Goal: Contribute content: Add original content to the website for others to see

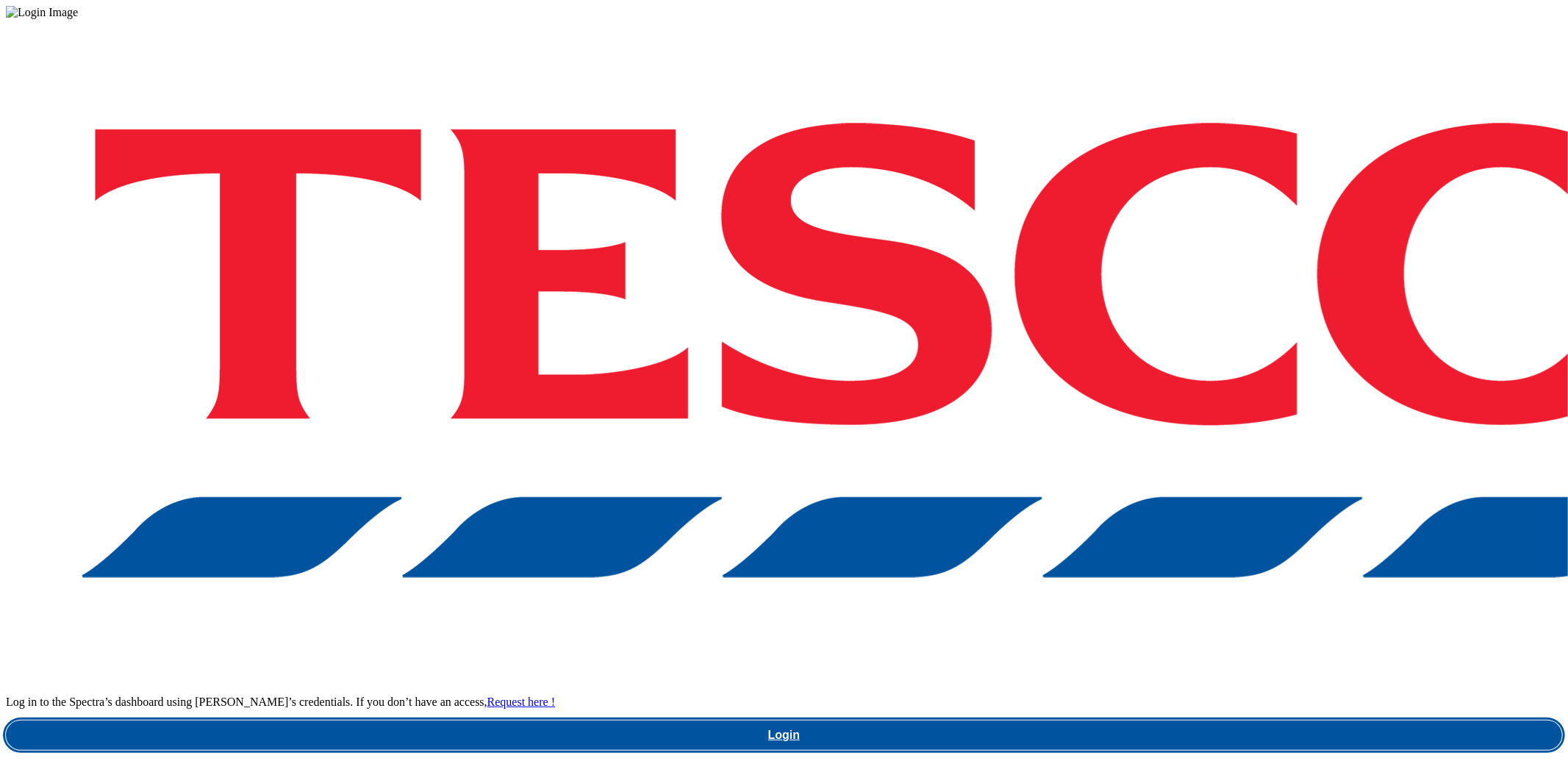
click at [1128, 721] on link "Login" at bounding box center [784, 735] width 1557 height 29
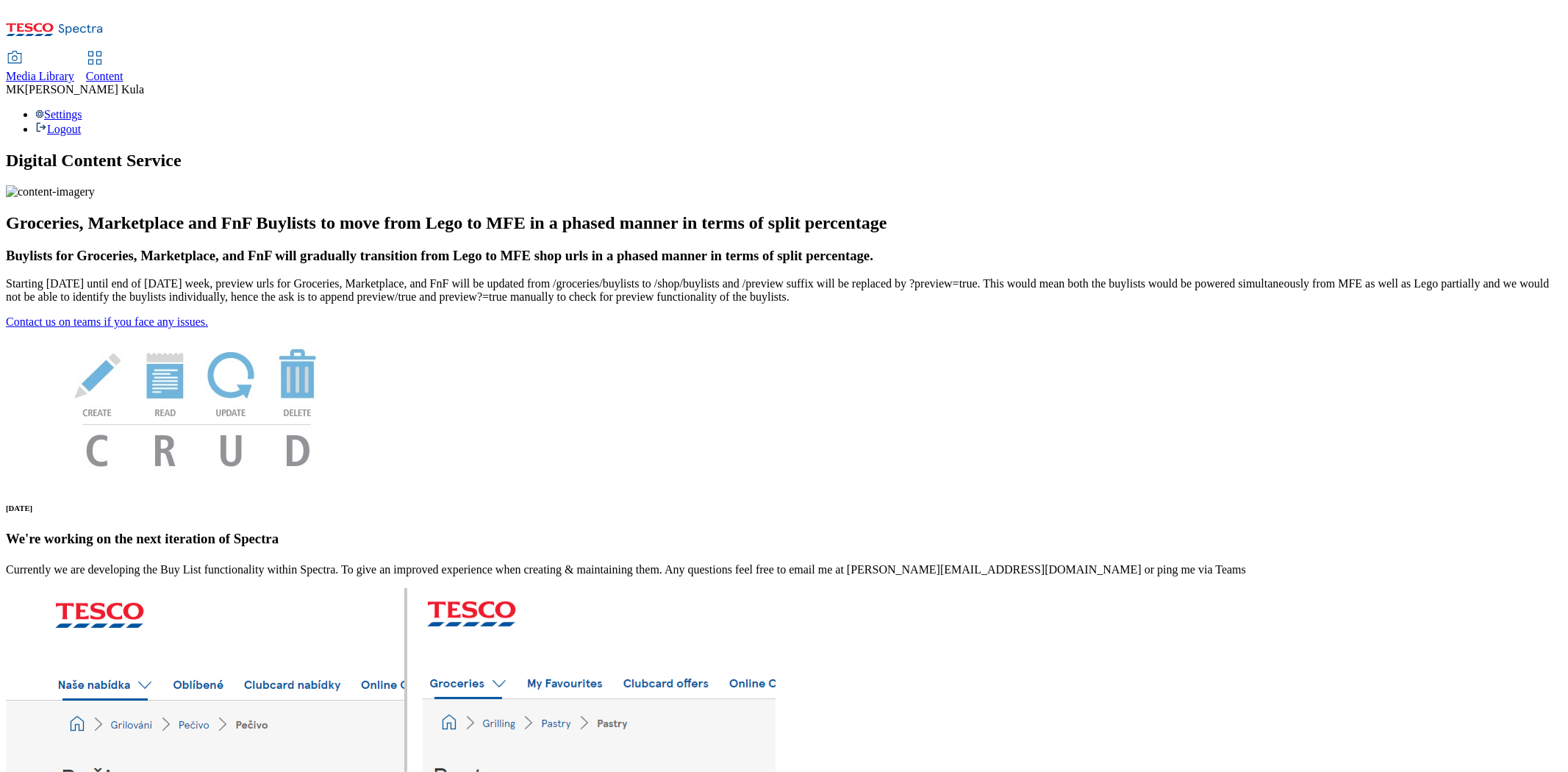
click at [123, 70] on span "Content" at bounding box center [104, 76] width 38 height 12
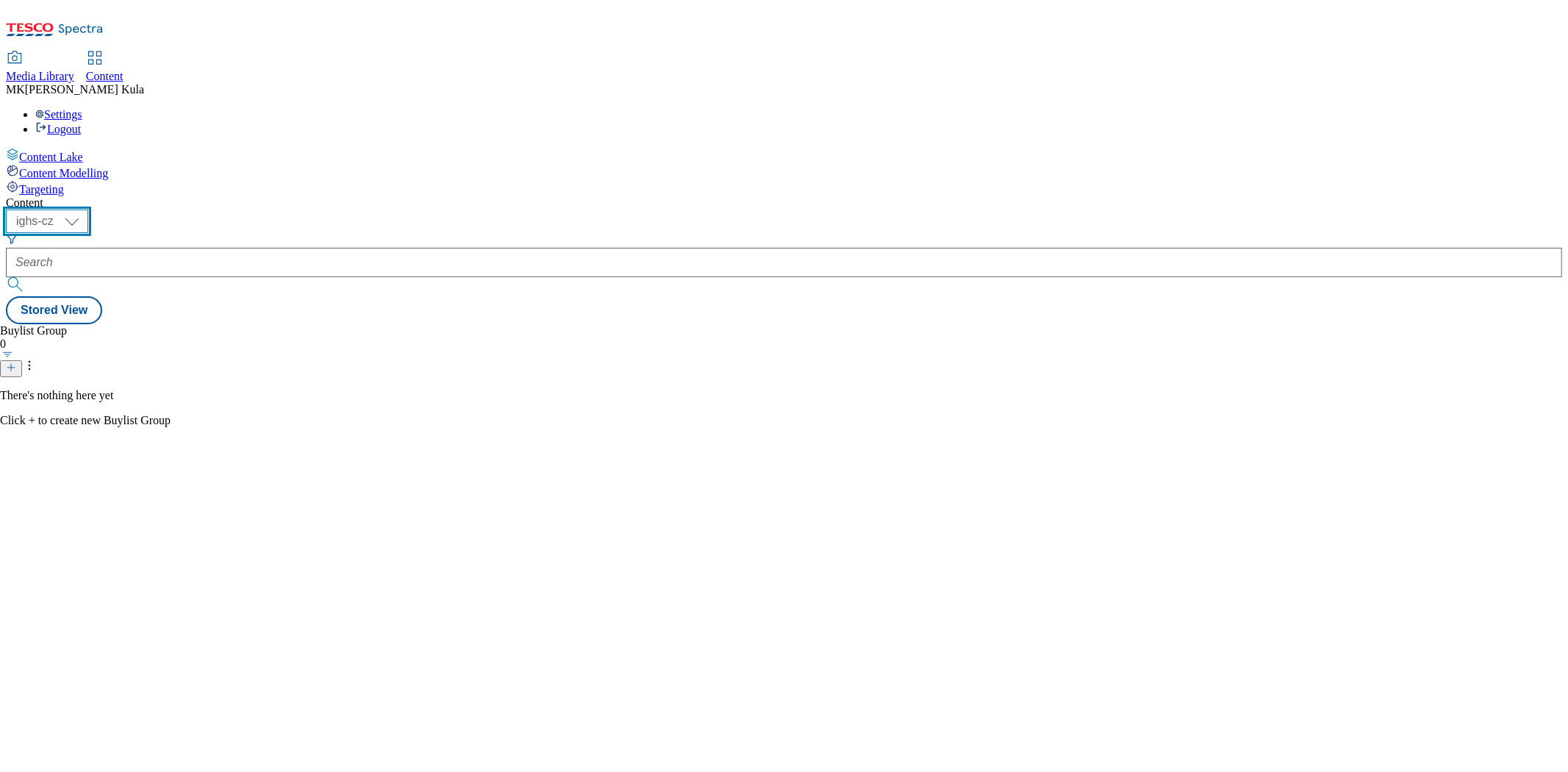
click at [88, 210] on select "ighs-cz ighs-hu ighs-sk" at bounding box center [47, 221] width 83 height 24
select select "ighs-hu"
click at [88, 210] on select "ighs-cz ighs-hu ighs-sk" at bounding box center [47, 221] width 83 height 24
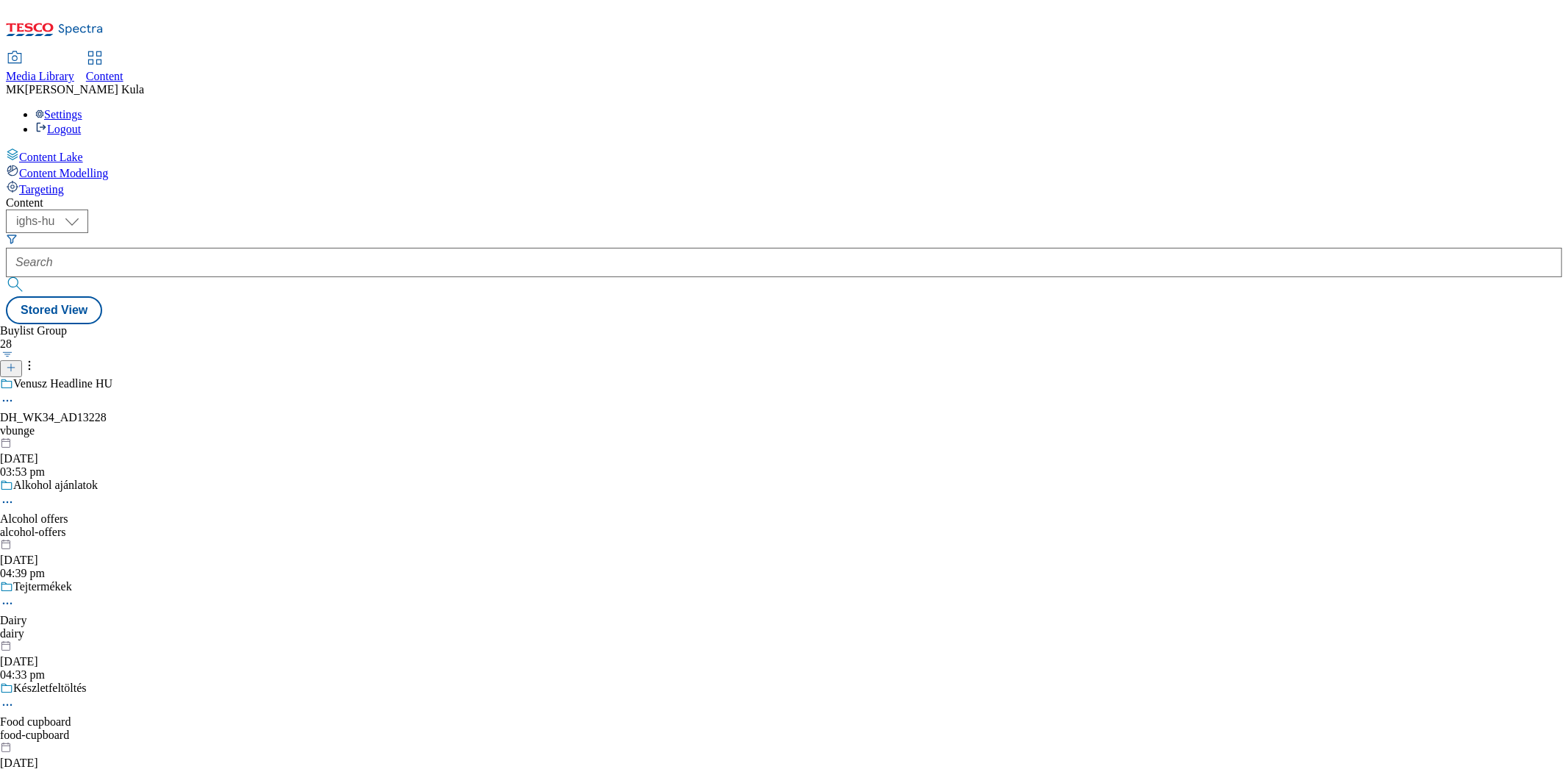
click at [313, 424] on div "vbunge" at bounding box center [156, 430] width 313 height 13
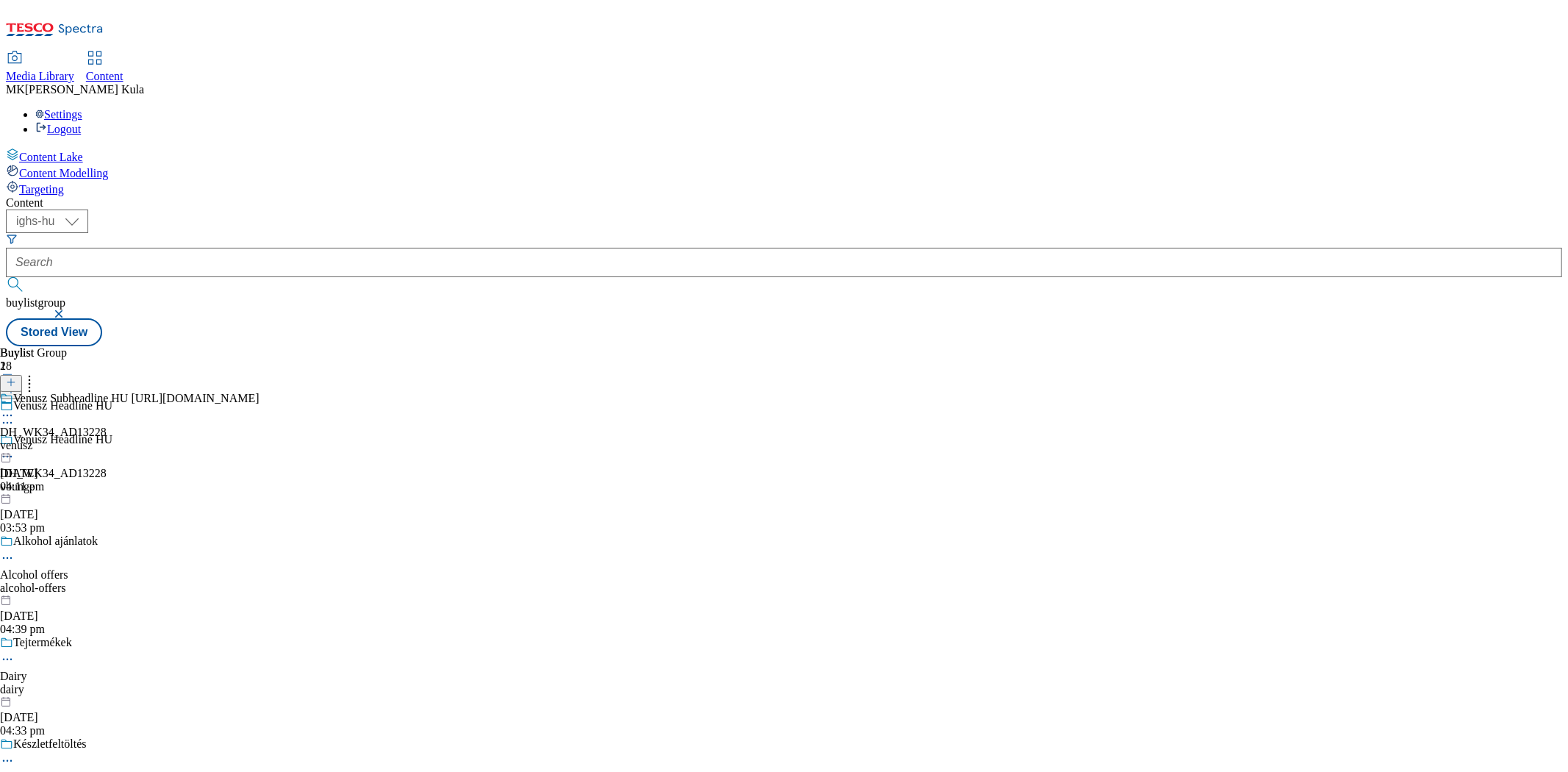
click at [15, 408] on icon at bounding box center [7, 415] width 15 height 15
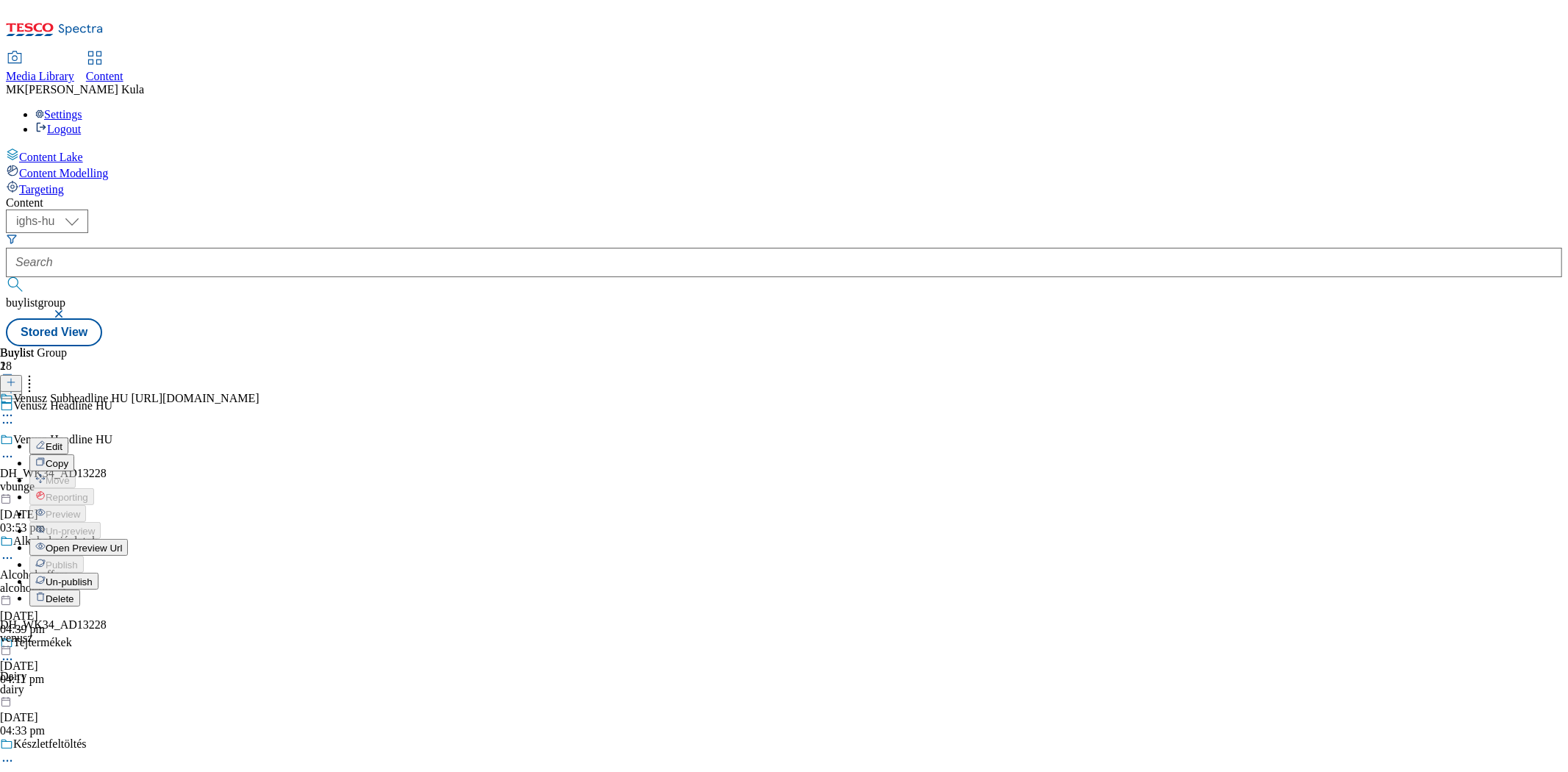
click at [68, 437] on button "Edit" at bounding box center [48, 446] width 39 height 17
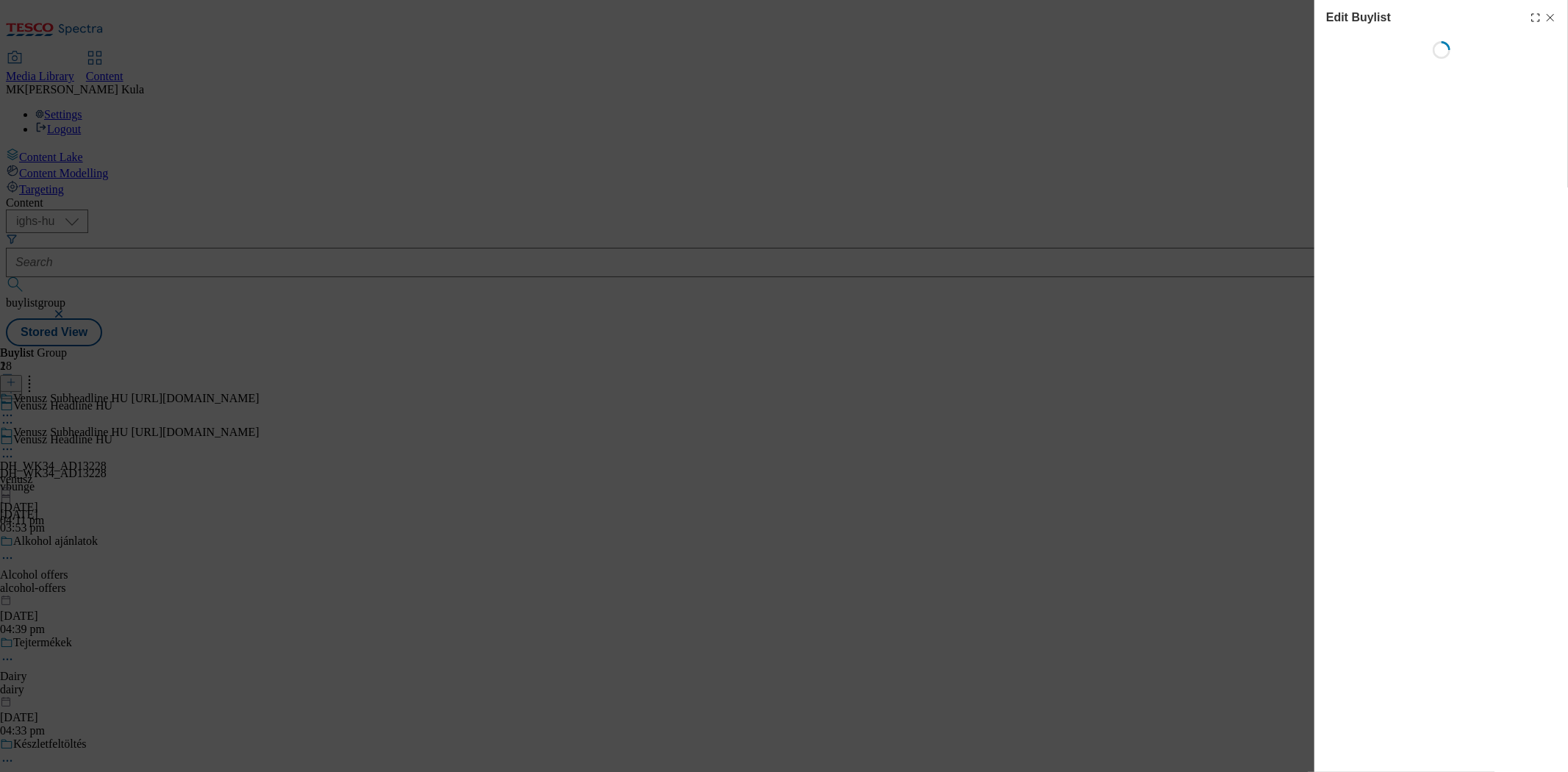
select select "evergreen"
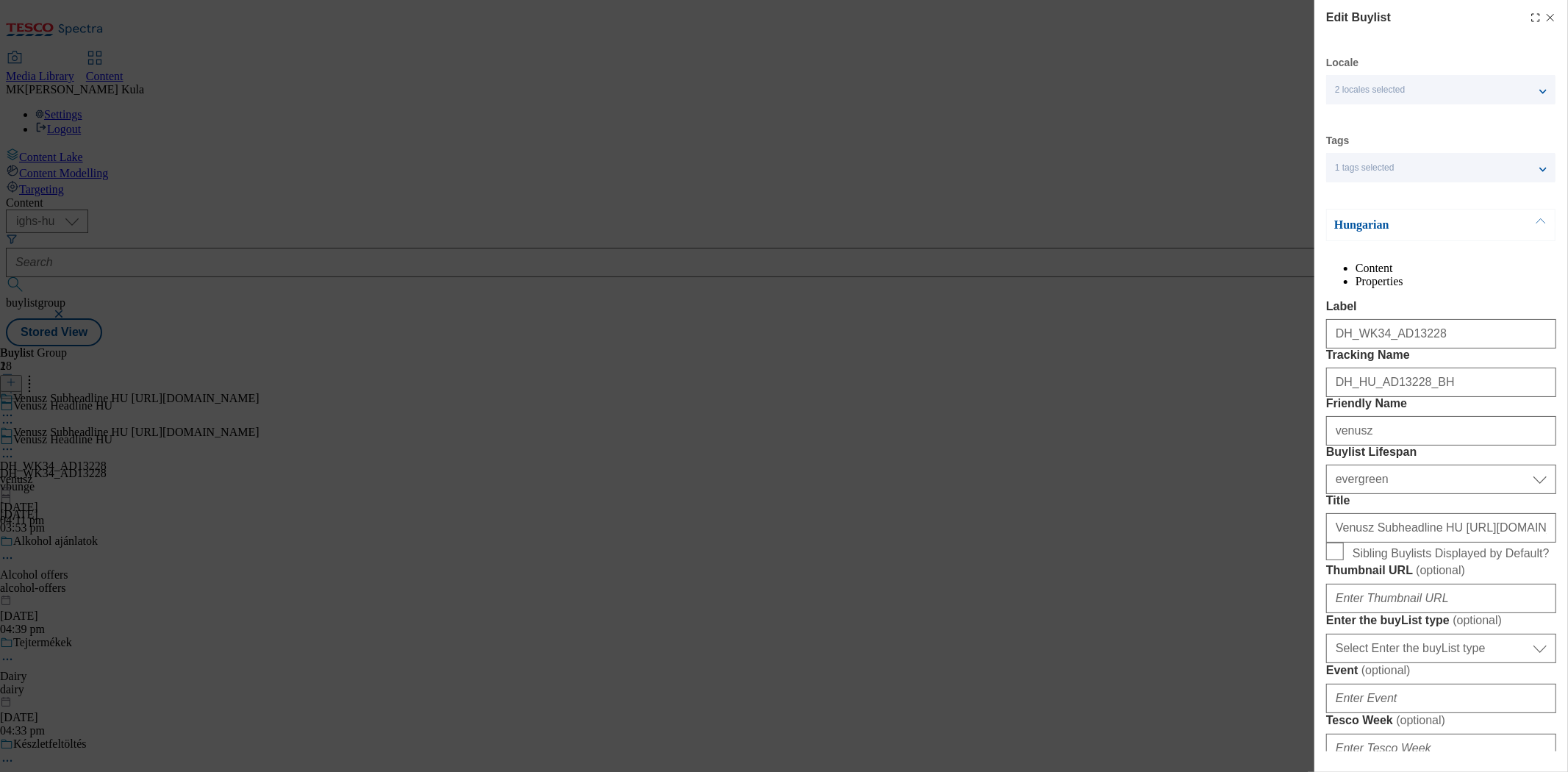
select select "Banner"
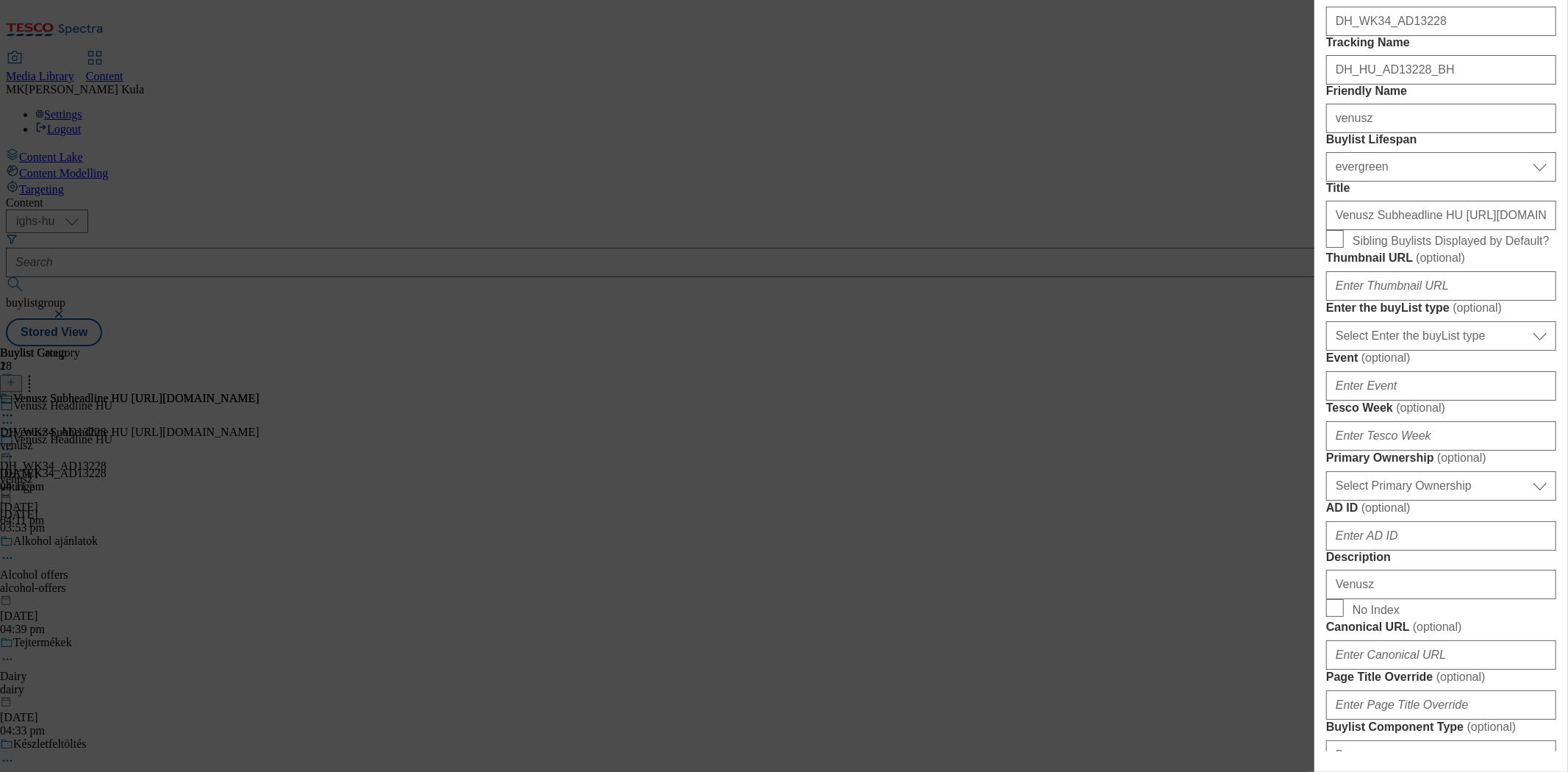
scroll to position [326, 0]
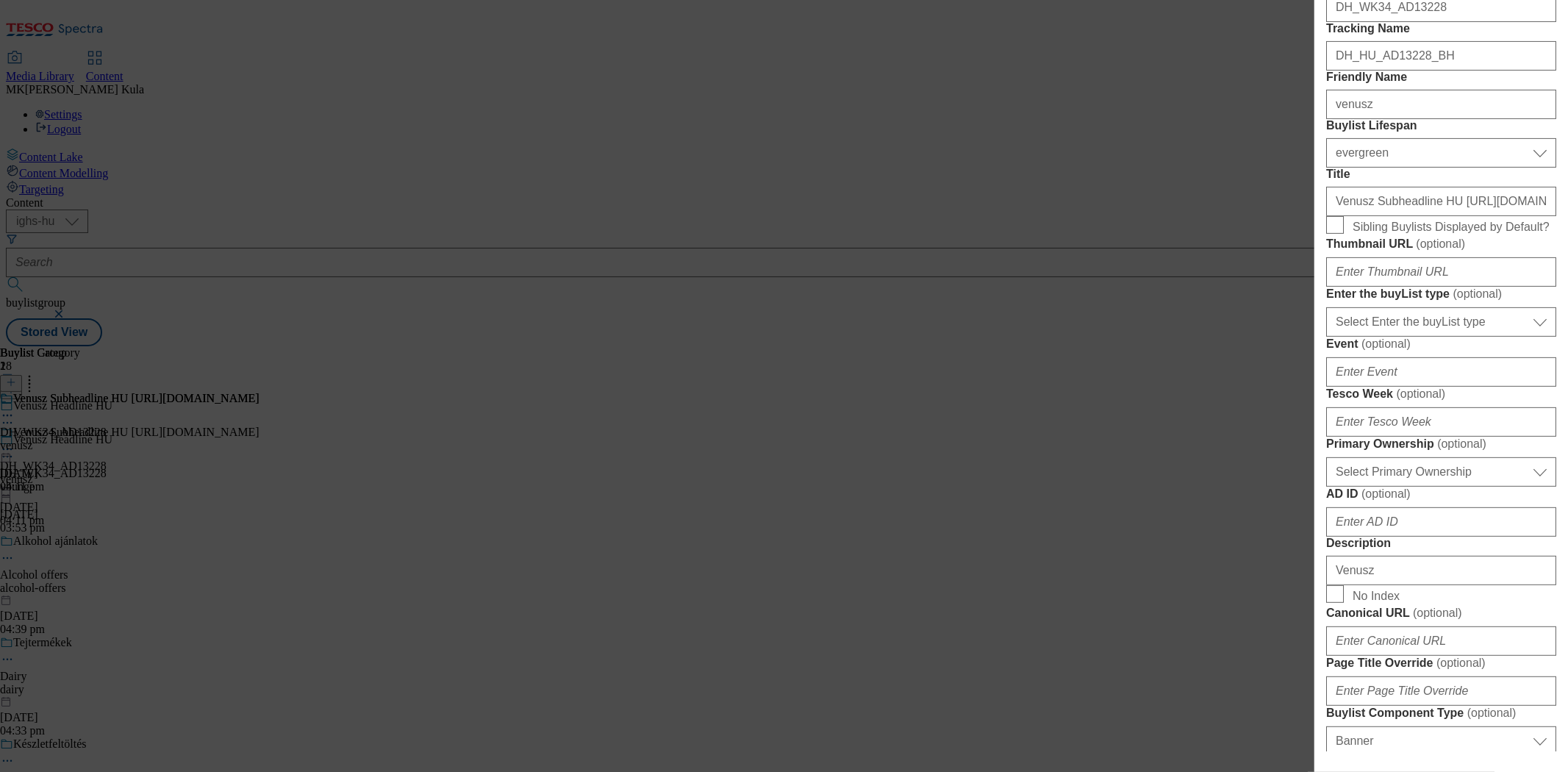
click at [1275, 150] on div "Edit Buylist Locale 2 locales selected Hungarian English Tags 1 tags selected b…" at bounding box center [784, 386] width 1568 height 772
click at [1233, 488] on div "Edit Buylist Locale 2 locales selected Hungarian English Tags 1 tags selected b…" at bounding box center [784, 386] width 1568 height 772
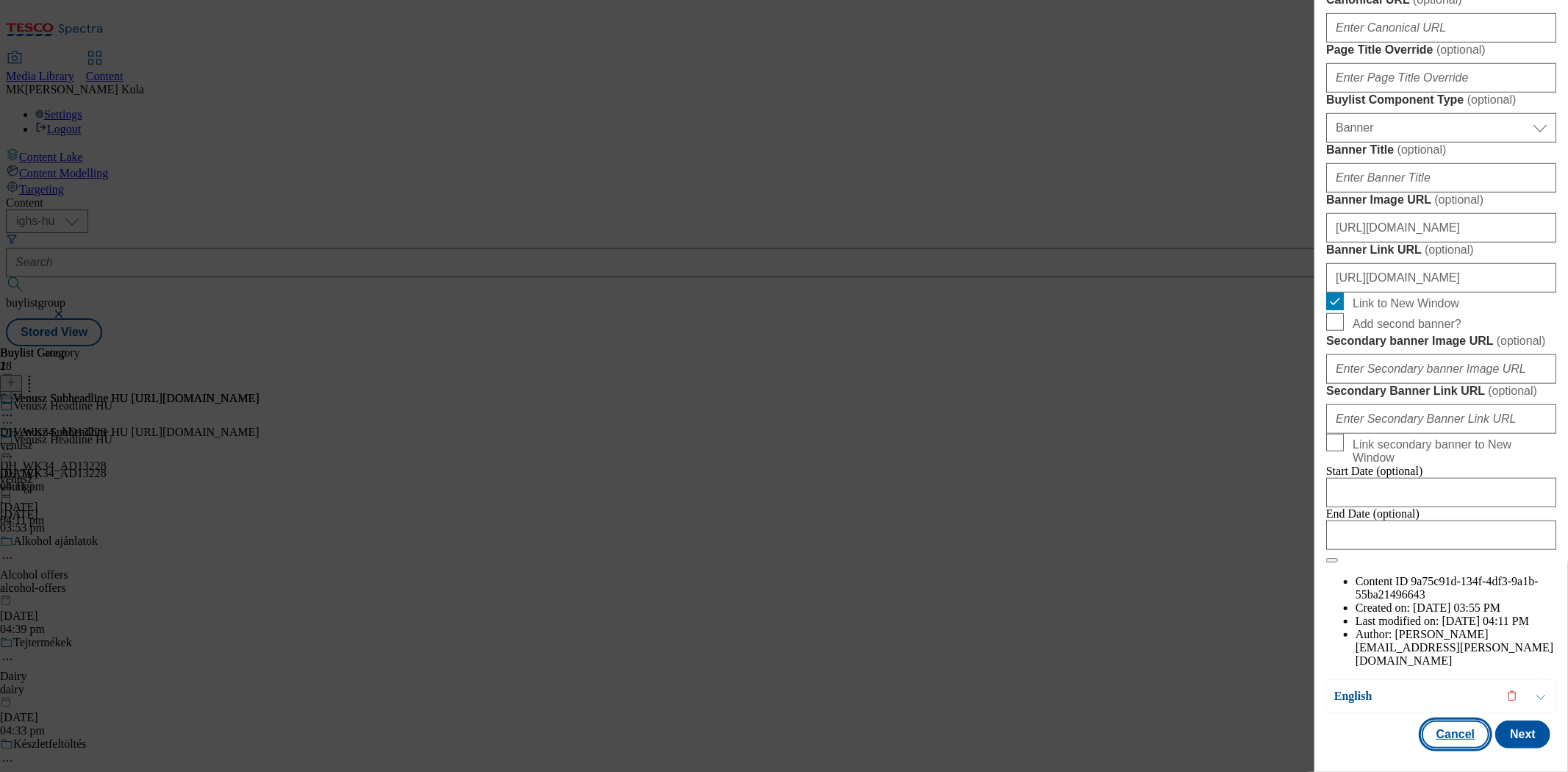
click at [1455, 731] on button "Cancel" at bounding box center [1455, 734] width 67 height 28
select select "evergreen"
select select "Banner"
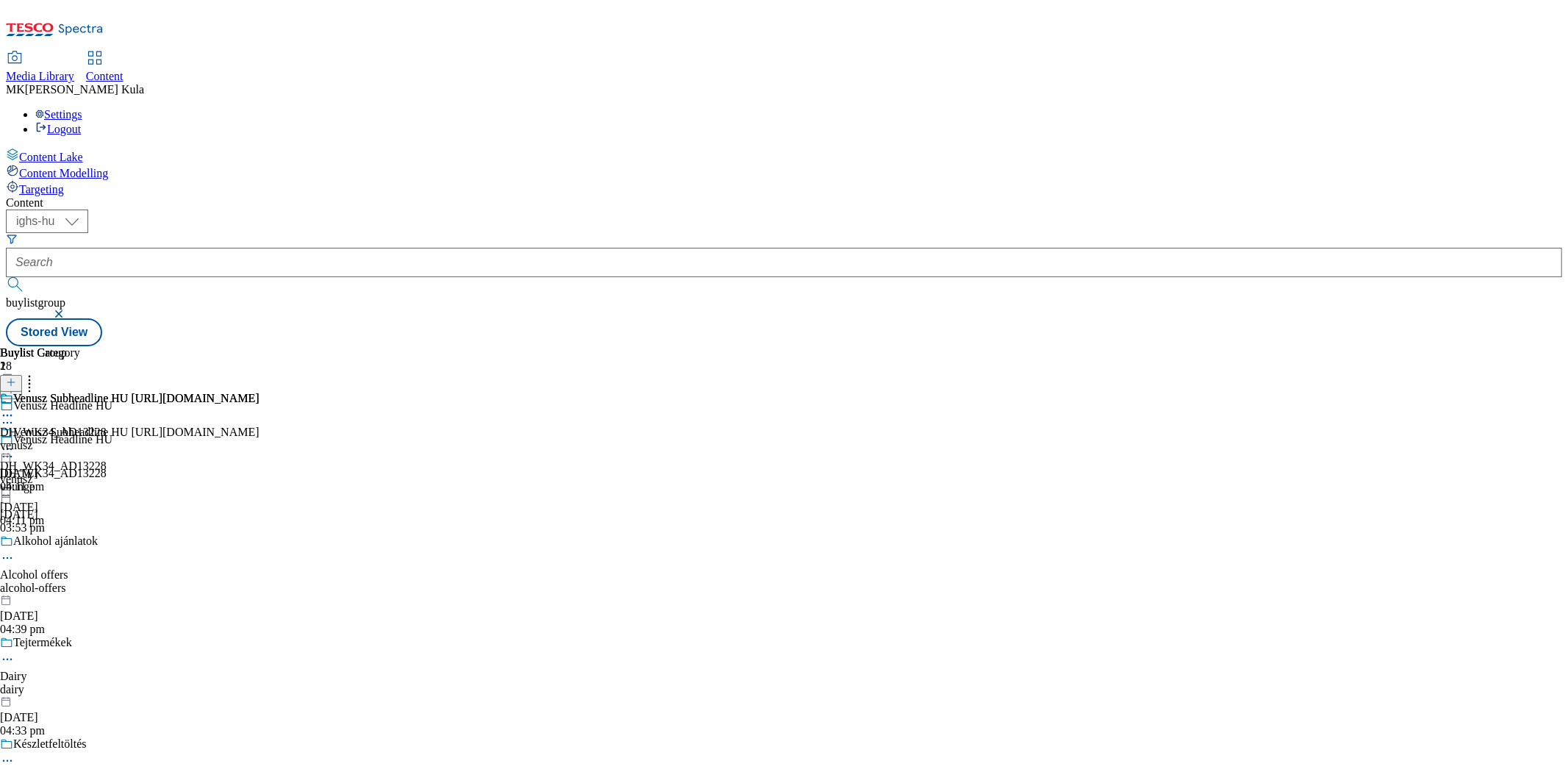
scroll to position [1159, 0]
click at [313, 433] on div "Venusz Headline HU DH_WK34_AD13228 vbunge 7 Oct 2025 03:53 pm" at bounding box center [156, 483] width 313 height 101
click at [15, 449] on icon at bounding box center [7, 456] width 15 height 15
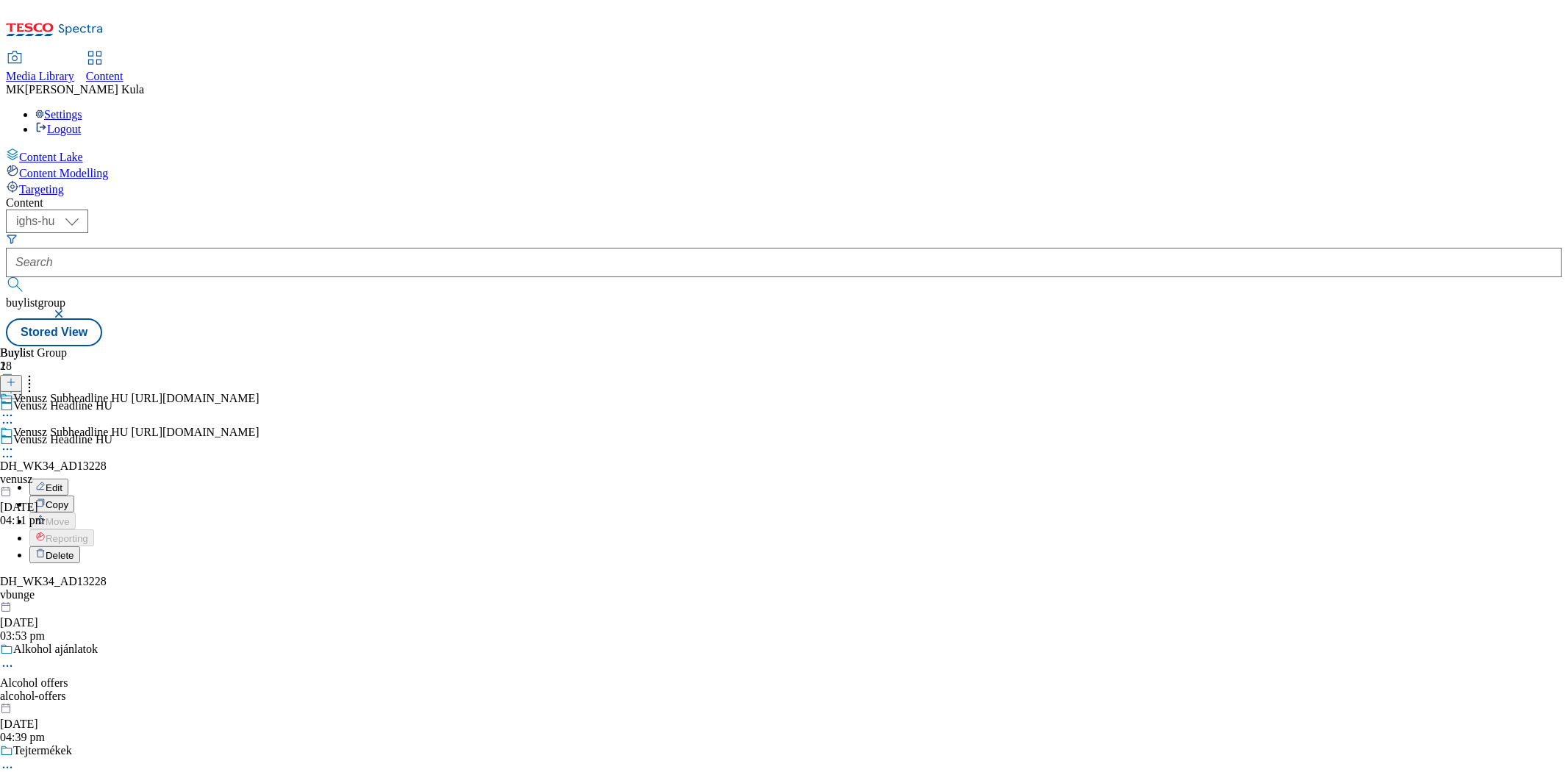
click at [68, 479] on button "Edit" at bounding box center [48, 487] width 39 height 17
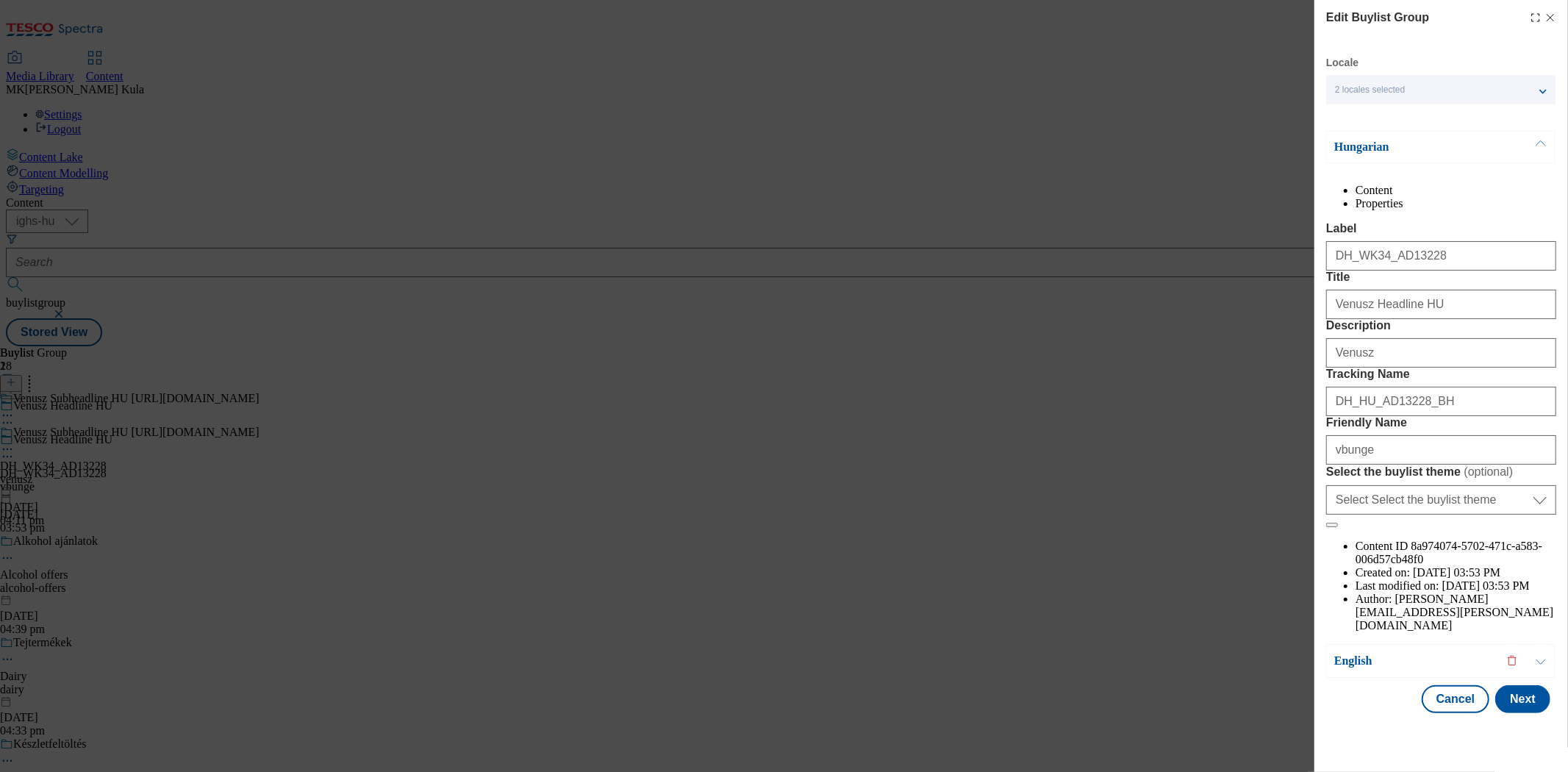
scroll to position [21, 0]
click at [1444, 319] on input "Venusz Headline HU" at bounding box center [1442, 304] width 230 height 29
drag, startPoint x: 1449, startPoint y: 339, endPoint x: 1219, endPoint y: 334, distance: 230.1
click at [1219, 334] on div "Edit Buylist Group Locale 2 locales selected Hungarian English Hungarian Conten…" at bounding box center [784, 386] width 1568 height 772
paste input "Mesébe illő utazás a Vénusszal!"
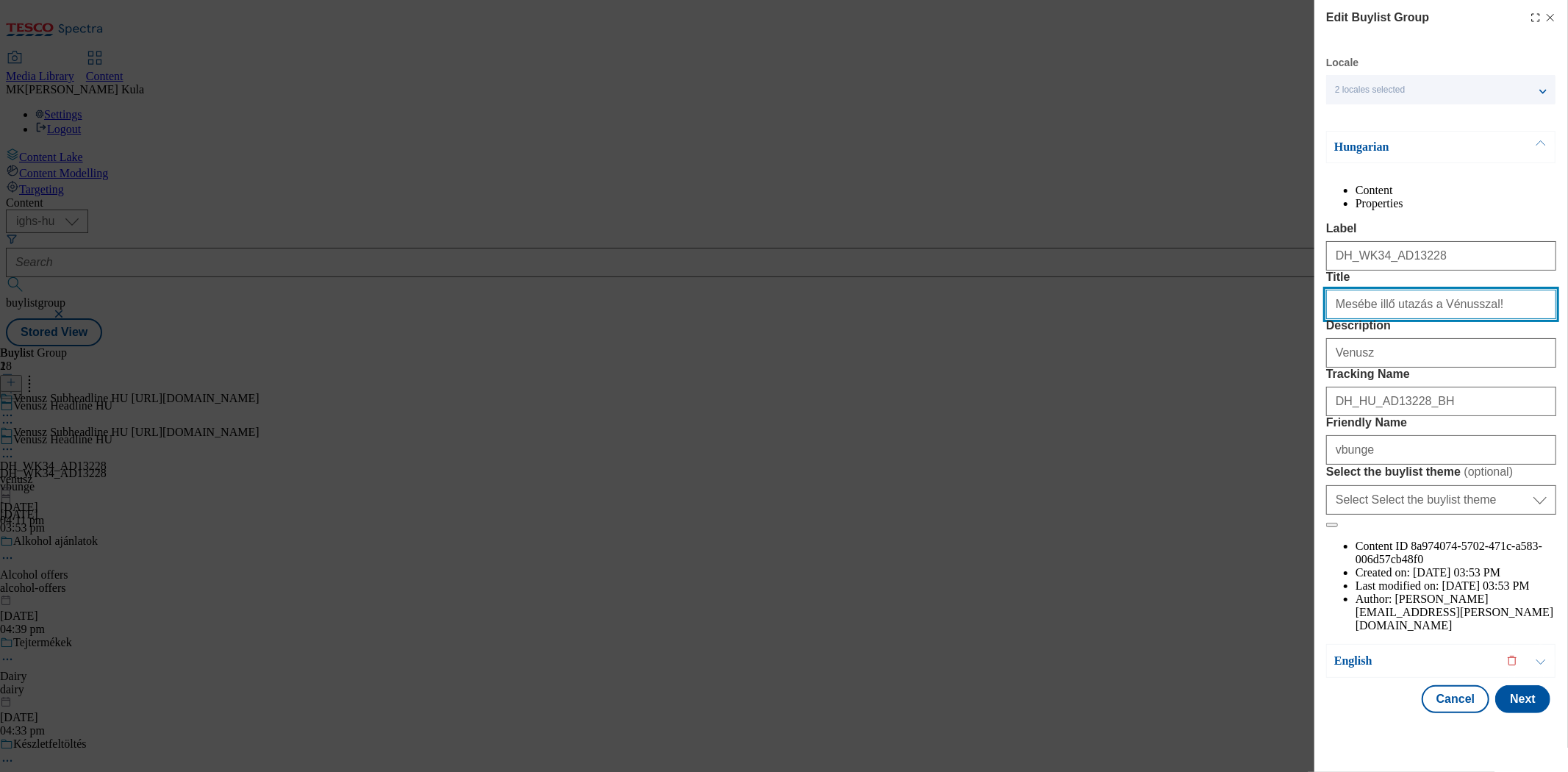
type input "Mesébe illő utazás a Vénusszal!"
click at [1357, 669] on p "English" at bounding box center [1412, 660] width 155 height 15
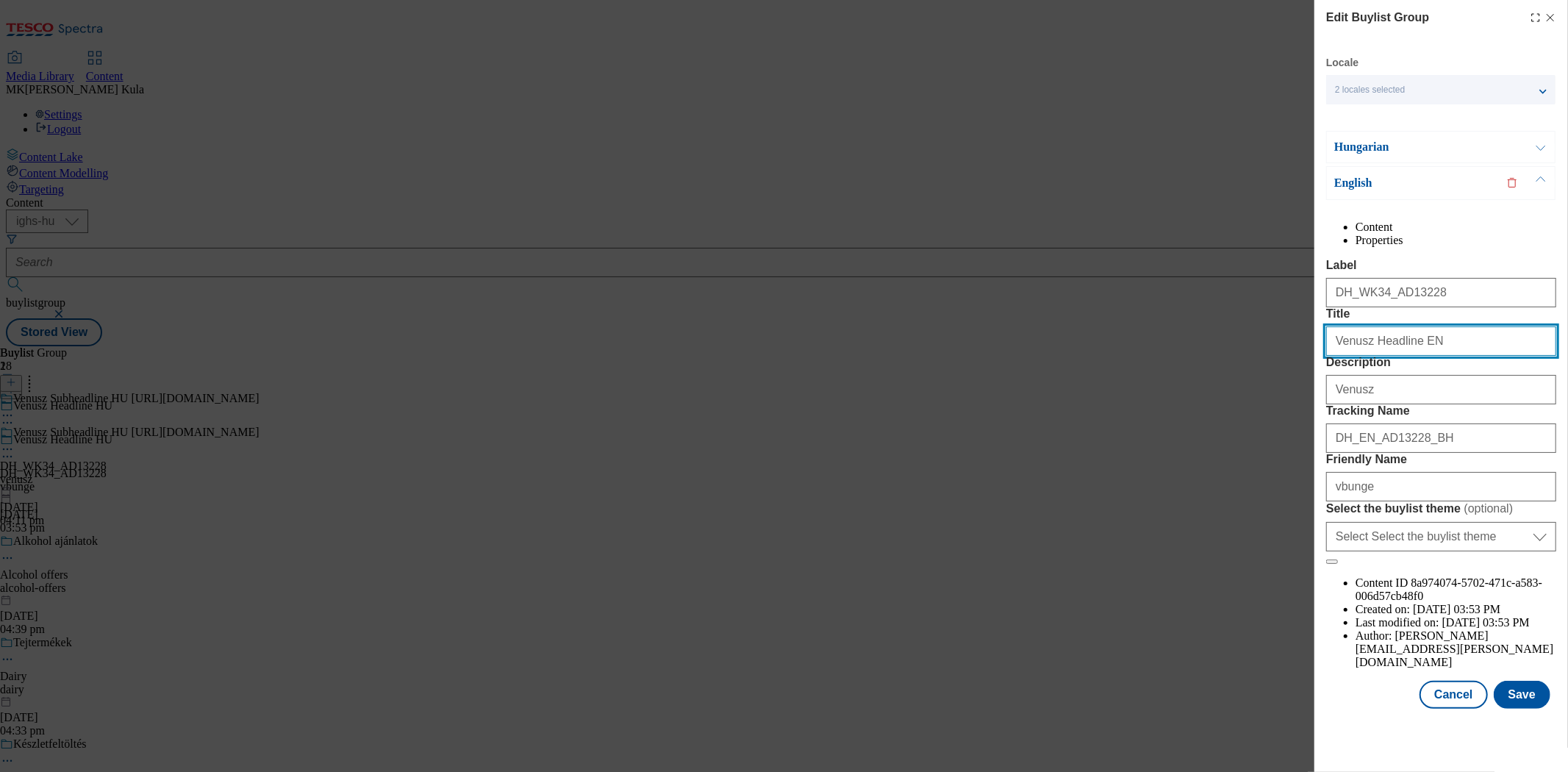
drag, startPoint x: 1362, startPoint y: 372, endPoint x: 1236, endPoint y: 372, distance: 126.0
click at [1236, 372] on div "Edit Buylist Group Locale 2 locales selected Hungarian English Hungarian Conten…" at bounding box center [784, 386] width 1568 height 772
paste input "A Fairytale Trip with Vénusz!"
type input "A Fairytale Trip with Vénusz!"
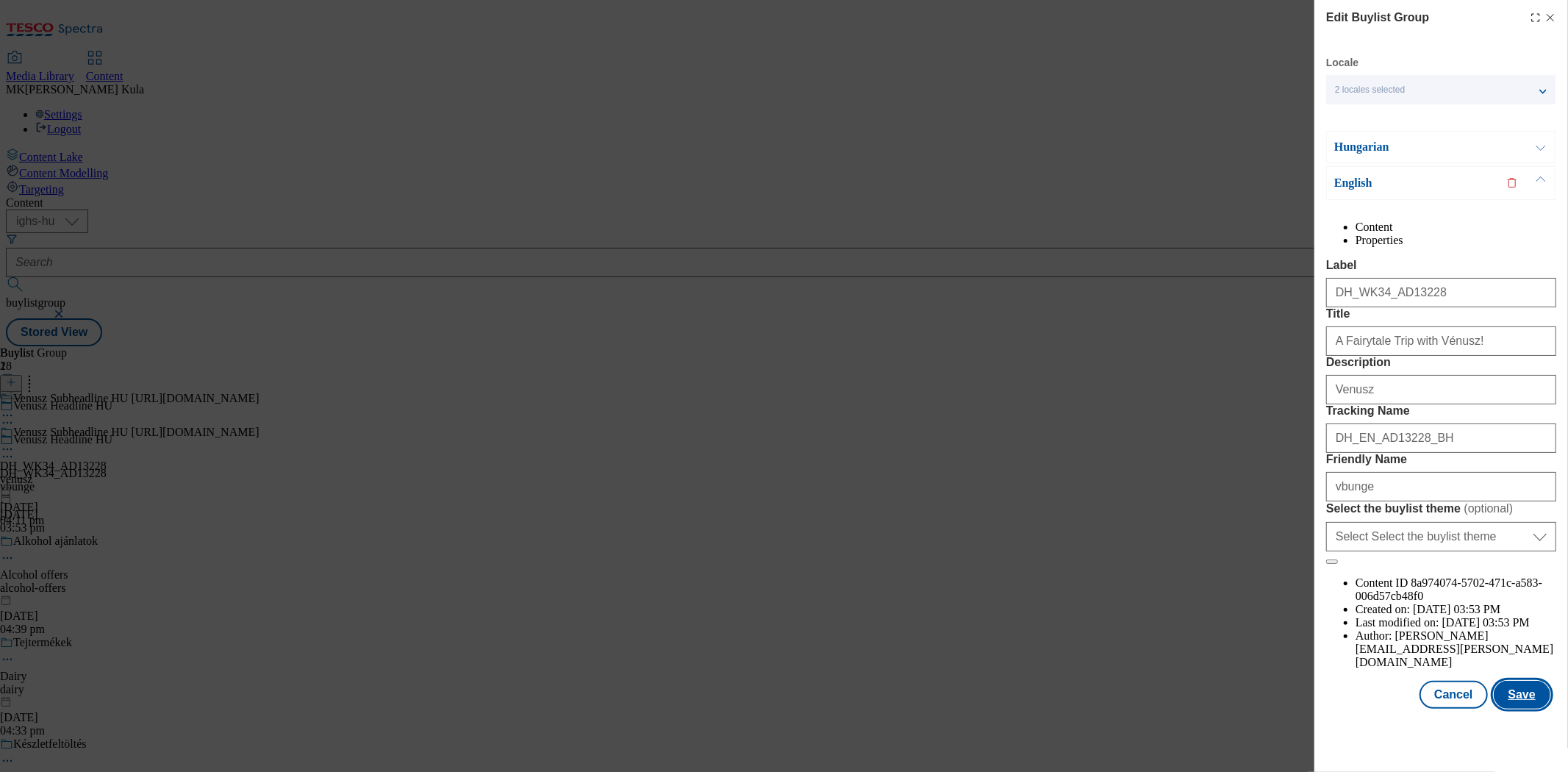
click at [1509, 708] on button "Save" at bounding box center [1522, 695] width 57 height 28
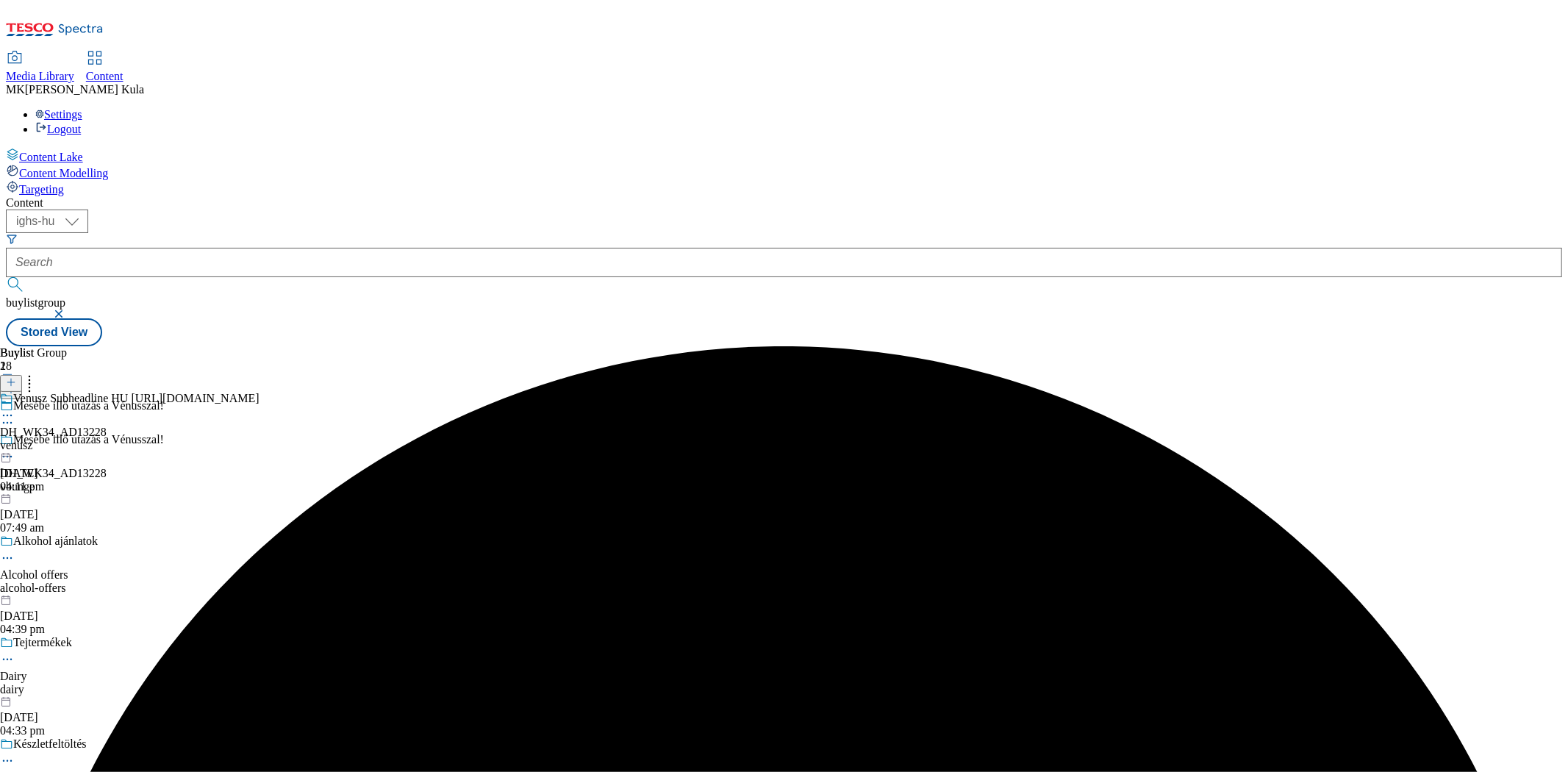
click at [260, 392] on div "Venusz Subheadline HU https://screvo.hu/hu/venusz DH_WK34_AD13228 venusz 7 Oct …" at bounding box center [129, 443] width 260 height 101
click at [12, 449] on circle at bounding box center [11, 450] width 2 height 2
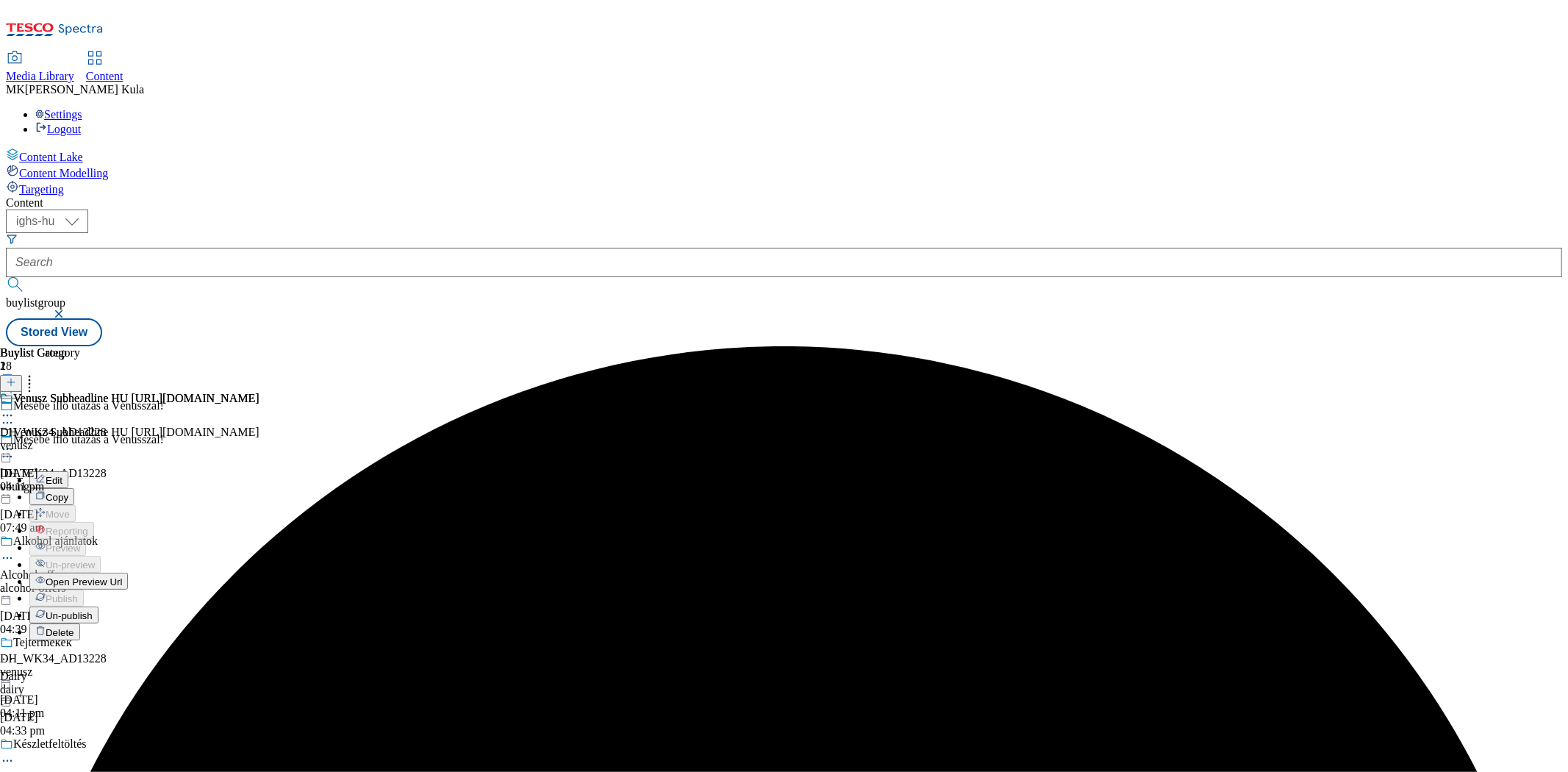
click at [68, 471] on button "Edit" at bounding box center [48, 479] width 39 height 17
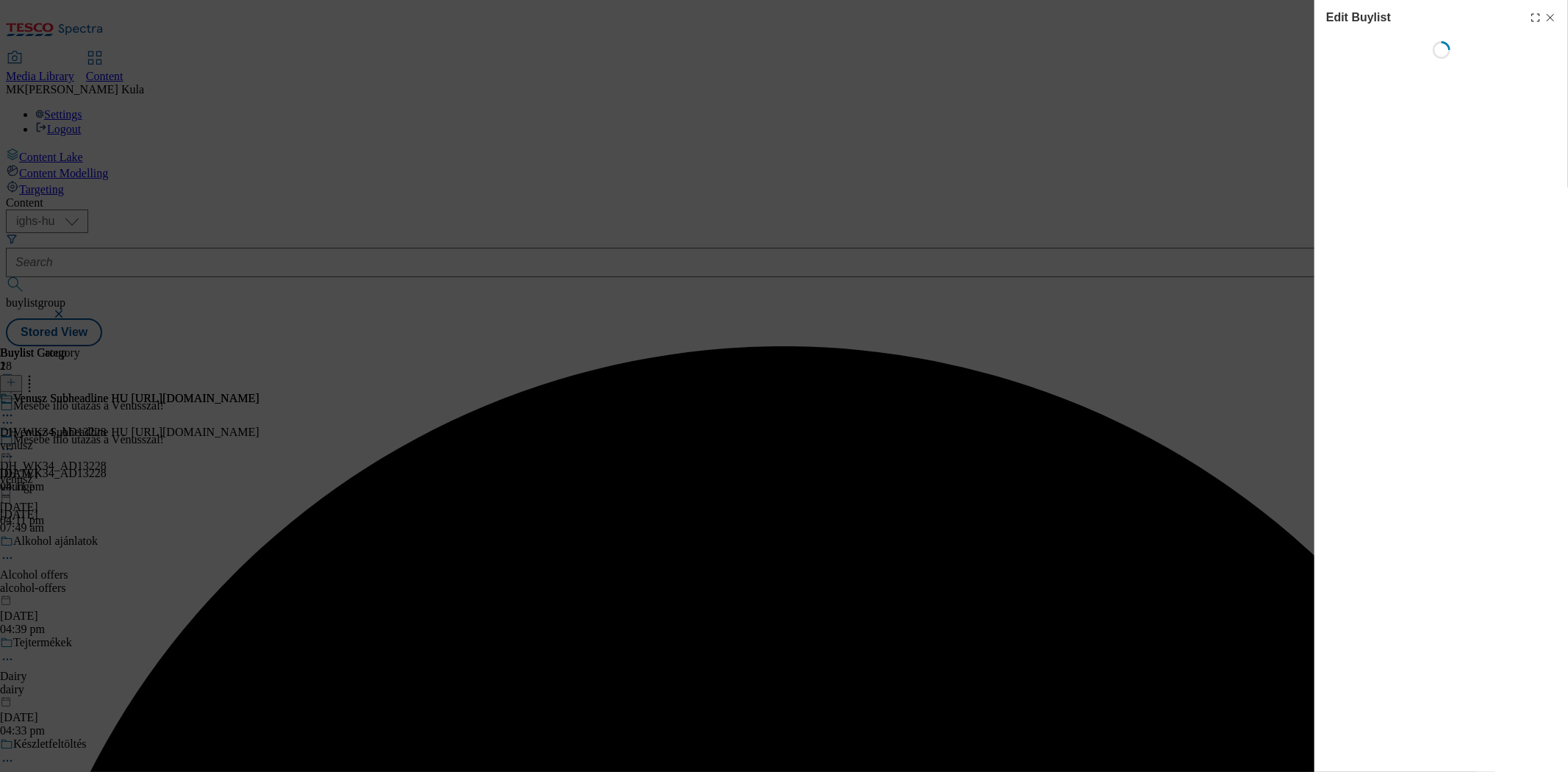
select select "evergreen"
select select "Banner"
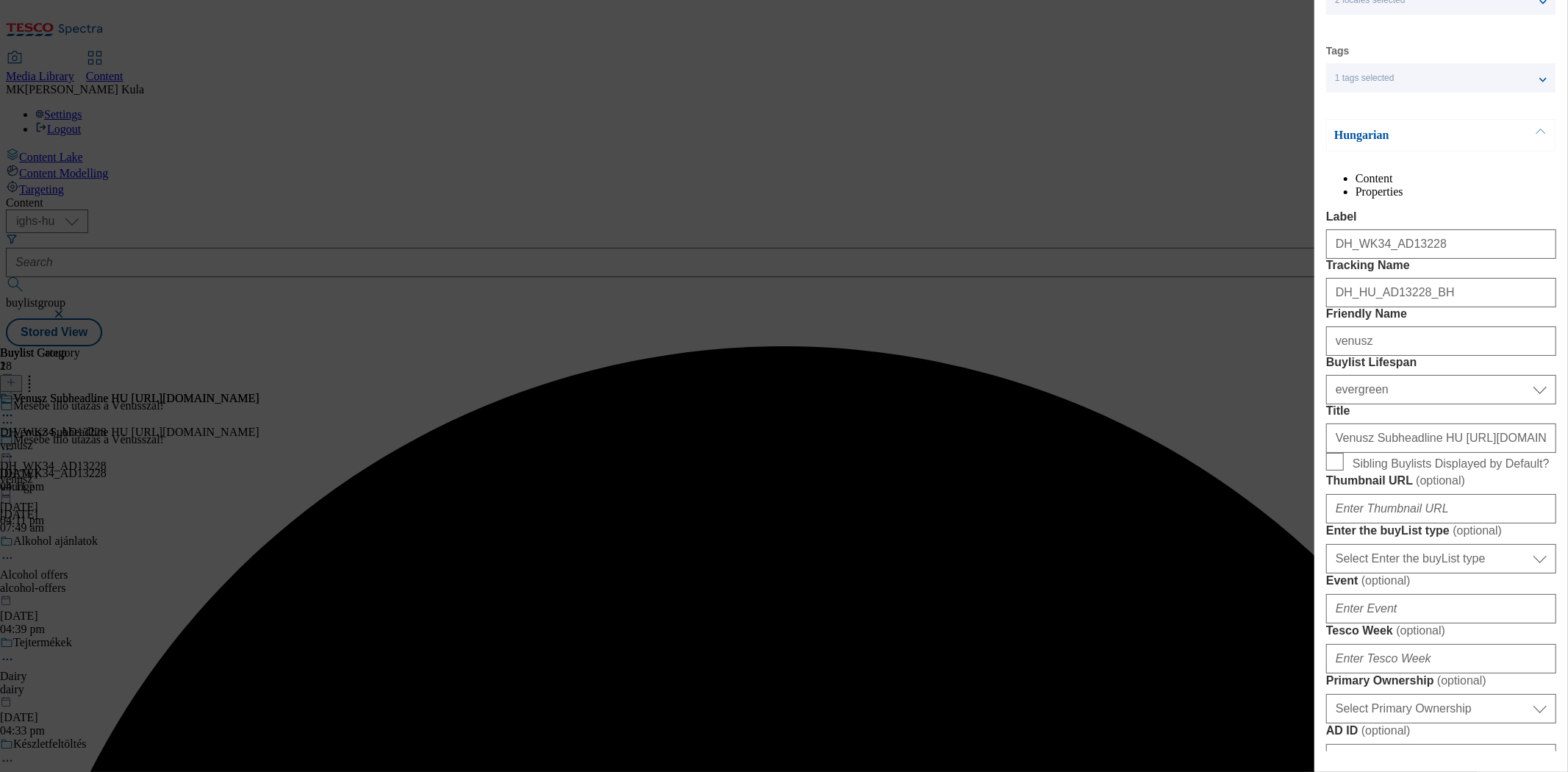
scroll to position [245, 0]
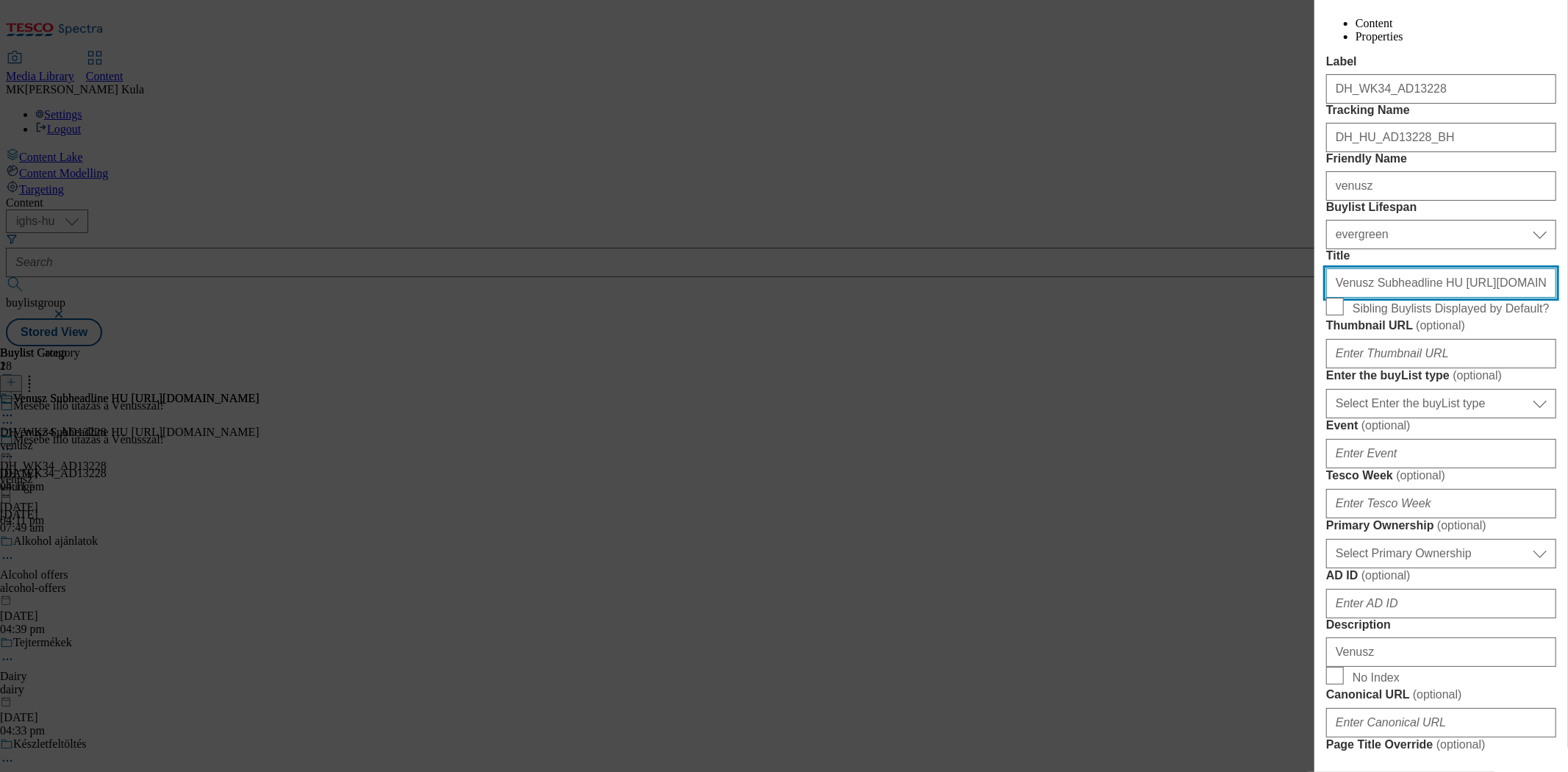
click at [1347, 298] on input "Venusz Subheadline HU https://screvo.hu/hu/venusz" at bounding box center [1442, 283] width 230 height 29
drag, startPoint x: 1331, startPoint y: 406, endPoint x: 1567, endPoint y: 429, distance: 237.1
click at [1567, 429] on div "Edit Buylist Locale 2 locales selected Hungarian English Tags 1 tags selected b…" at bounding box center [1441, 375] width 254 height 751
paste input "énusz - vásárolj és nyerj!"
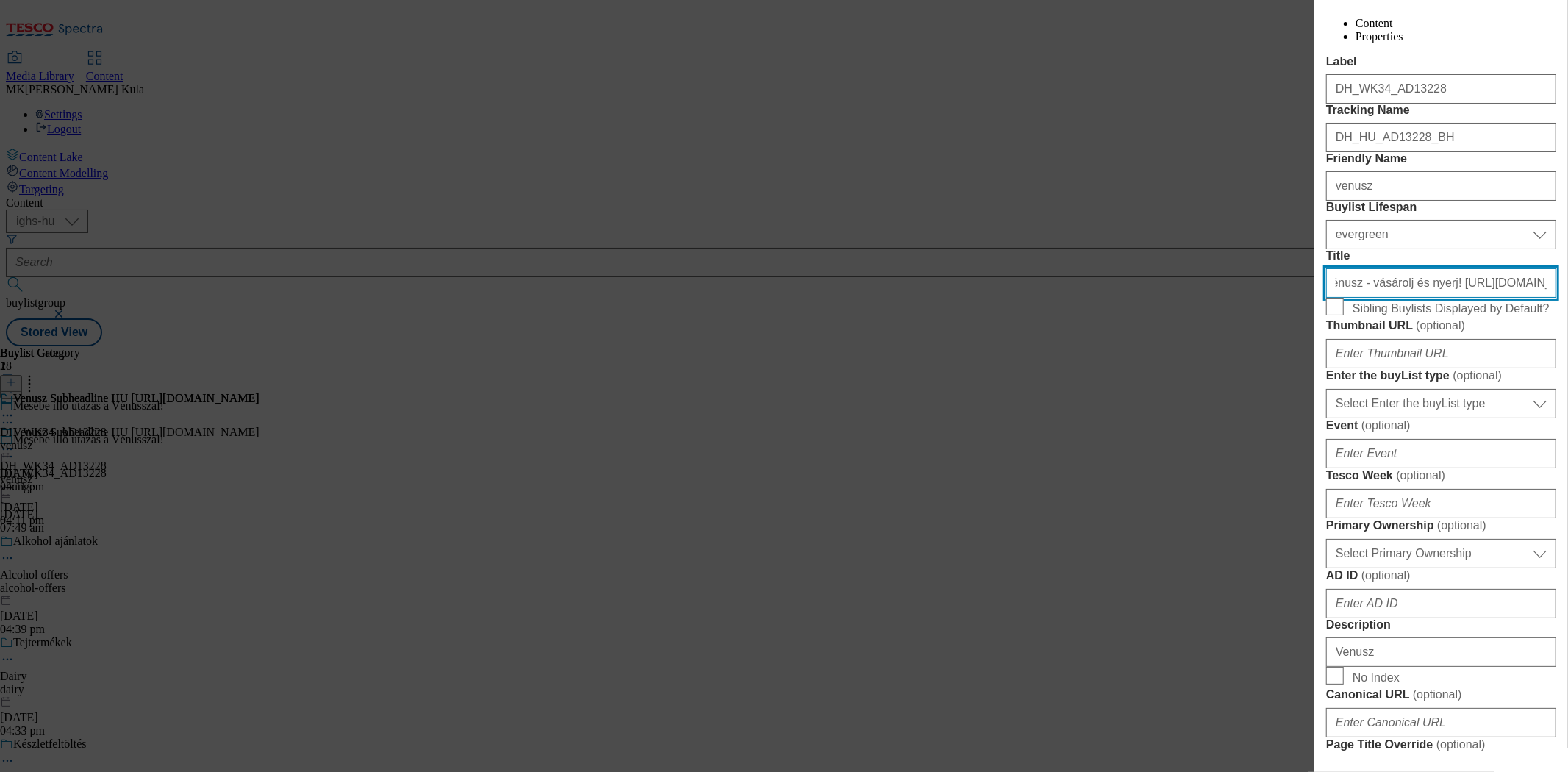
scroll to position [0, 21]
type input "Vénusz - vásárolj és nyerj! https://screvo.hu/hu/venusz"
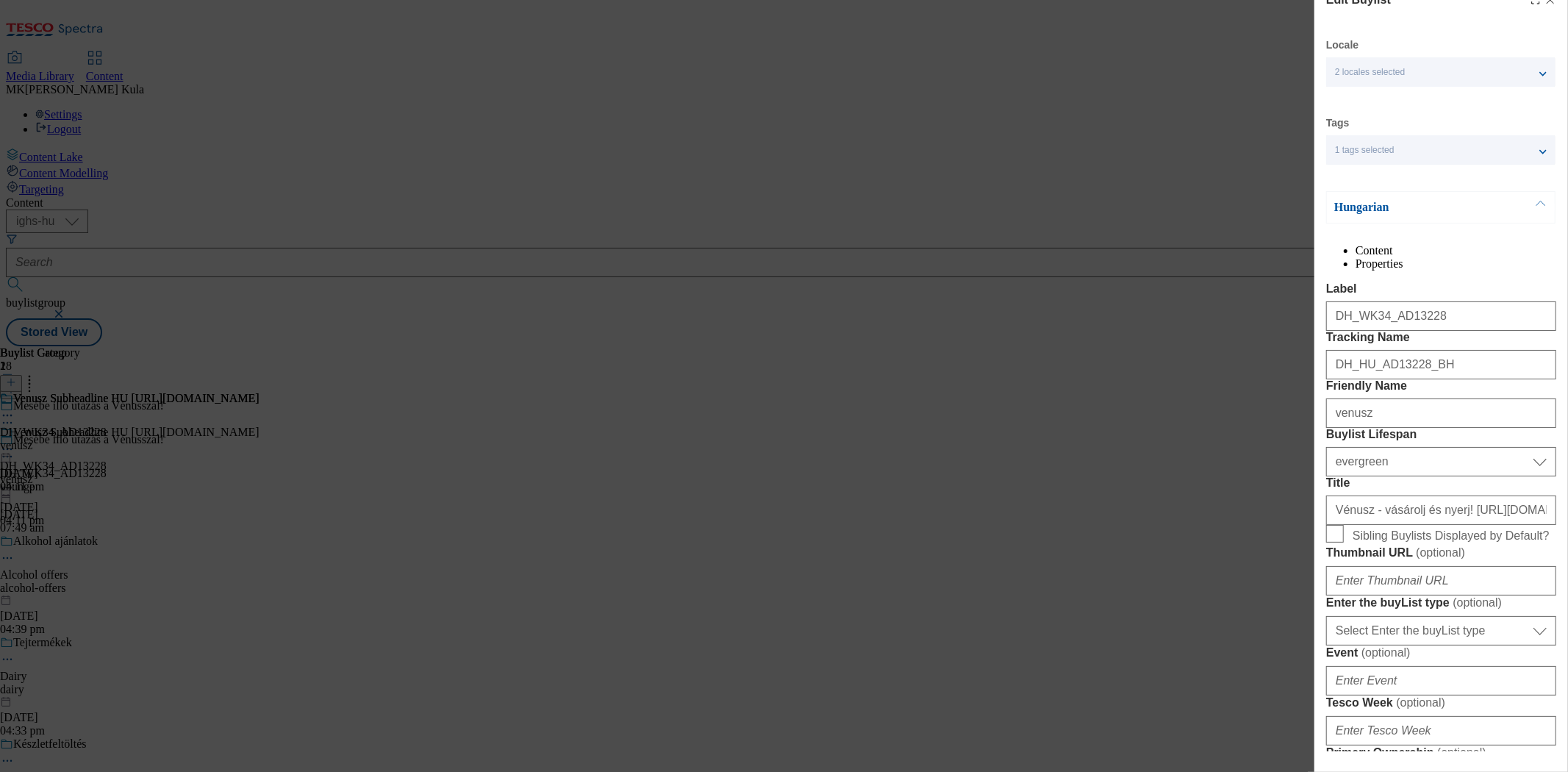
scroll to position [0, 1]
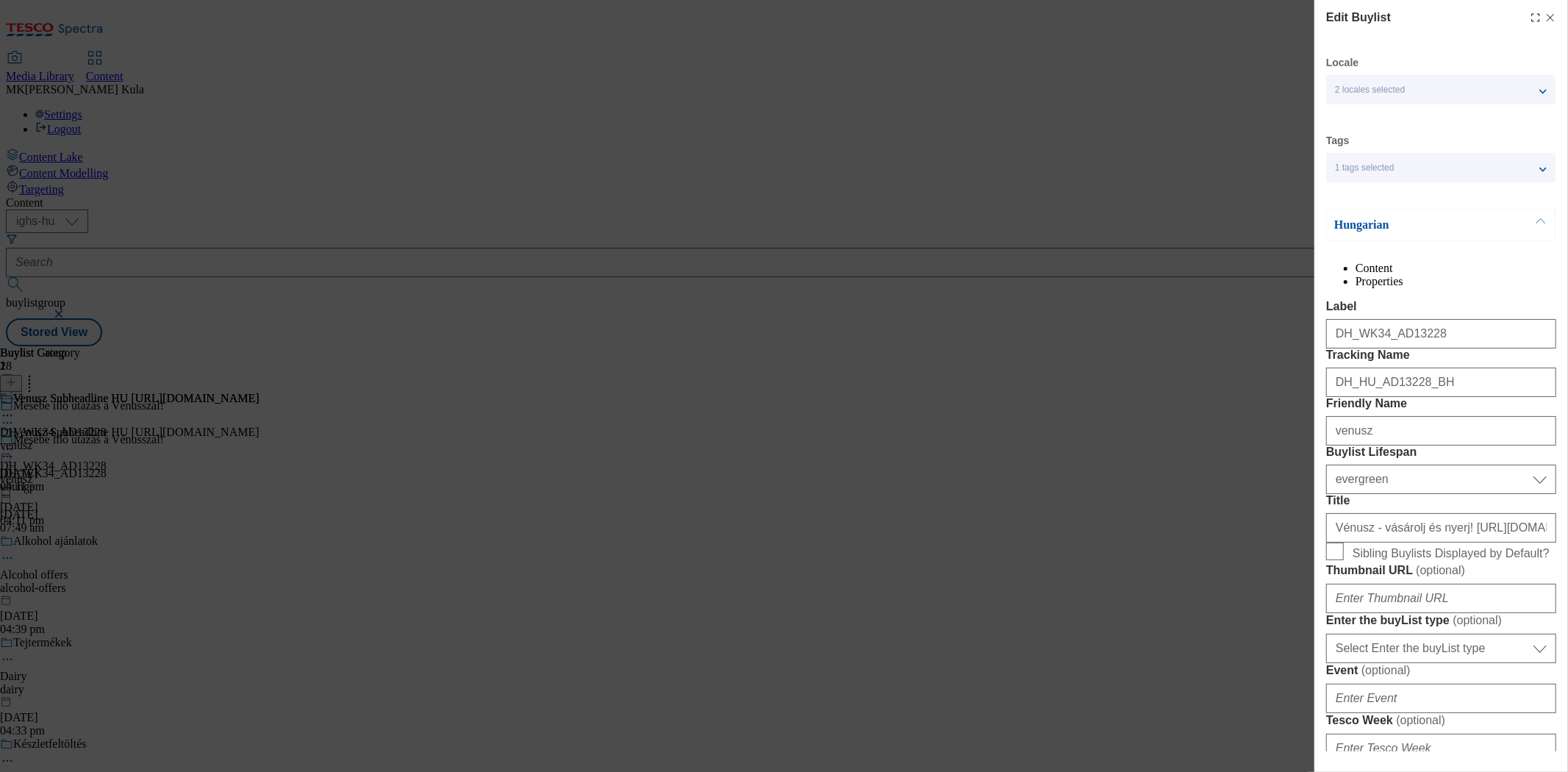
click at [1429, 235] on div "Hungarian" at bounding box center [1441, 225] width 229 height 32
click at [1422, 218] on p "Hungarian" at bounding box center [1412, 224] width 155 height 15
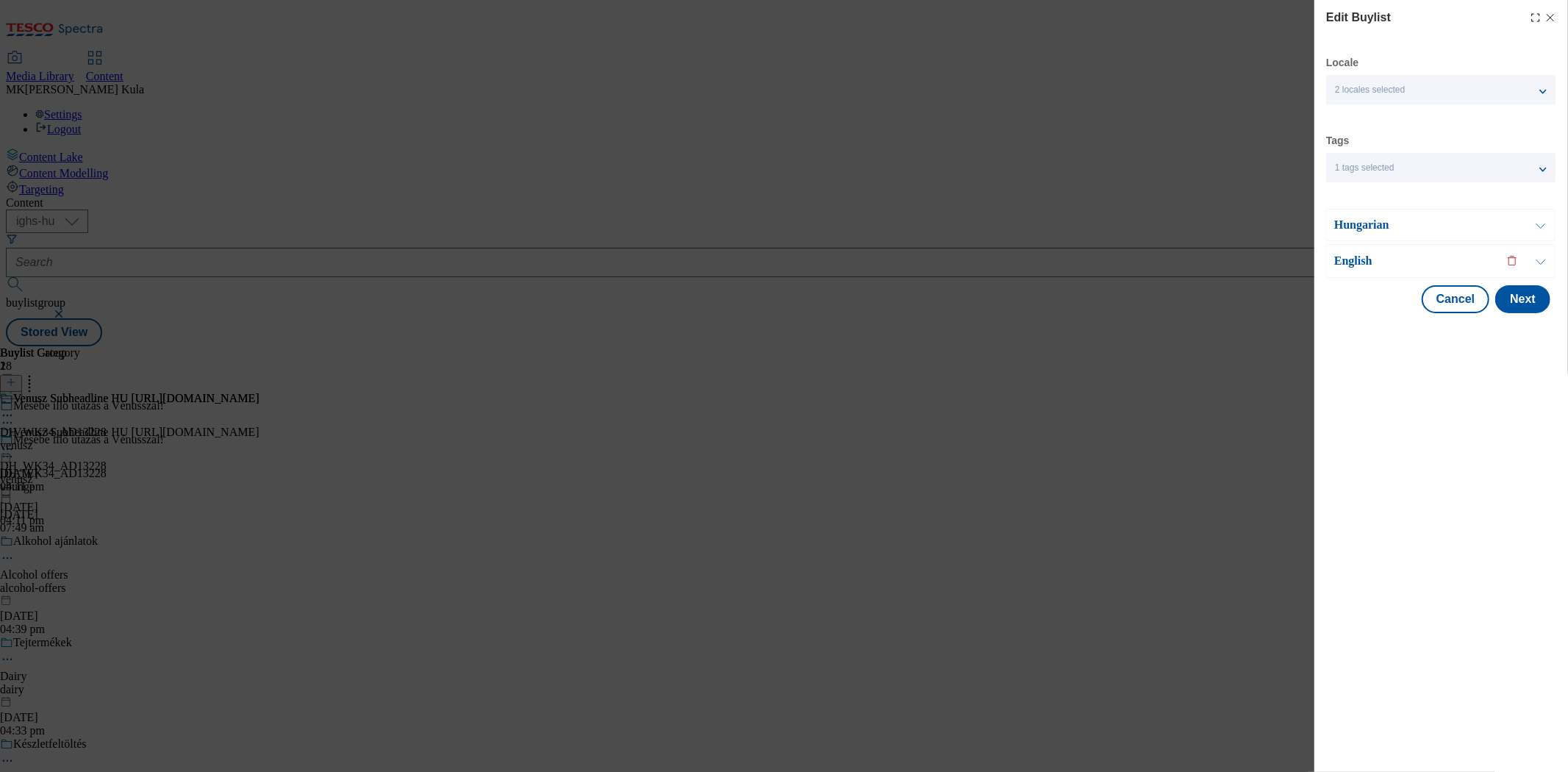
click at [1430, 267] on p "English" at bounding box center [1412, 260] width 155 height 15
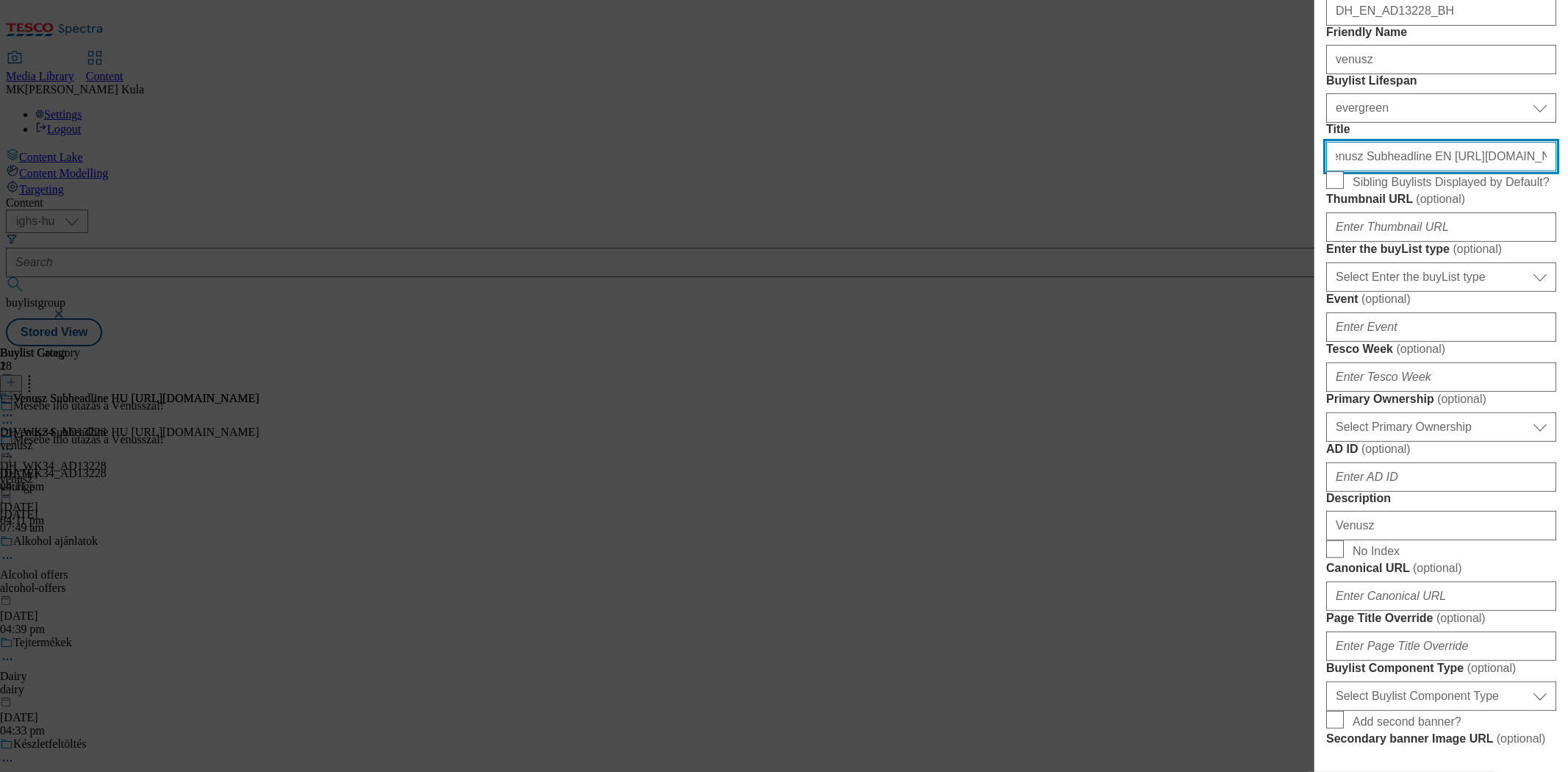
scroll to position [408, 1]
drag, startPoint x: 1333, startPoint y: 283, endPoint x: 1567, endPoint y: 321, distance: 237.1
click at [1567, 321] on div "Edit Buylist Locale 2 locales selected Hungarian English Tags 1 tags selected b…" at bounding box center [1441, 375] width 254 height 751
paste input "Buy and win with Vénusz!"
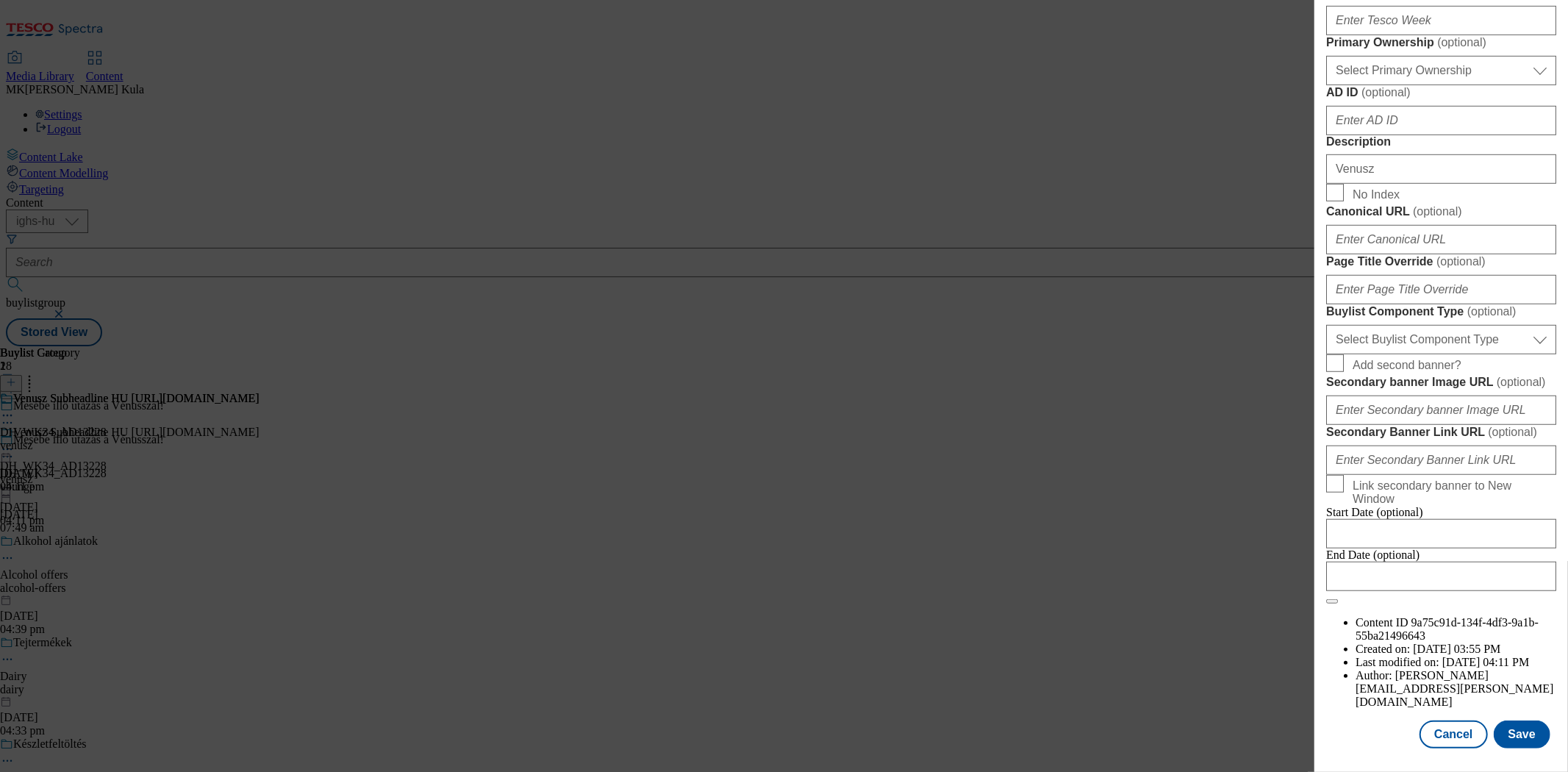
scroll to position [1225, 1]
type input "Buy and win with Vénusz! https://screvo.hu/hu/venusz"
click at [1521, 721] on button "Save" at bounding box center [1522, 734] width 57 height 28
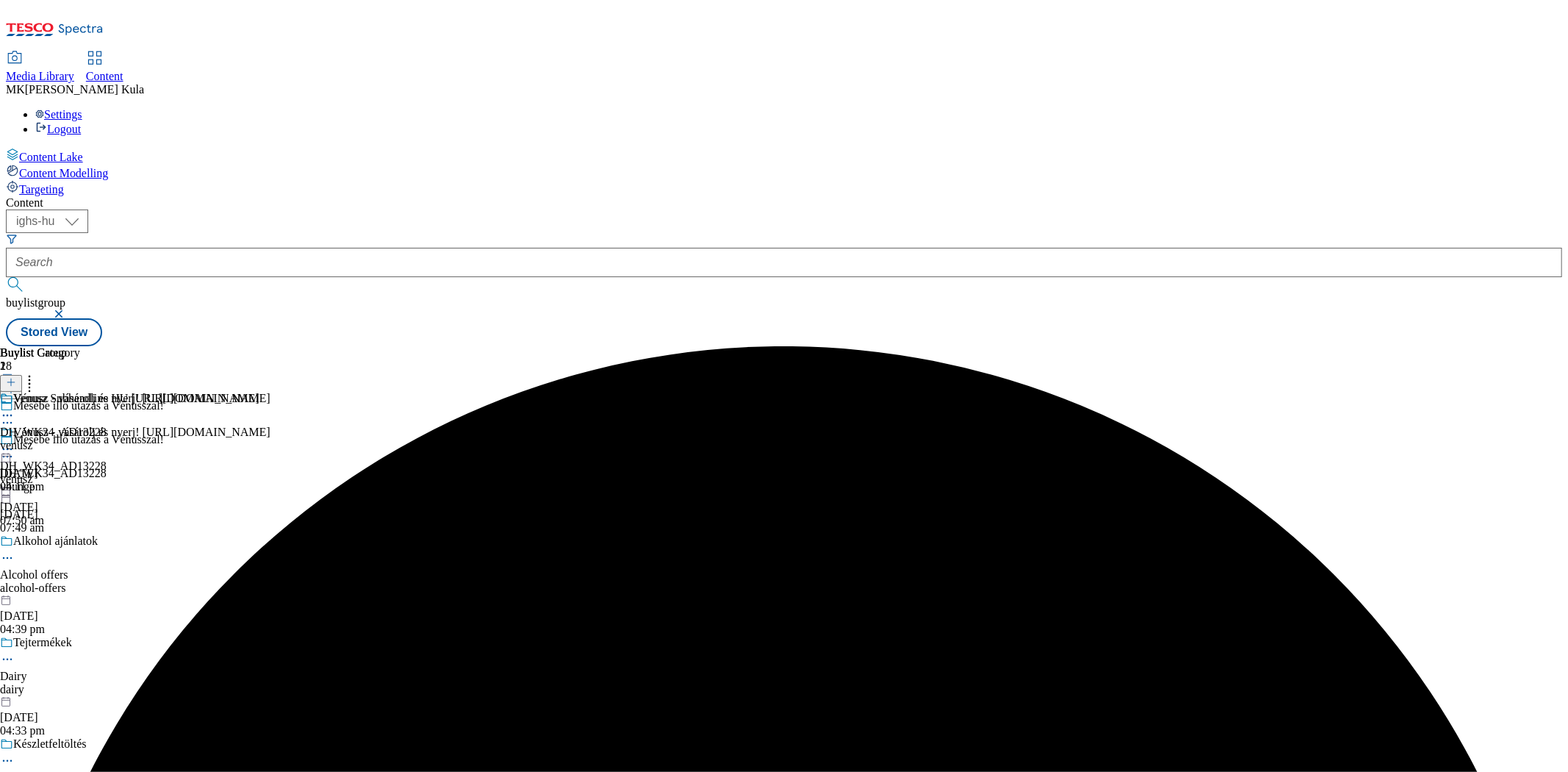
click at [15, 442] on icon at bounding box center [7, 449] width 15 height 15
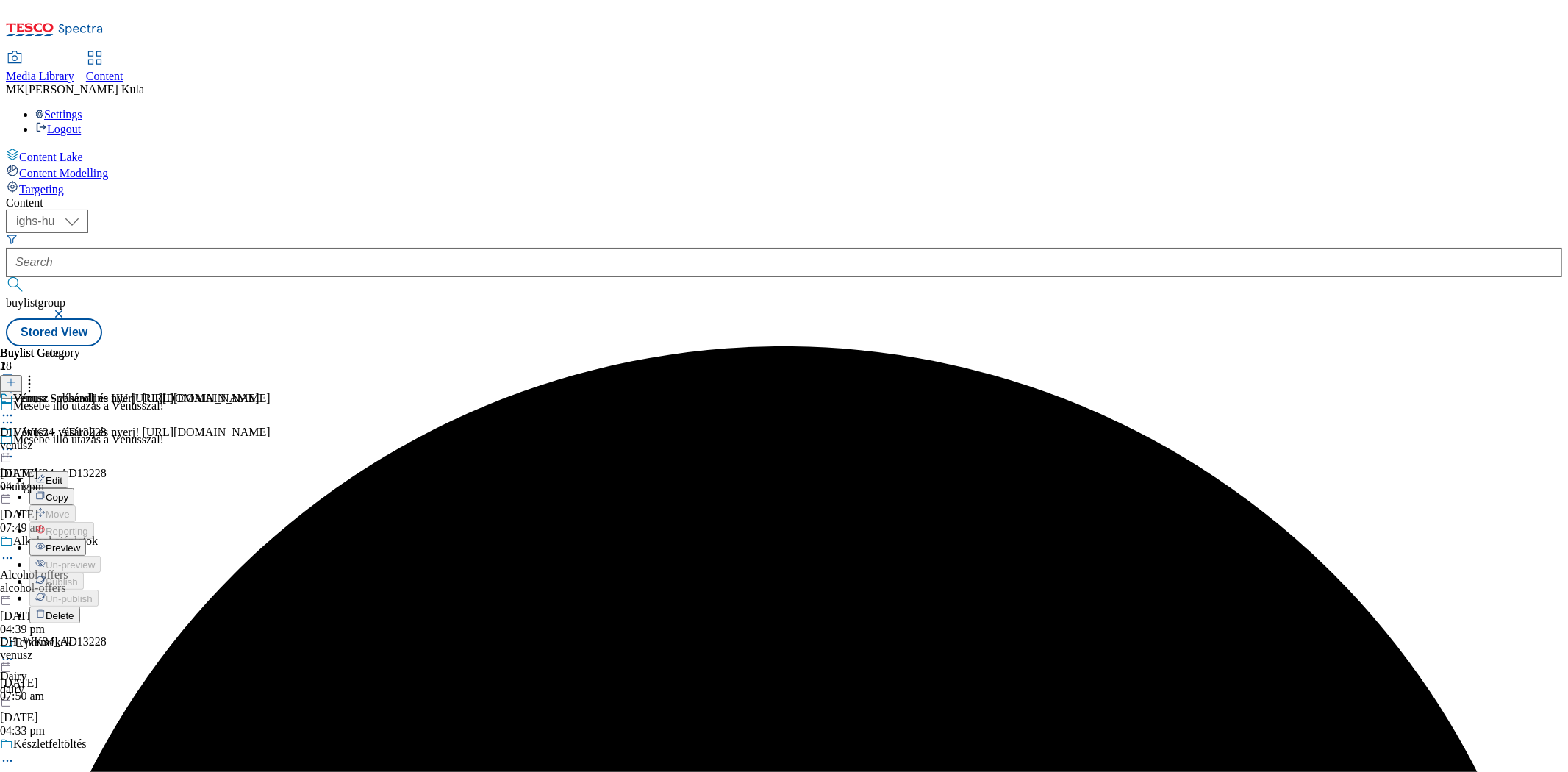
click at [86, 539] on button "Preview" at bounding box center [57, 548] width 57 height 17
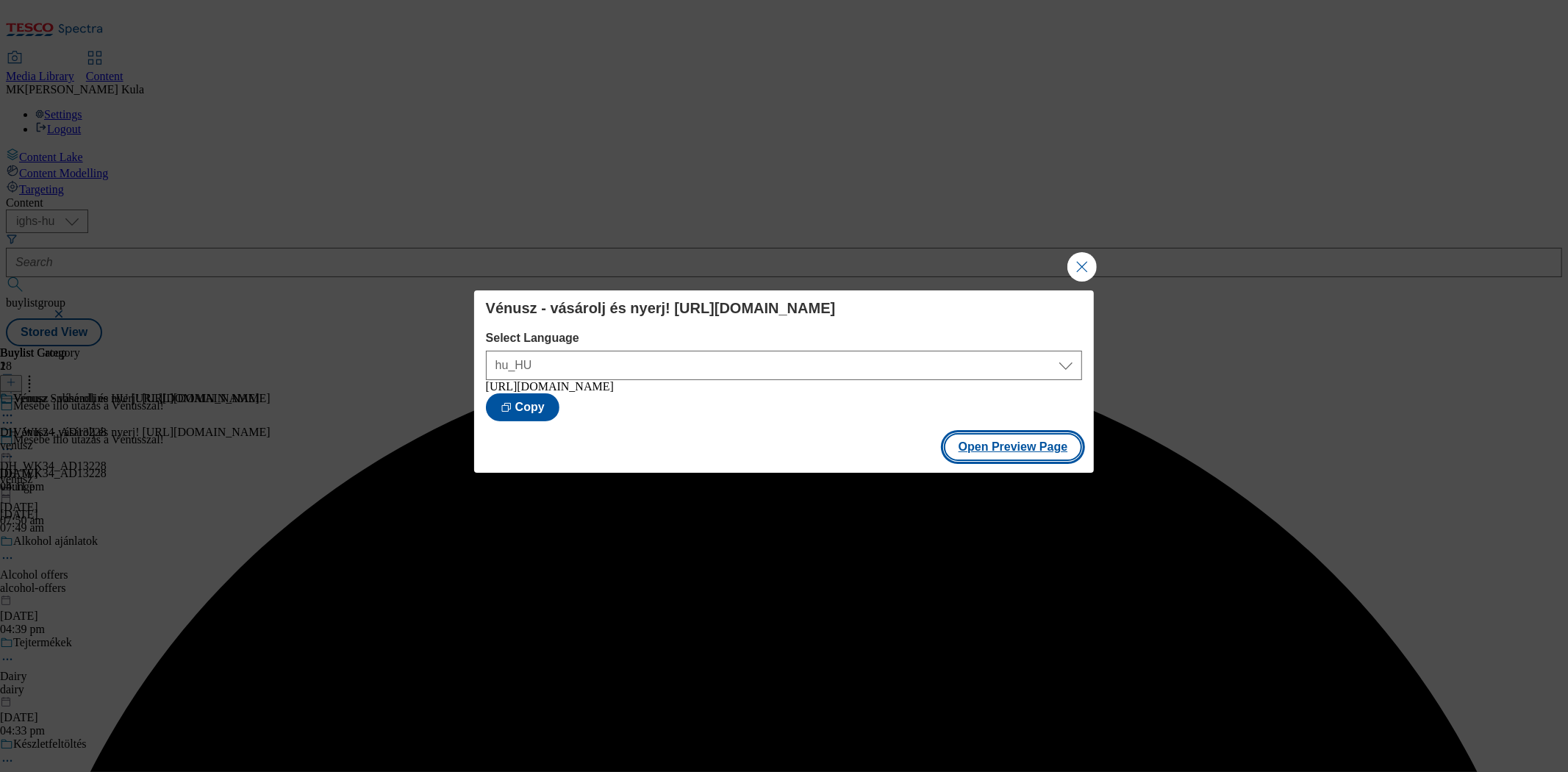
click at [1031, 452] on button "Open Preview Page" at bounding box center [1013, 447] width 139 height 28
click at [1085, 267] on button "Close Modal" at bounding box center [1082, 267] width 29 height 29
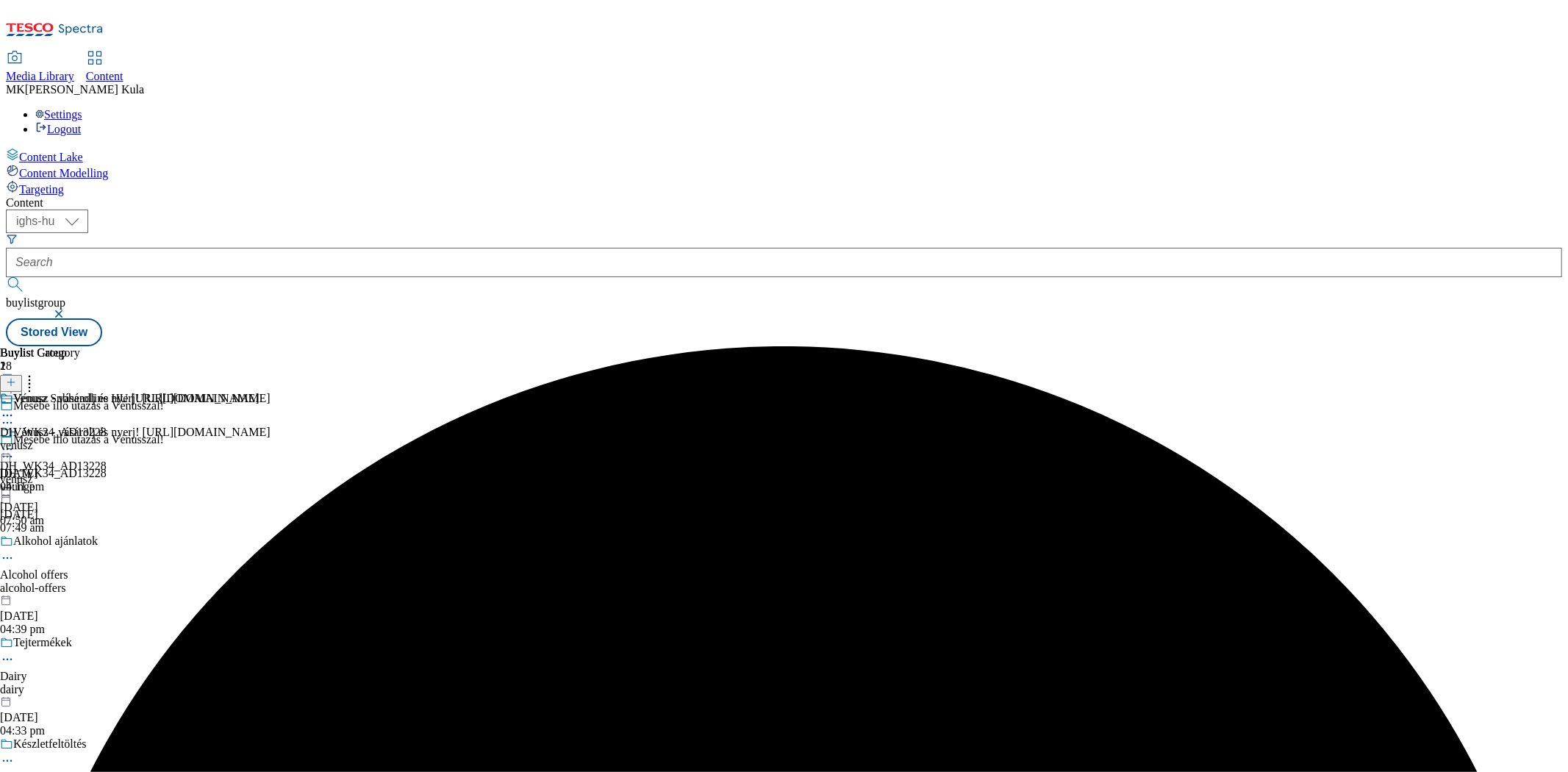
click at [15, 442] on icon at bounding box center [7, 449] width 15 height 15
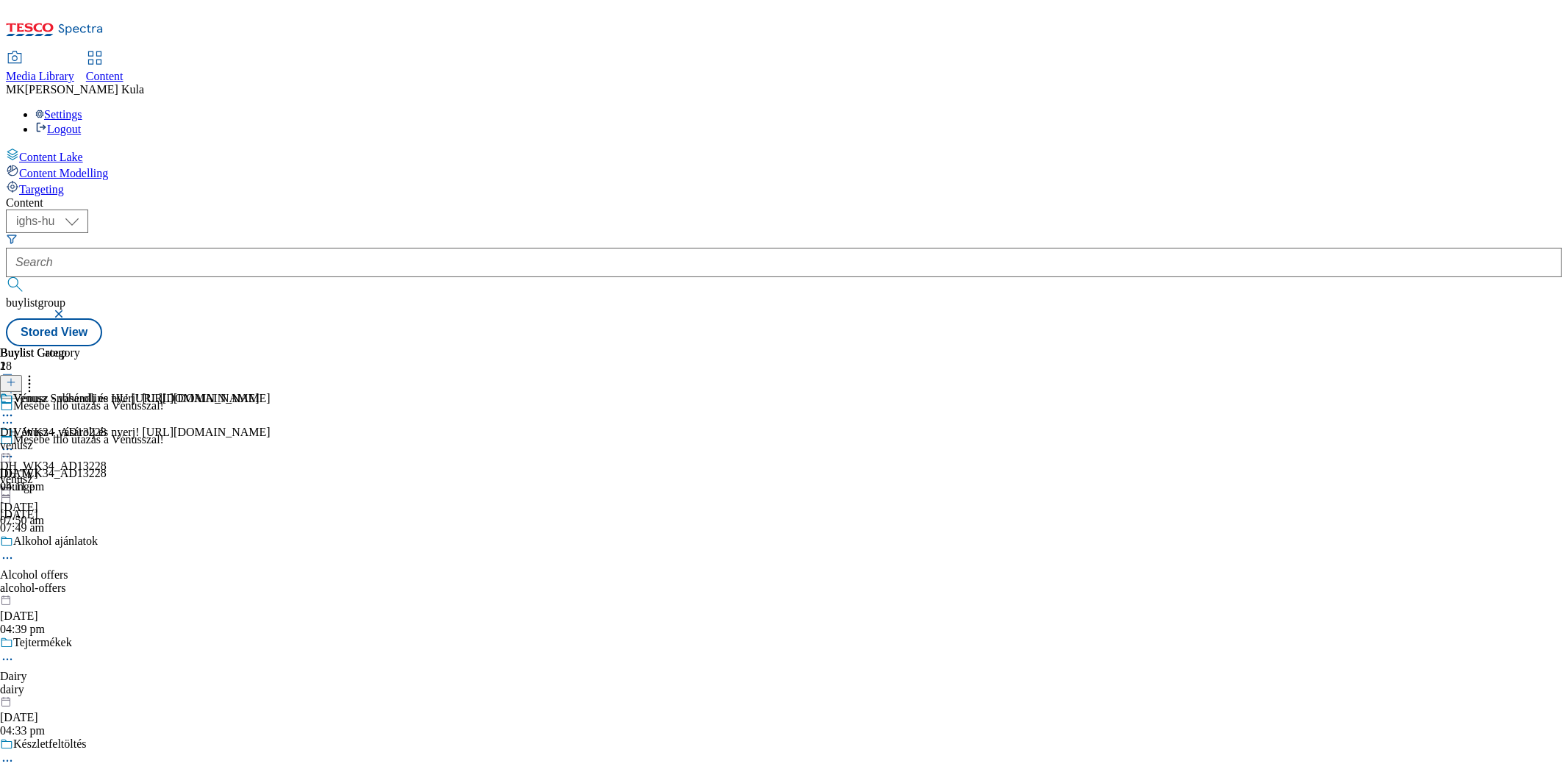
click at [15, 408] on icon at bounding box center [7, 415] width 15 height 15
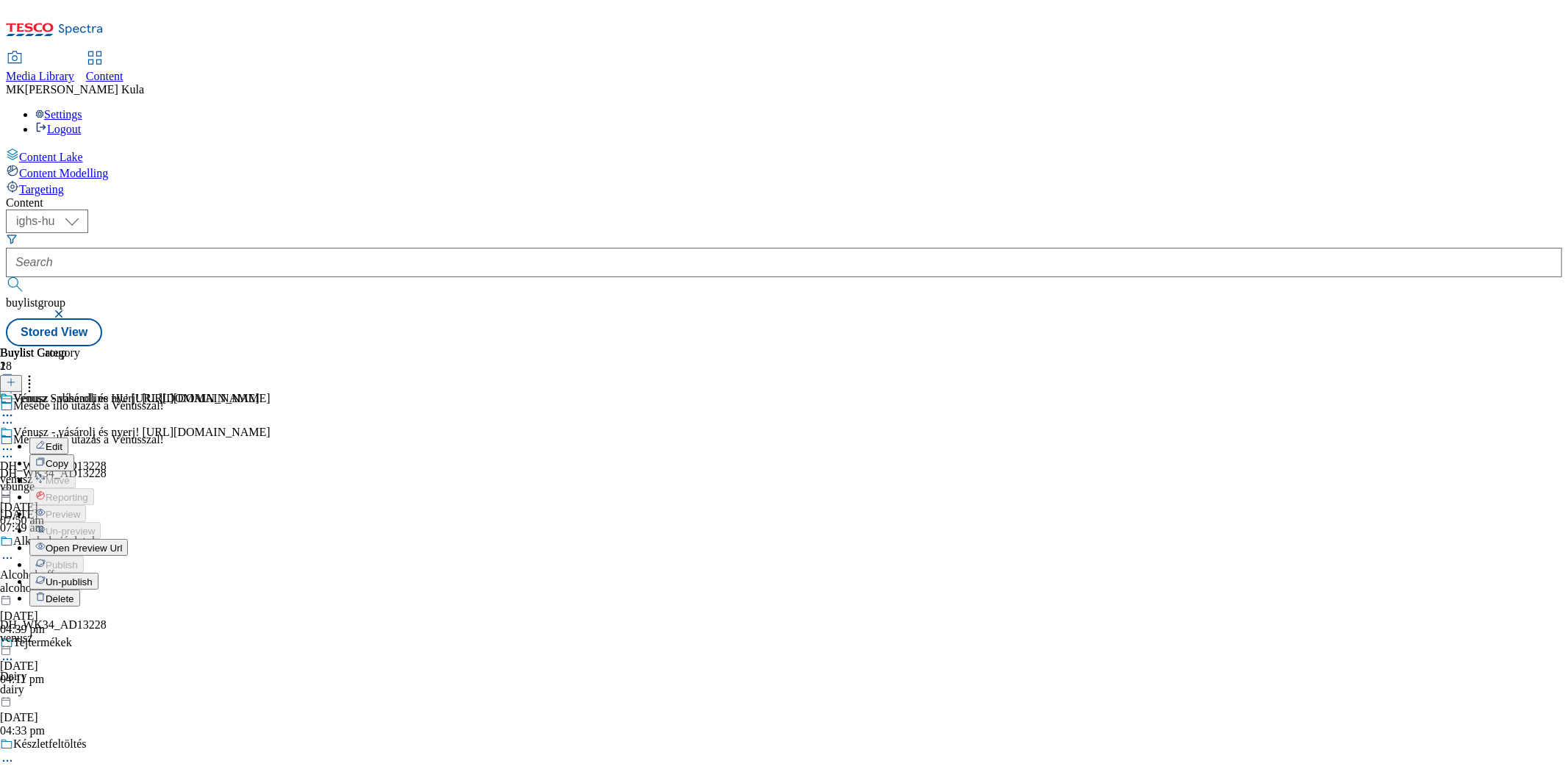
click at [68, 437] on button "Edit" at bounding box center [48, 446] width 39 height 17
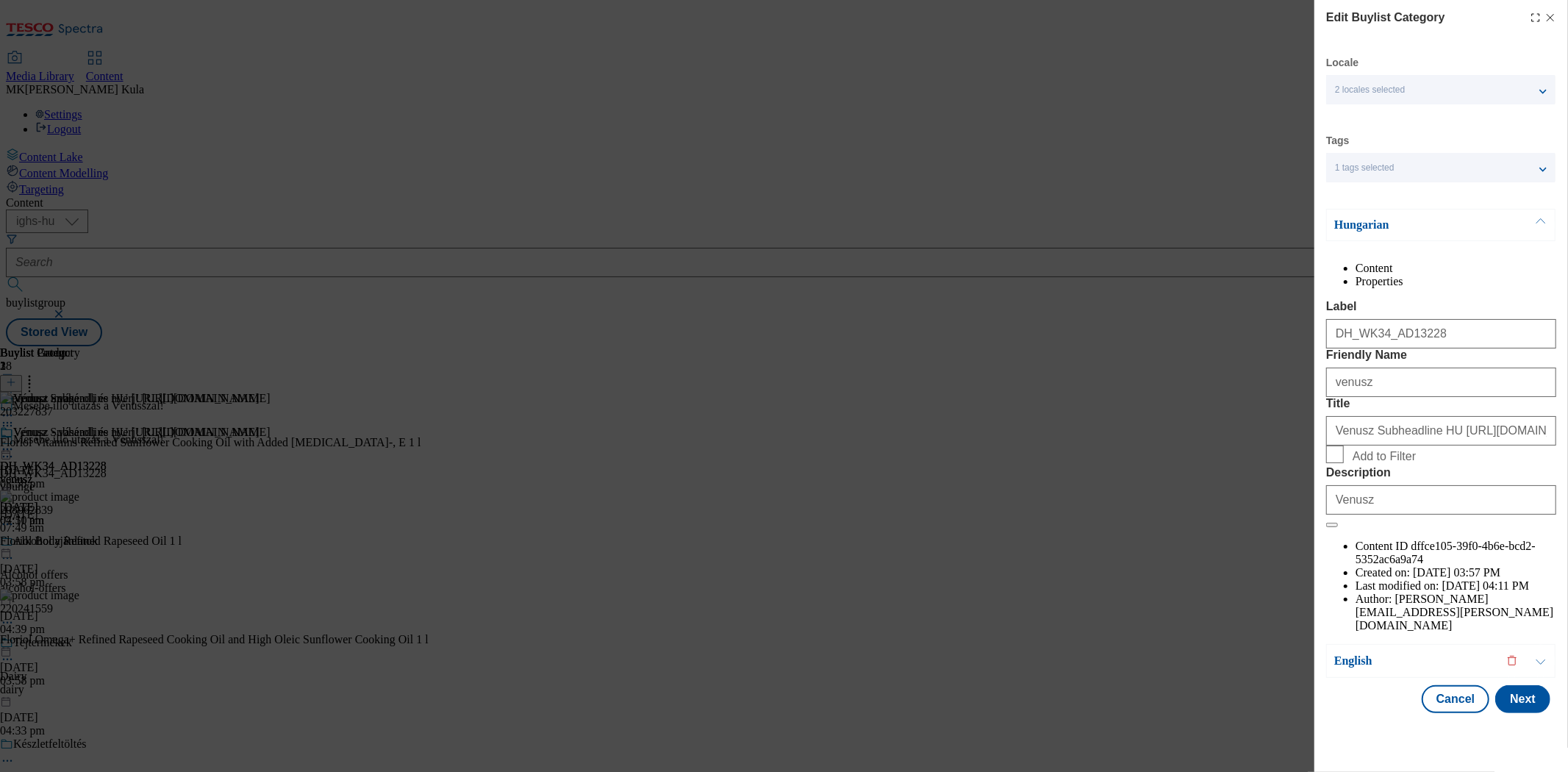
click at [1552, 17] on icon "Modal" at bounding box center [1550, 17] width 11 height 11
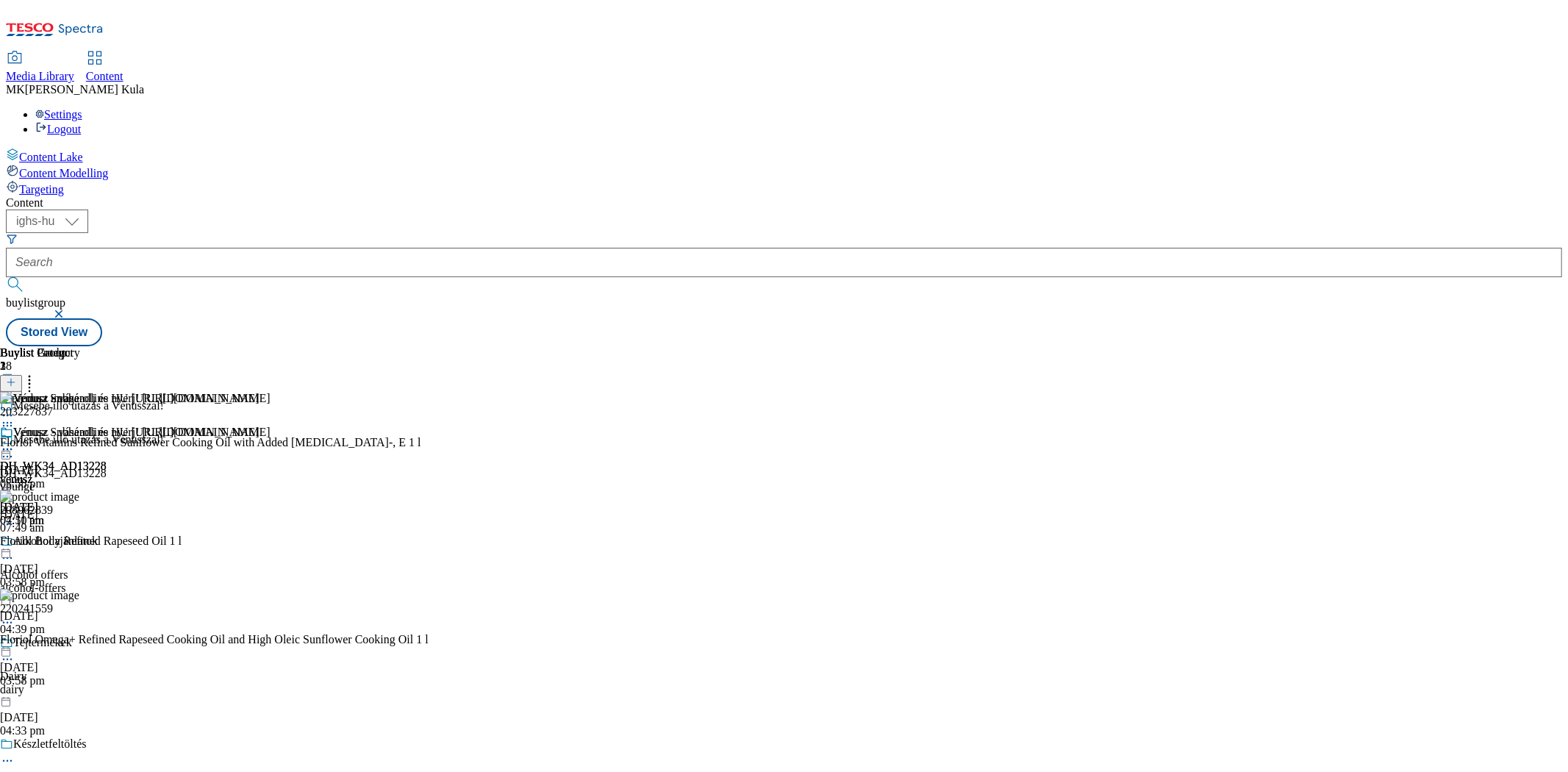
click at [37, 373] on icon at bounding box center [29, 380] width 15 height 15
click at [15, 418] on icon at bounding box center [7, 425] width 15 height 15
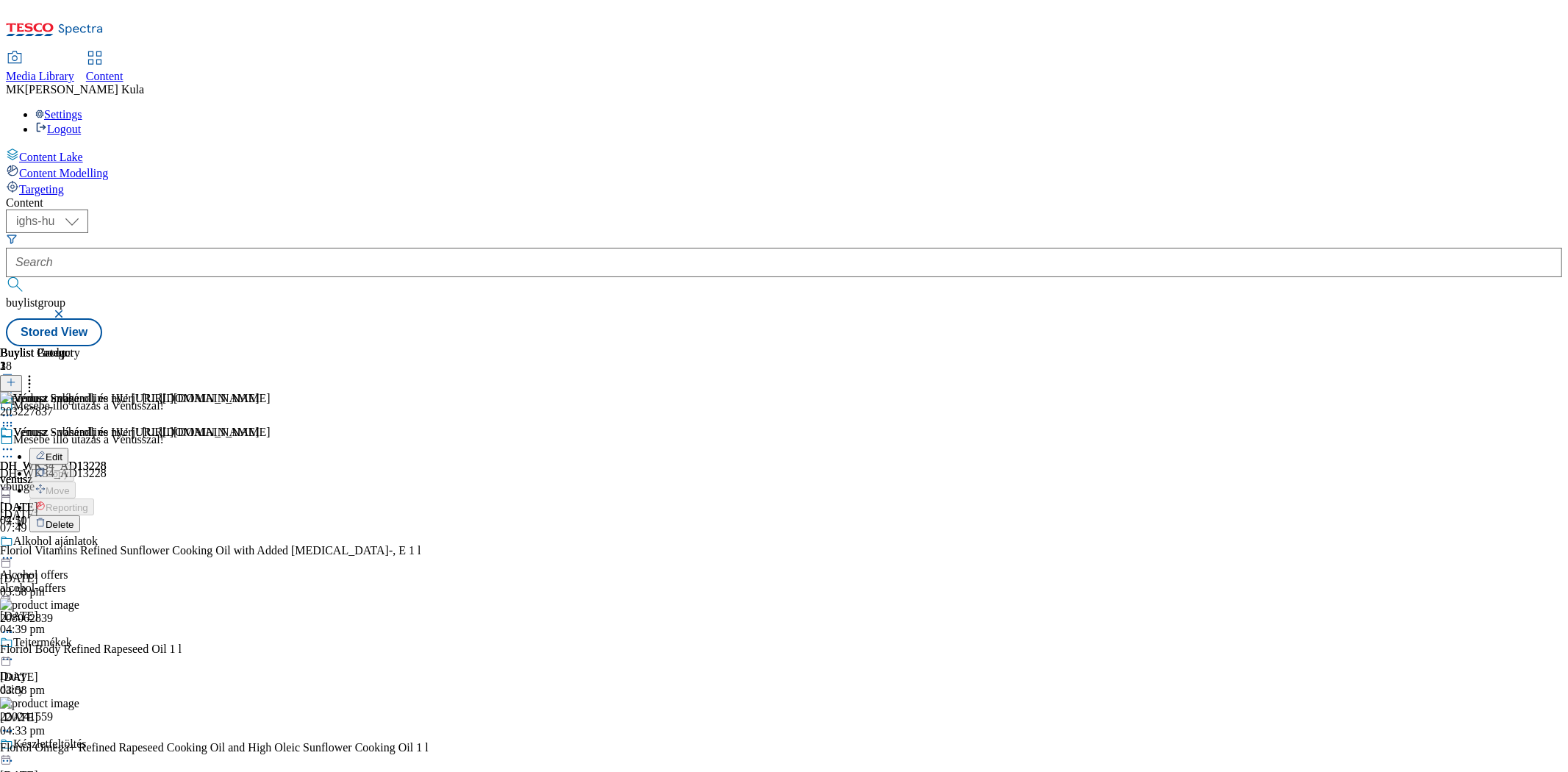
click at [80, 515] on button "Delete" at bounding box center [54, 524] width 51 height 17
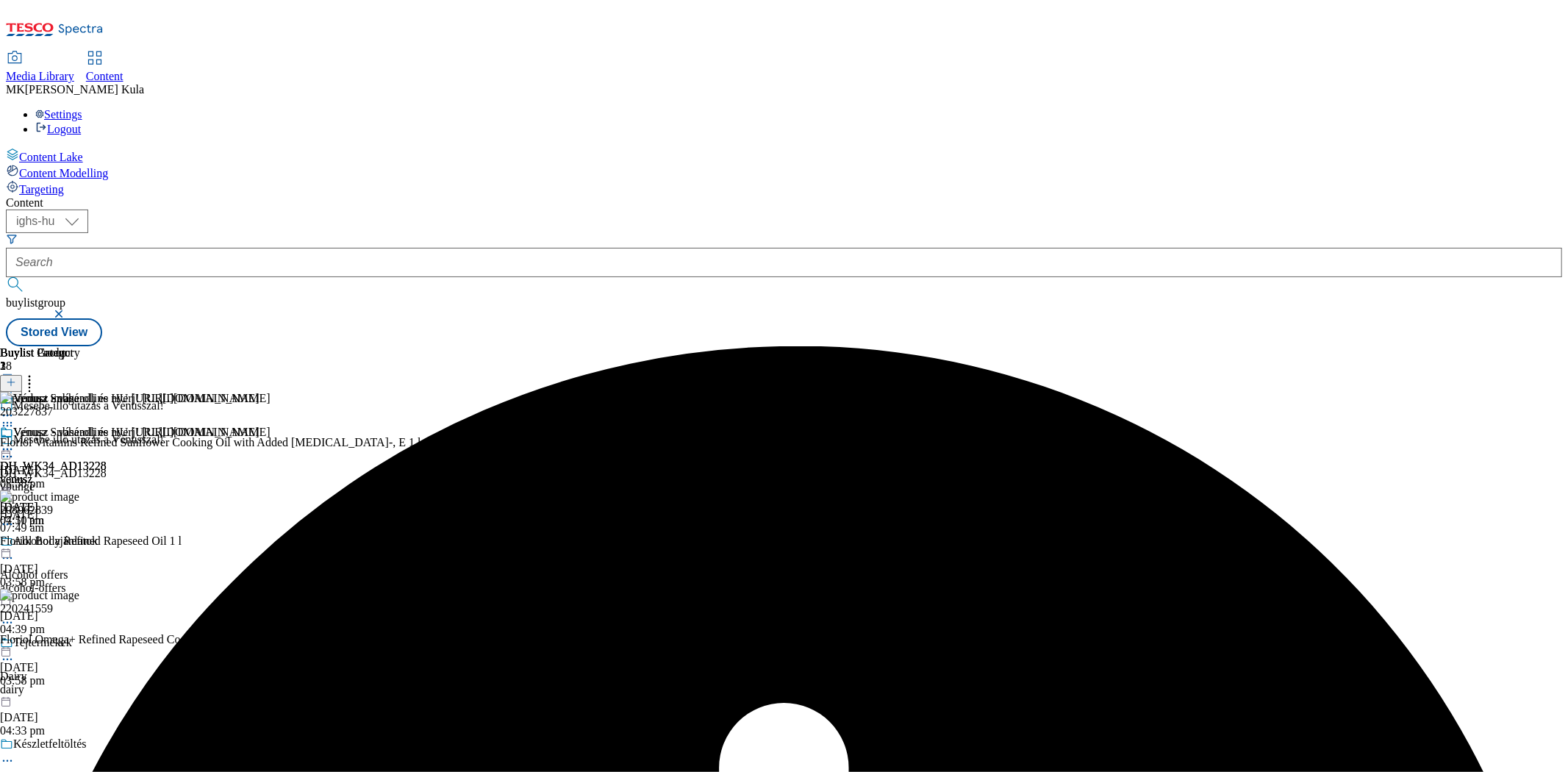
click at [270, 426] on div "Vénusz - vásárolj és nyerj! https://screvo.hu/hu/venusz DH_WK34_AD13228 venusz …" at bounding box center [135, 476] width 270 height 101
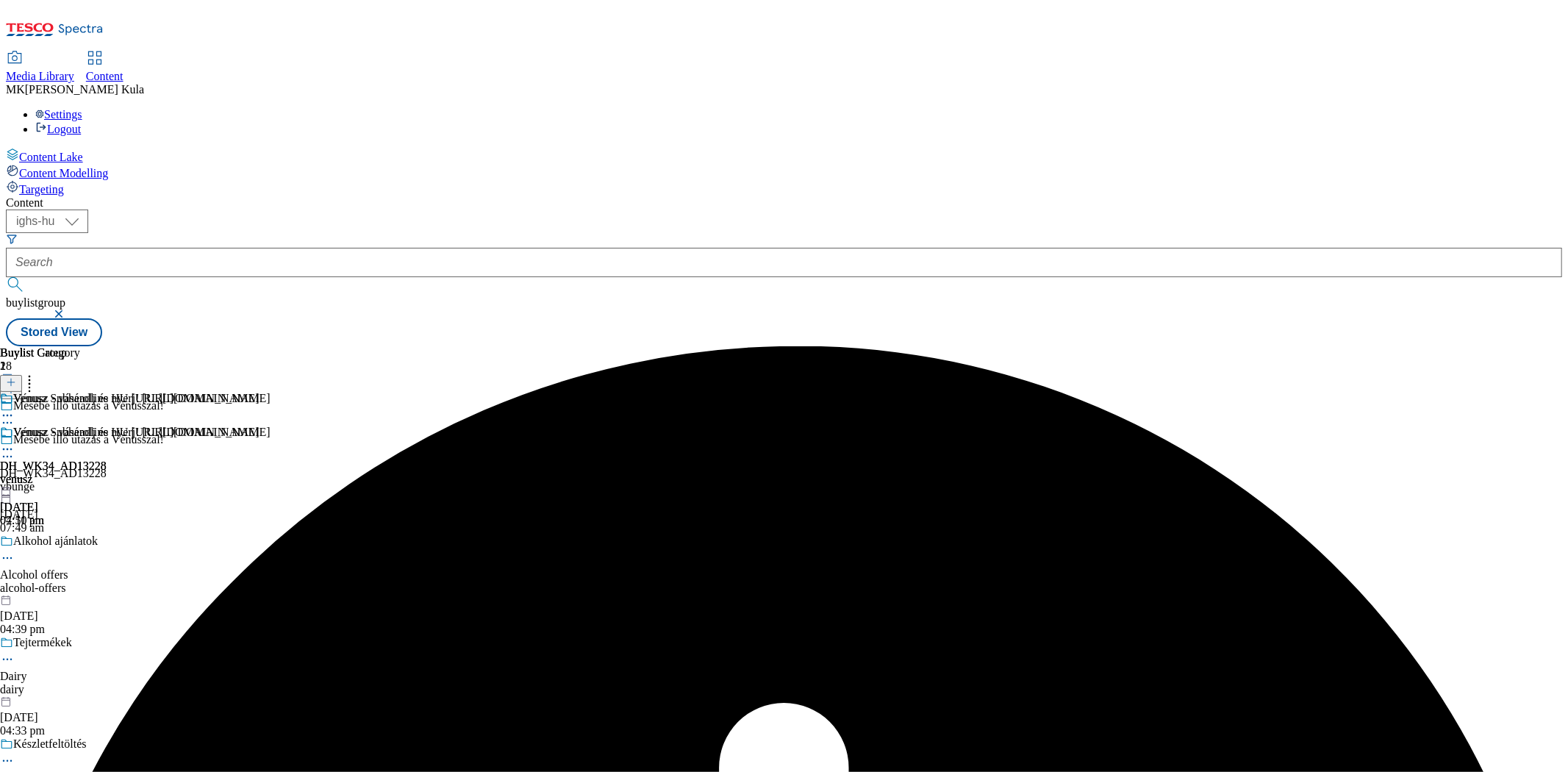
click at [270, 426] on div "Vénusz - vásárolj és nyerj! https://screvo.hu/hu/venusz DH_WK34_AD13228 venusz …" at bounding box center [135, 476] width 270 height 101
click at [260, 473] on div "venusz" at bounding box center [129, 479] width 260 height 13
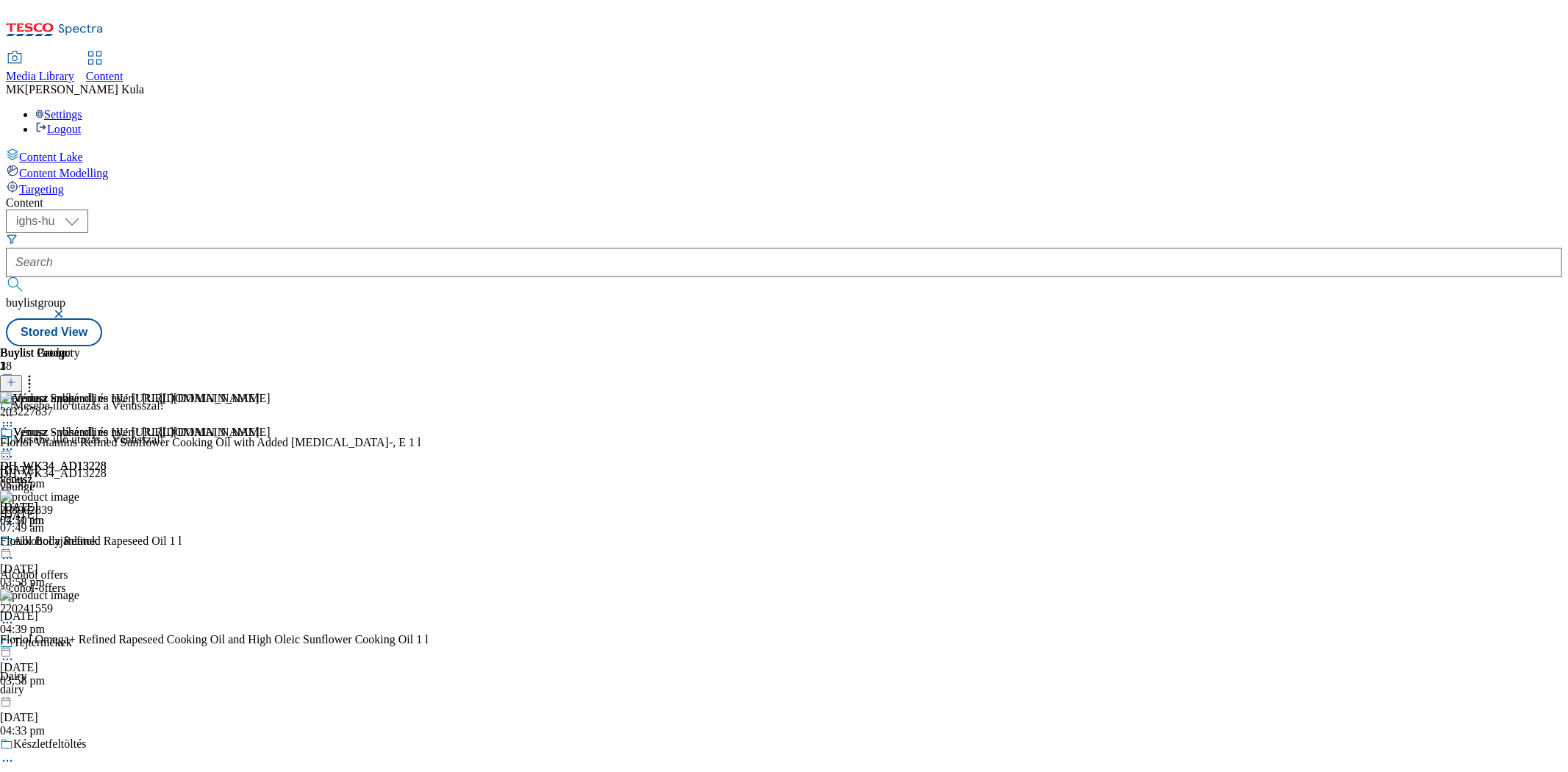
click at [270, 426] on div "Vénusz - vásárolj és nyerj! https://screvo.hu/hu/venusz DH_WK34_AD13228 venusz …" at bounding box center [135, 476] width 270 height 101
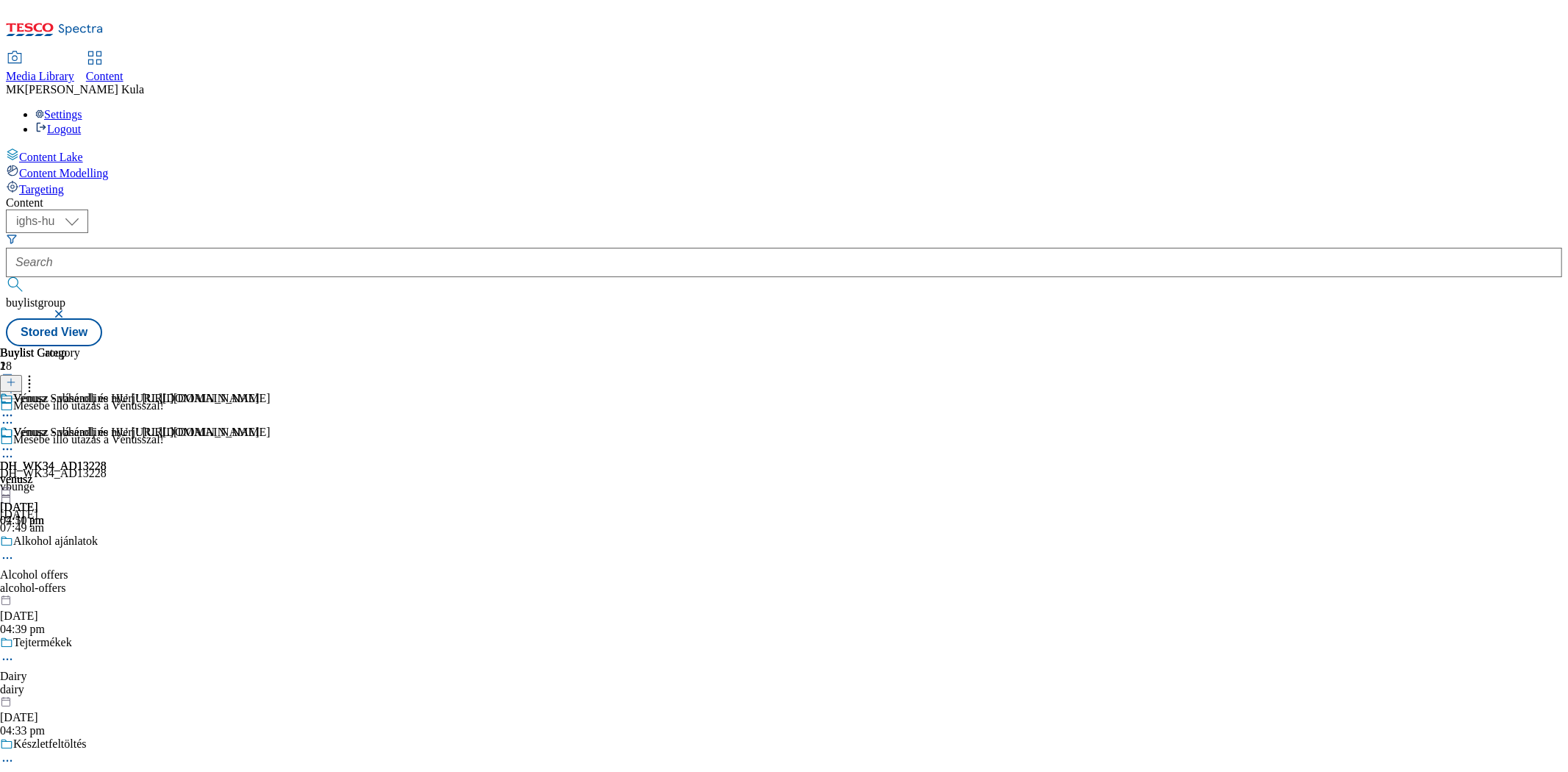
click at [15, 442] on icon at bounding box center [7, 449] width 15 height 15
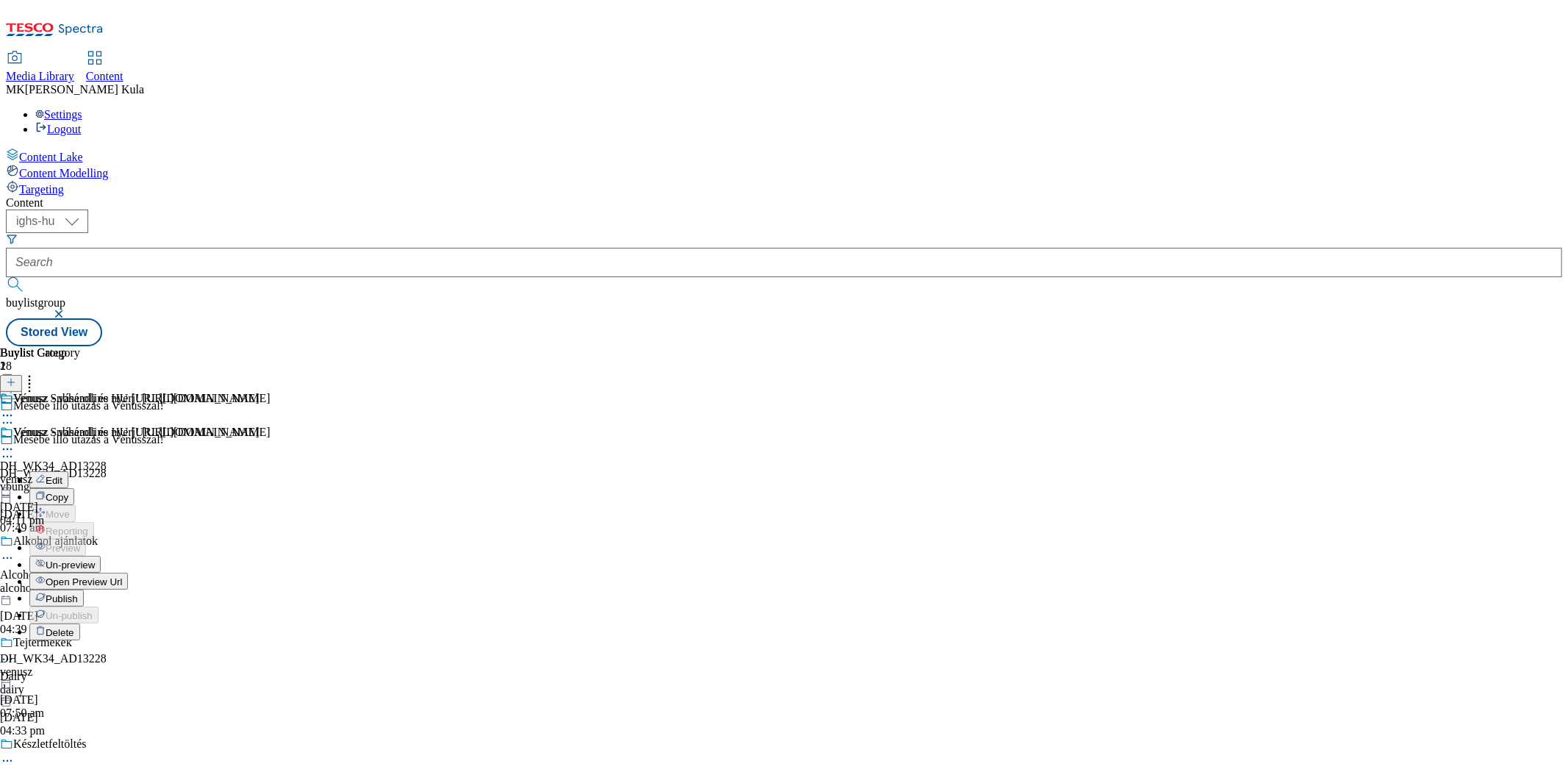
click at [95, 559] on span "Un-preview" at bounding box center [70, 564] width 49 height 11
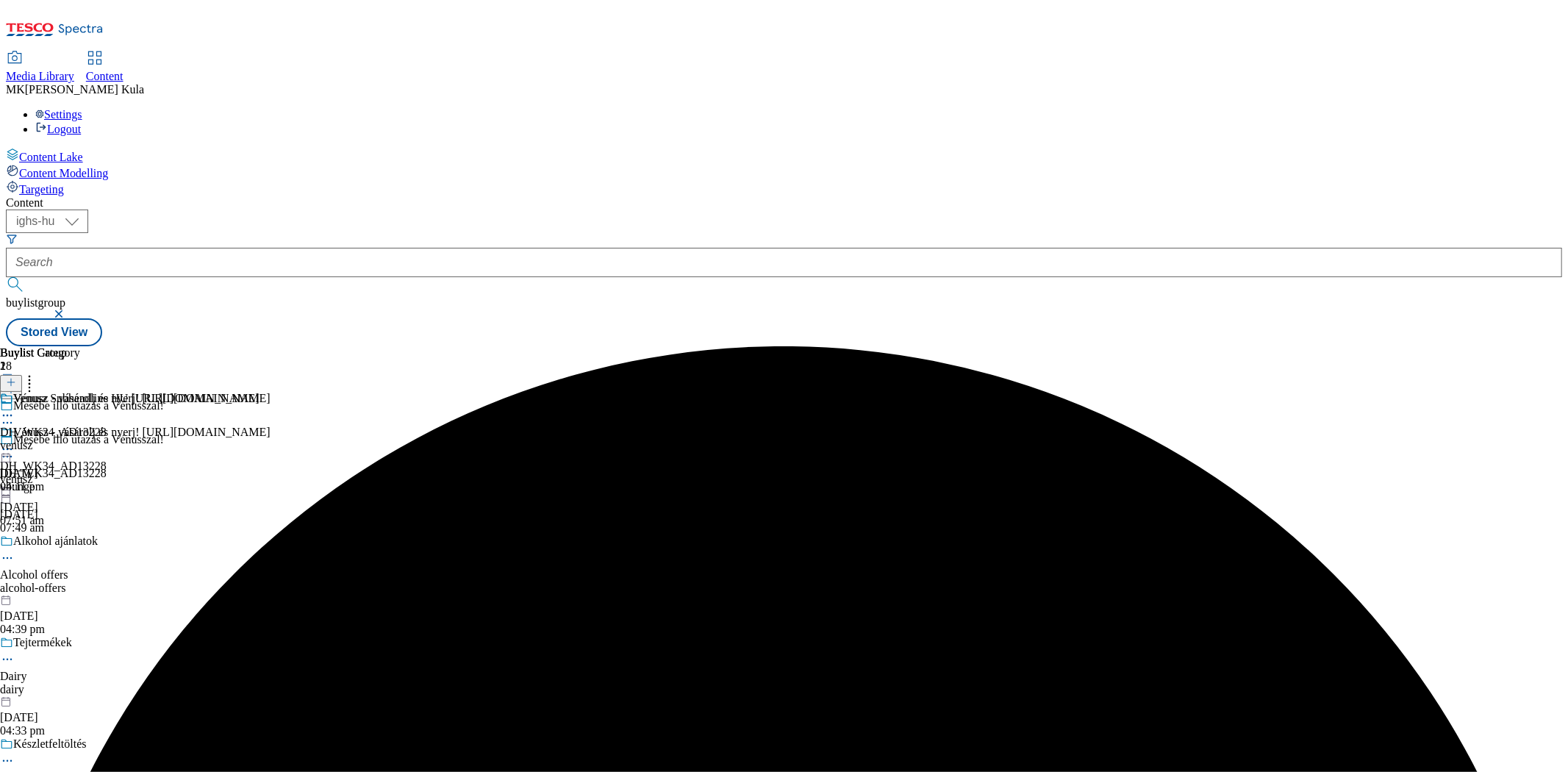
click at [15, 408] on icon at bounding box center [7, 415] width 15 height 15
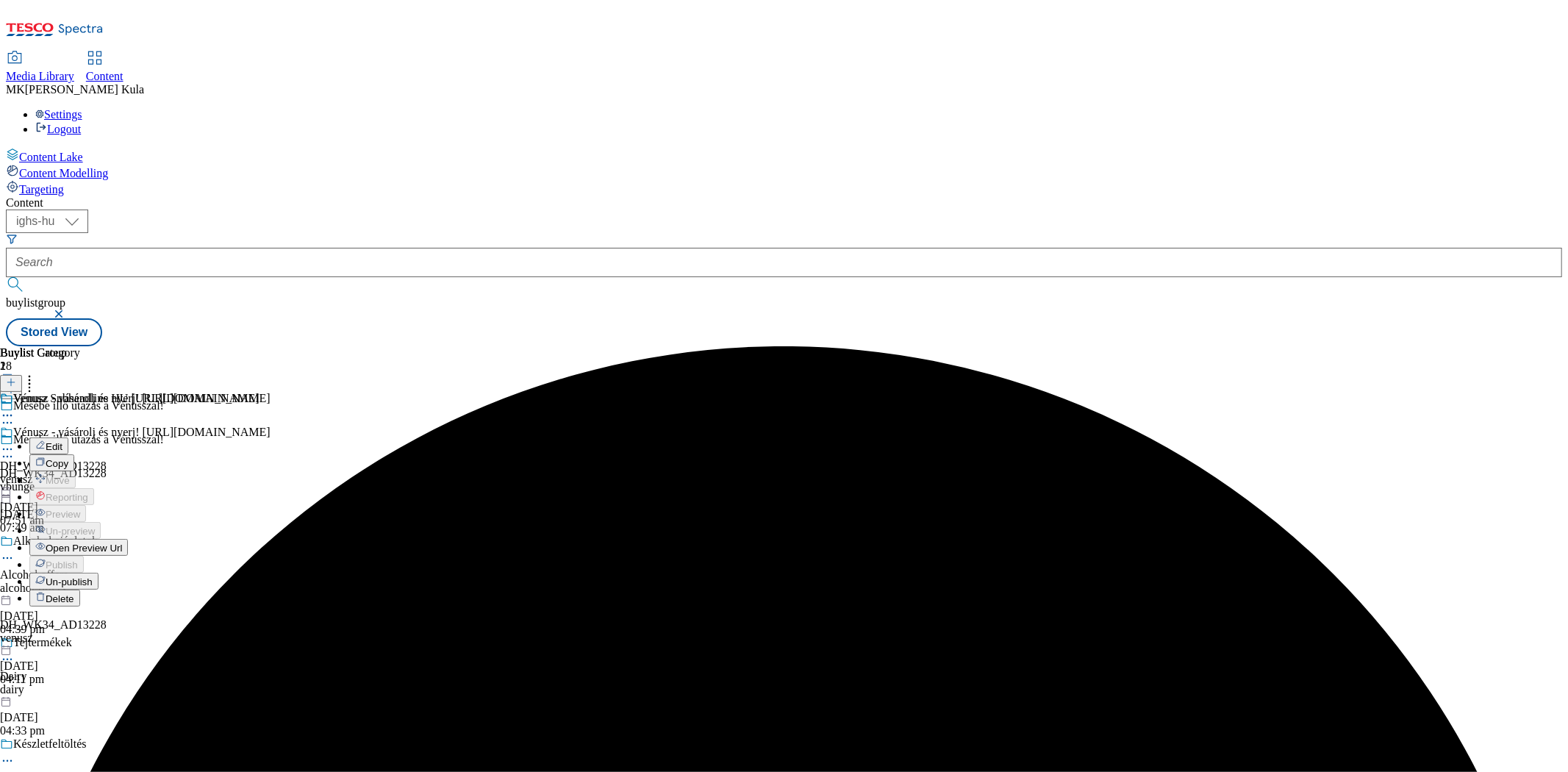
click at [99, 573] on button "Un-publish" at bounding box center [64, 581] width 69 height 17
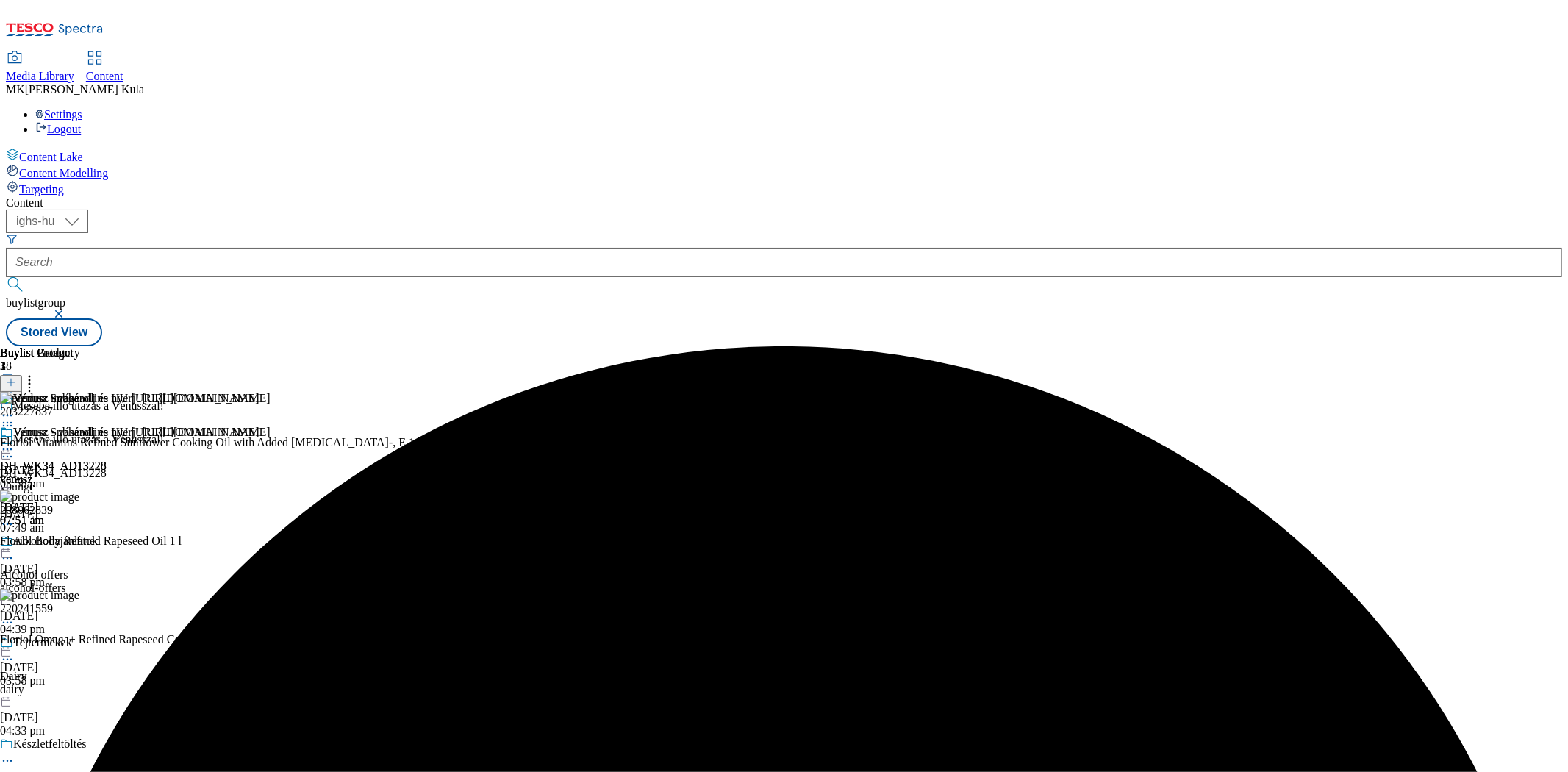
click at [15, 418] on icon at bounding box center [7, 425] width 15 height 15
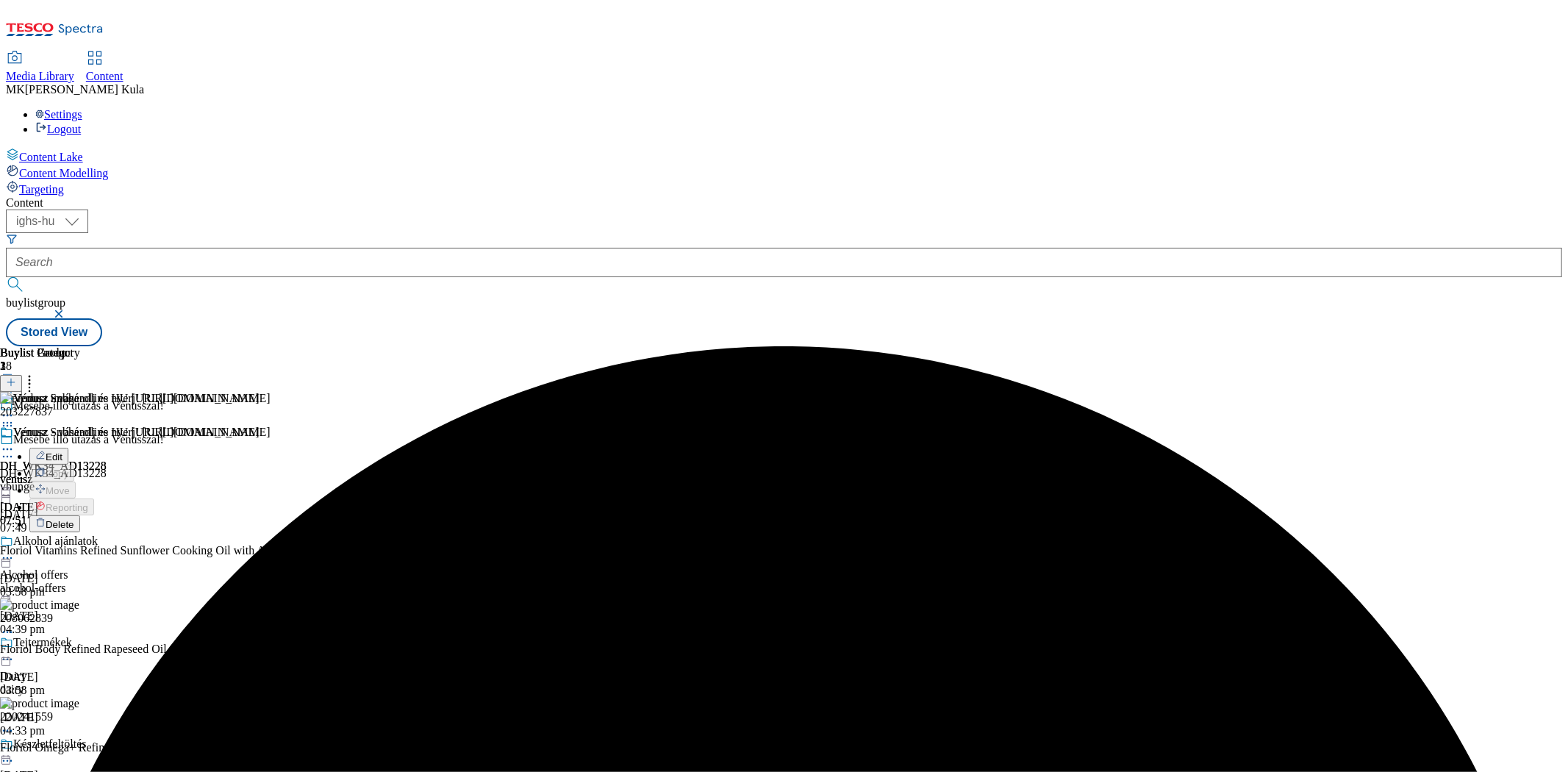
click at [429, 515] on li "Delete" at bounding box center [228, 524] width 399 height 17
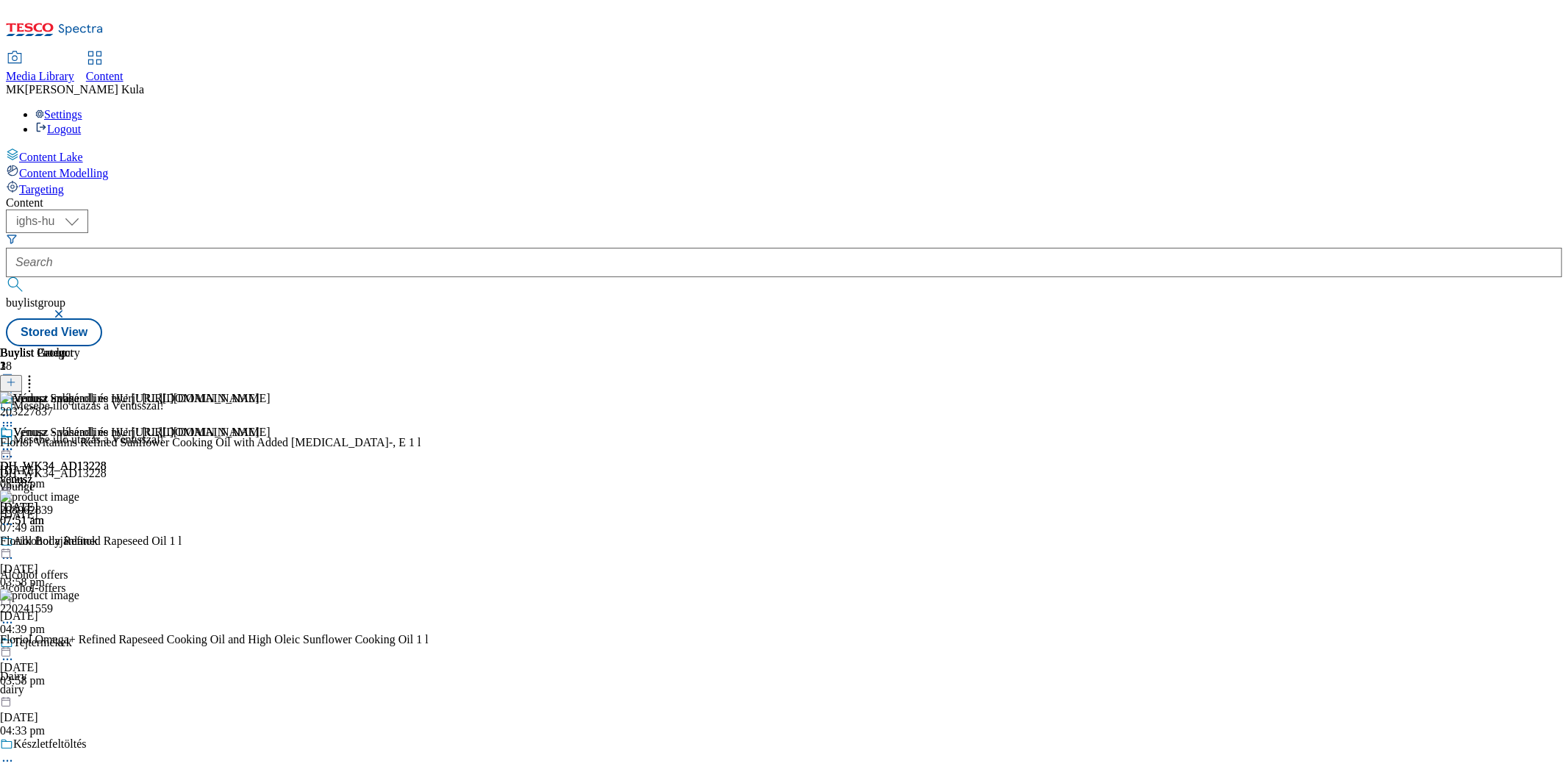
click at [15, 418] on icon at bounding box center [7, 425] width 15 height 15
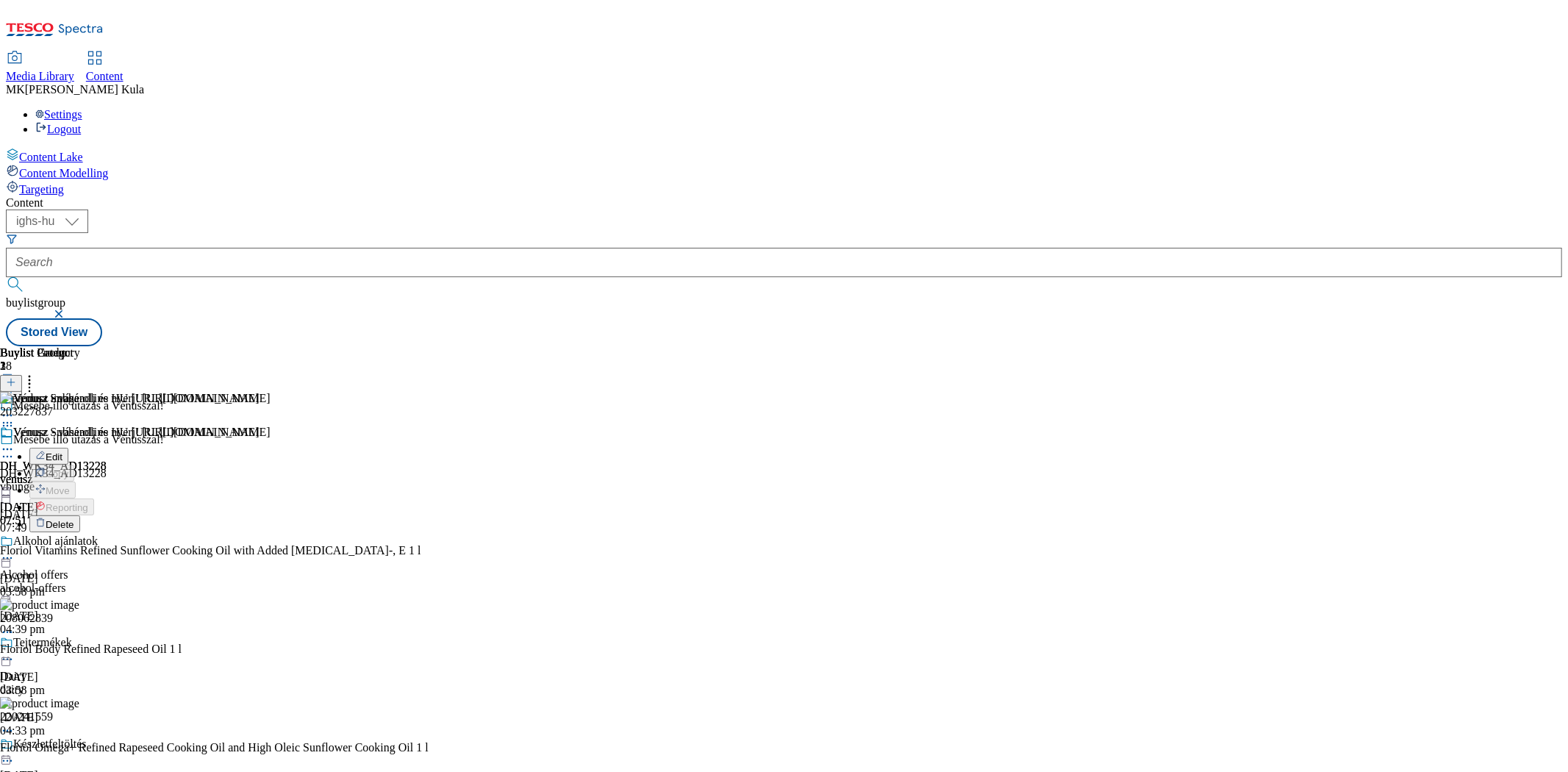
click at [74, 519] on span "Delete" at bounding box center [60, 525] width 28 height 11
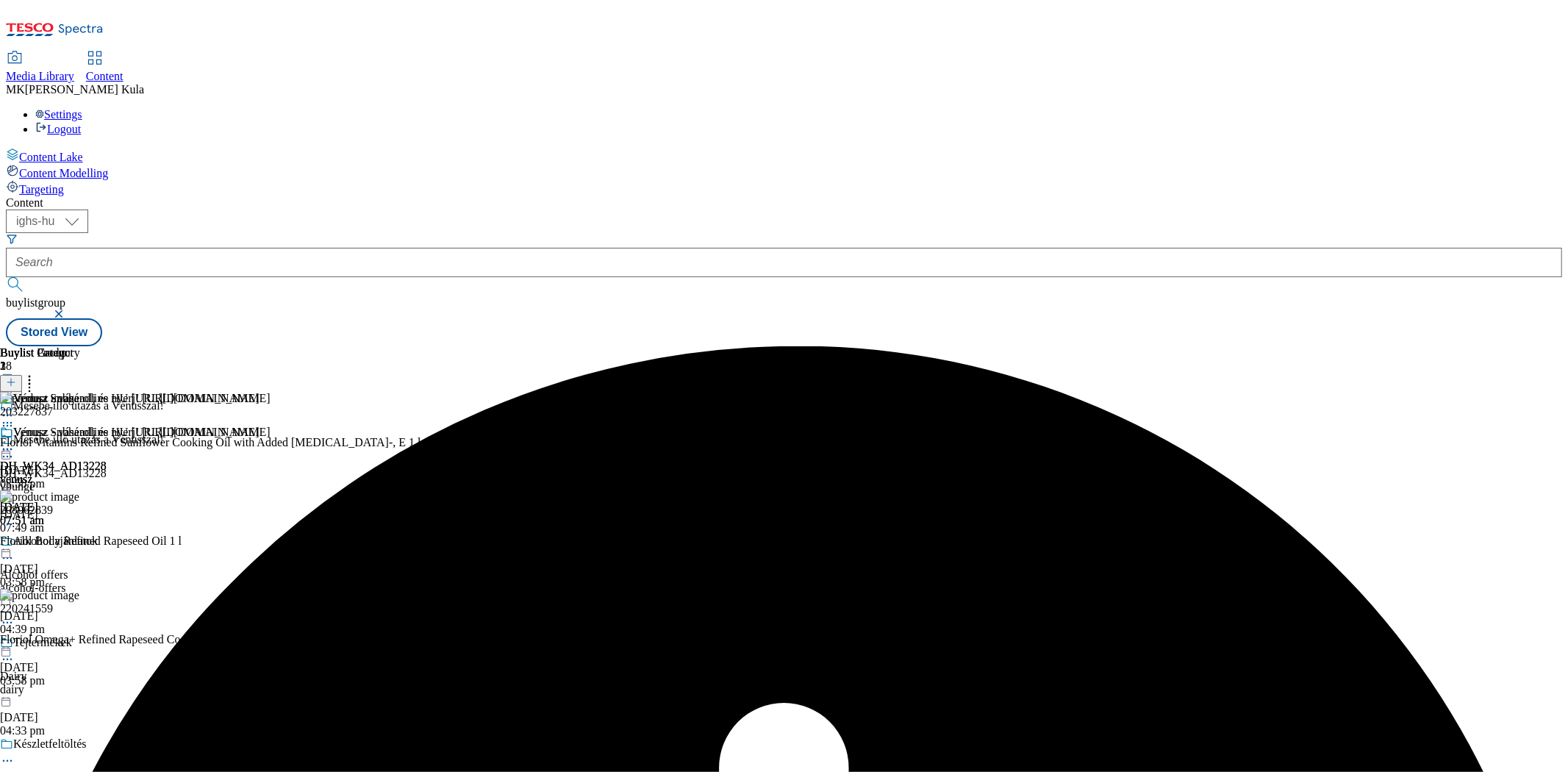
click at [260, 473] on div "venusz" at bounding box center [129, 479] width 260 height 13
click at [15, 442] on icon at bounding box center [7, 449] width 15 height 15
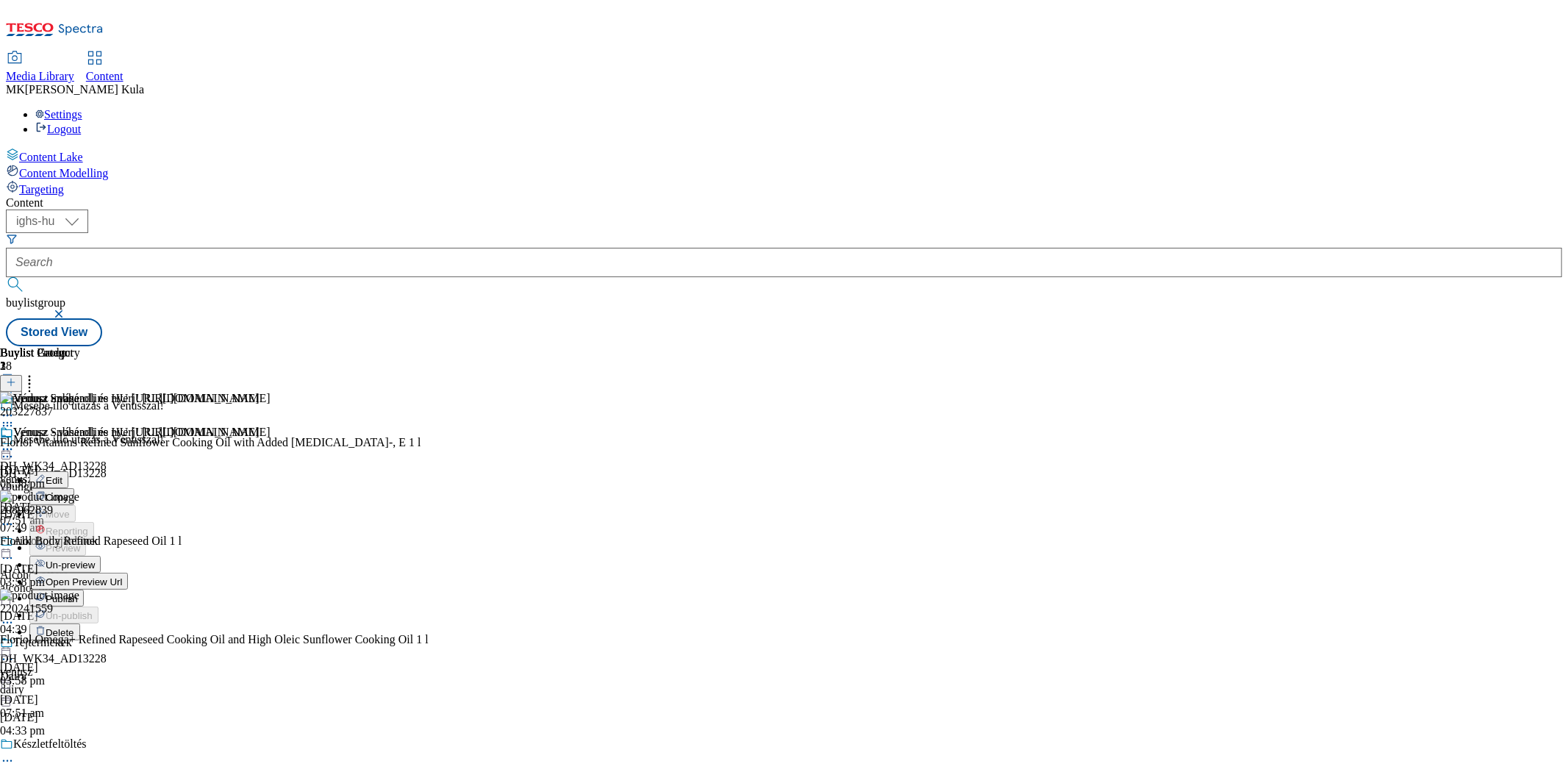
click at [101, 556] on button "Un-preview" at bounding box center [64, 564] width 71 height 17
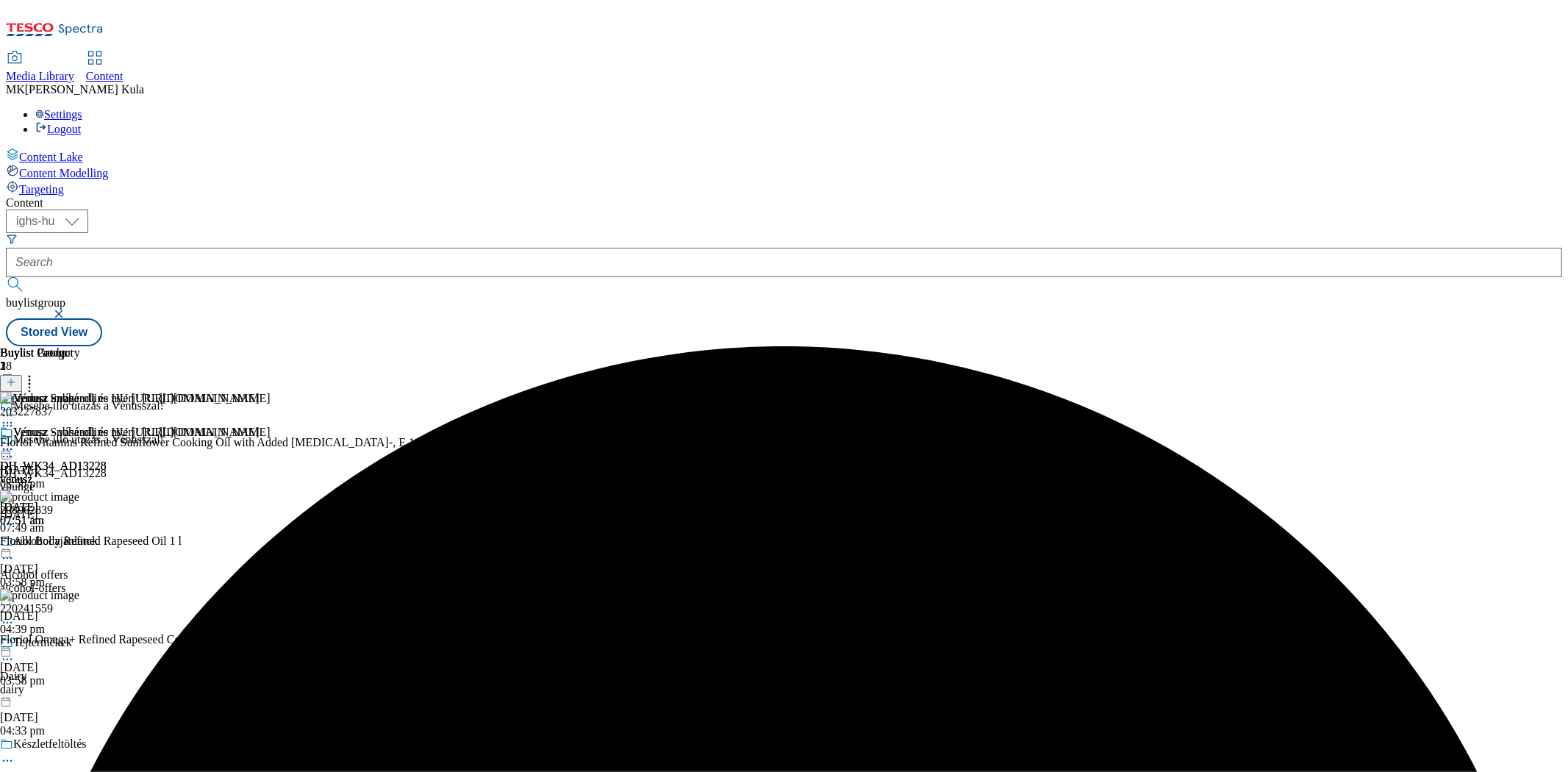
click at [15, 418] on icon at bounding box center [7, 425] width 15 height 15
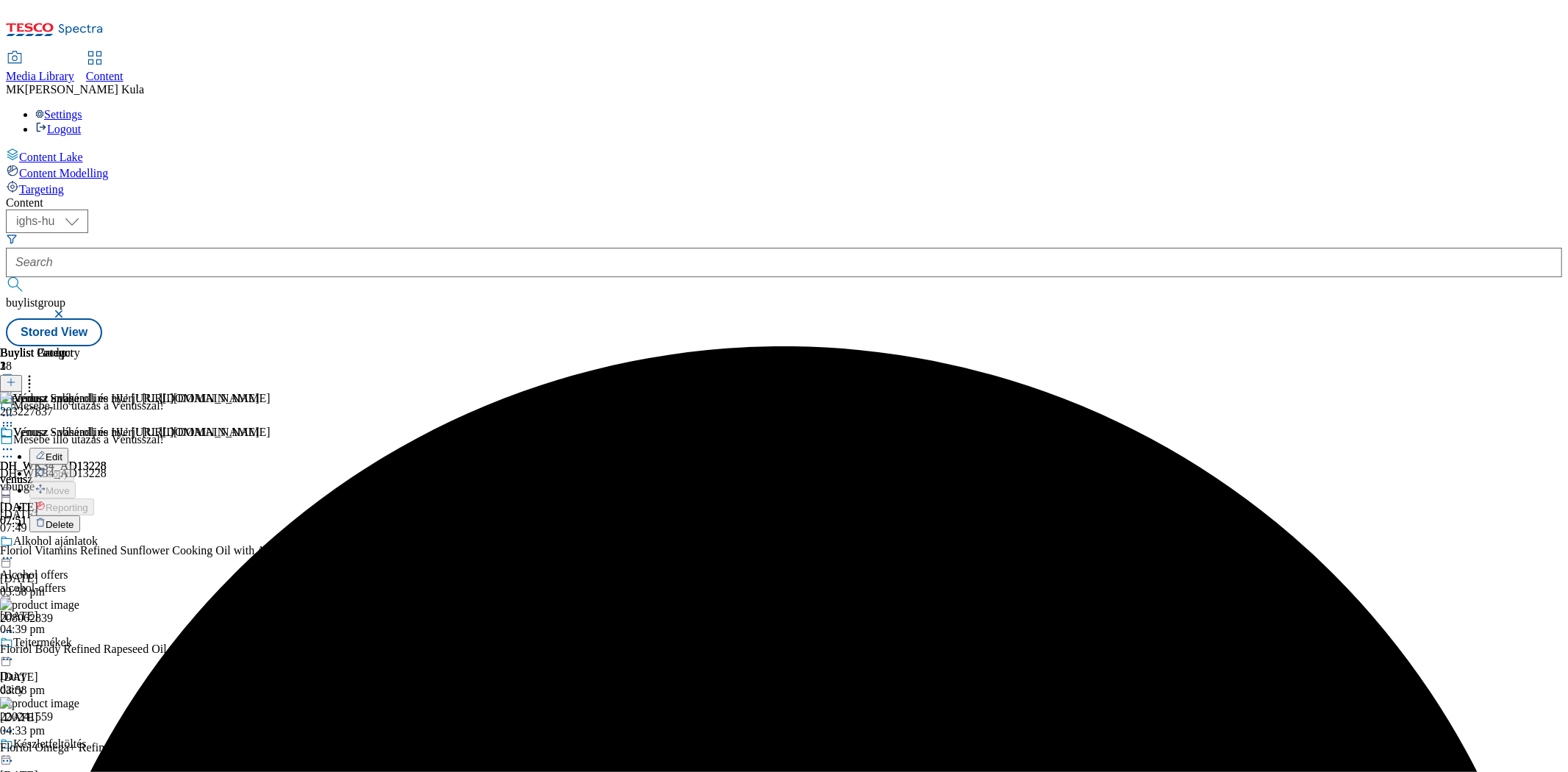
click at [80, 515] on button "Delete" at bounding box center [54, 524] width 51 height 17
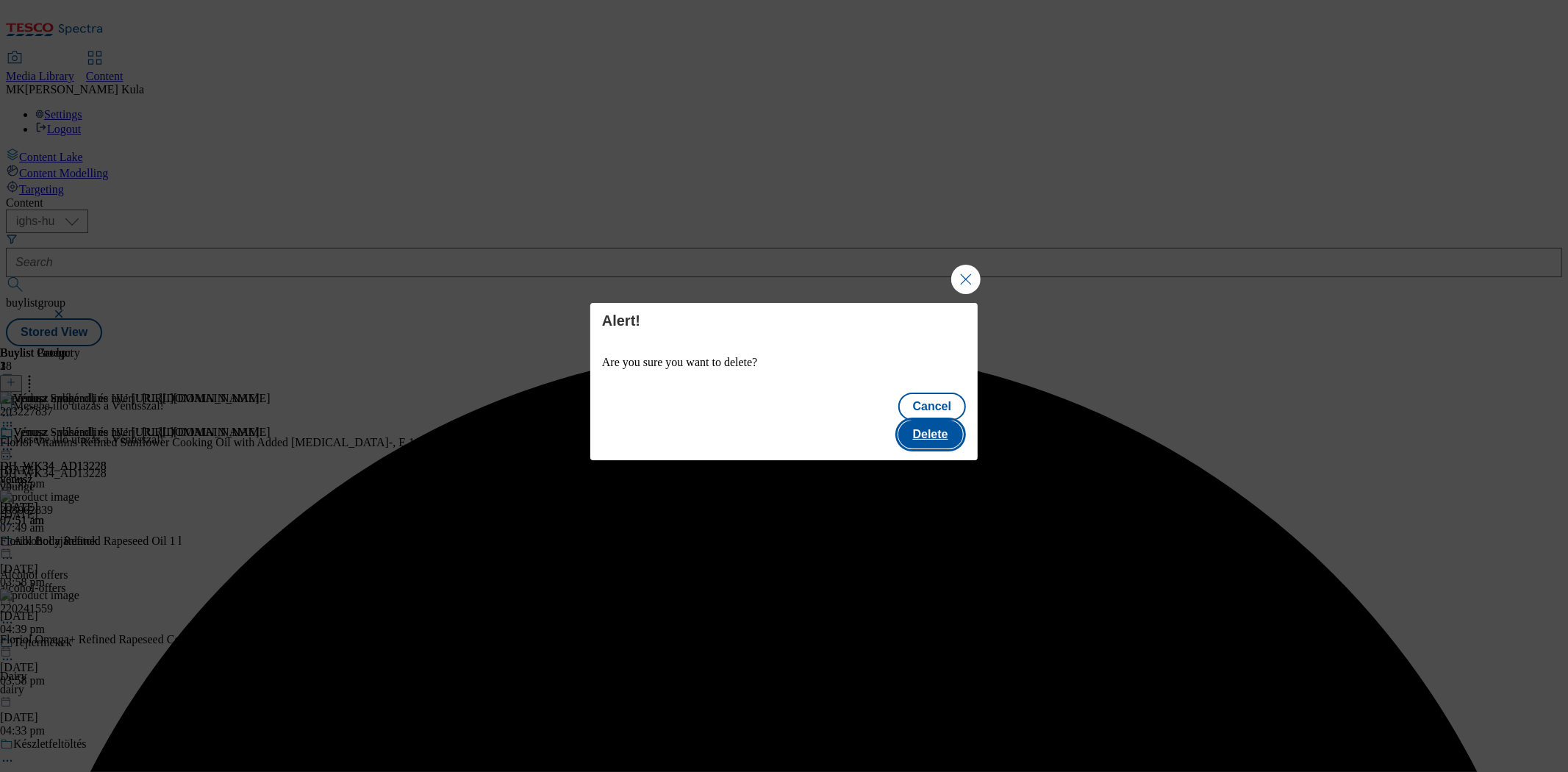
click at [954, 428] on button "Delete" at bounding box center [931, 434] width 64 height 28
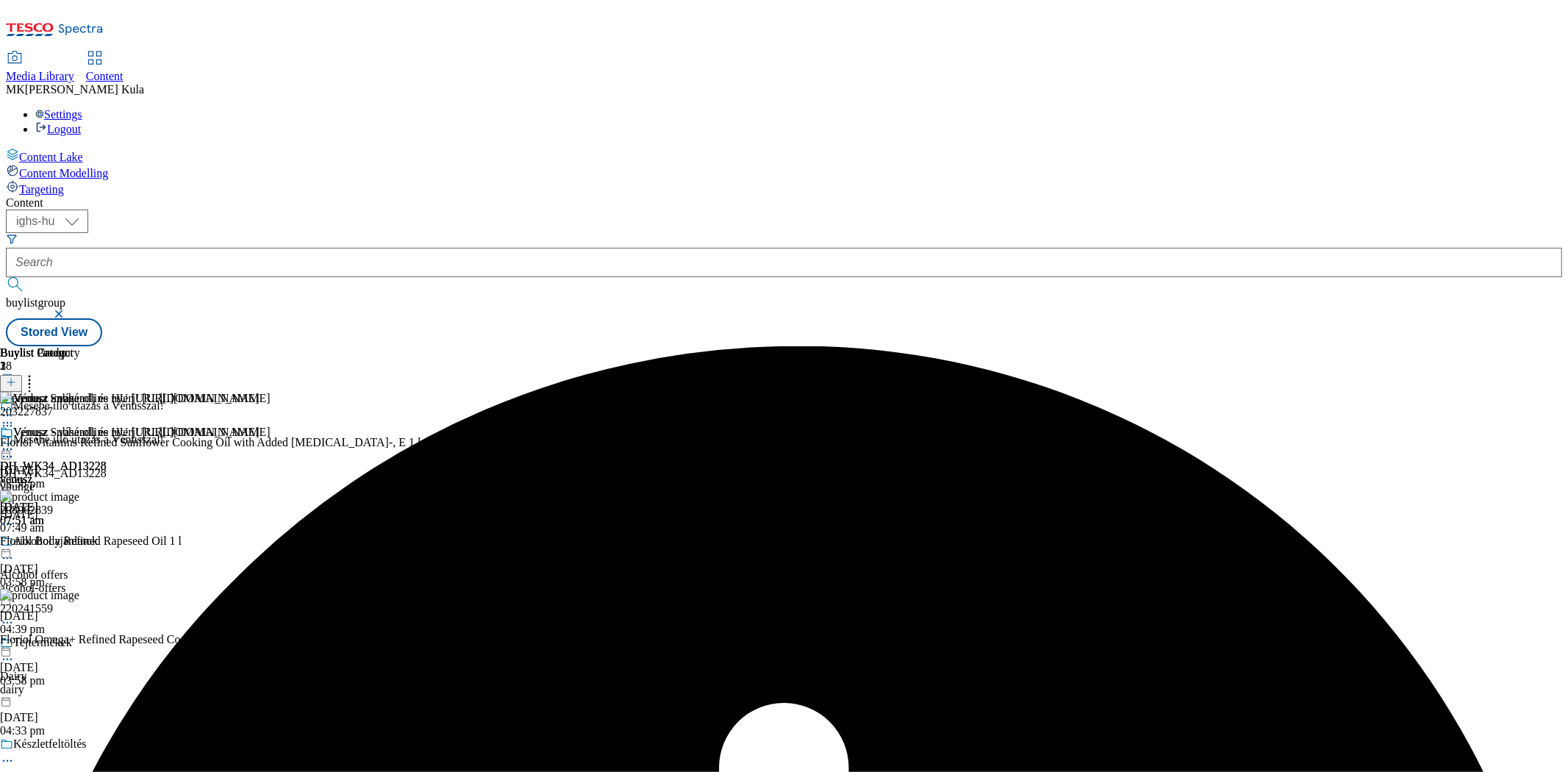
click at [270, 473] on div "venusz" at bounding box center [135, 479] width 270 height 13
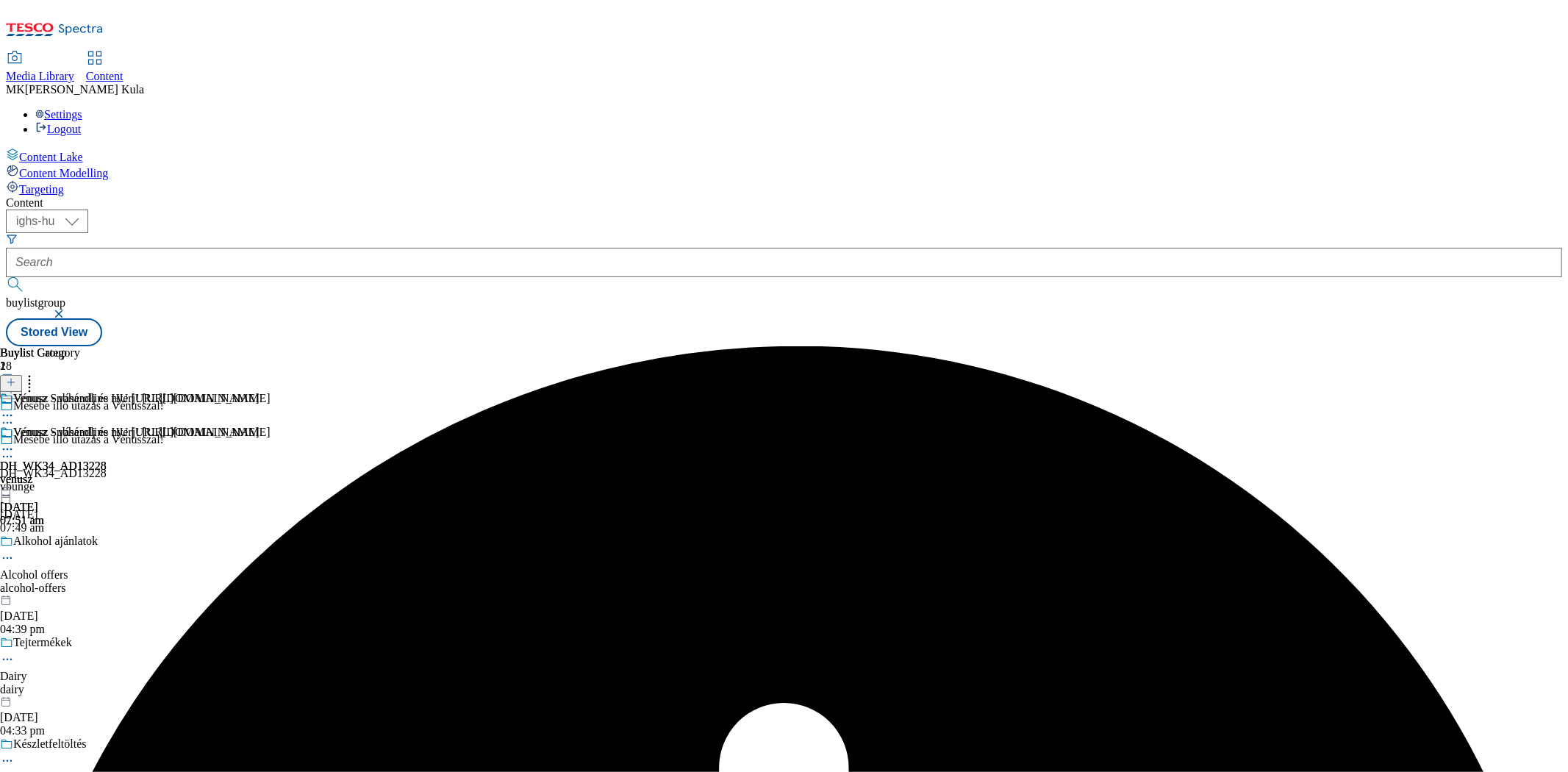
click at [270, 473] on div "venusz" at bounding box center [135, 479] width 270 height 13
click at [15, 442] on icon at bounding box center [7, 449] width 15 height 15
click at [260, 473] on div "venusz" at bounding box center [129, 479] width 260 height 13
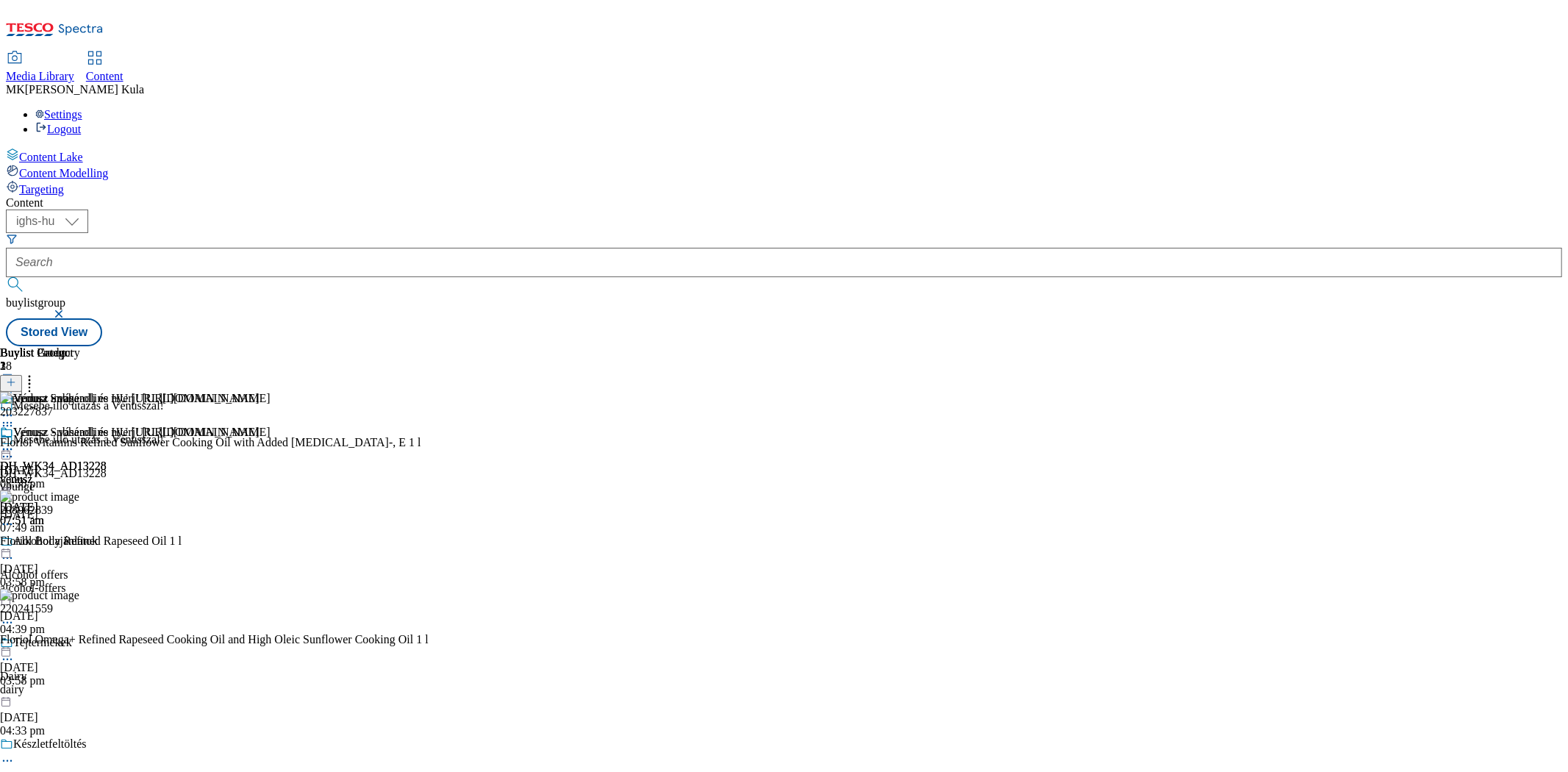
click at [15, 442] on icon at bounding box center [7, 449] width 15 height 15
click at [313, 480] on div "vbunge" at bounding box center [156, 486] width 313 height 13
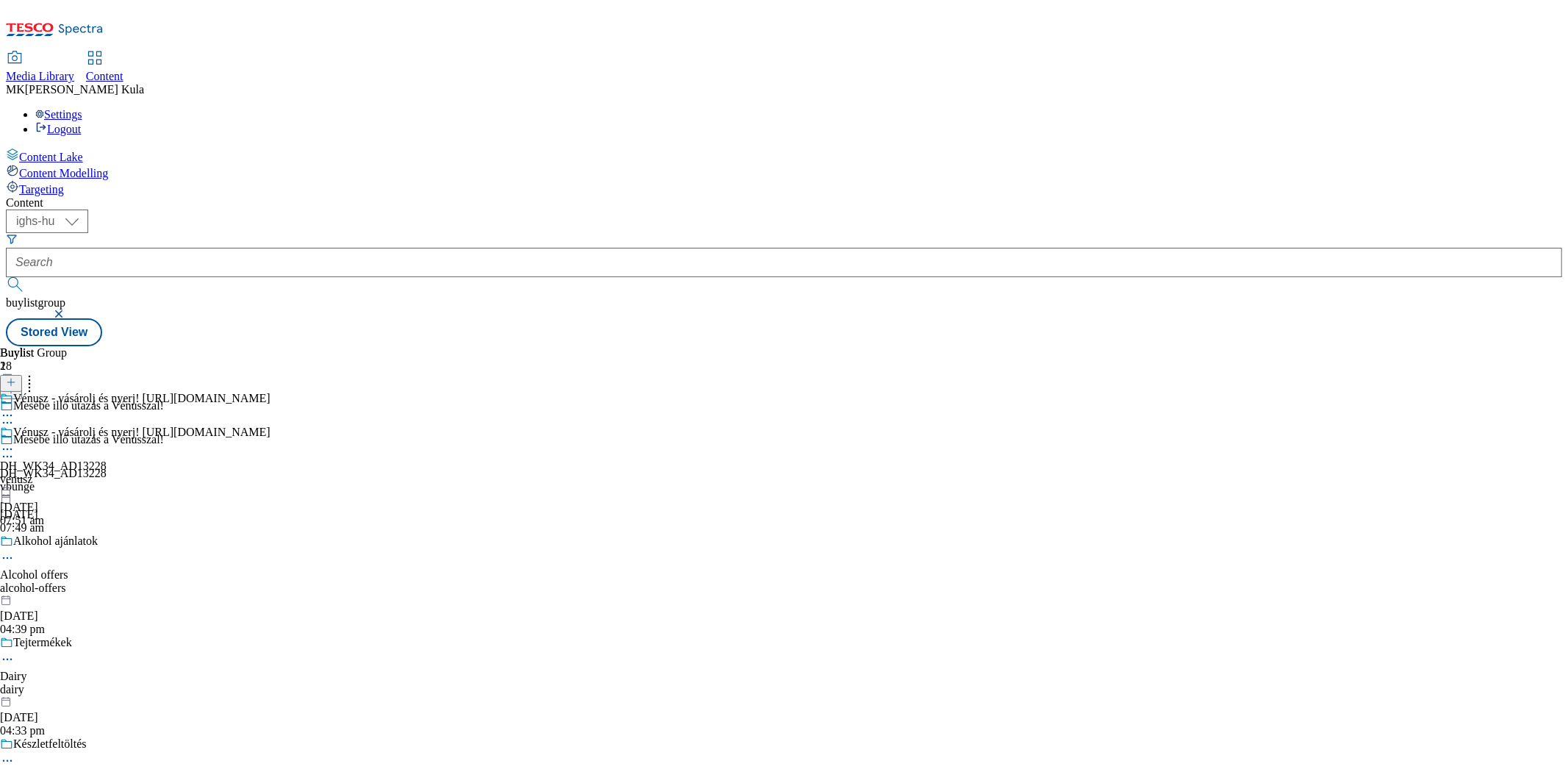
click at [15, 449] on icon at bounding box center [7, 456] width 15 height 15
click at [270, 473] on div "venusz" at bounding box center [135, 479] width 270 height 13
click at [15, 442] on icon at bounding box center [7, 449] width 15 height 15
click at [260, 439] on div "venusz" at bounding box center [129, 445] width 260 height 13
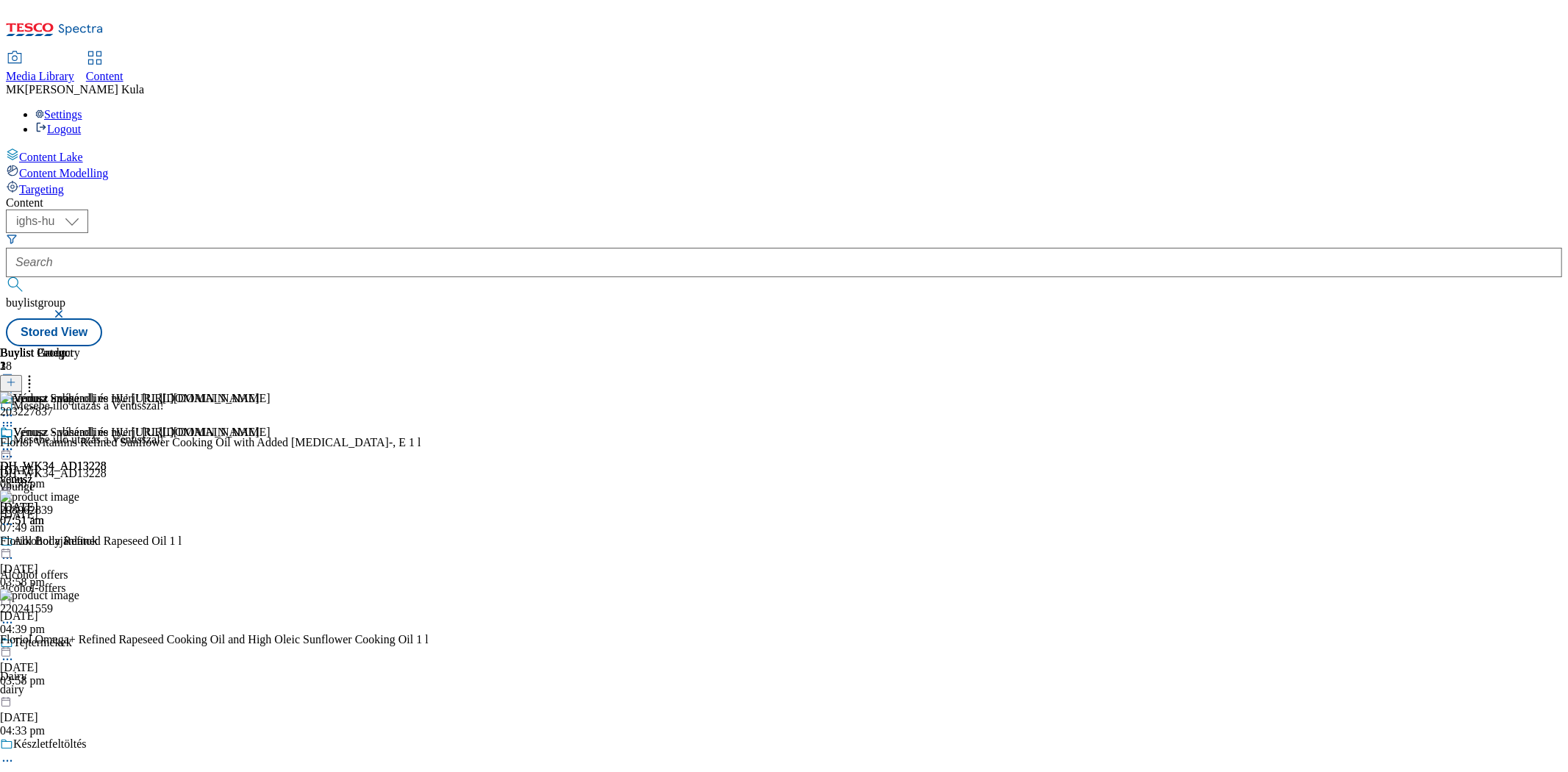
click at [15, 442] on icon at bounding box center [7, 449] width 15 height 15
click at [429, 449] on div at bounding box center [214, 449] width 429 height 0
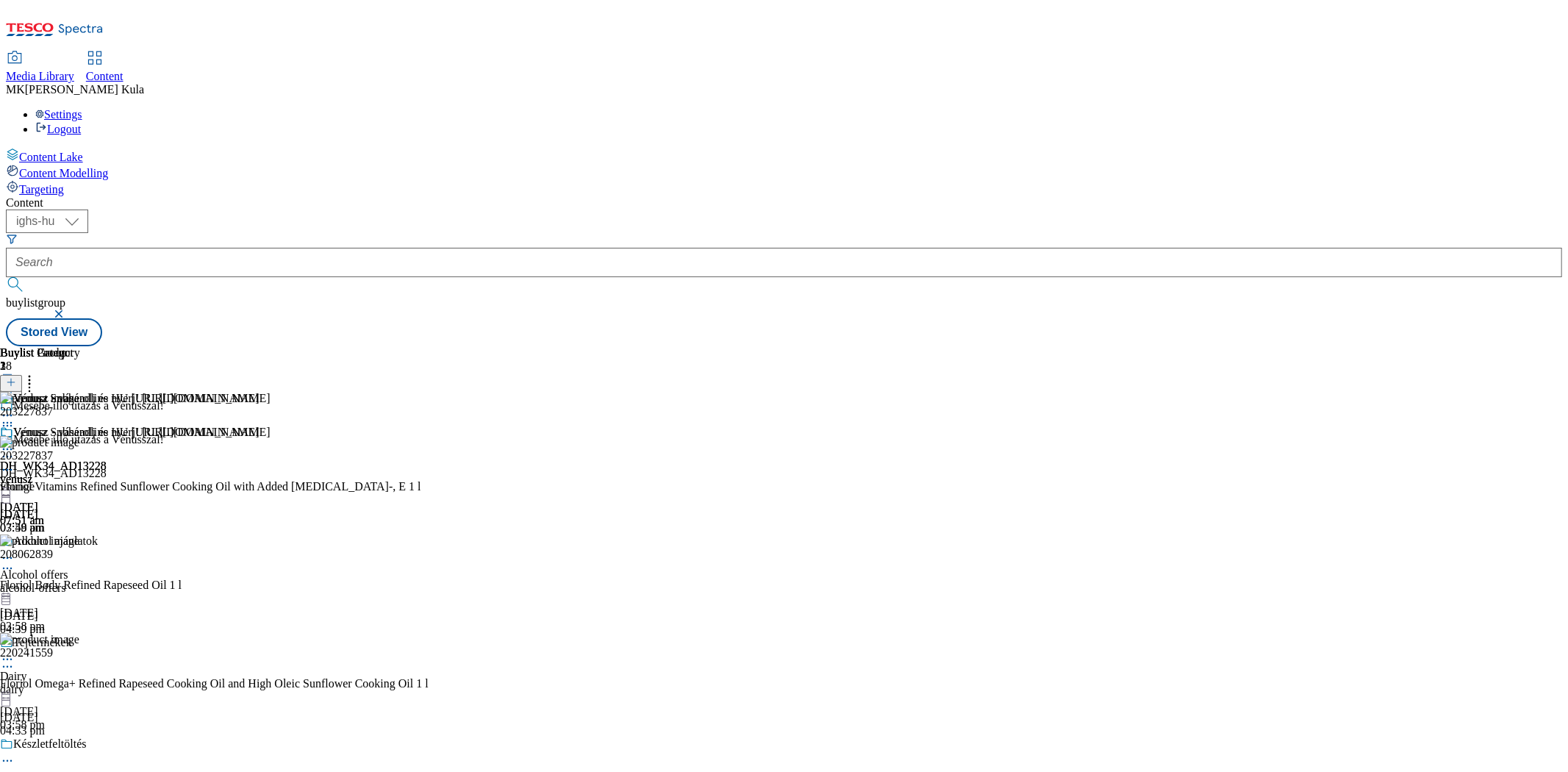
click at [37, 373] on icon at bounding box center [29, 380] width 15 height 15
click at [15, 463] on icon at bounding box center [7, 469] width 15 height 15
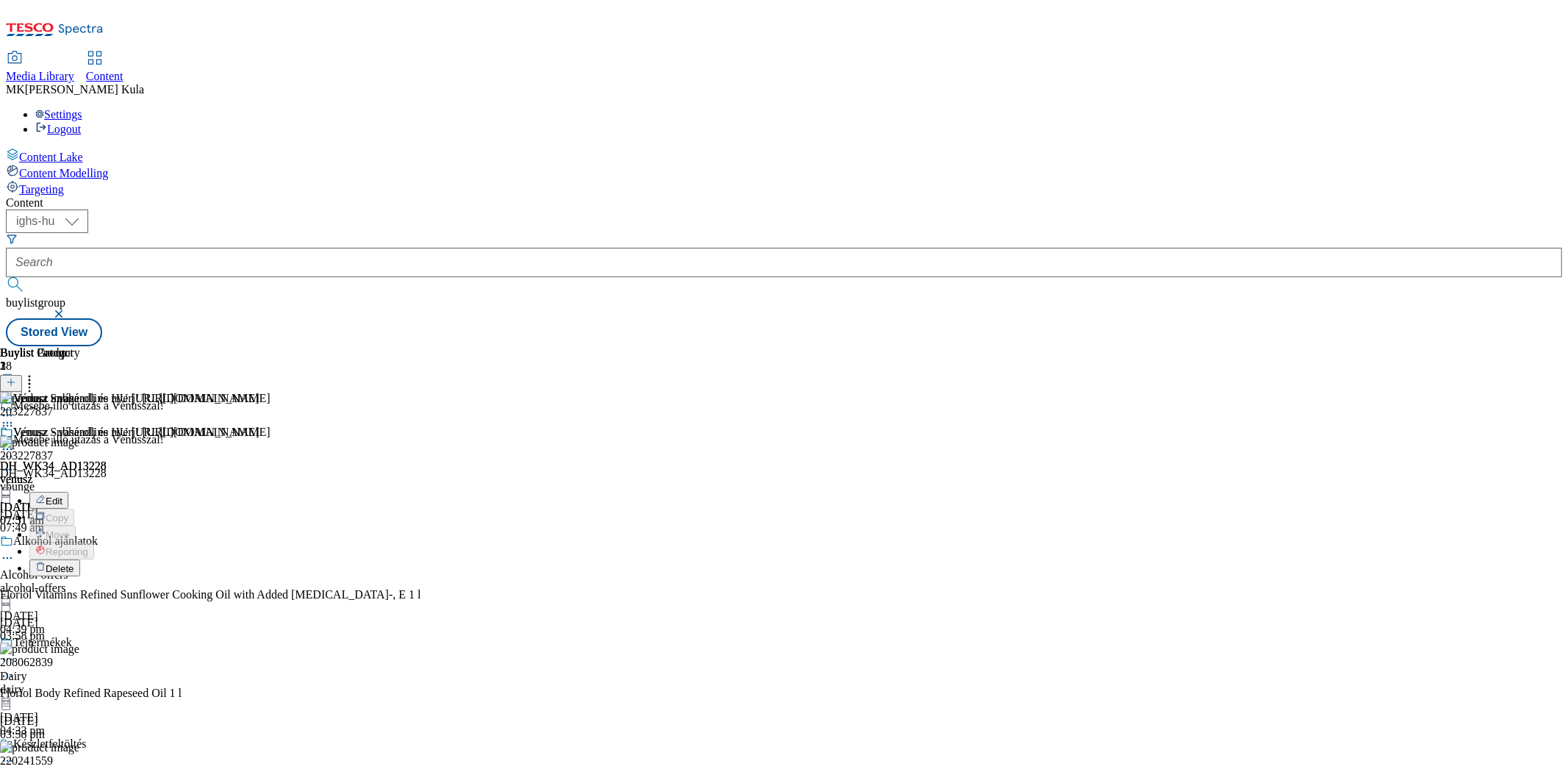
click at [74, 563] on span "Delete" at bounding box center [60, 568] width 28 height 11
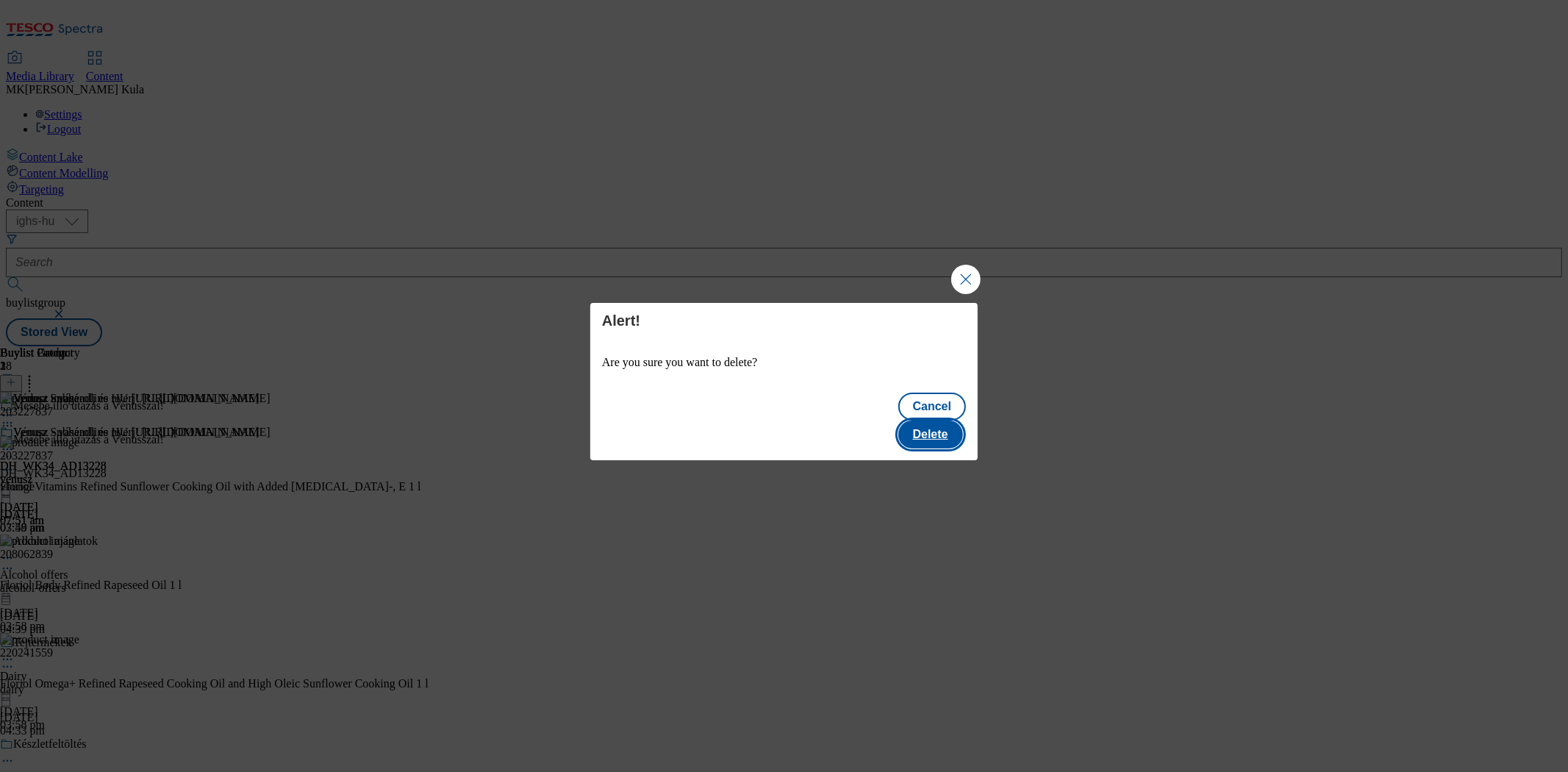
click at [931, 424] on button "Delete" at bounding box center [931, 434] width 64 height 28
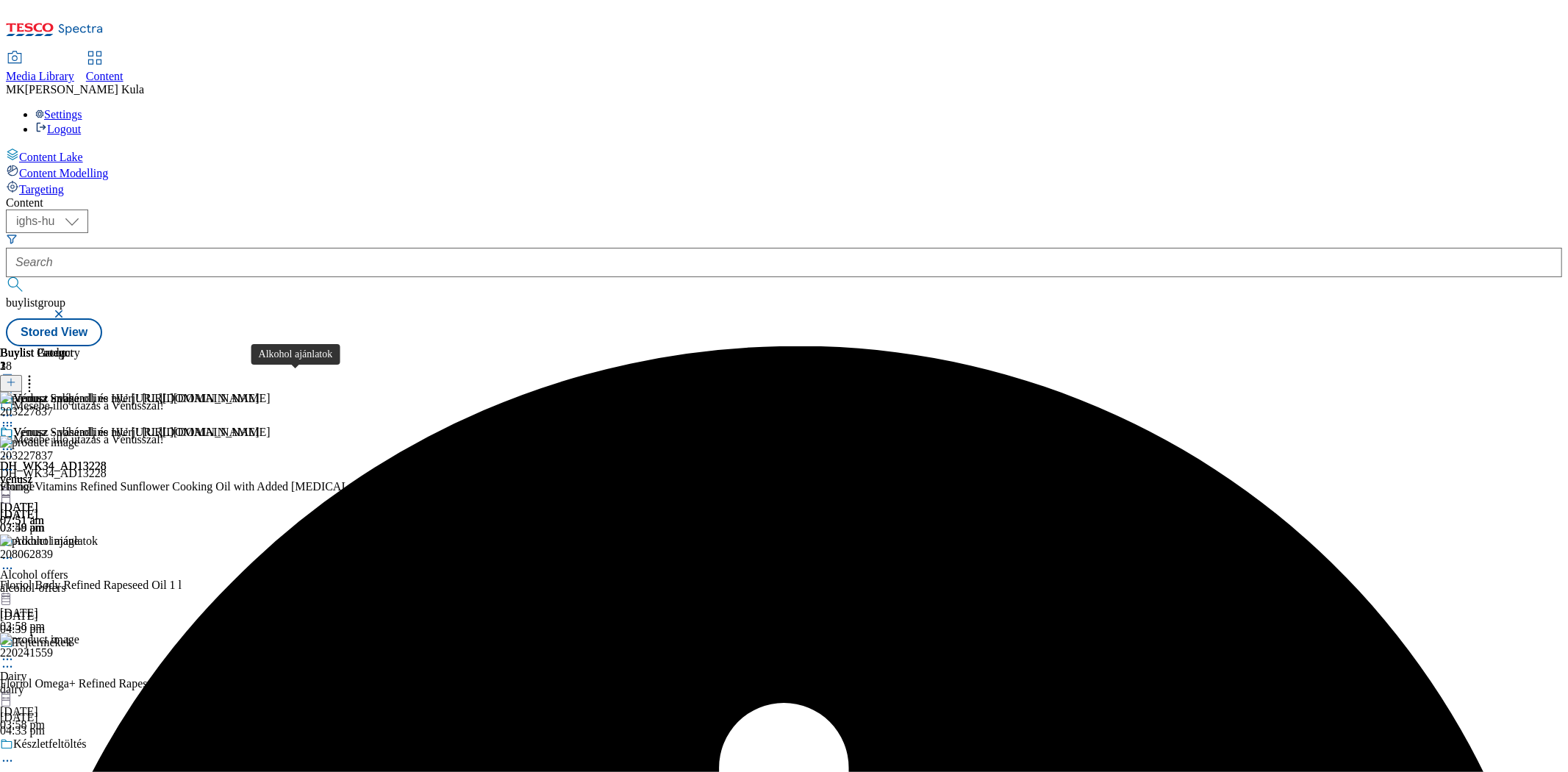
click at [98, 535] on span "Alkohol ajánlatok" at bounding box center [55, 542] width 84 height 16
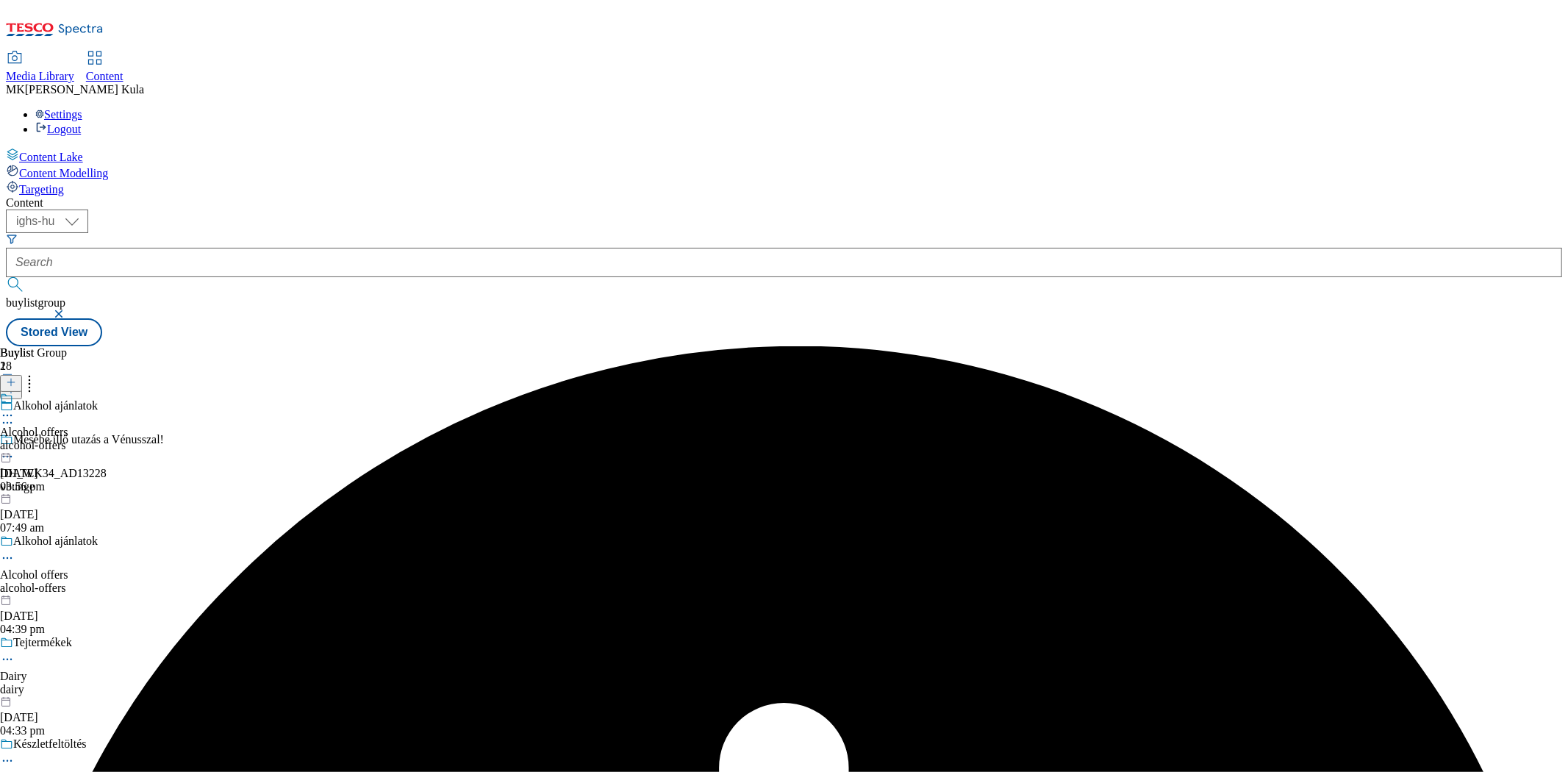
click at [294, 480] on div "vbunge" at bounding box center [156, 486] width 313 height 13
click at [88, 210] on select "ighs-cz ighs-hu ighs-sk" at bounding box center [47, 221] width 83 height 24
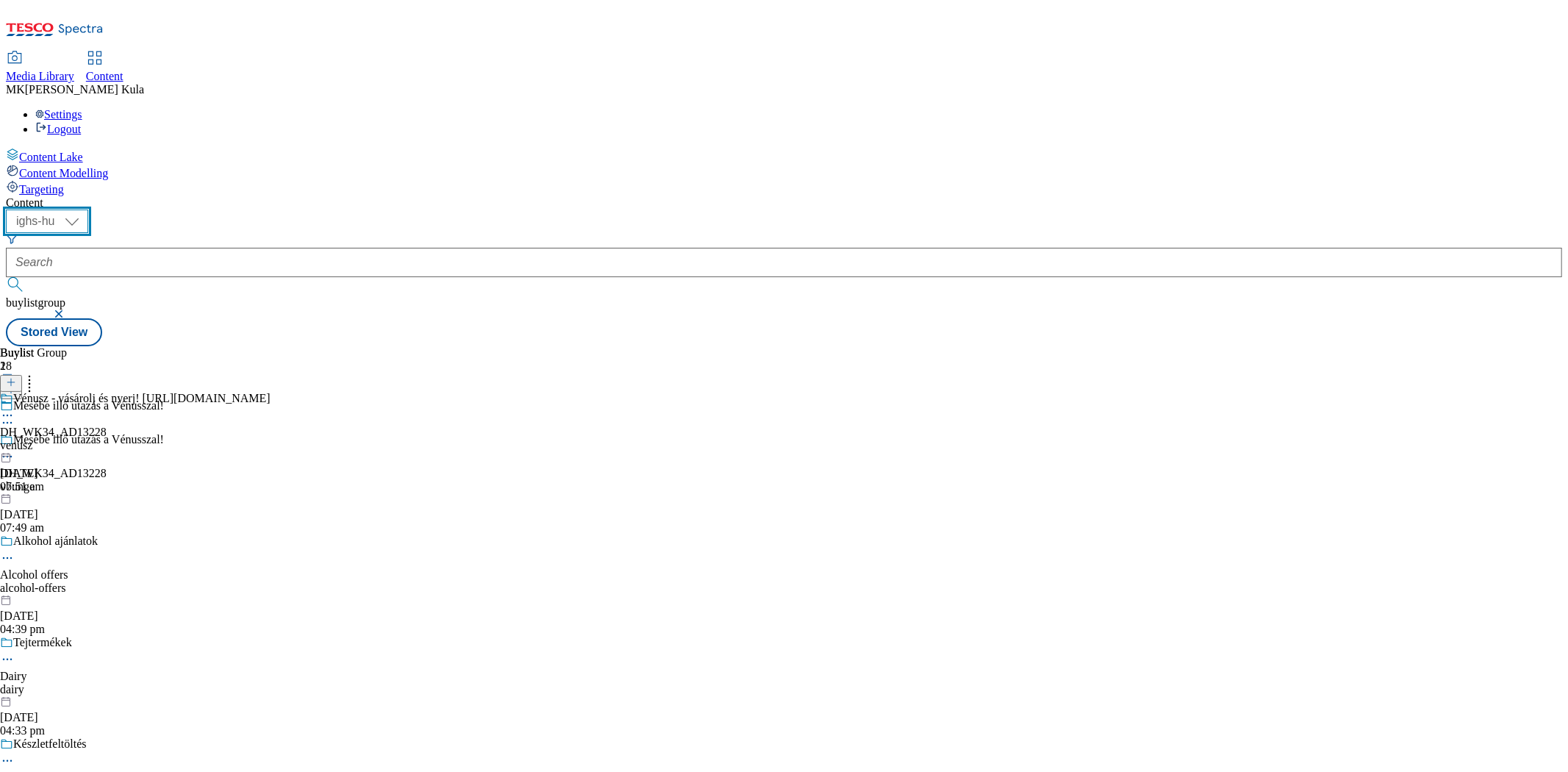
click at [88, 210] on select "ighs-cz ighs-hu ighs-sk" at bounding box center [47, 221] width 83 height 24
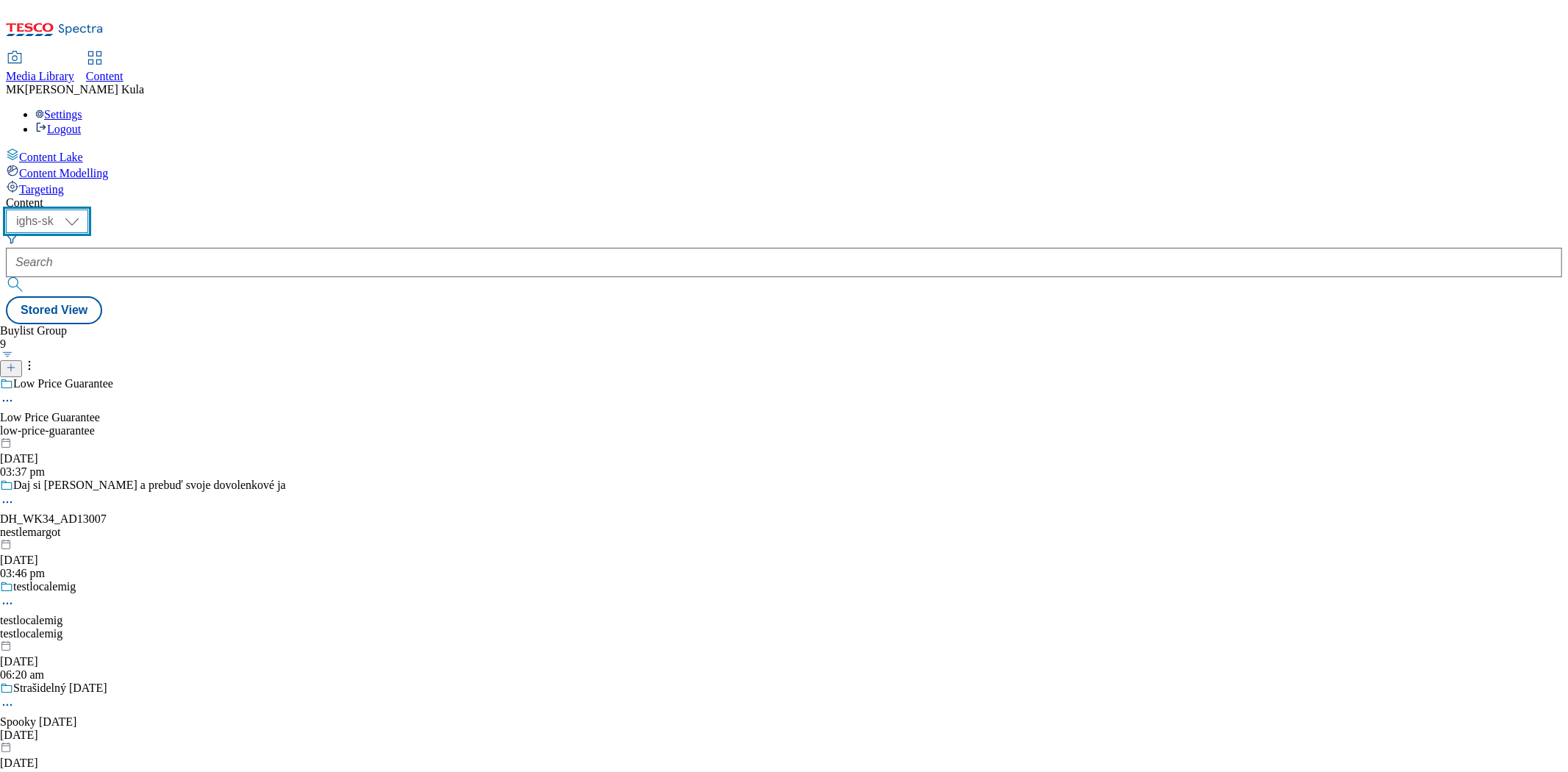
click at [88, 210] on select "ighs-cz ighs-hu ighs-sk" at bounding box center [47, 221] width 83 height 24
select select "ighs-hu"
click at [88, 210] on select "ighs-cz ighs-hu ighs-sk" at bounding box center [47, 221] width 83 height 24
click at [313, 424] on div "vbunge" at bounding box center [156, 430] width 313 height 13
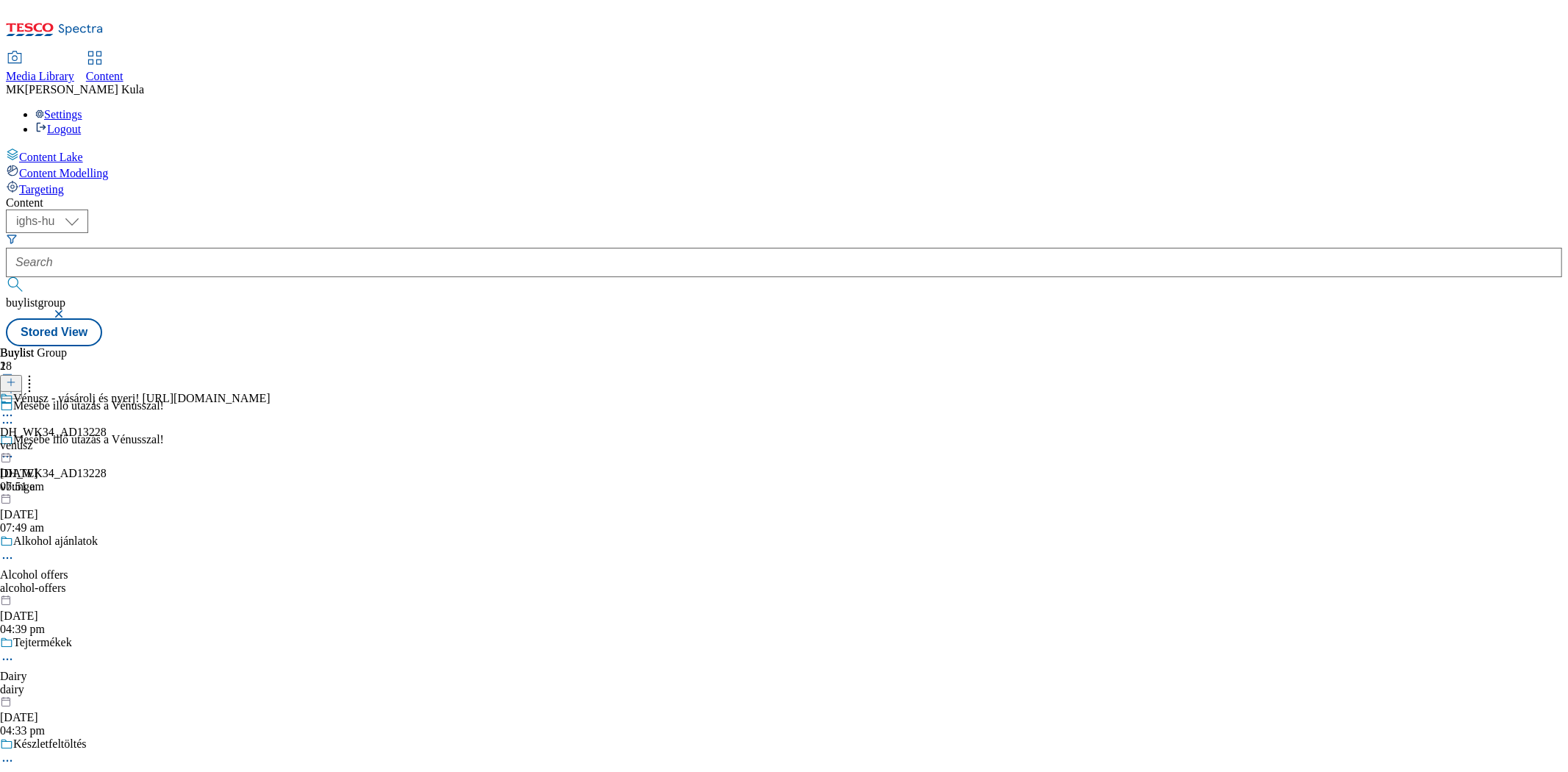
click at [270, 439] on div "venusz" at bounding box center [135, 445] width 270 height 13
click at [15, 442] on icon at bounding box center [7, 449] width 15 height 15
click at [260, 439] on div "venusz" at bounding box center [129, 445] width 260 height 13
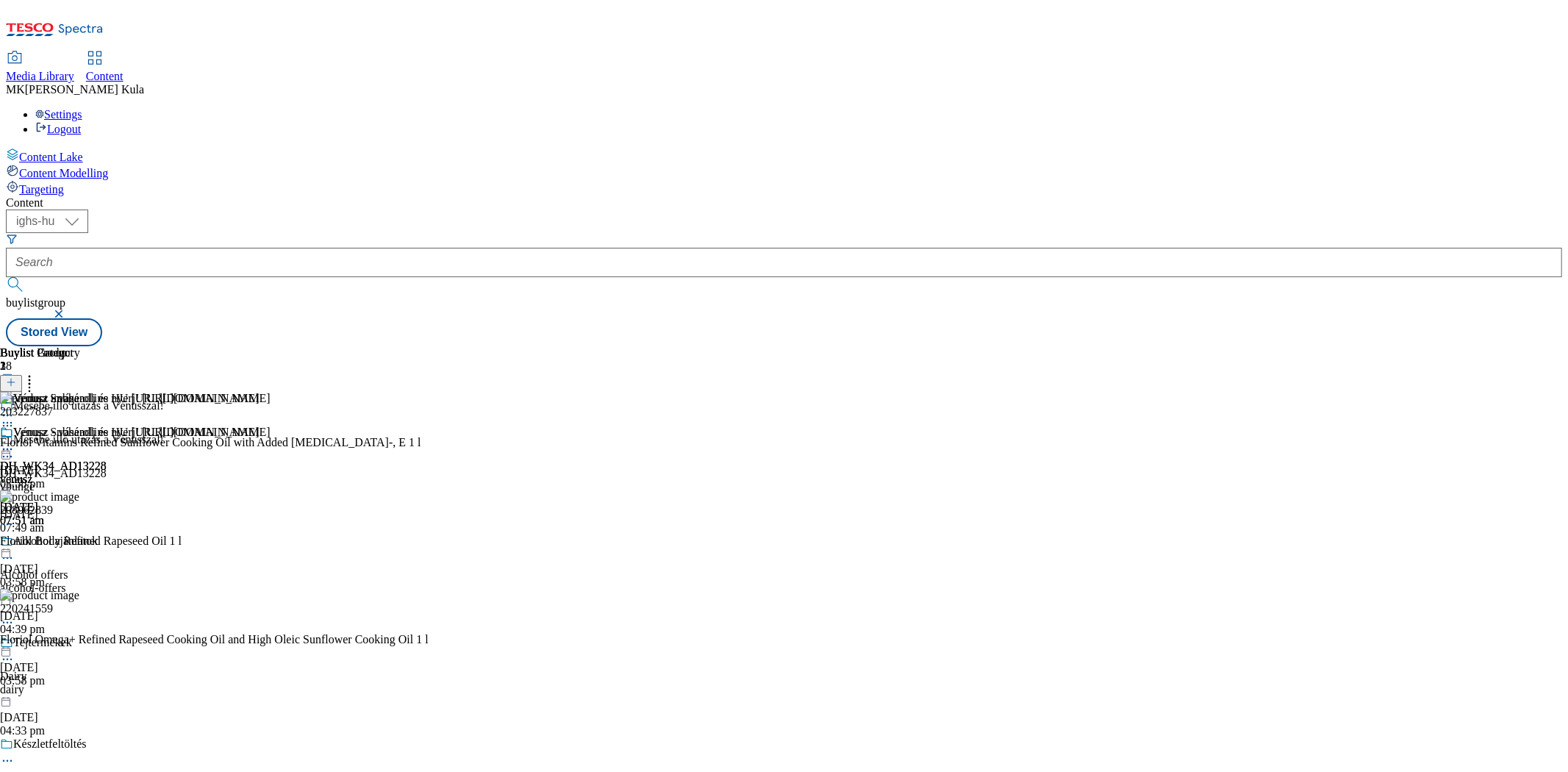
click at [15, 442] on icon at bounding box center [7, 449] width 15 height 15
click at [429, 392] on div "203227837 Floriol Vitamins Refined Sunflower Cooking Oil with Added Vitamin a-,…" at bounding box center [214, 441] width 429 height 99
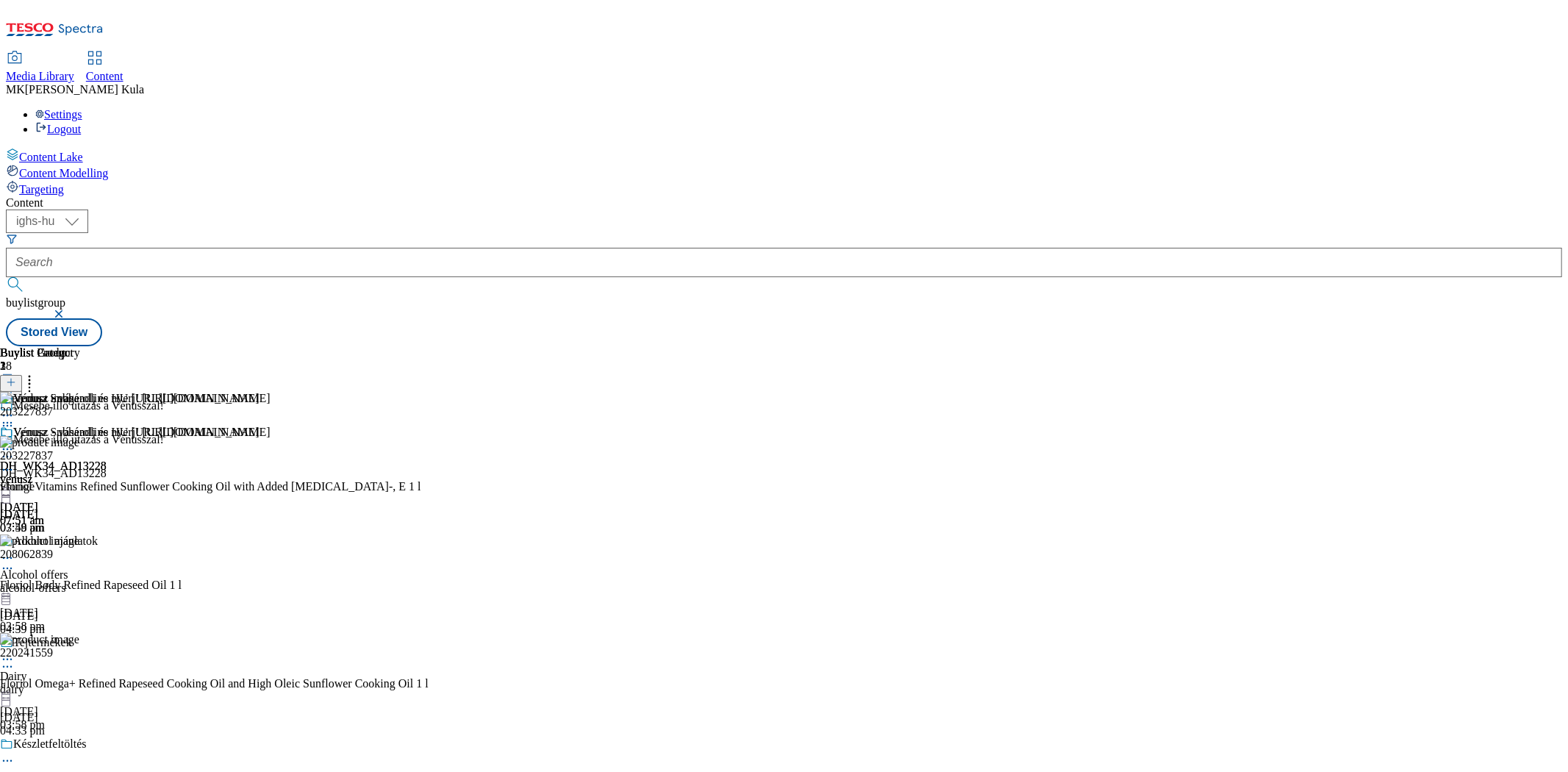
click at [15, 463] on icon at bounding box center [7, 469] width 15 height 15
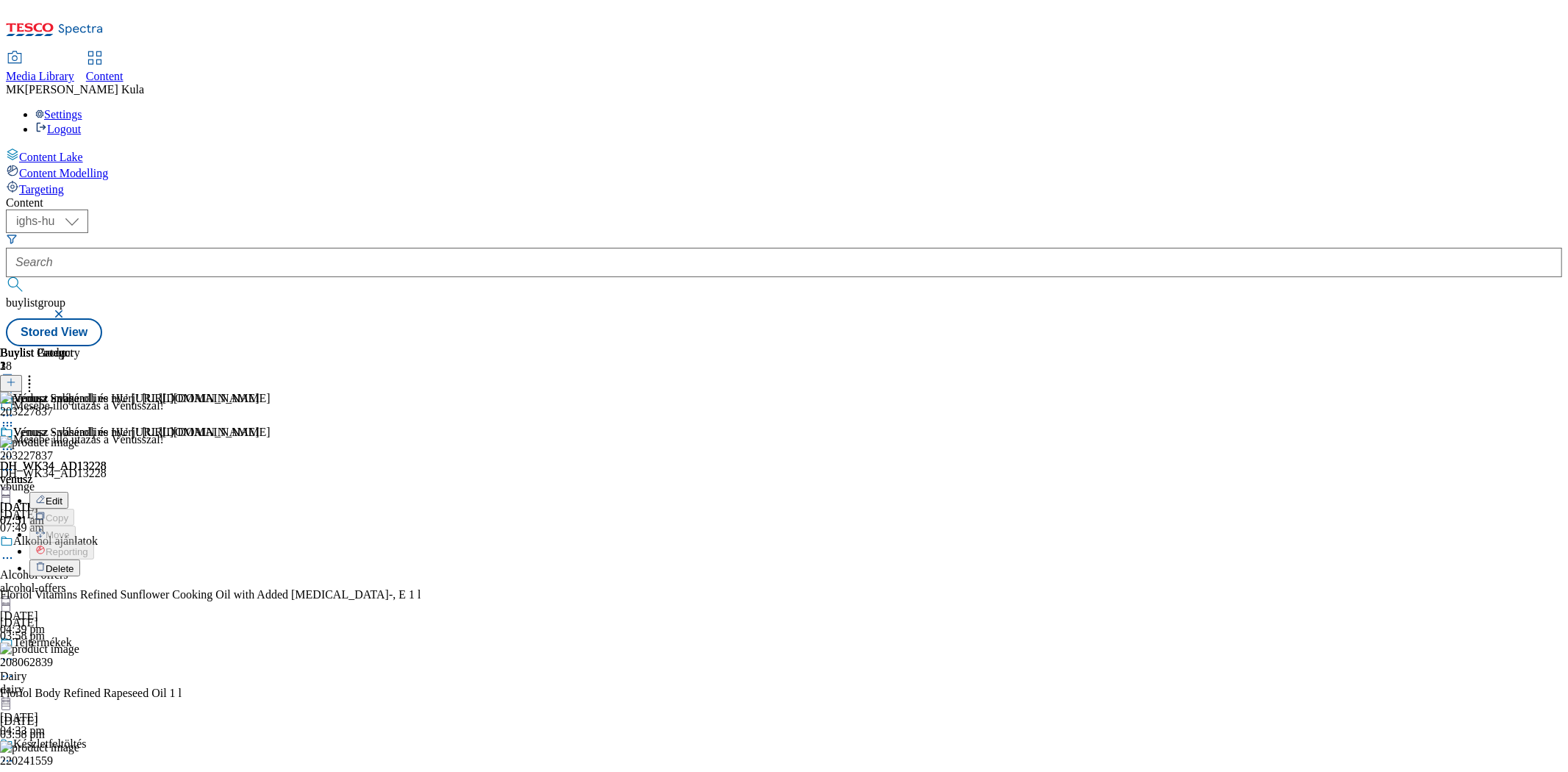
click at [80, 559] on button "Delete" at bounding box center [54, 568] width 51 height 17
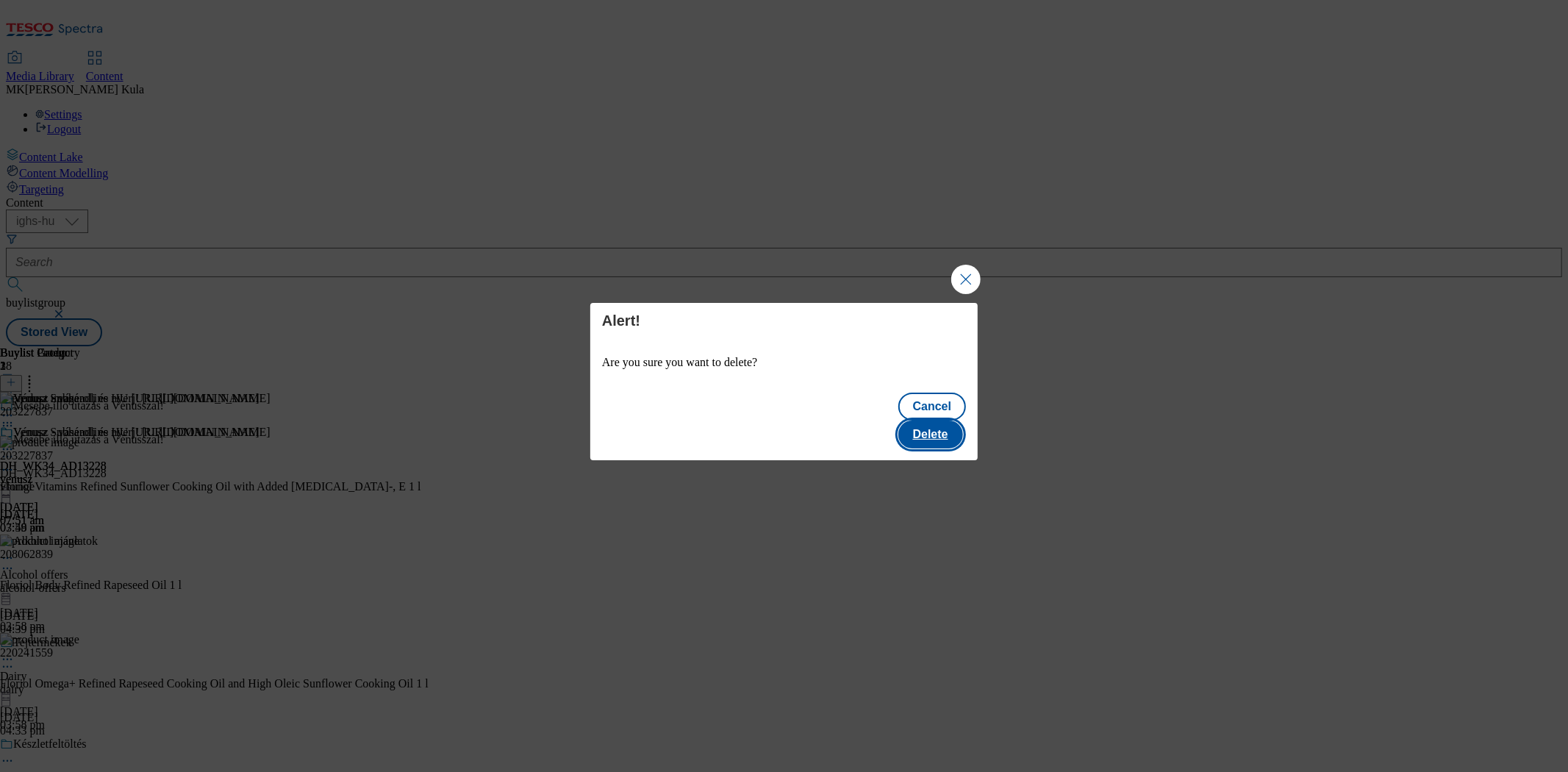
click at [932, 420] on button "Delete" at bounding box center [931, 434] width 64 height 28
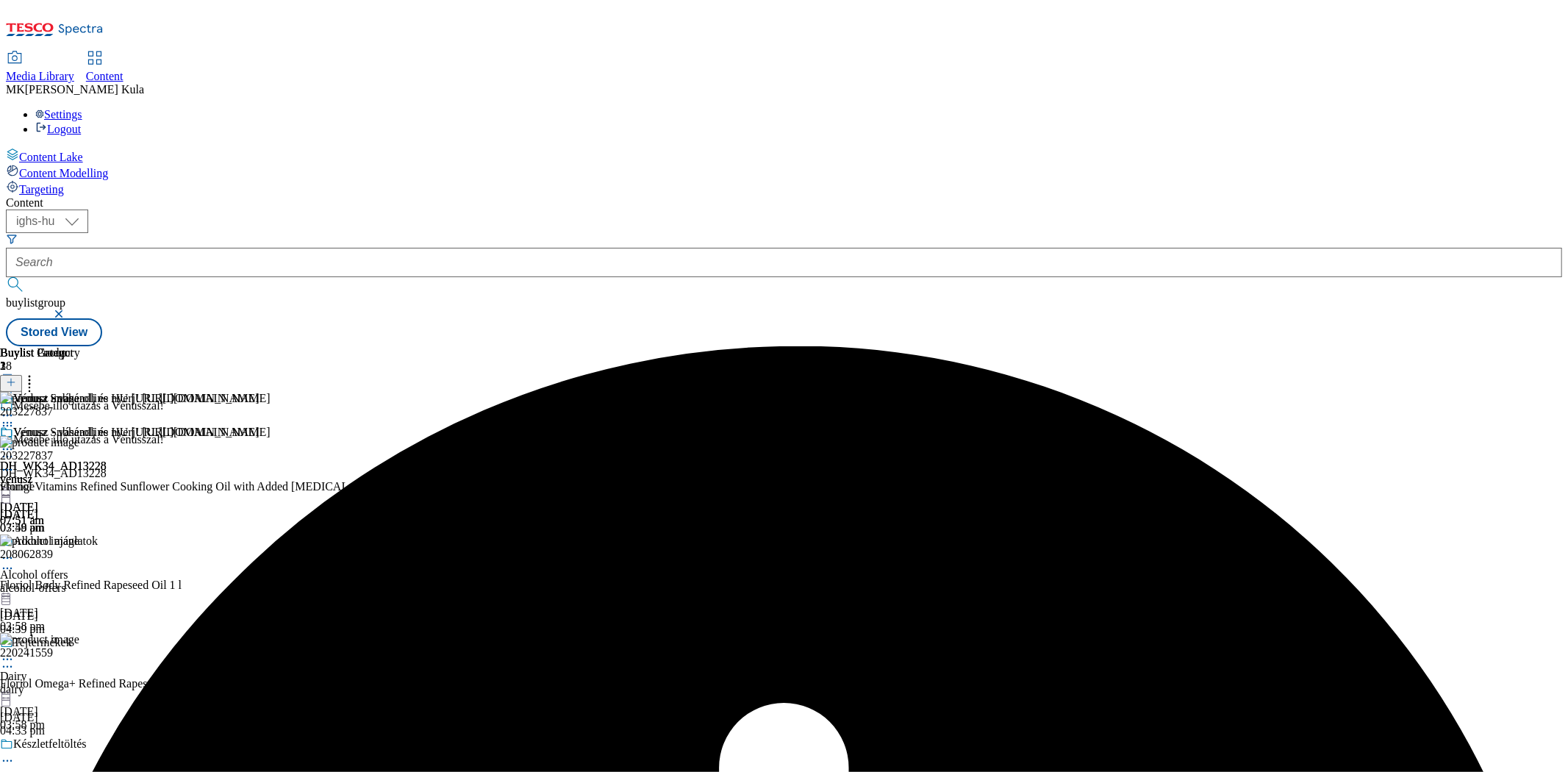
click at [80, 436] on img at bounding box center [40, 442] width 80 height 13
click at [15, 463] on icon at bounding box center [7, 469] width 15 height 15
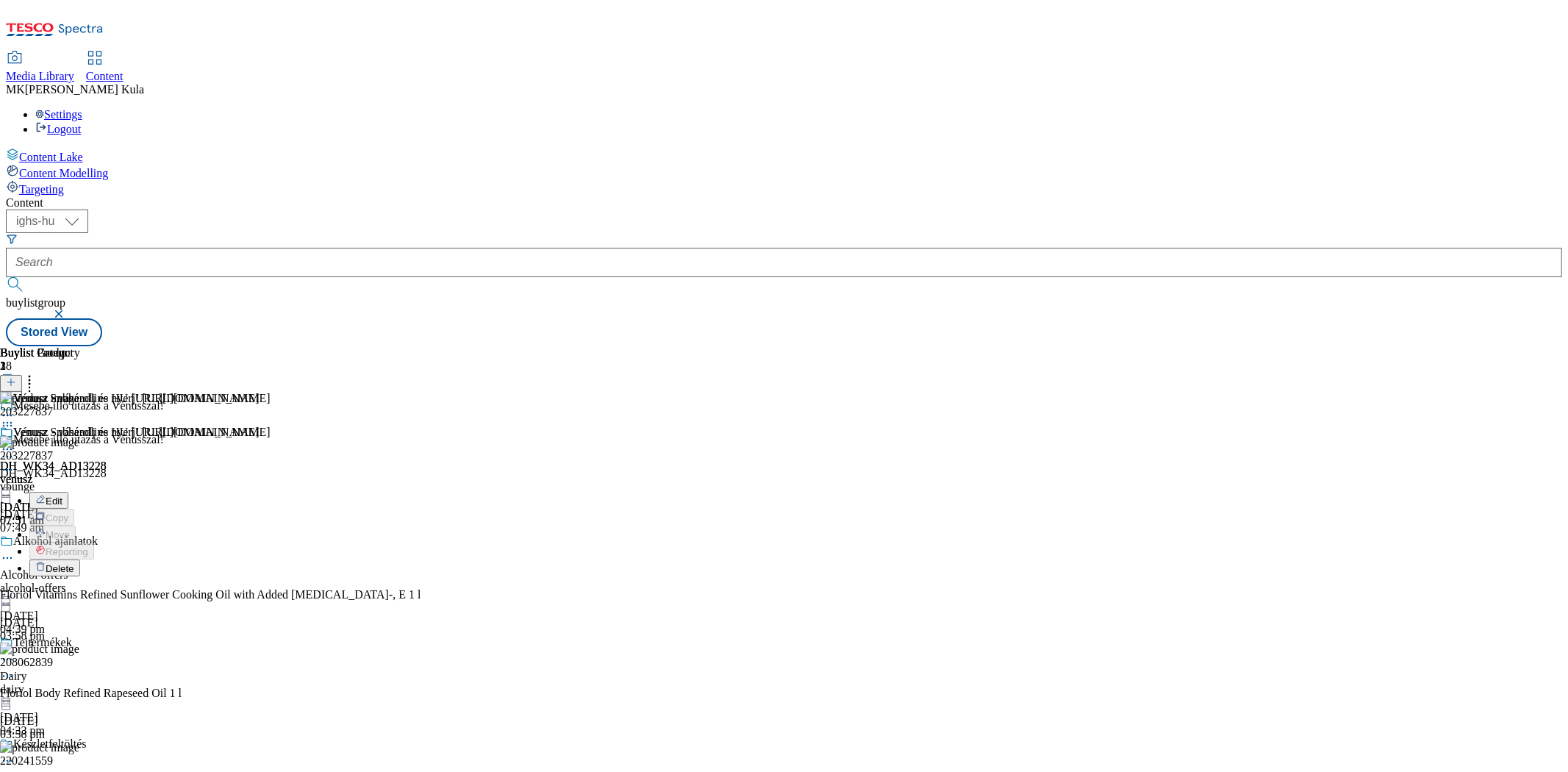
click at [80, 559] on button "Delete" at bounding box center [54, 568] width 51 height 17
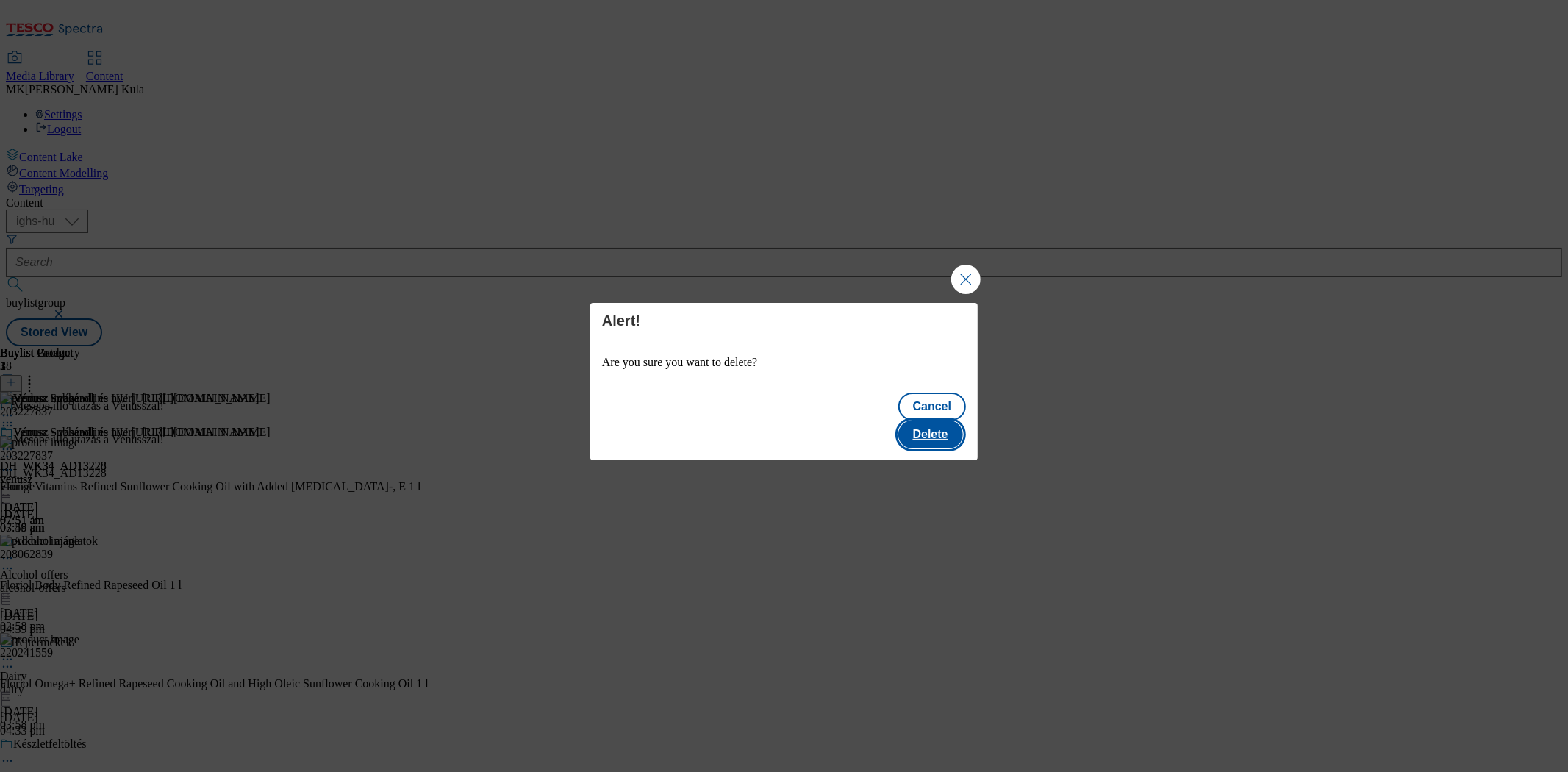
click at [944, 428] on button "Delete" at bounding box center [931, 434] width 64 height 28
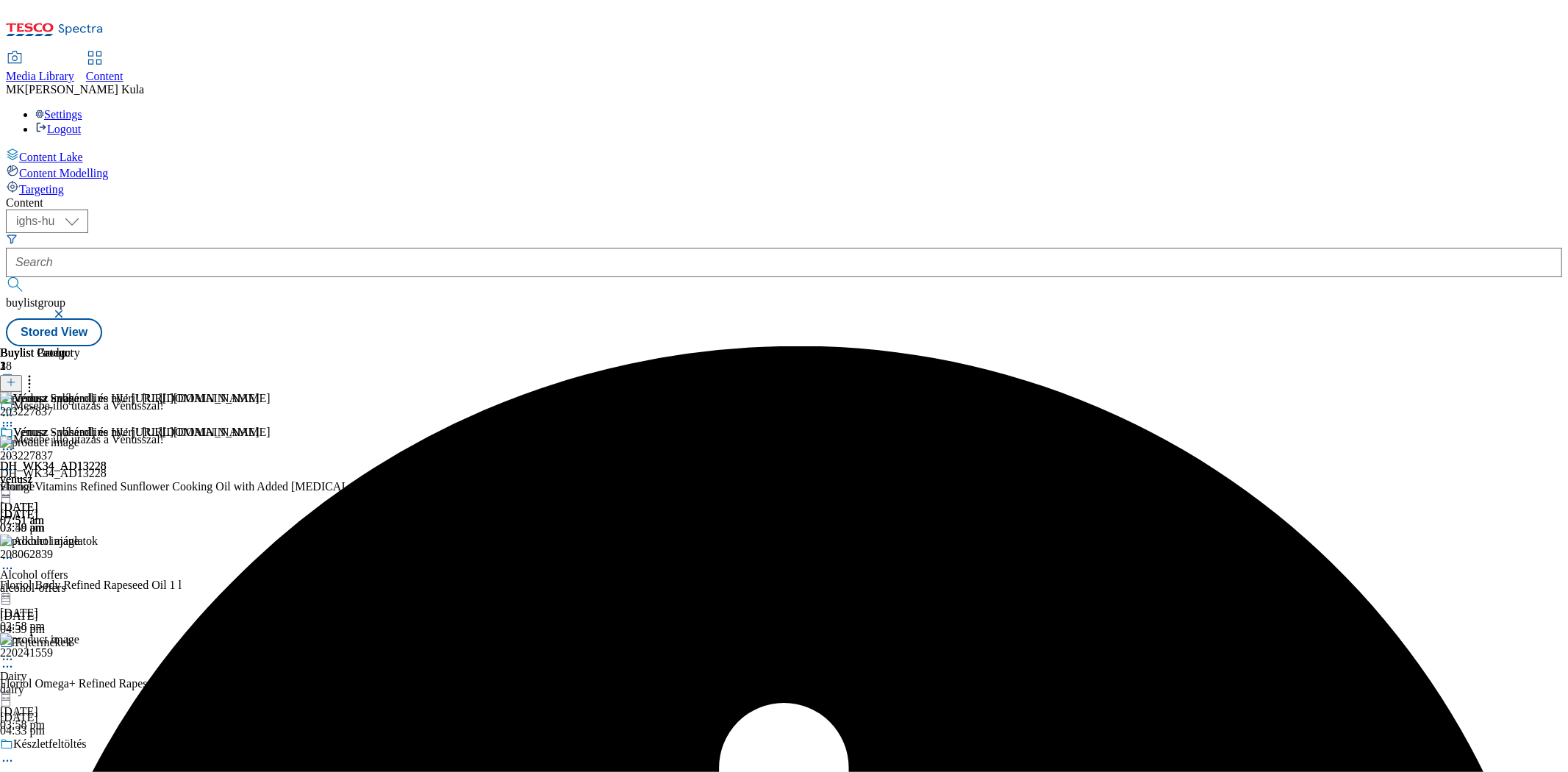
click at [15, 442] on icon at bounding box center [7, 449] width 15 height 15
click at [86, 539] on button "Preview" at bounding box center [57, 548] width 57 height 17
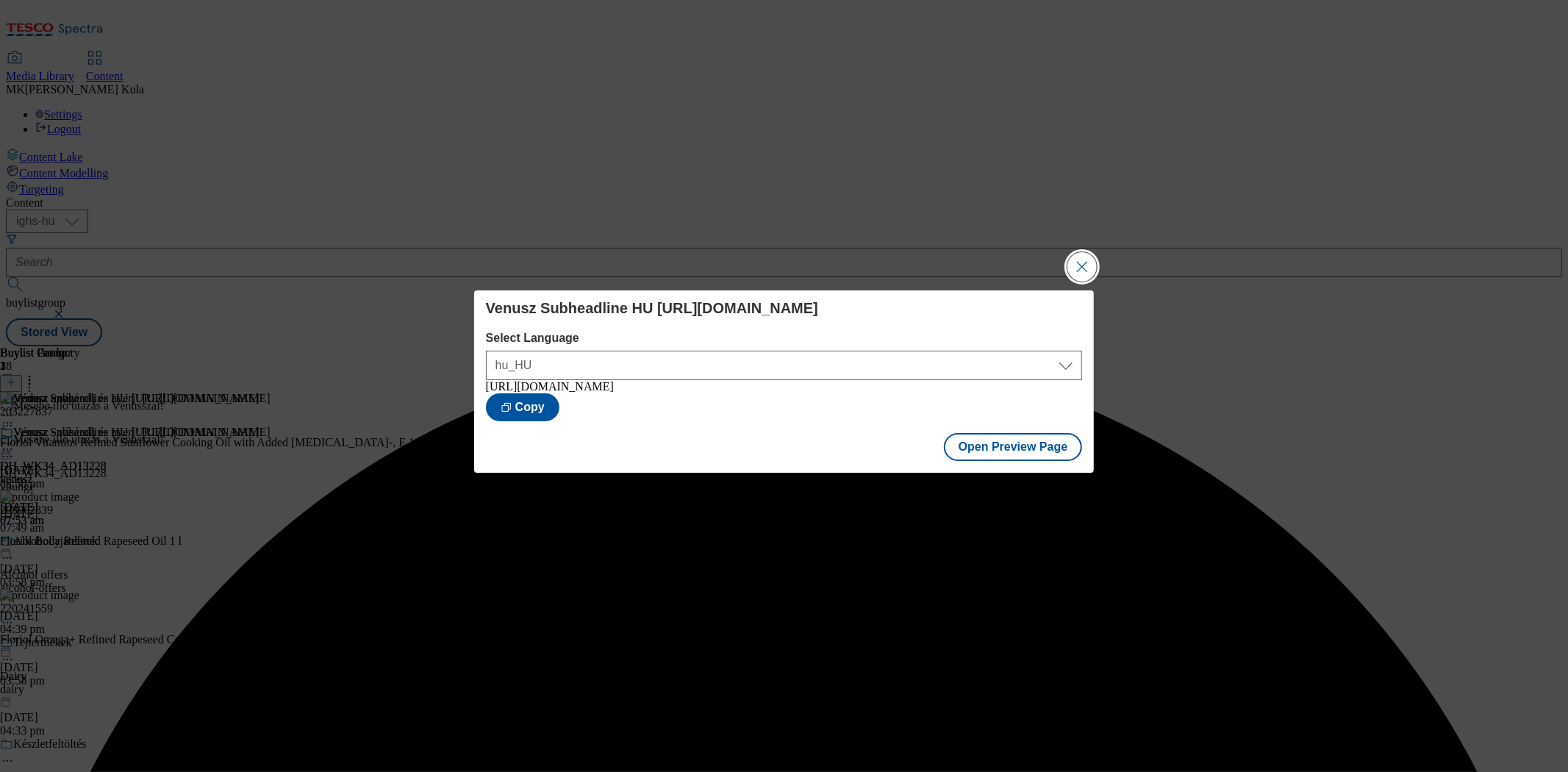
click at [1087, 267] on button "Close Modal" at bounding box center [1082, 267] width 29 height 29
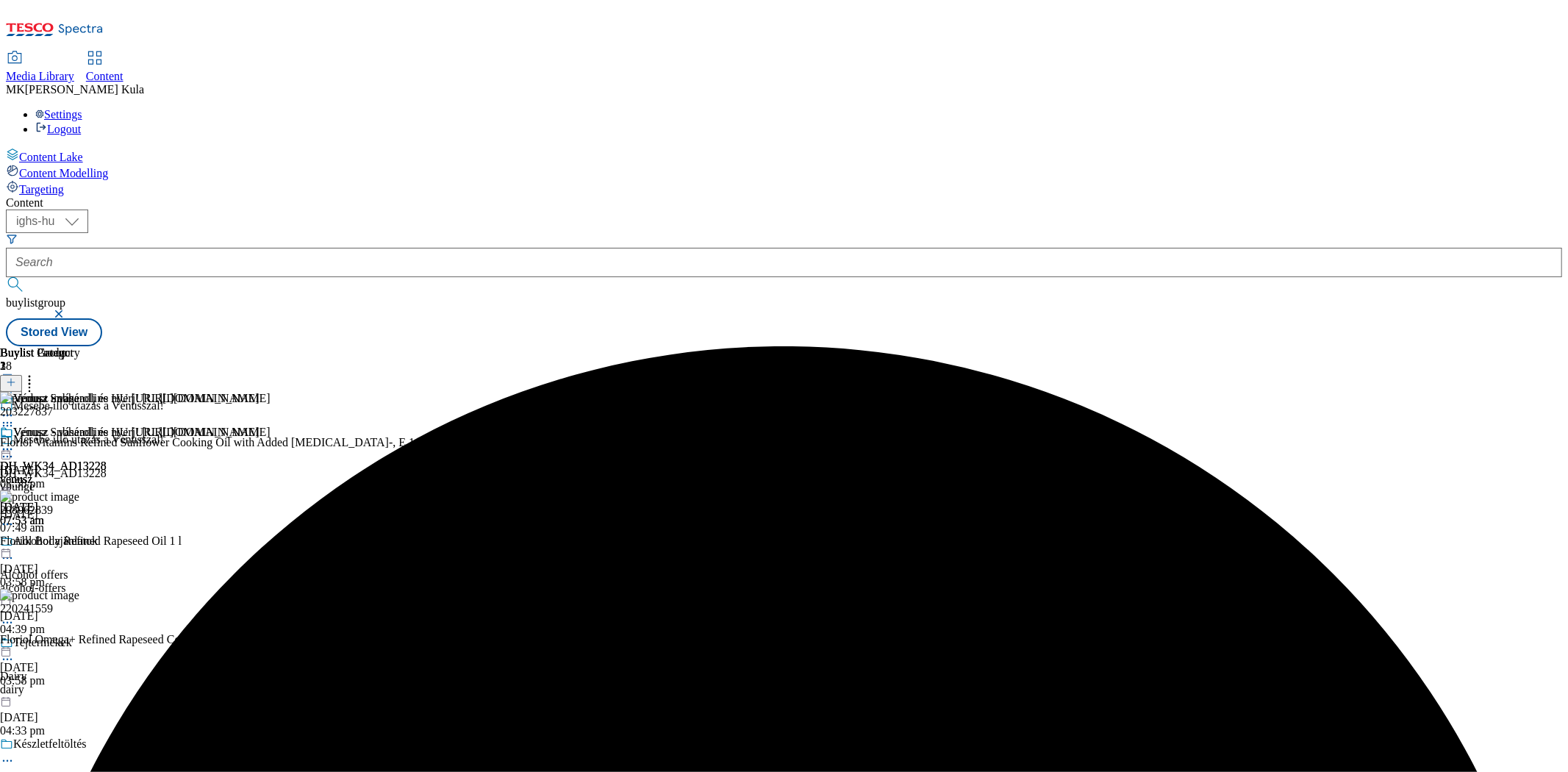
click at [15, 442] on icon at bounding box center [7, 449] width 15 height 15
click at [95, 559] on span "Un-preview" at bounding box center [70, 564] width 49 height 11
click at [270, 426] on div "Vénusz - vásárolj és nyerj! https://screvo.hu/hu/venusz DH_WK34_AD13228 venusz …" at bounding box center [135, 476] width 270 height 101
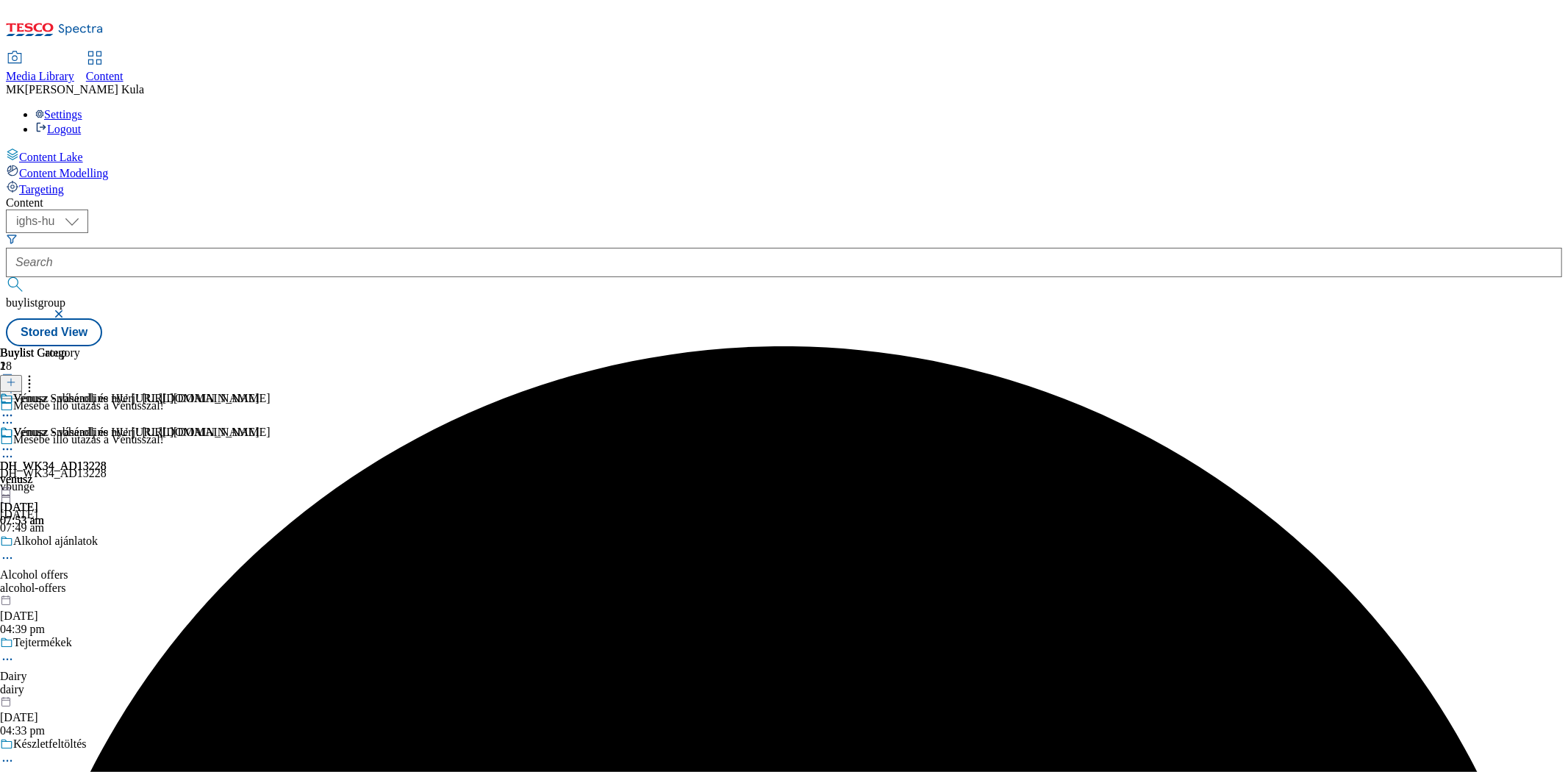
click at [15, 442] on icon at bounding box center [7, 449] width 15 height 15
click at [86, 539] on button "Preview" at bounding box center [57, 548] width 57 height 17
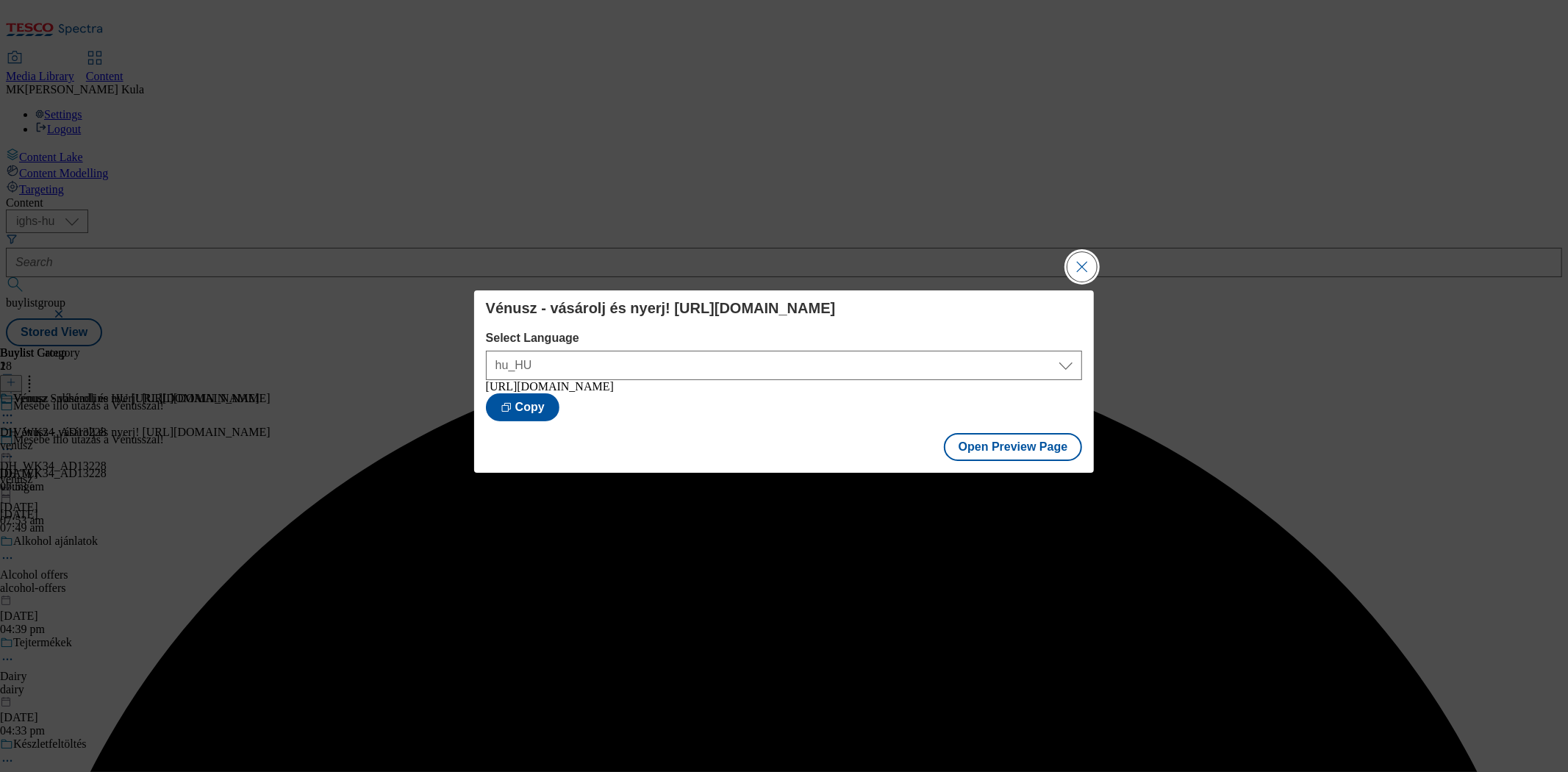
click at [1085, 266] on button "Close Modal" at bounding box center [1082, 267] width 29 height 29
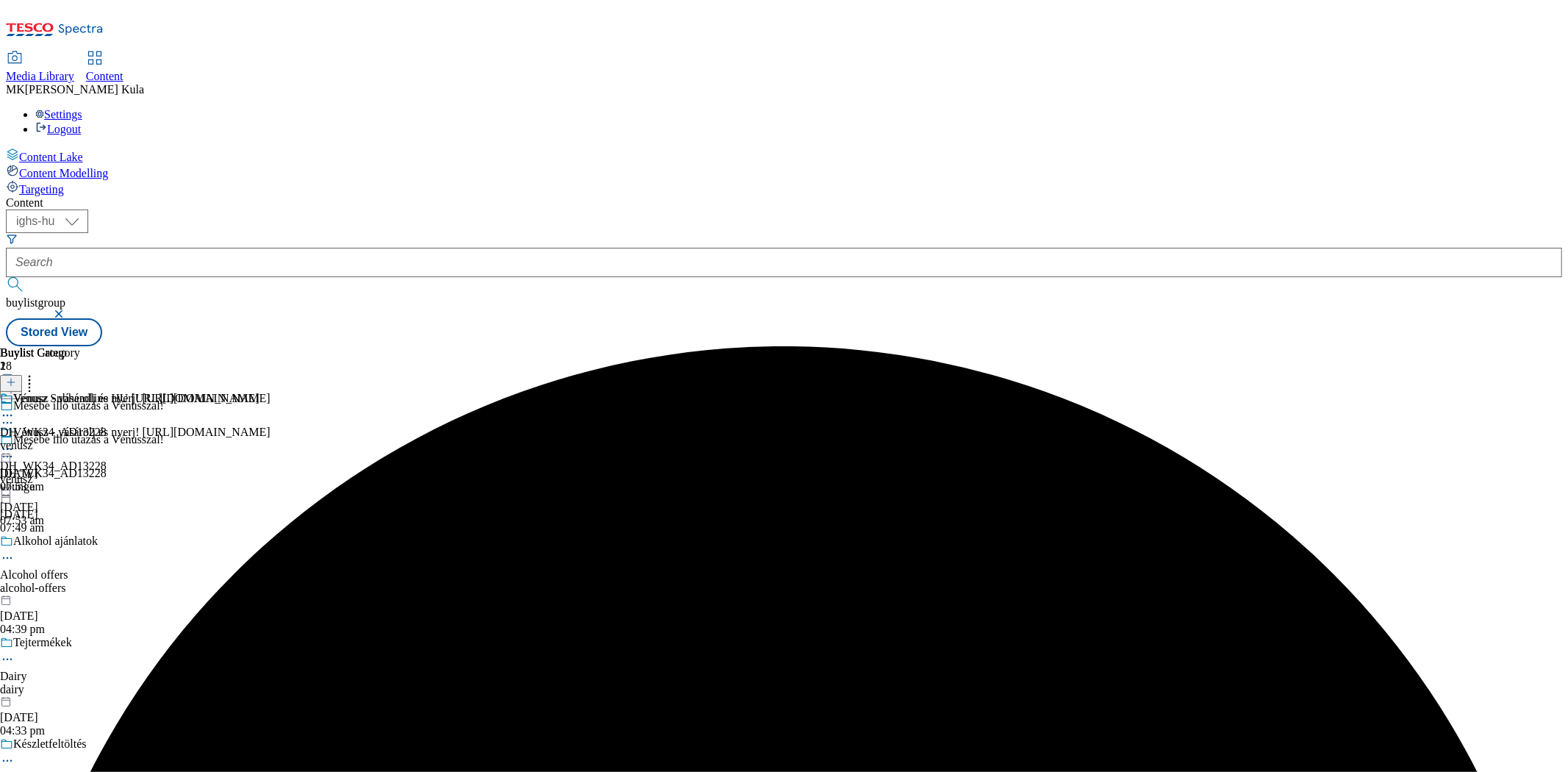
click at [15, 442] on icon at bounding box center [7, 449] width 15 height 15
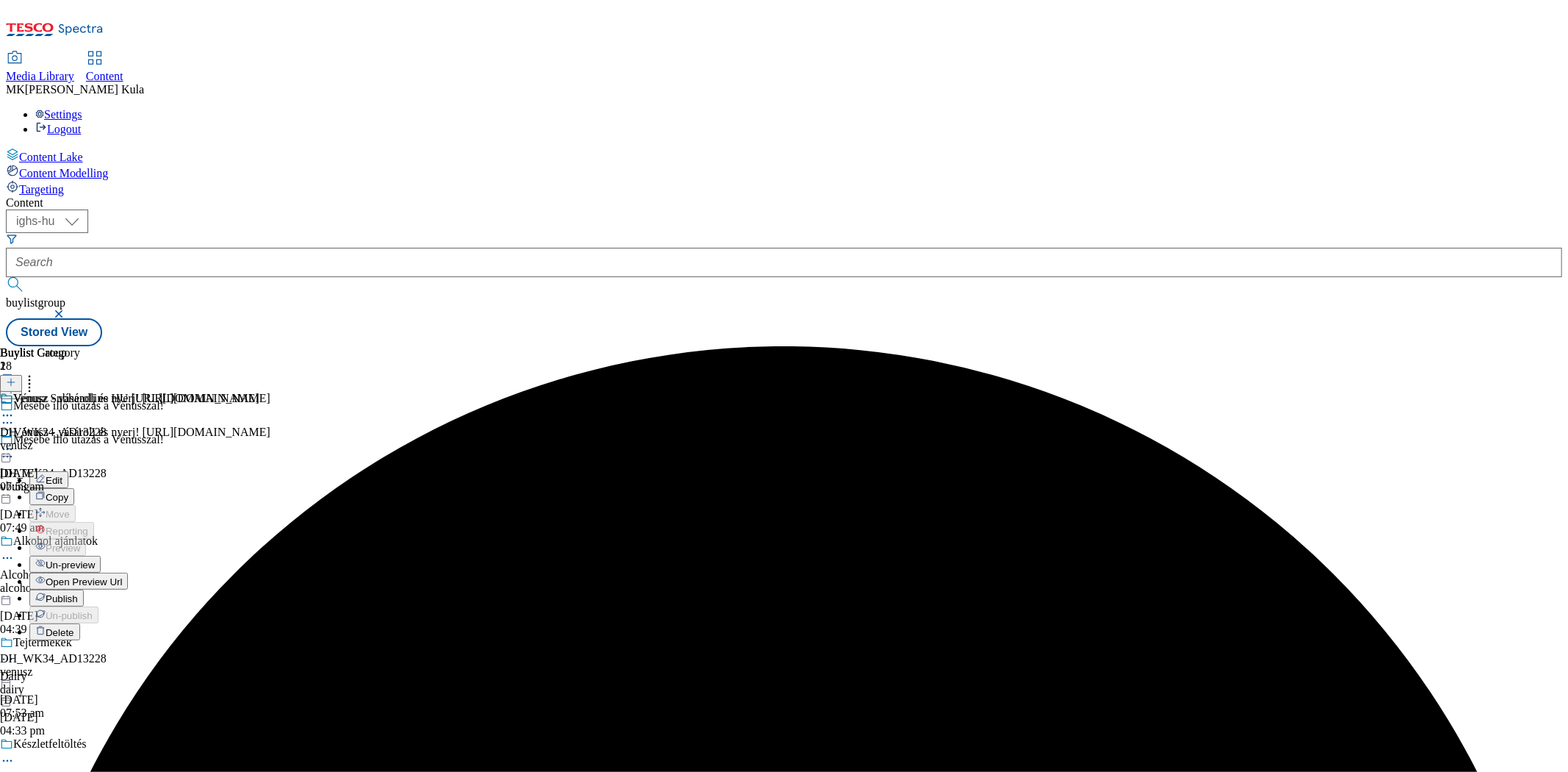
click at [101, 556] on button "Un-preview" at bounding box center [64, 564] width 71 height 17
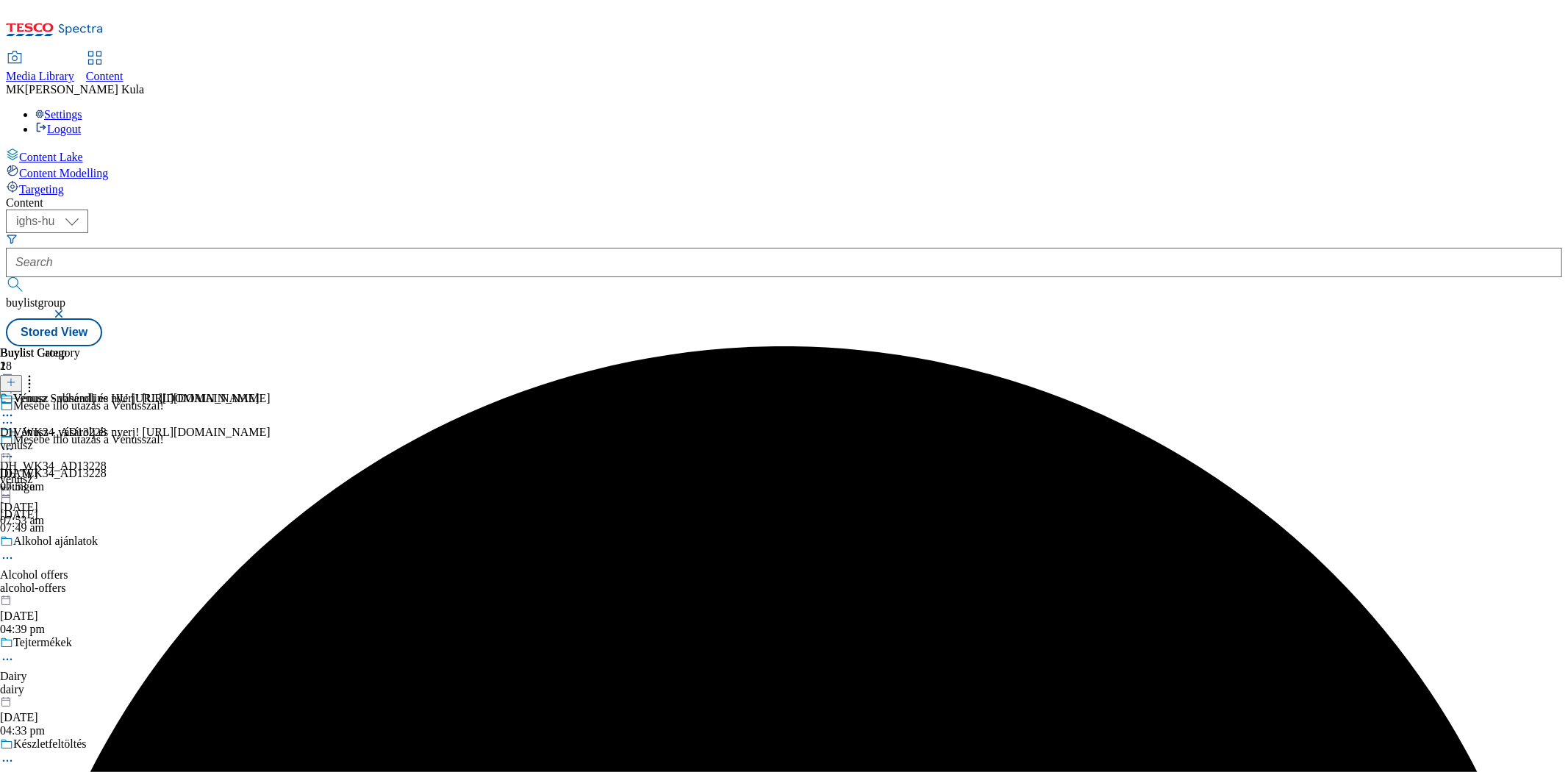
click at [260, 439] on div "venusz" at bounding box center [129, 445] width 260 height 13
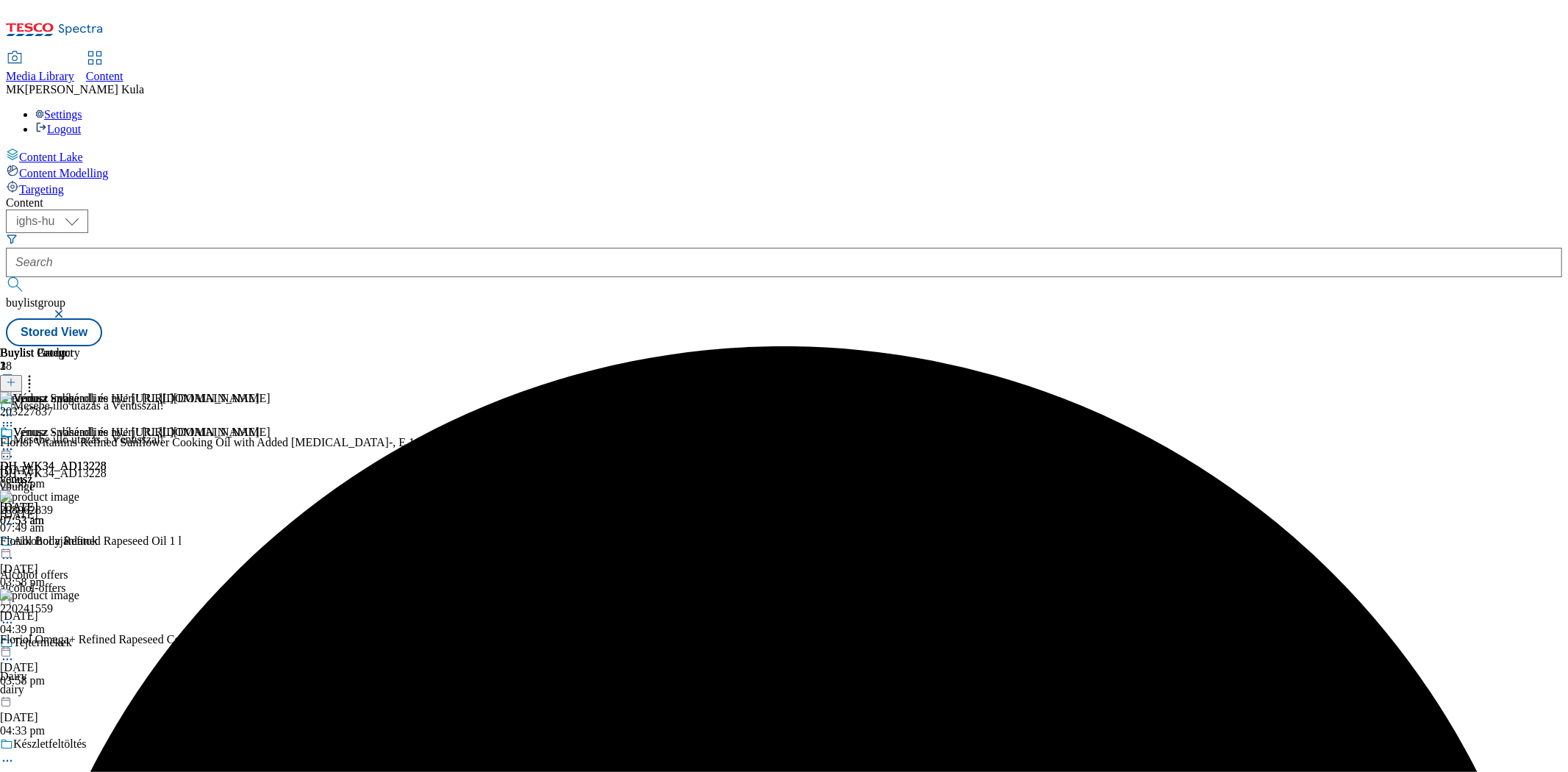
click at [15, 442] on icon at bounding box center [7, 449] width 15 height 15
click at [429, 449] on div at bounding box center [214, 449] width 429 height 0
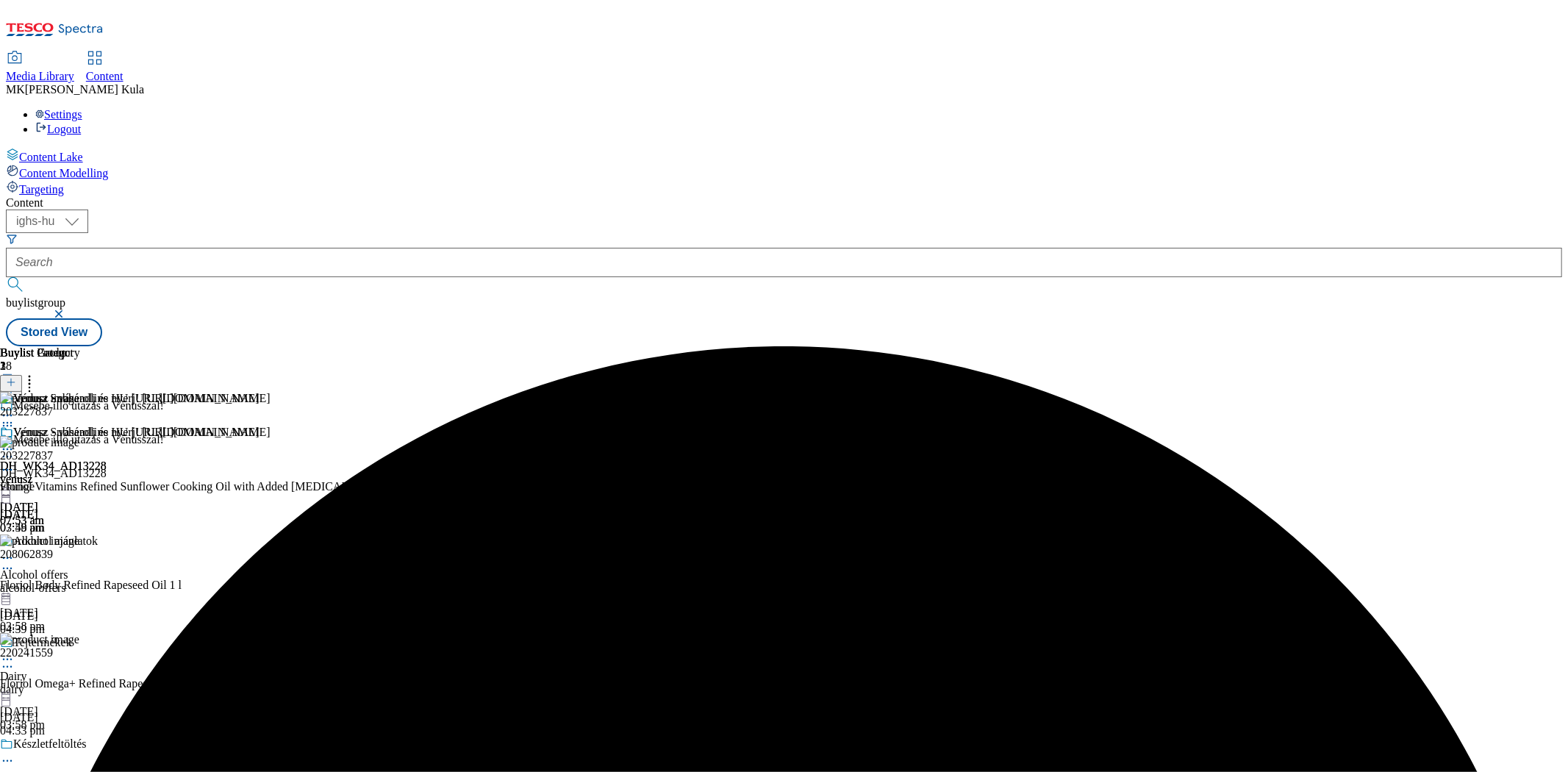
click at [429, 480] on div "Floriol Vitamins Refined Sunflower Cooking Oil with Added Vitamin a-, D-, E 1 l…" at bounding box center [214, 507] width 429 height 54
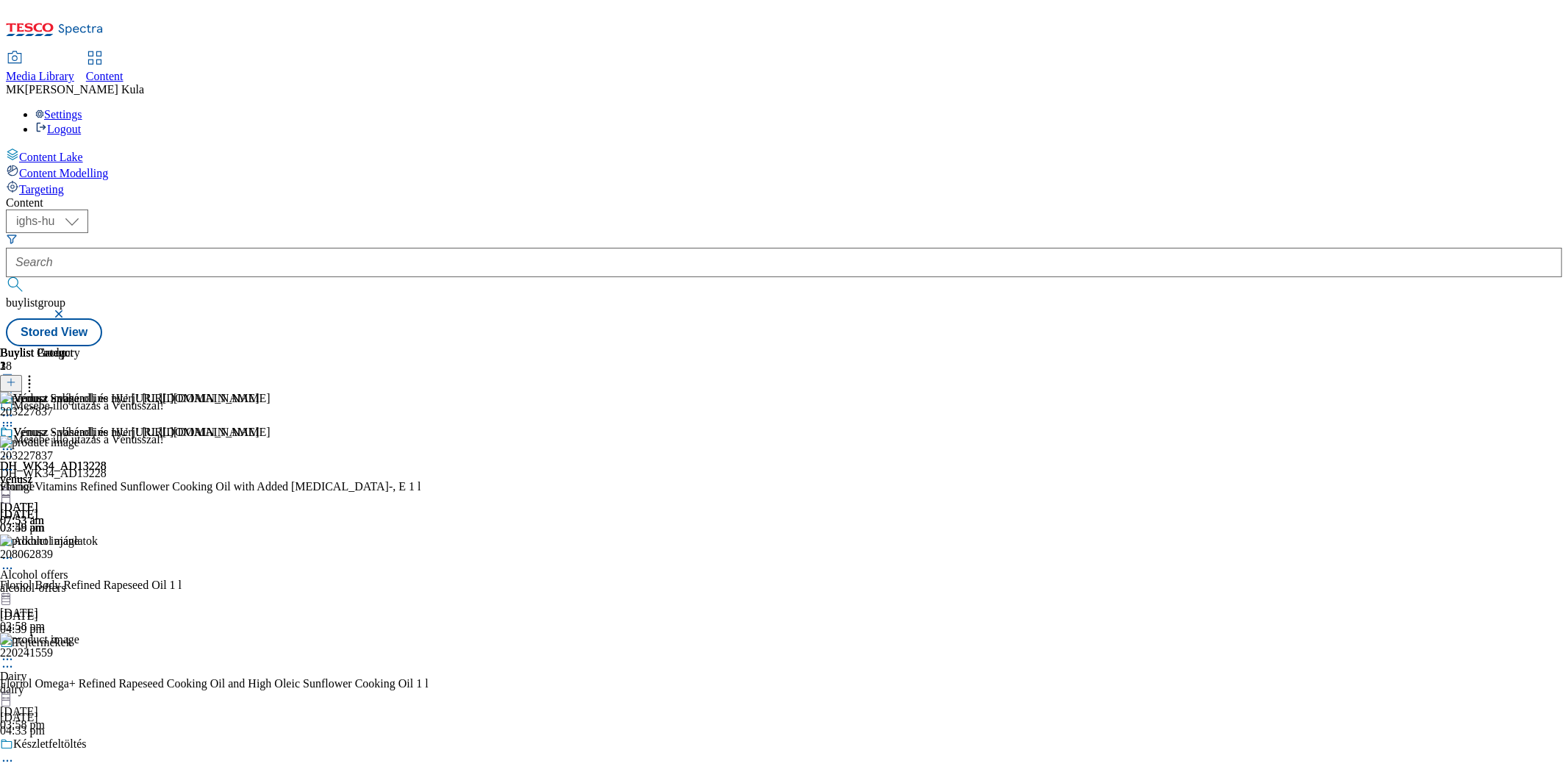
click at [15, 463] on icon at bounding box center [7, 469] width 15 height 15
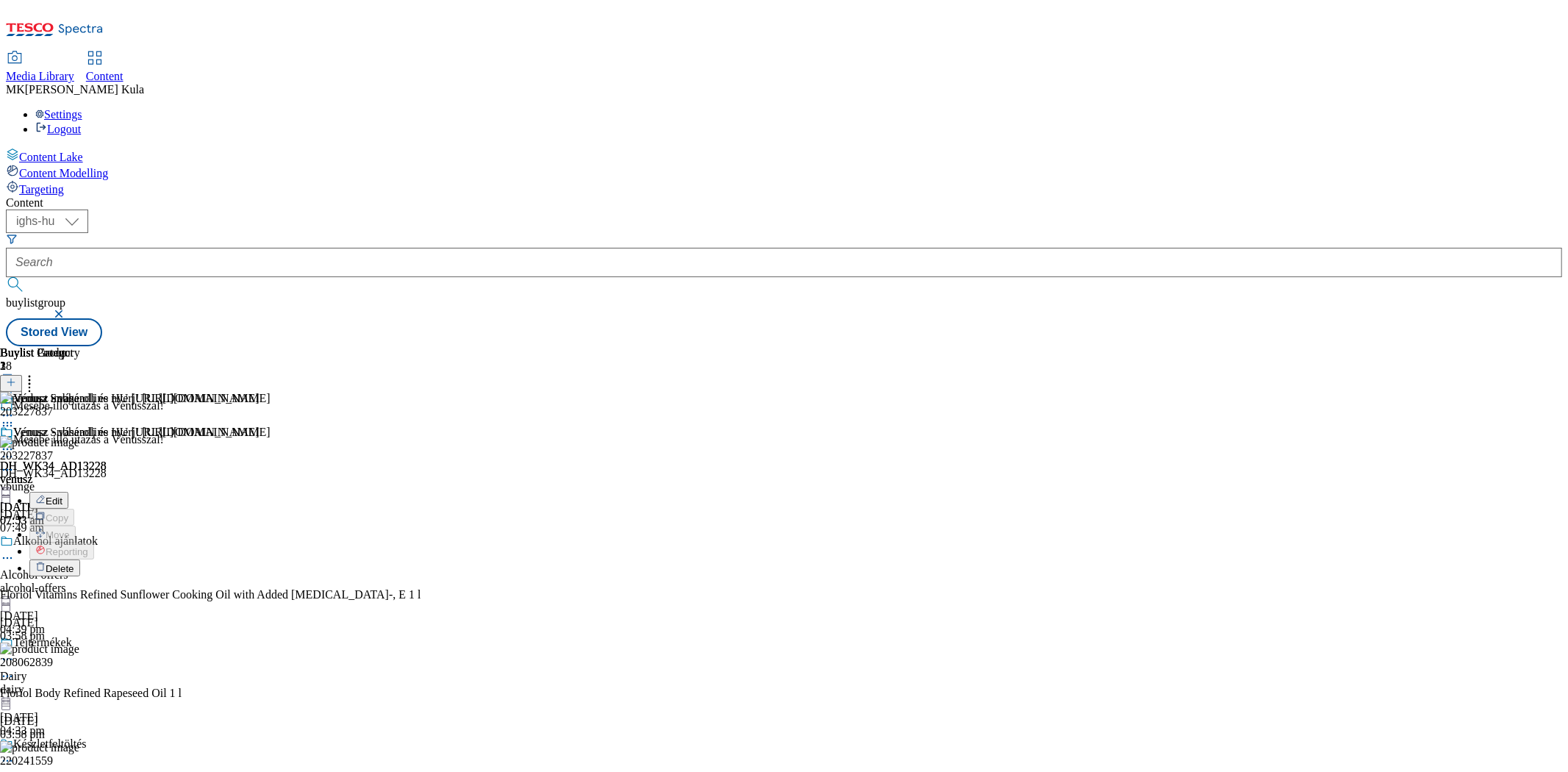
click at [80, 559] on button "Delete" at bounding box center [54, 568] width 51 height 17
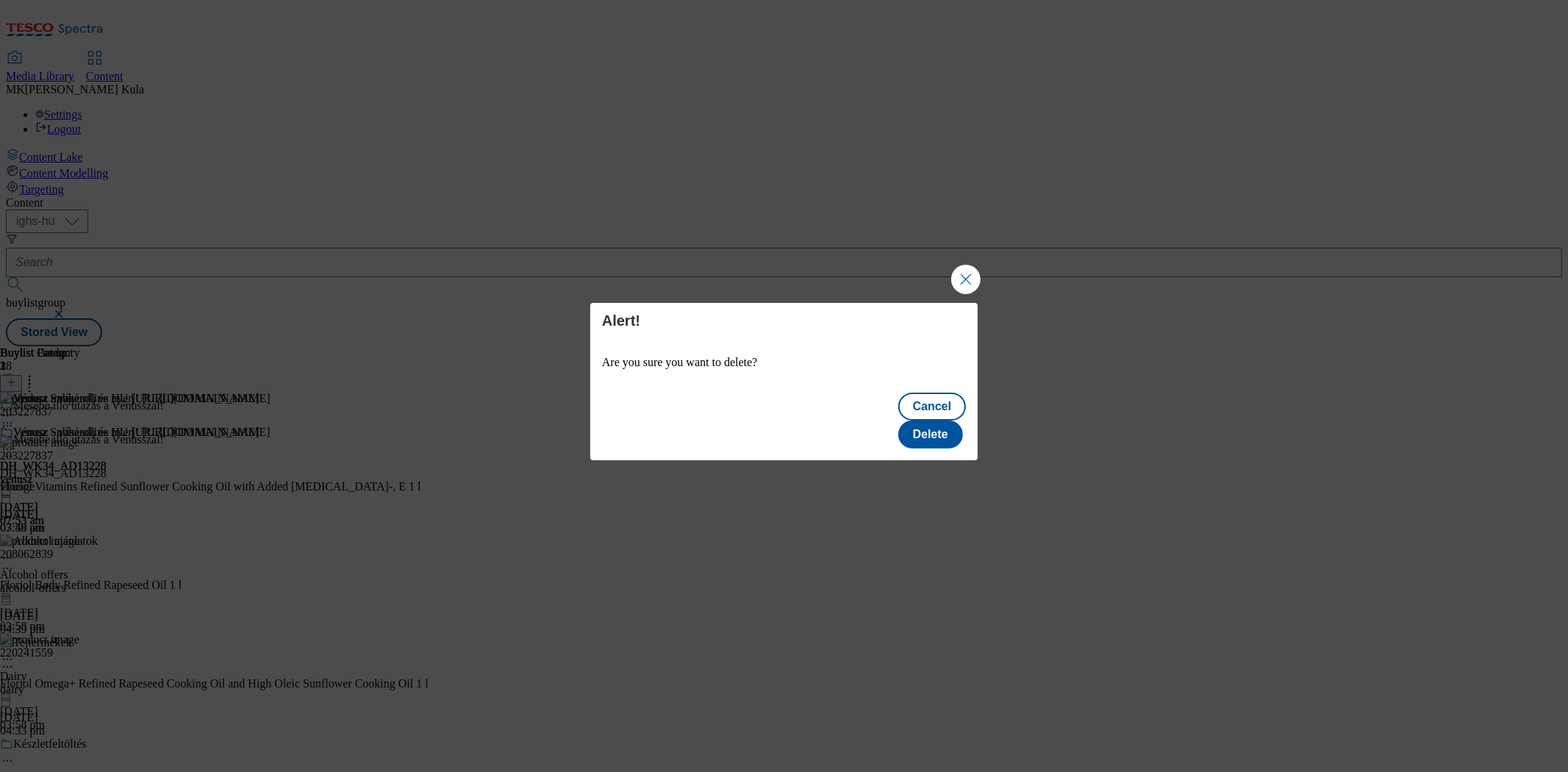
click at [1116, 363] on div "Alert! Are you sure you want to delete? Cancel Delete" at bounding box center [784, 386] width 1568 height 772
click at [963, 420] on button "Delete" at bounding box center [931, 434] width 64 height 28
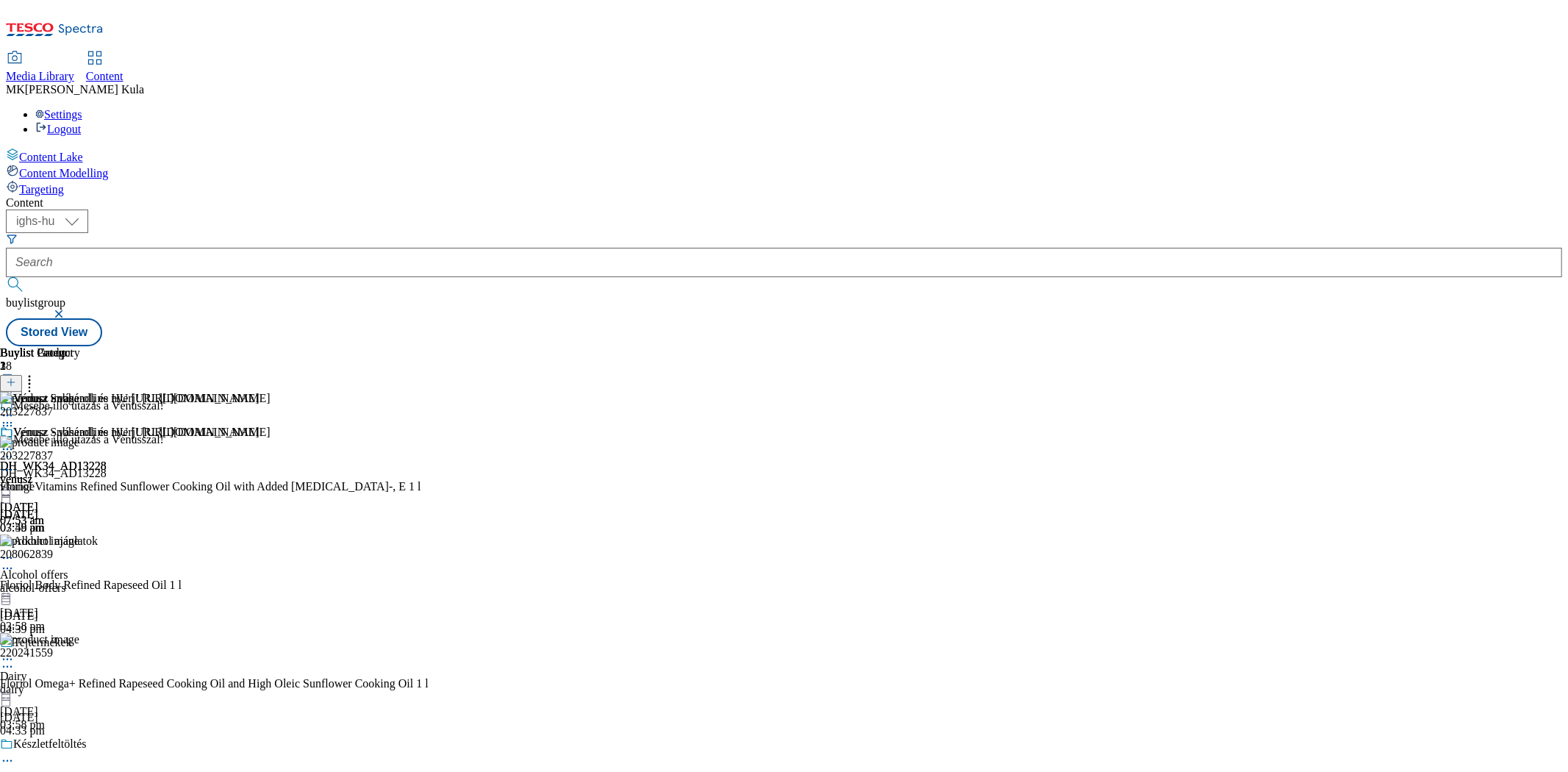
click at [429, 493] on div at bounding box center [214, 493] width 429 height 0
click at [37, 373] on icon at bounding box center [29, 380] width 15 height 15
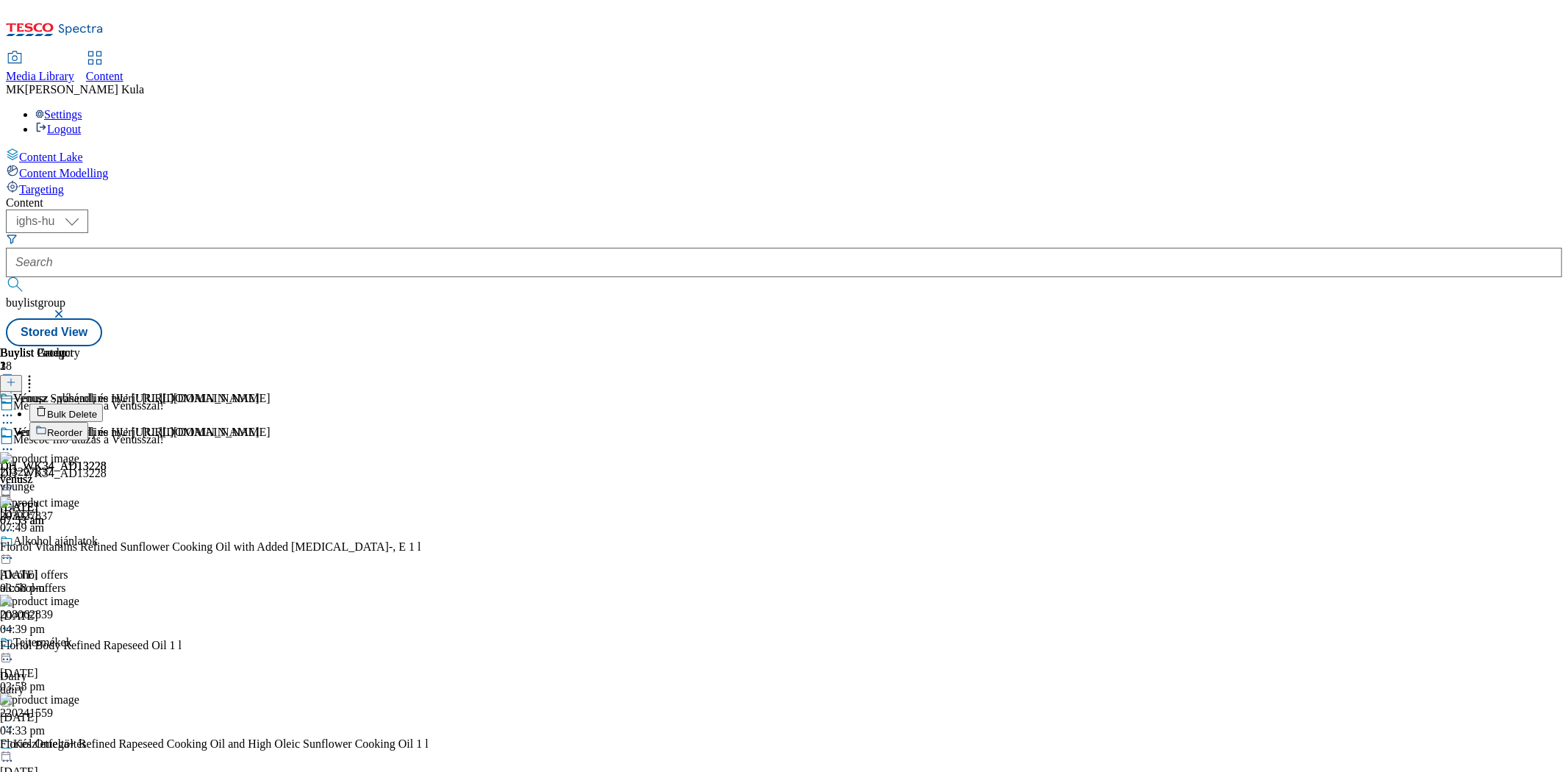
click at [97, 409] on span "Bulk Delete" at bounding box center [71, 414] width 50 height 11
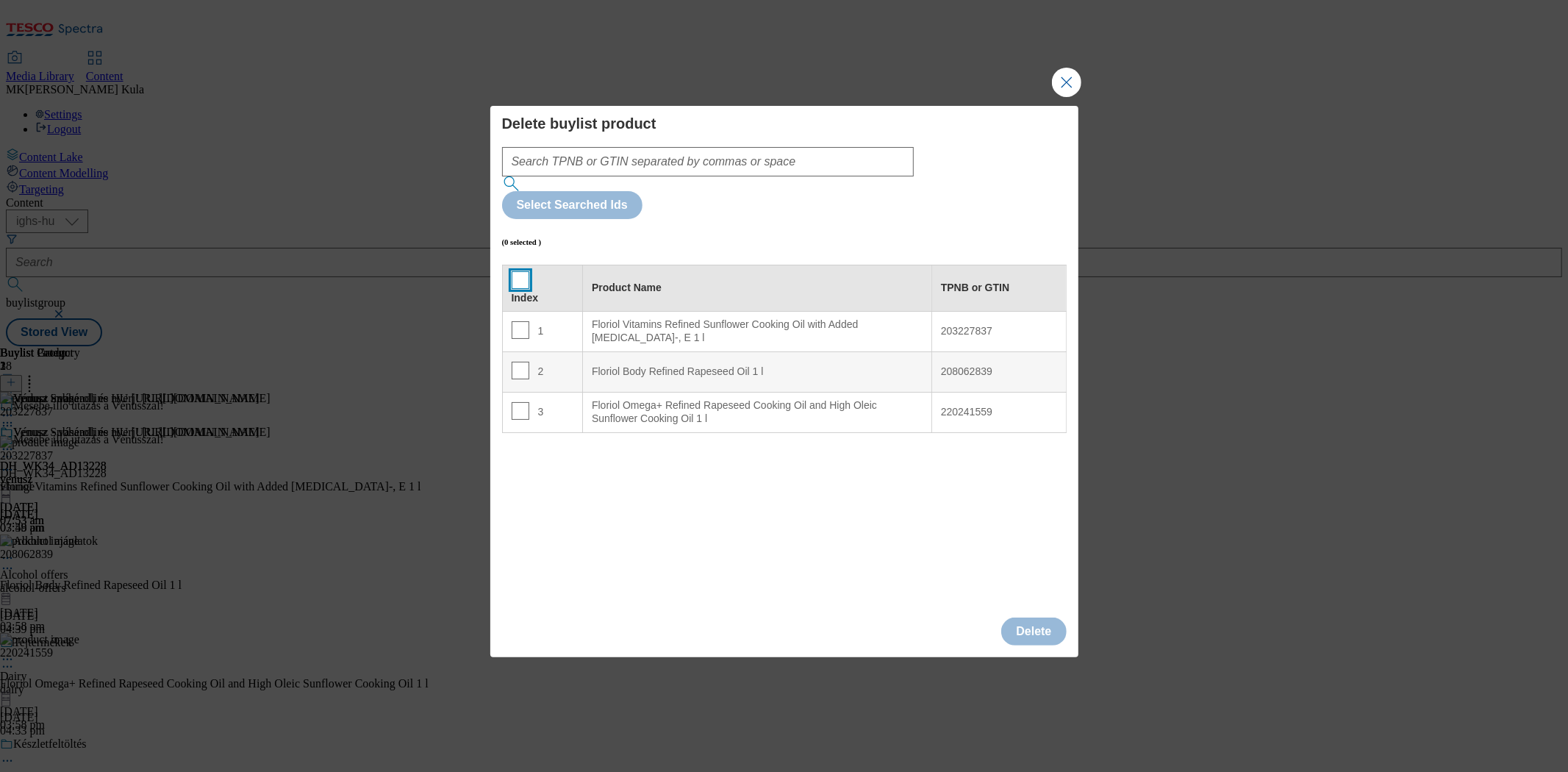
click at [520, 271] on input "Modal" at bounding box center [520, 280] width 18 height 18
checkbox input "true"
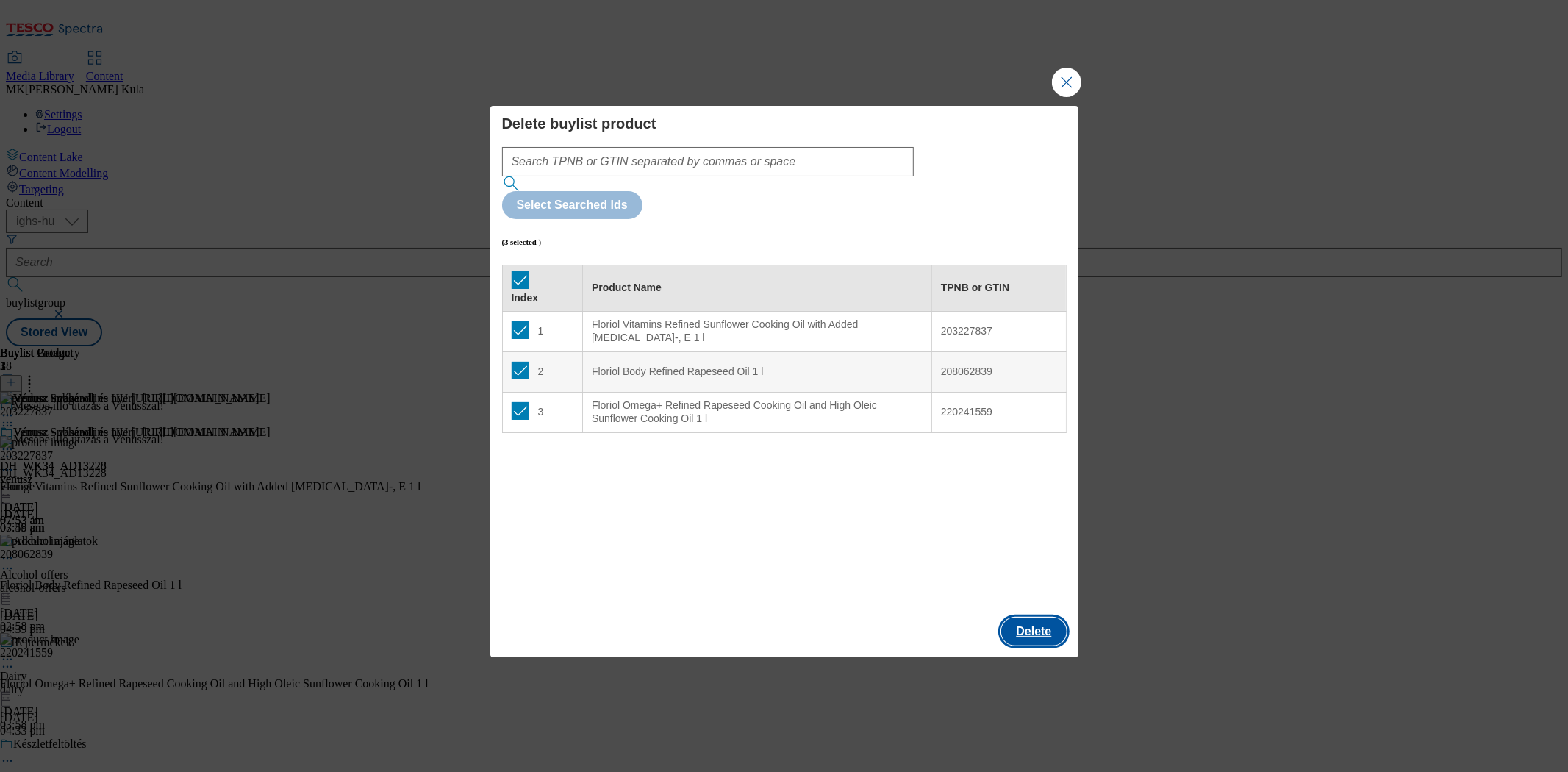
click at [1040, 617] on button "Delete" at bounding box center [1033, 631] width 64 height 28
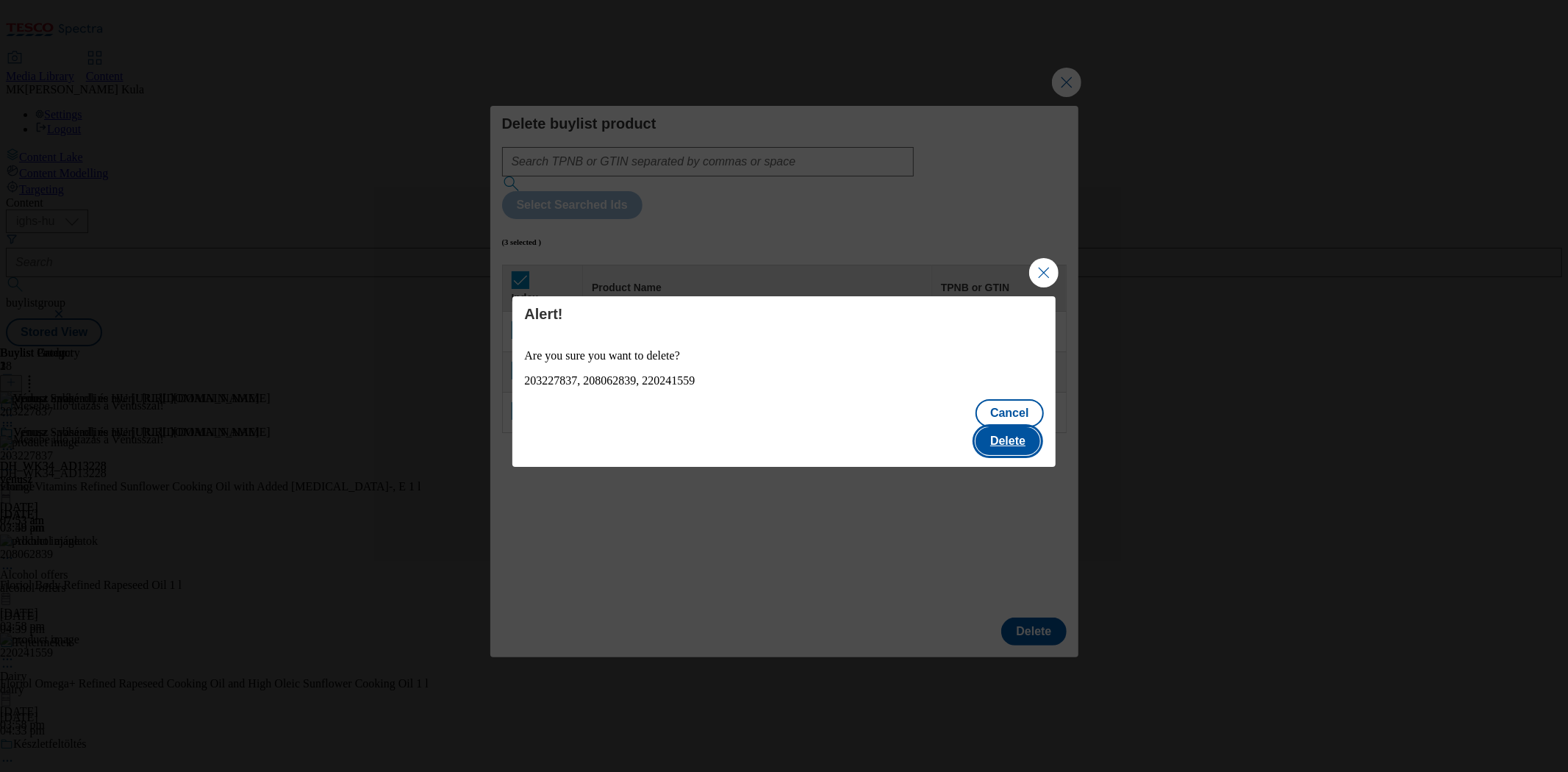
click at [999, 427] on button "Delete" at bounding box center [1008, 441] width 64 height 28
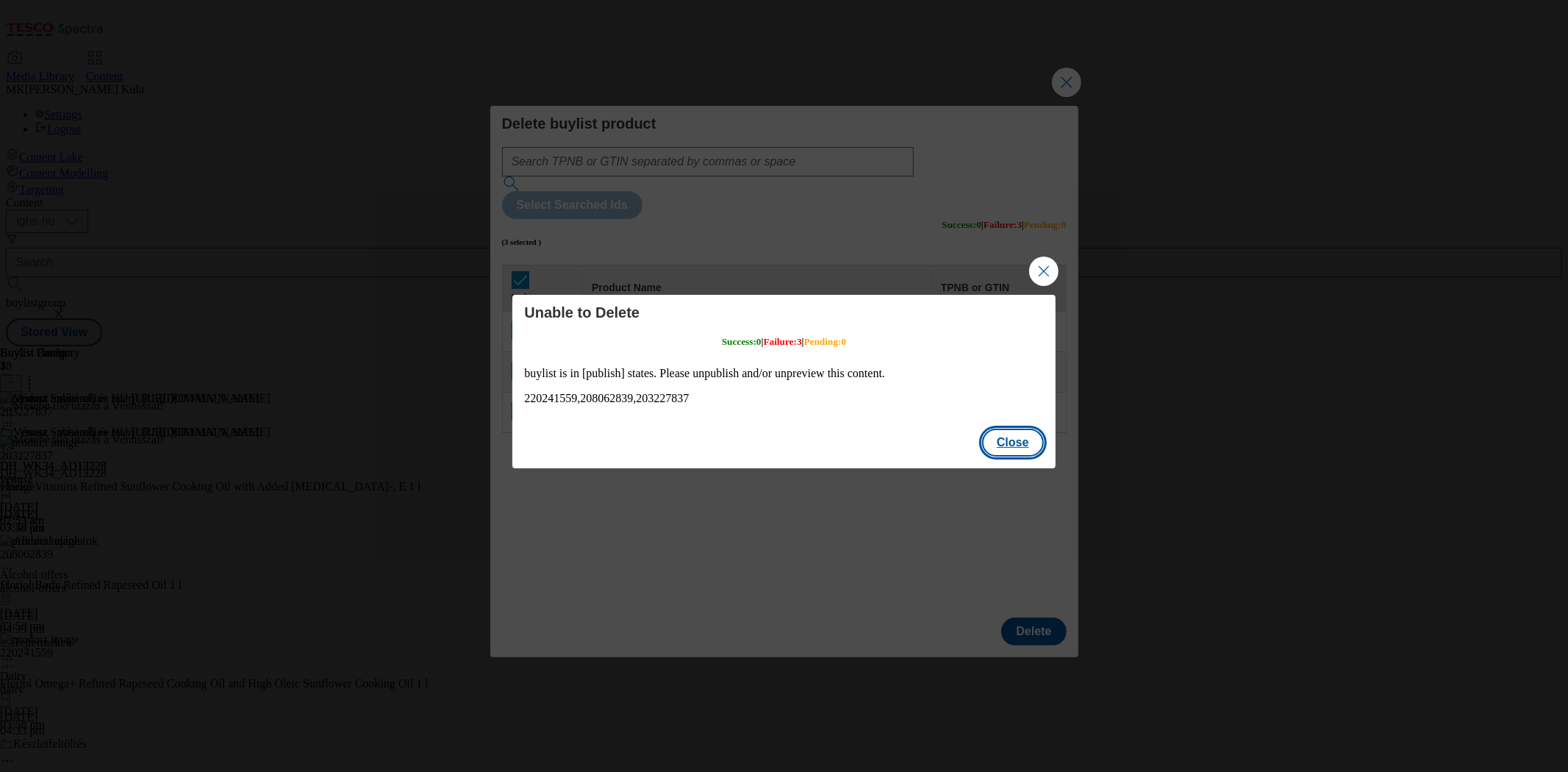
click at [1000, 442] on button "Close" at bounding box center [1013, 443] width 62 height 28
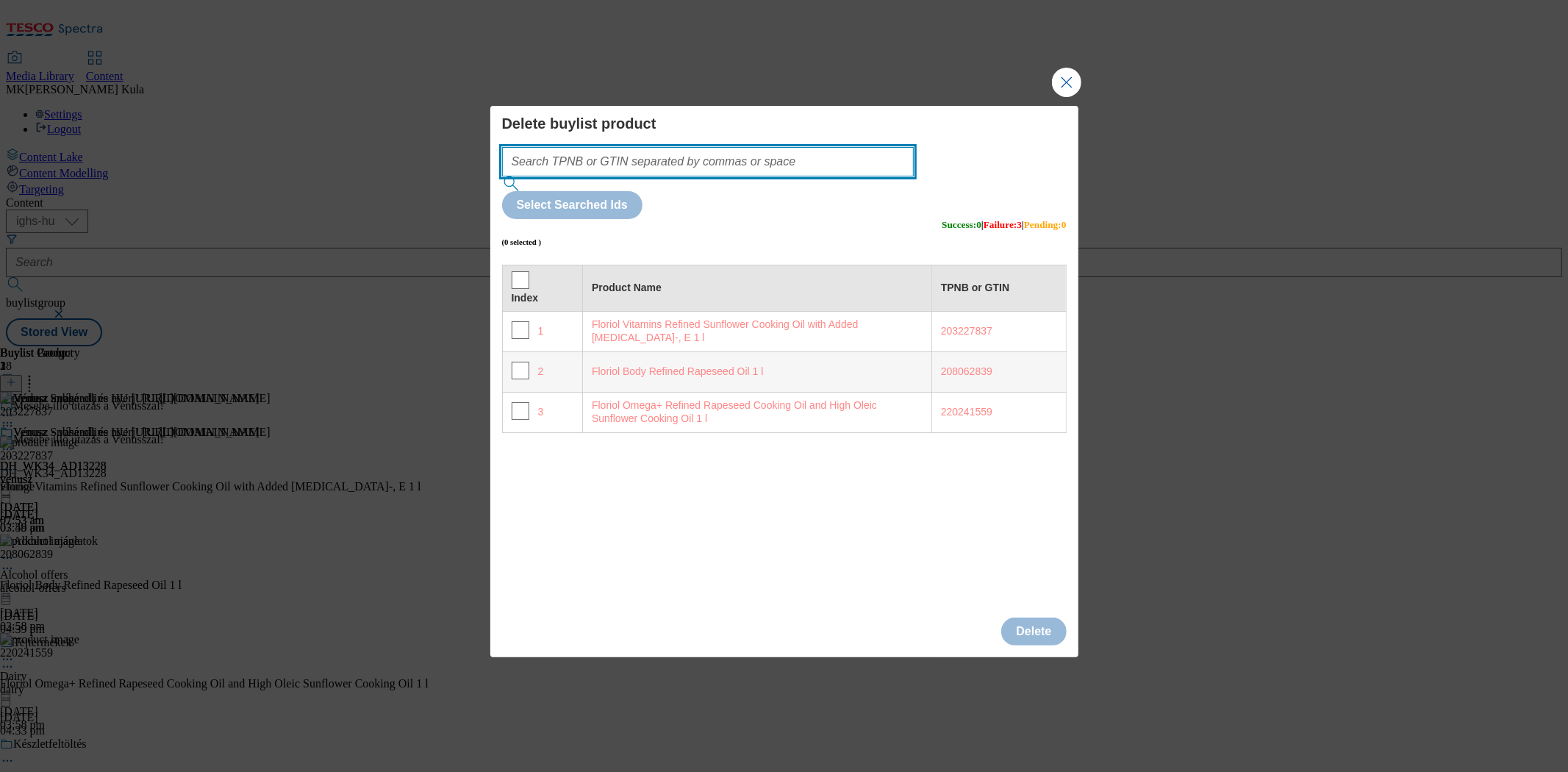
click at [731, 176] on input "Modal" at bounding box center [709, 162] width 412 height 29
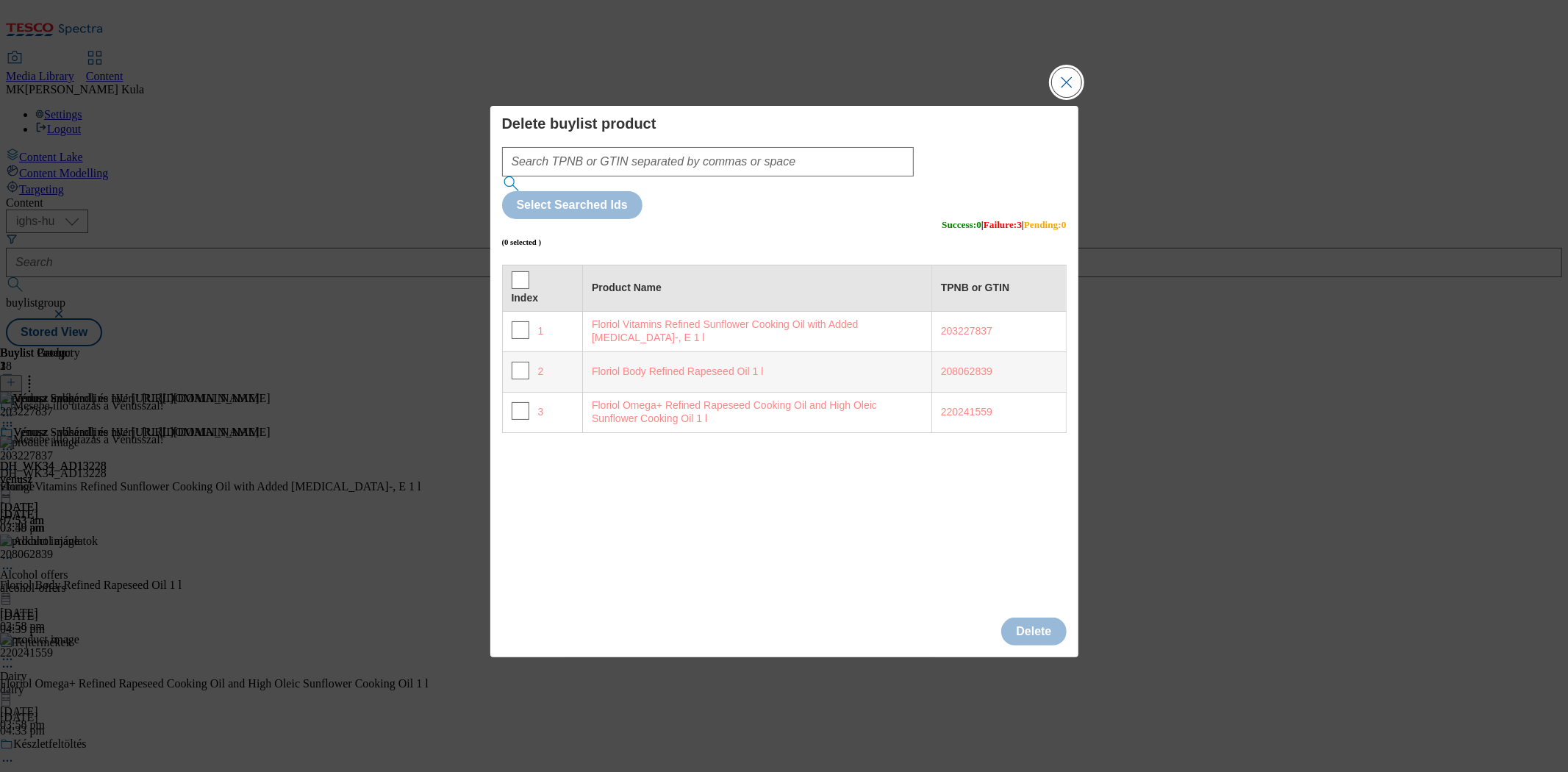
click at [1059, 97] on button "Close Modal" at bounding box center [1067, 82] width 29 height 29
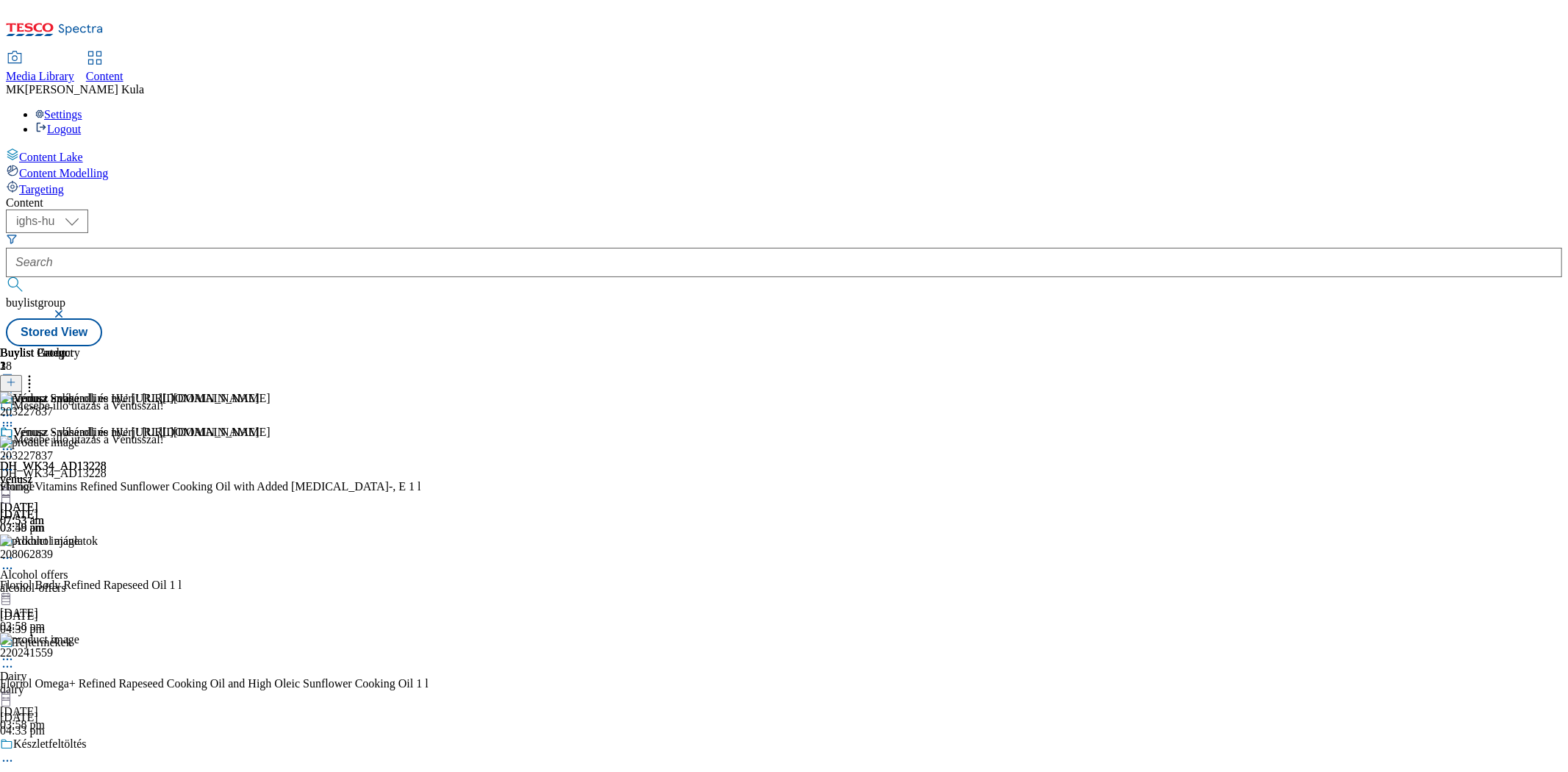
click at [16, 377] on icon at bounding box center [11, 381] width 10 height 10
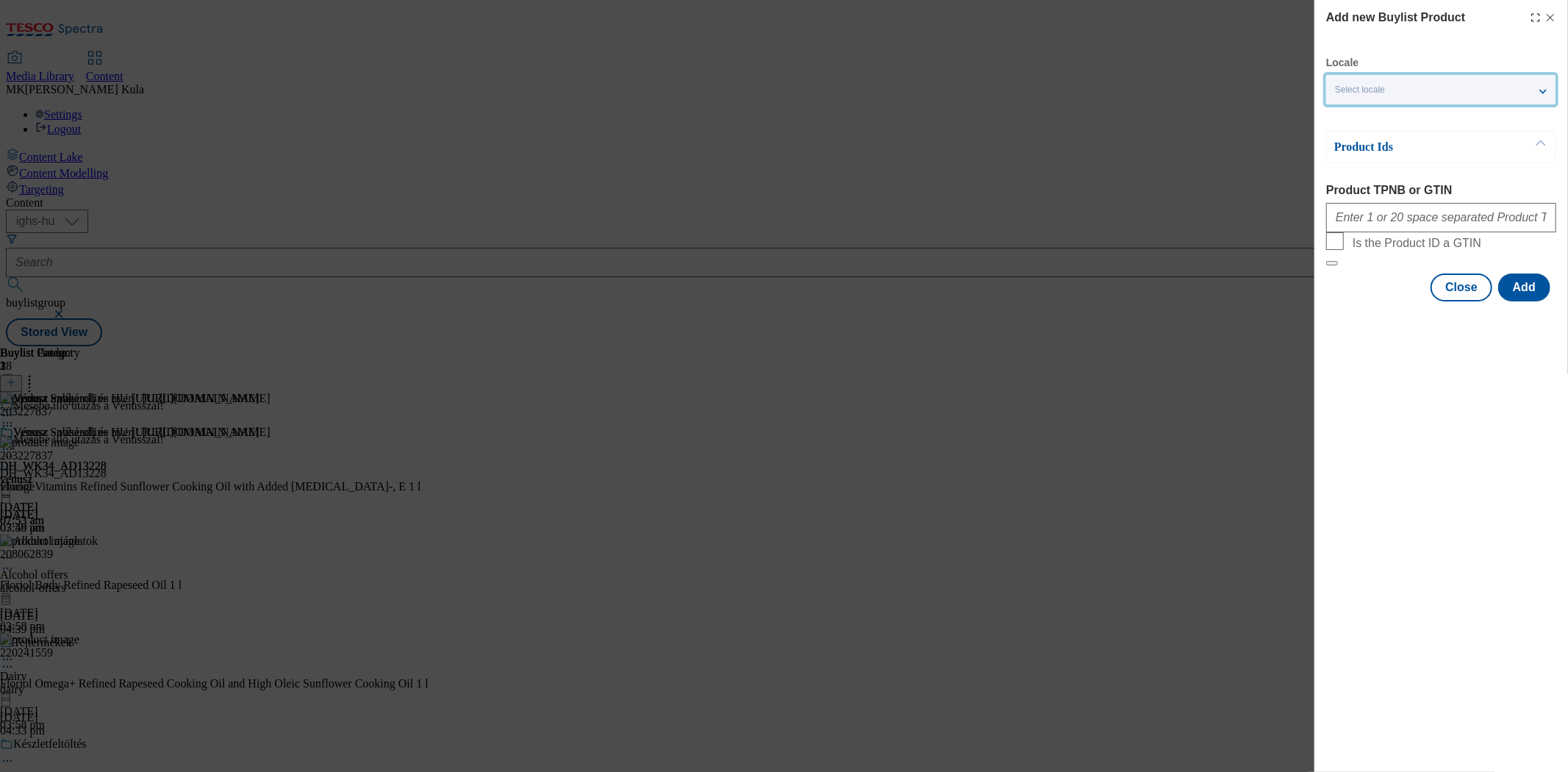
click at [1397, 91] on div "Select locale" at bounding box center [1441, 90] width 229 height 29
click at [1371, 151] on span "English" at bounding box center [1379, 149] width 34 height 8
click at [1353, 151] on input "English" at bounding box center [1344, 151] width 18 height 18
click at [1413, 432] on div "Add new Buylist Product Locale 2 locales selected Hungarian English Product Ids…" at bounding box center [1441, 386] width 254 height 772
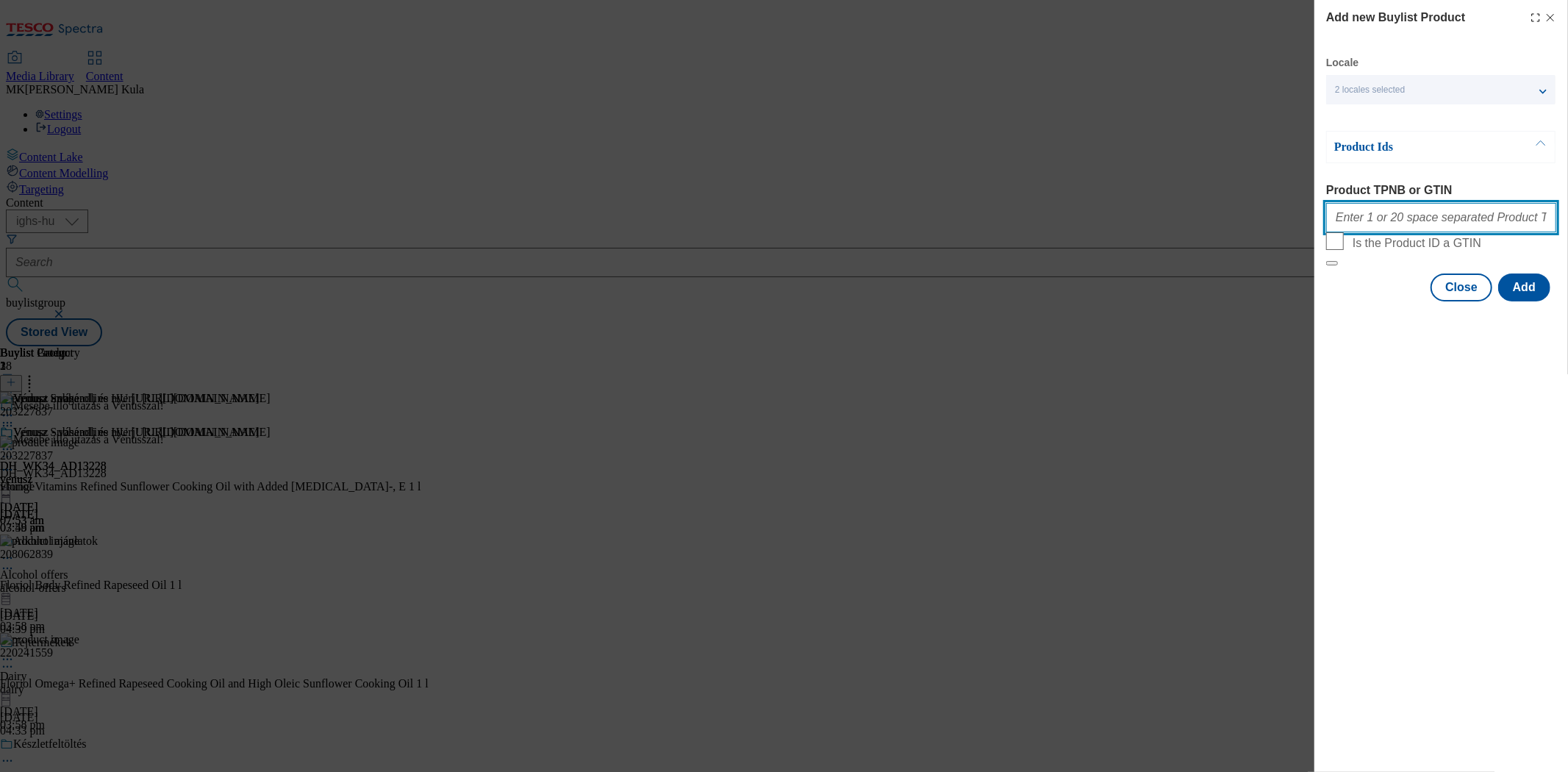
click at [1409, 227] on input "Product TPNB or GTIN" at bounding box center [1442, 218] width 230 height 29
paste input "203228094"
click at [1475, 605] on div "Add new Buylist Product Locale 2 locales selected Hungarian English Product Ids…" at bounding box center [1441, 386] width 254 height 772
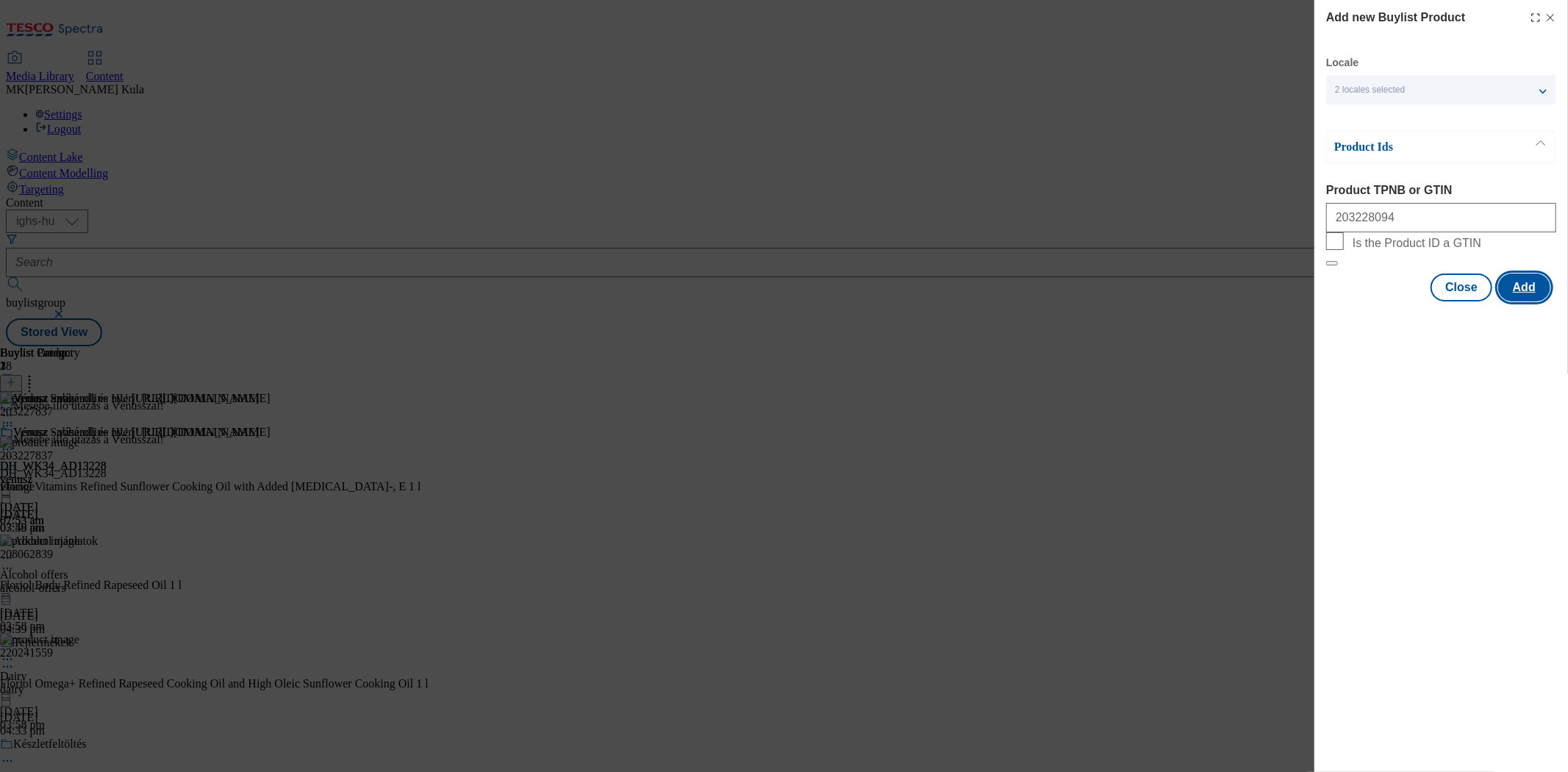
click at [1532, 302] on button "Add" at bounding box center [1524, 287] width 52 height 28
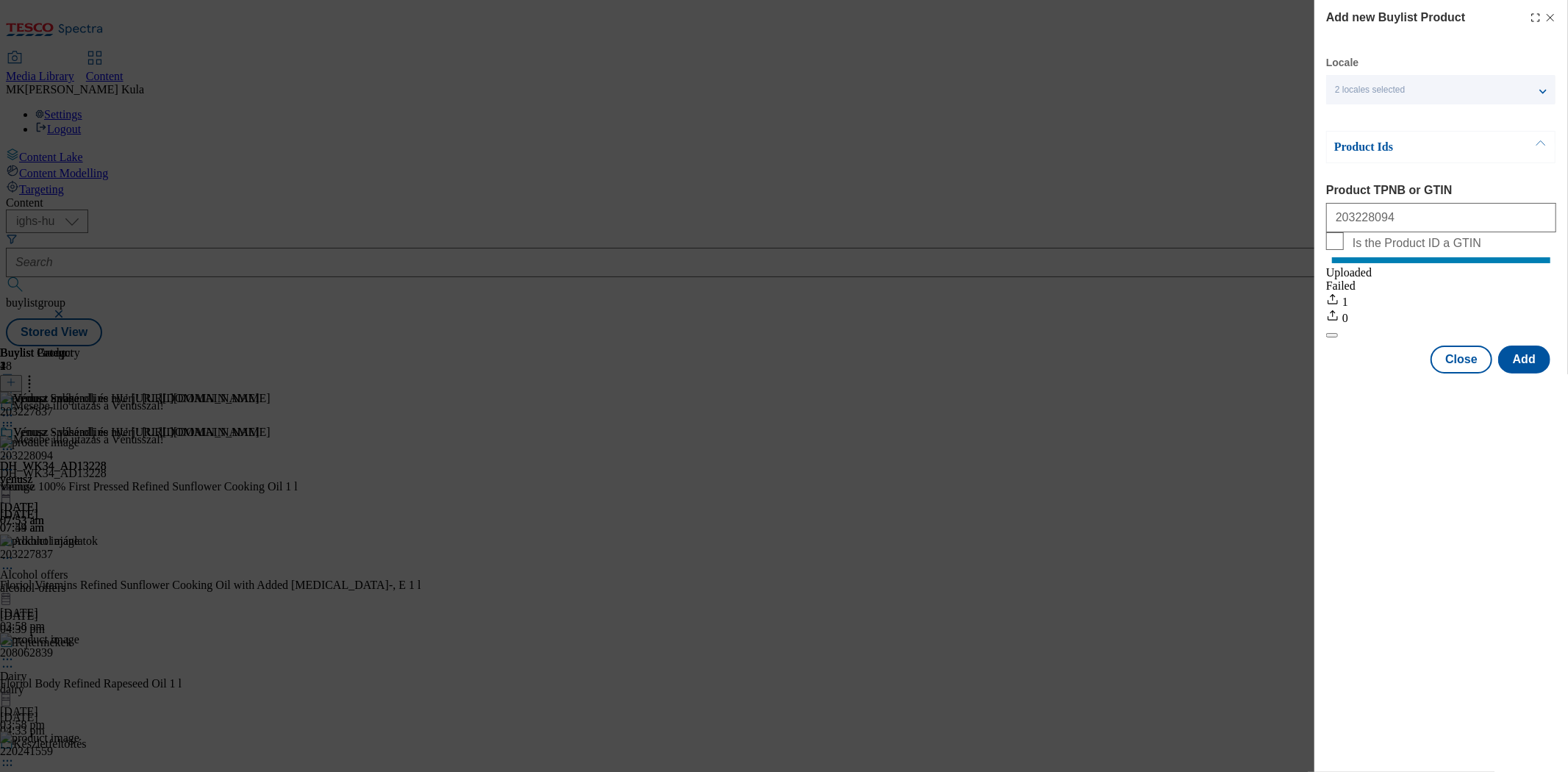
click at [1415, 85] on div "2 locales selected" at bounding box center [1441, 90] width 229 height 29
click at [1479, 467] on div "Add new Buylist Product Locale 2 locales selected Hungarian English Product Ids…" at bounding box center [1441, 386] width 254 height 772
click at [1439, 221] on input "203228094" at bounding box center [1442, 218] width 230 height 29
paste input "120510458"
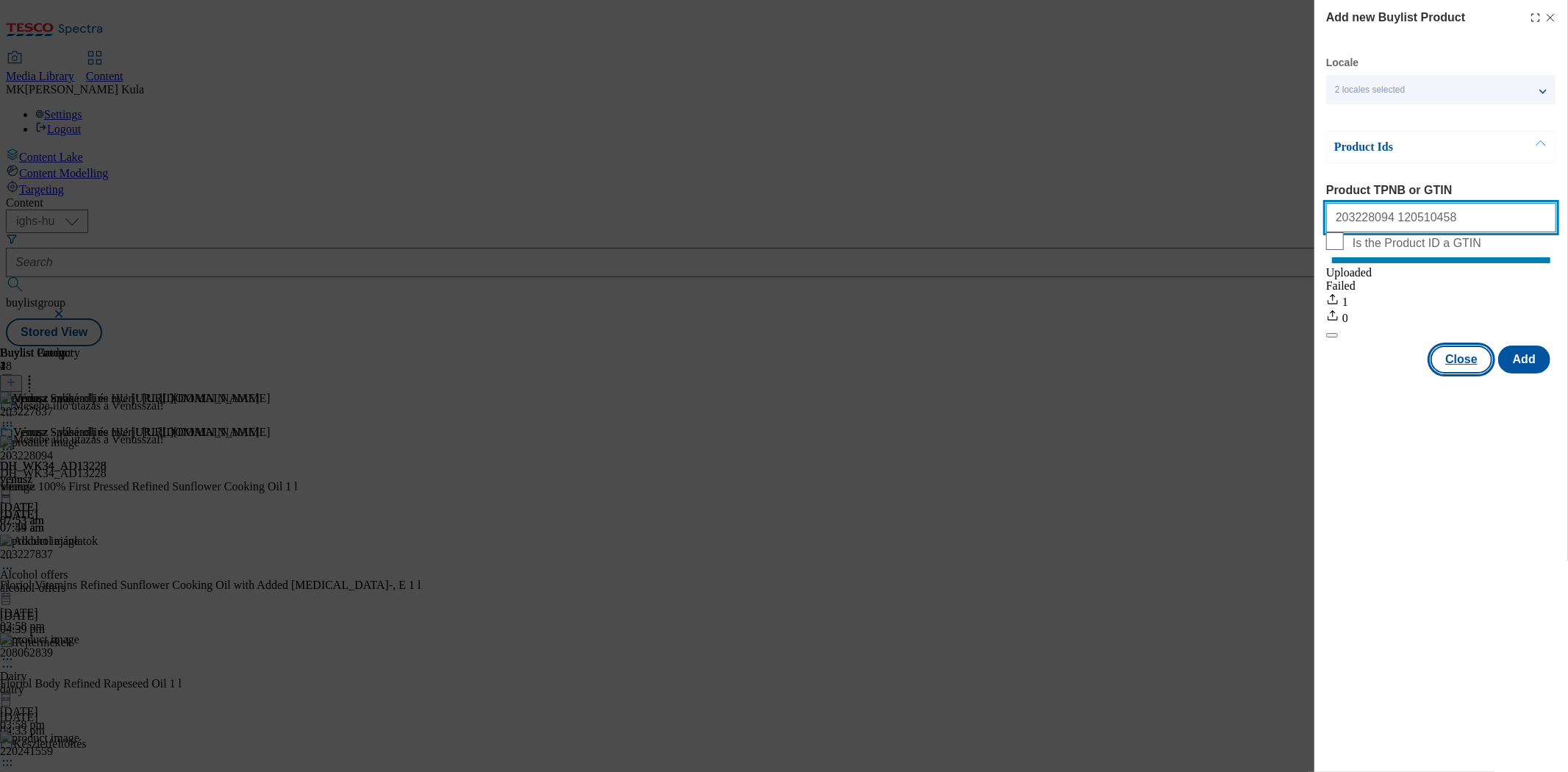
type input "203228094 120510458"
click at [1468, 373] on button "Close" at bounding box center [1462, 359] width 62 height 28
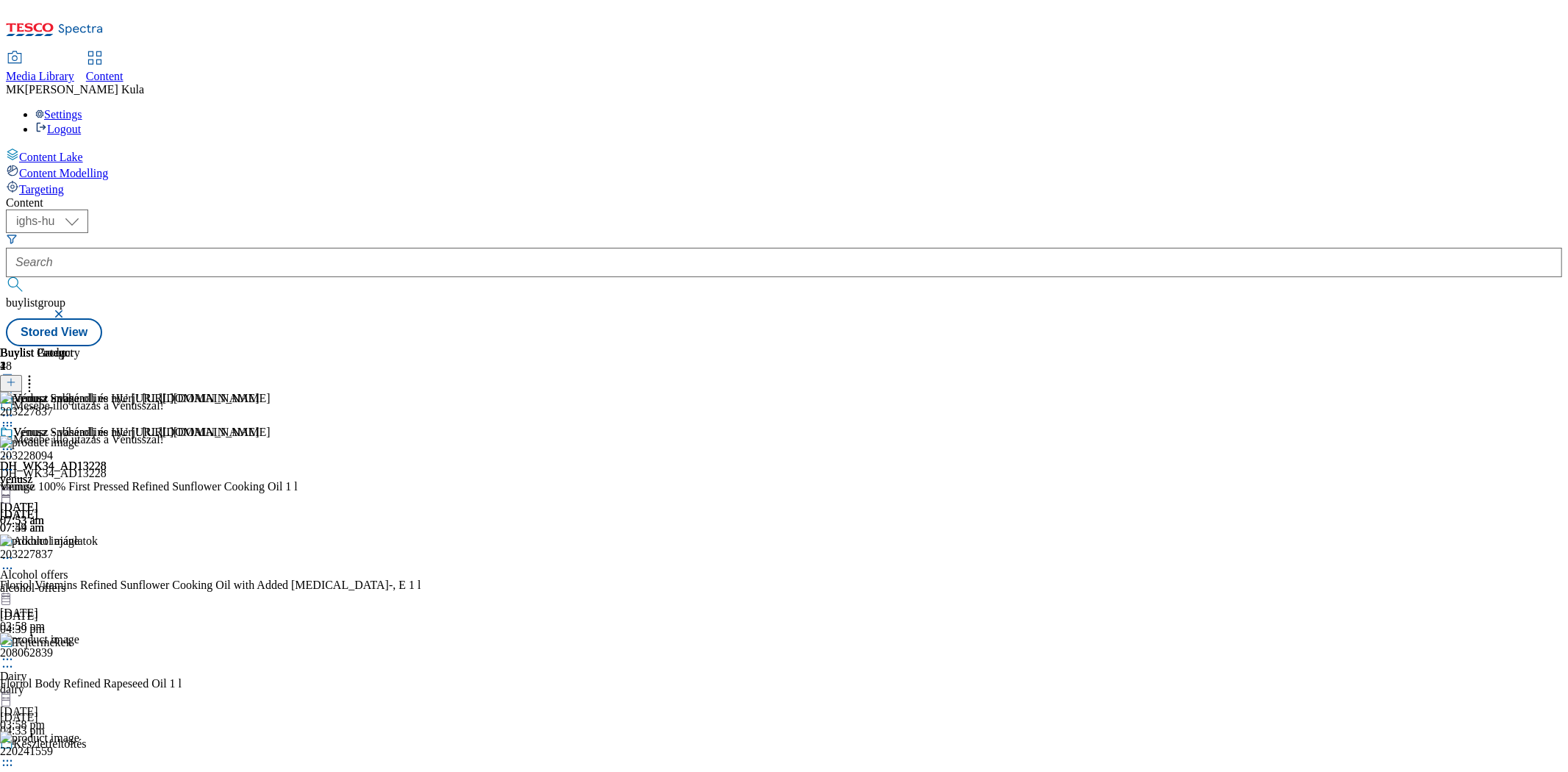
click at [16, 377] on icon at bounding box center [11, 381] width 10 height 10
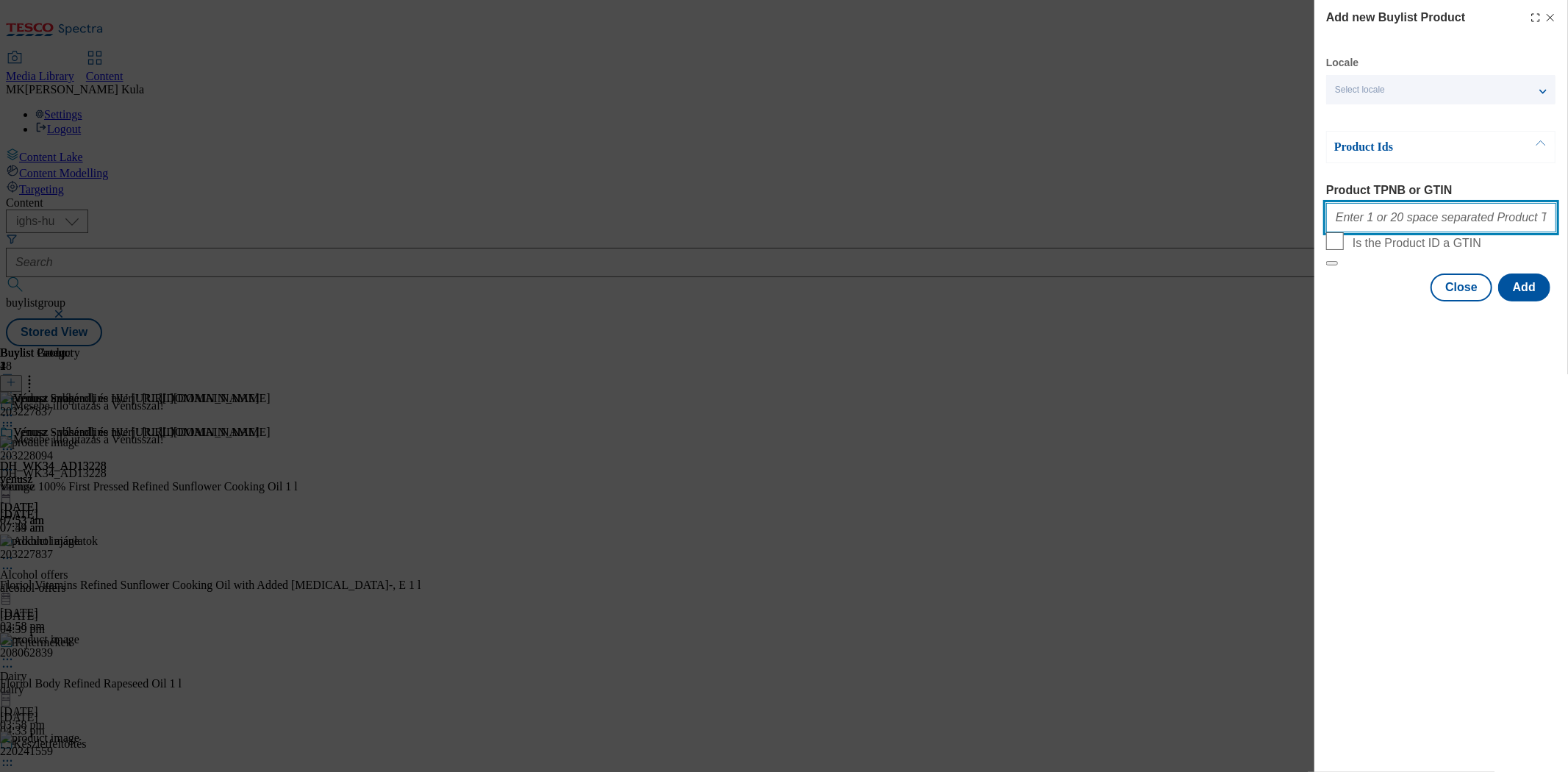
click at [1422, 223] on input "Product TPNB or GTIN" at bounding box center [1442, 218] width 230 height 29
paste input "120510458"
click at [1402, 218] on input "120510458" at bounding box center [1442, 218] width 230 height 29
paste input "208159300"
click at [1449, 221] on input "120510458 208159300" at bounding box center [1442, 218] width 230 height 29
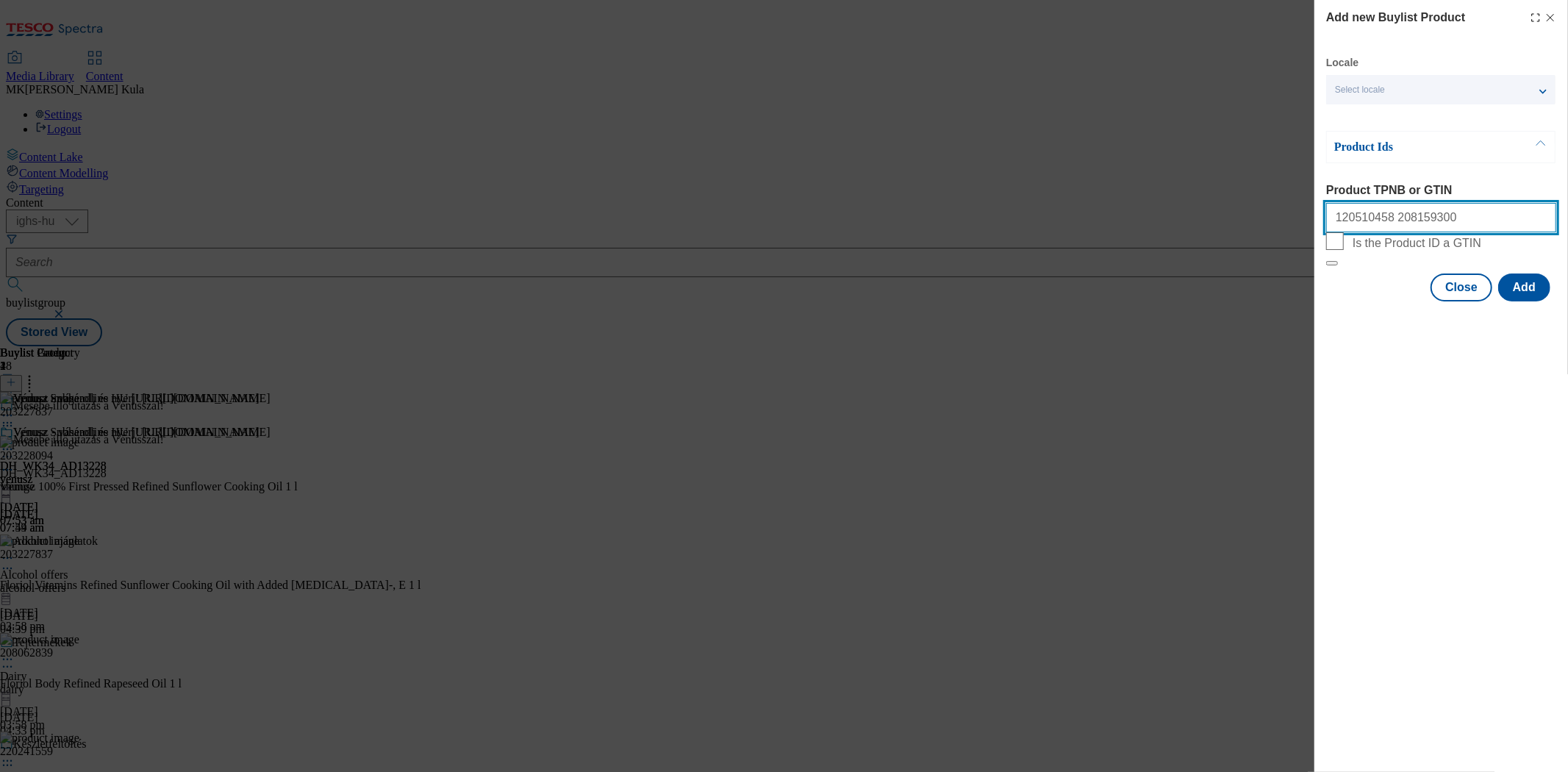
paste input "120317285"
click at [1478, 218] on input "120510458 208159300 120317285" at bounding box center [1442, 218] width 230 height 29
paste input "210621598"
click at [1518, 229] on input "120510458 208159300 120317285 210621598" at bounding box center [1442, 218] width 230 height 29
paste input "120265495"
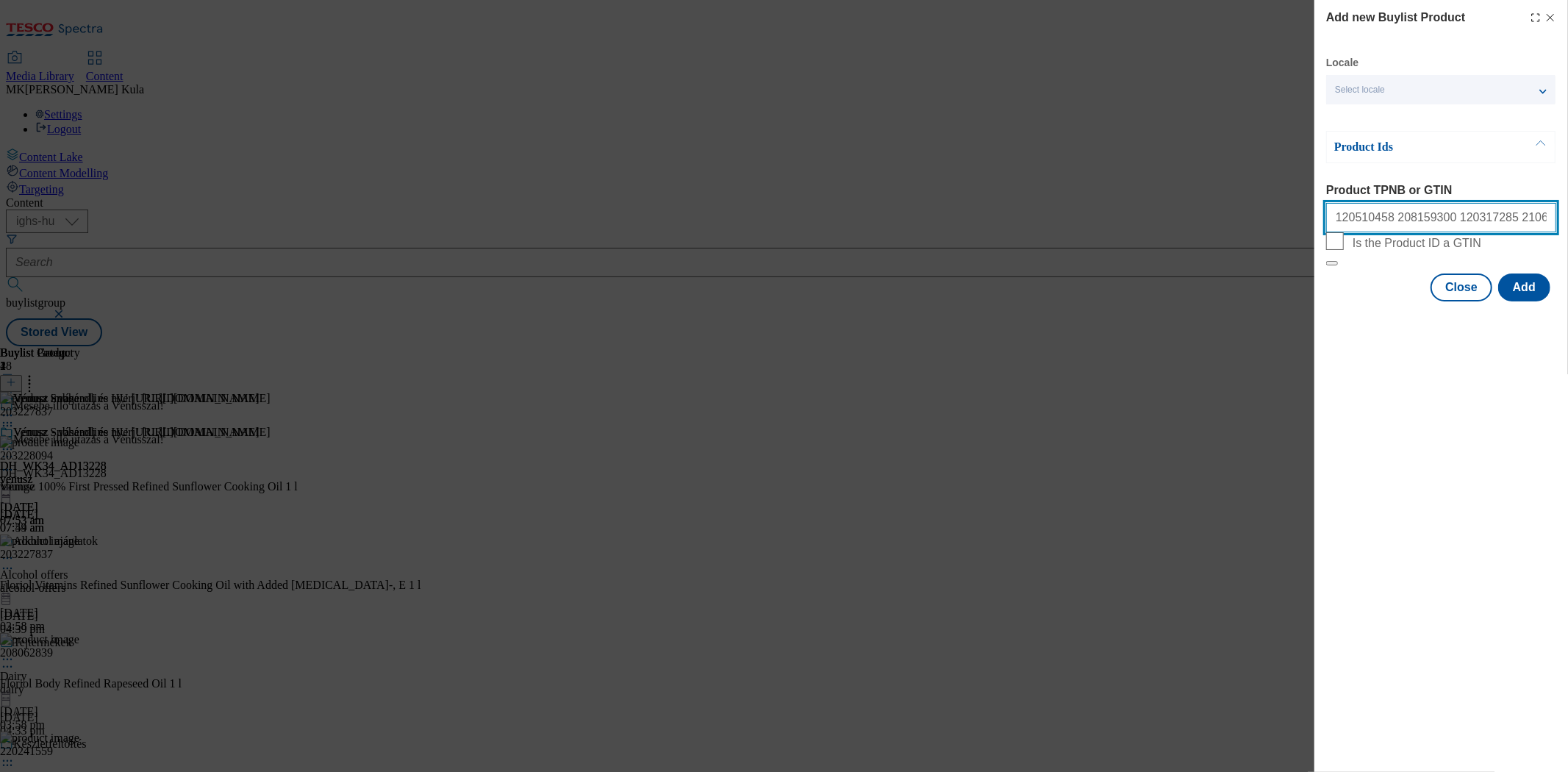
click at [1545, 226] on input "120510458 208159300 120317285 210621598 120265495" at bounding box center [1442, 218] width 230 height 29
paste input "120269703"
click at [1554, 221] on input "120510458 208159300 120317285 210621598 120265495 120269703" at bounding box center [1442, 218] width 230 height 29
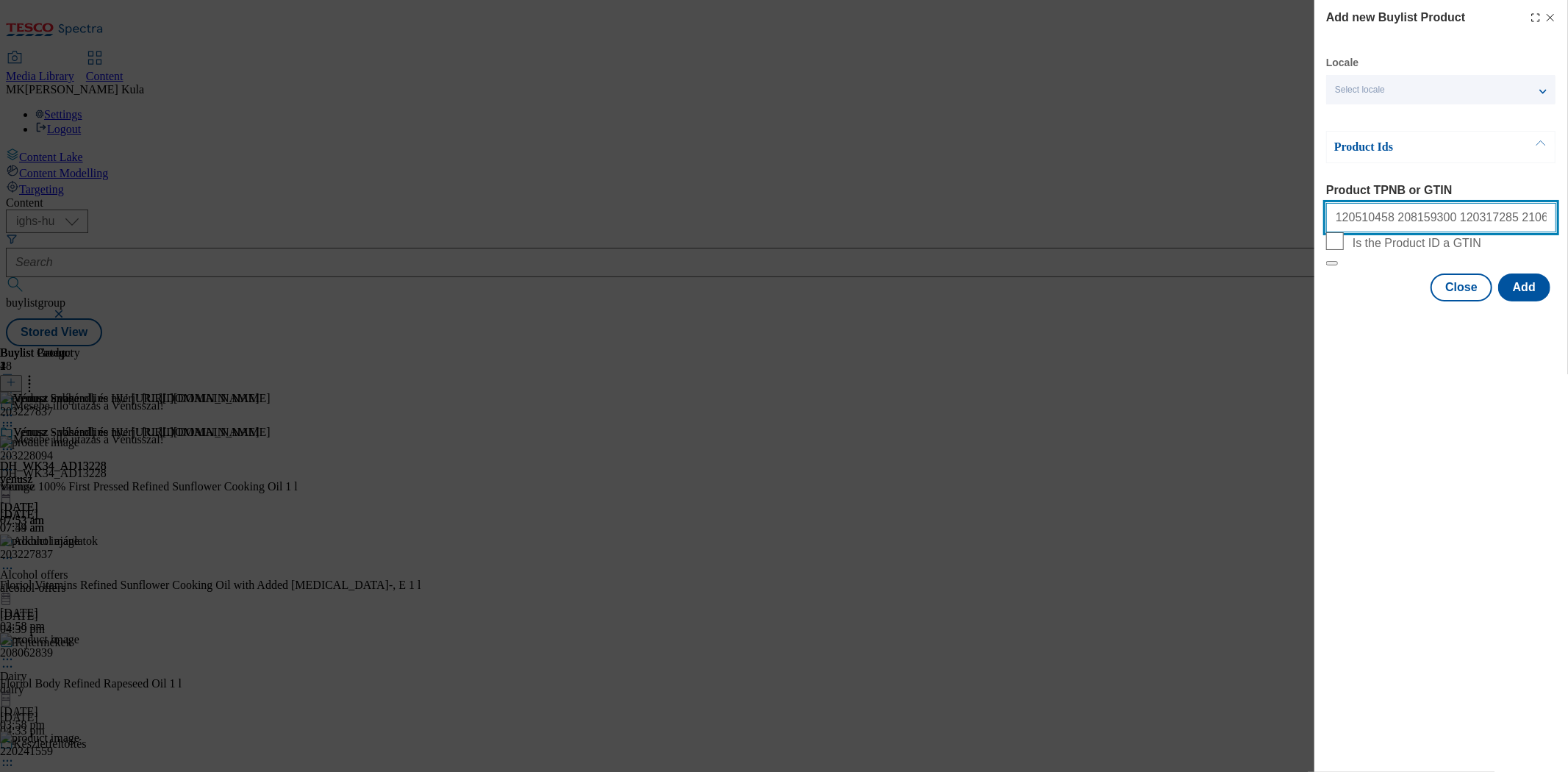
click at [1548, 225] on input "120510458 208159300 120317285 210621598 120265495 120269703" at bounding box center [1442, 218] width 230 height 29
paste input "120510464"
type input "120510458 208159300 120317285 210621598 12026549 1205104645 120269703"
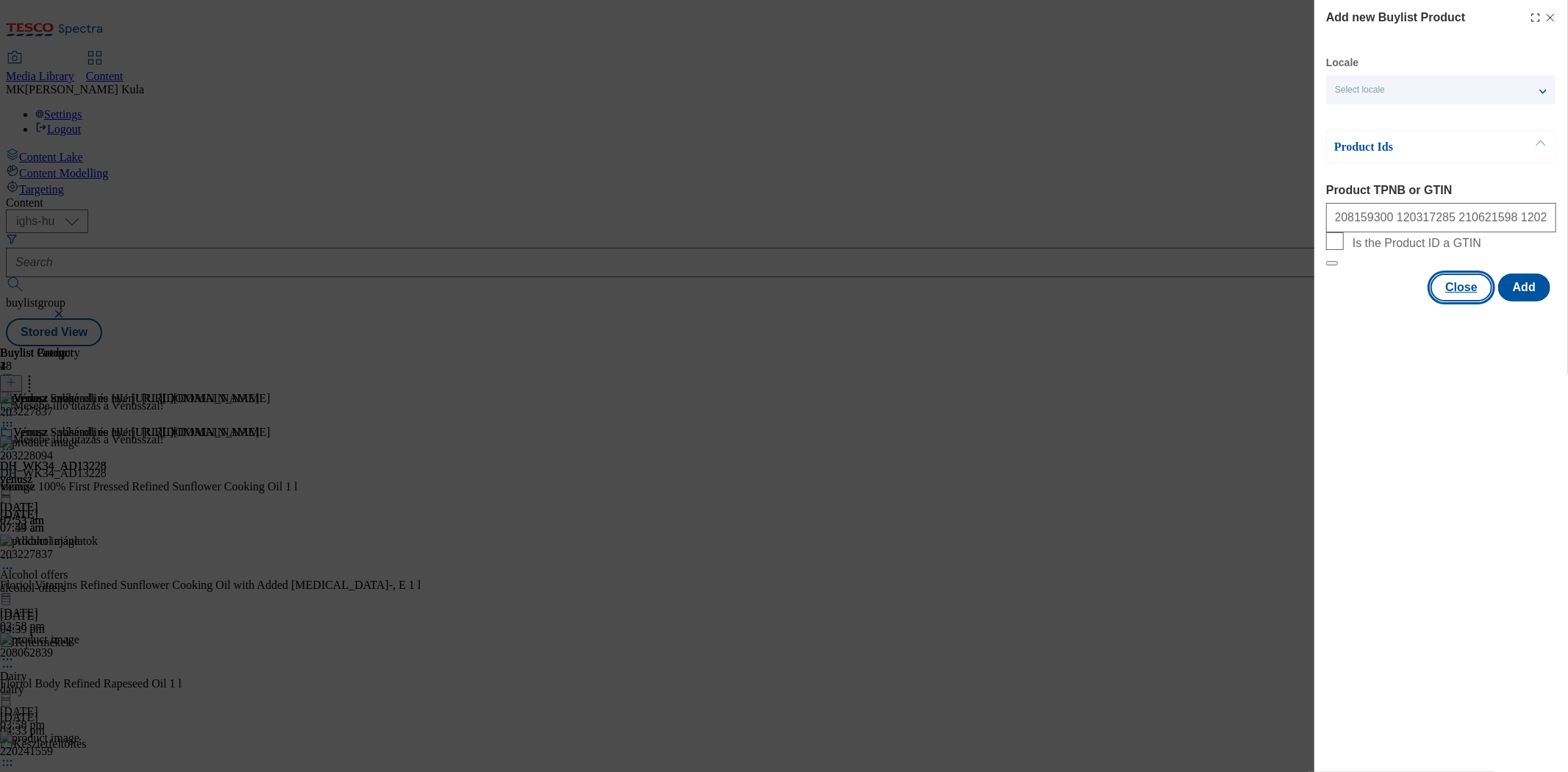
click at [1466, 302] on button "Close" at bounding box center [1462, 287] width 62 height 28
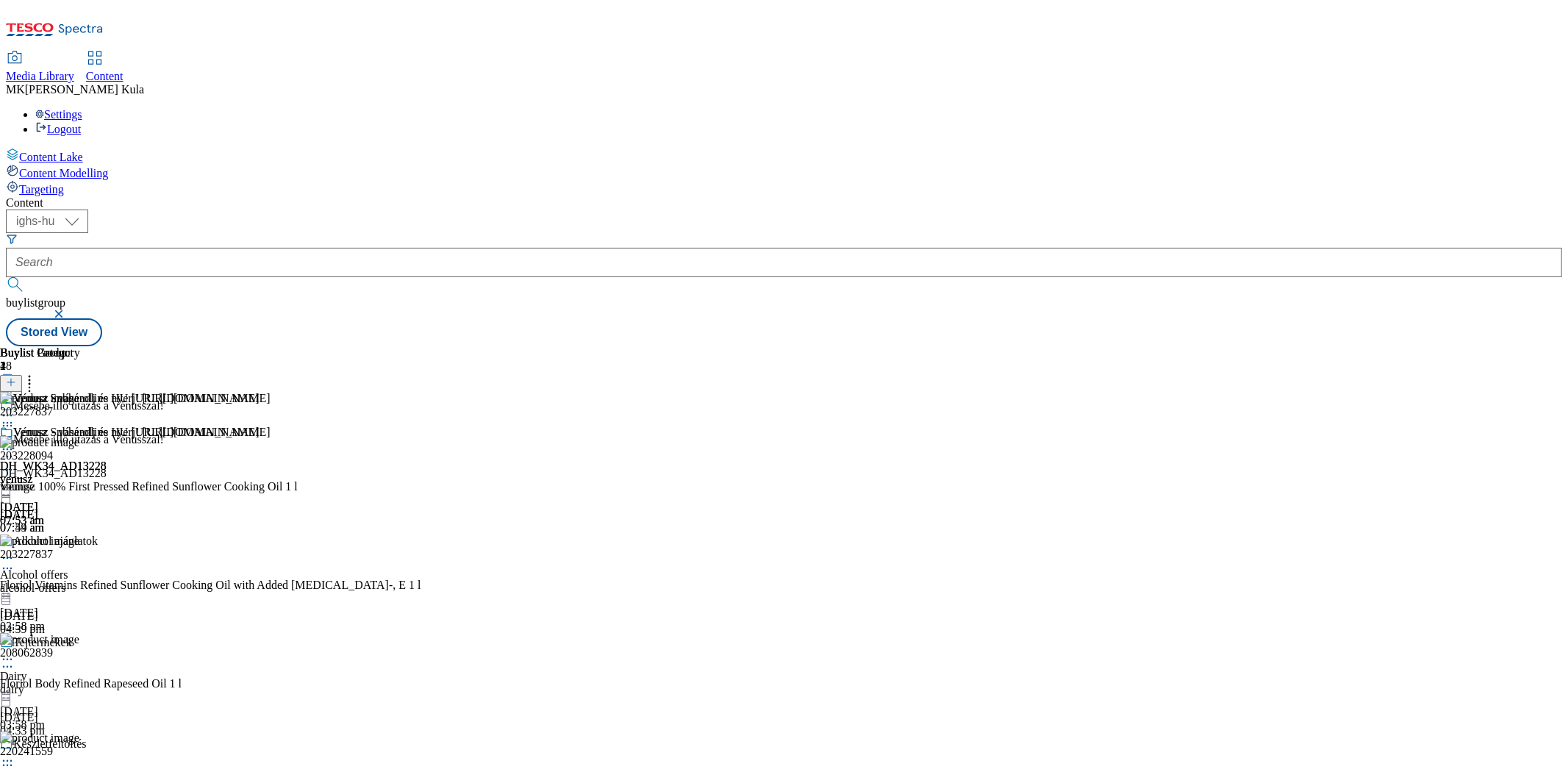
scroll to position [0, 0]
click at [15, 463] on icon at bounding box center [7, 469] width 15 height 15
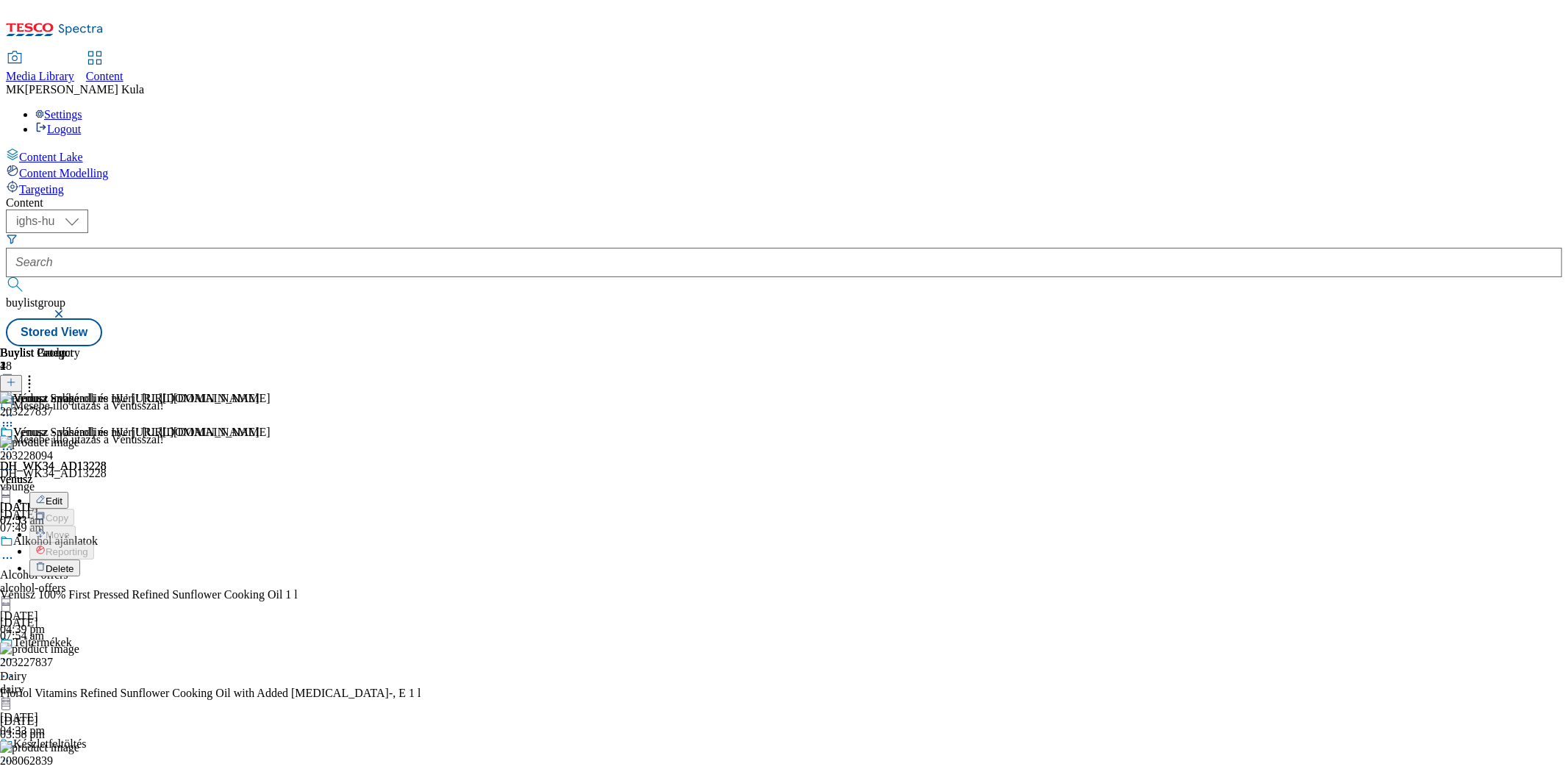
click at [80, 559] on button "Delete" at bounding box center [54, 568] width 51 height 17
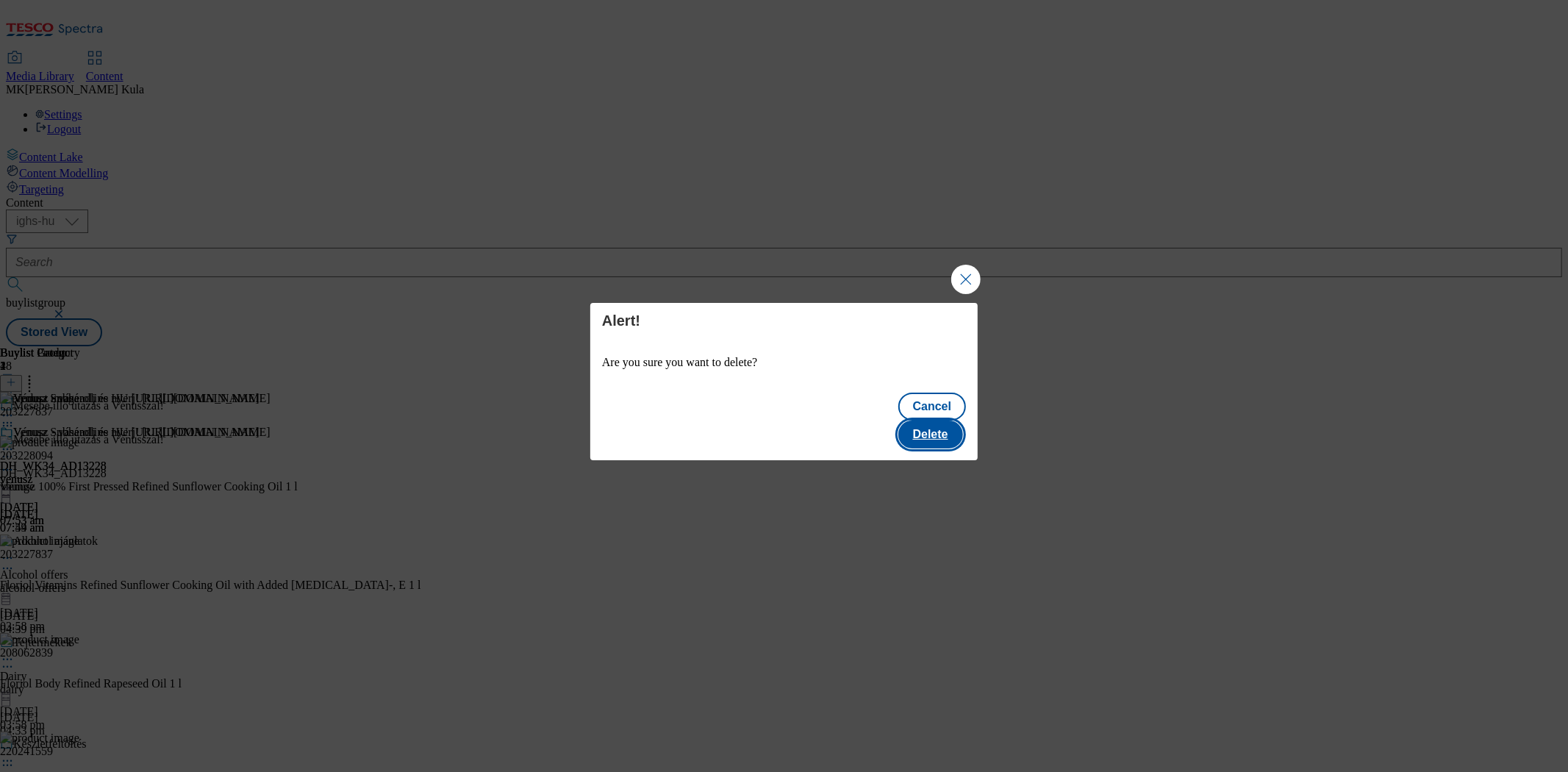
click at [949, 420] on button "Delete" at bounding box center [931, 434] width 64 height 28
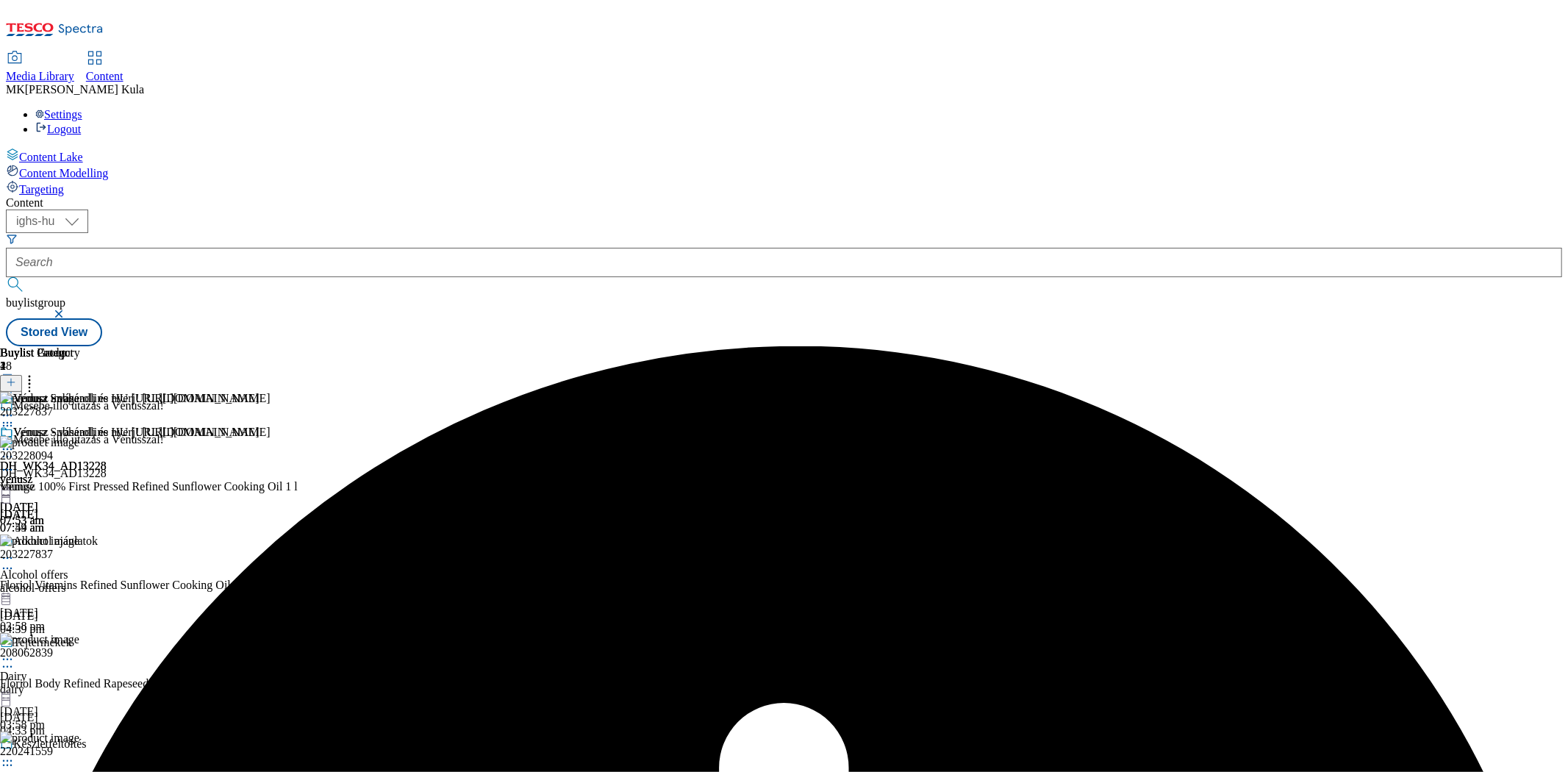
click at [260, 426] on div "Venusz Subheadline HU https://screvo.hu/hu/venusz DH_WK34_AD13228 venusz 8 Oct …" at bounding box center [129, 476] width 260 height 101
click at [260, 473] on div "venusz" at bounding box center [129, 479] width 260 height 13
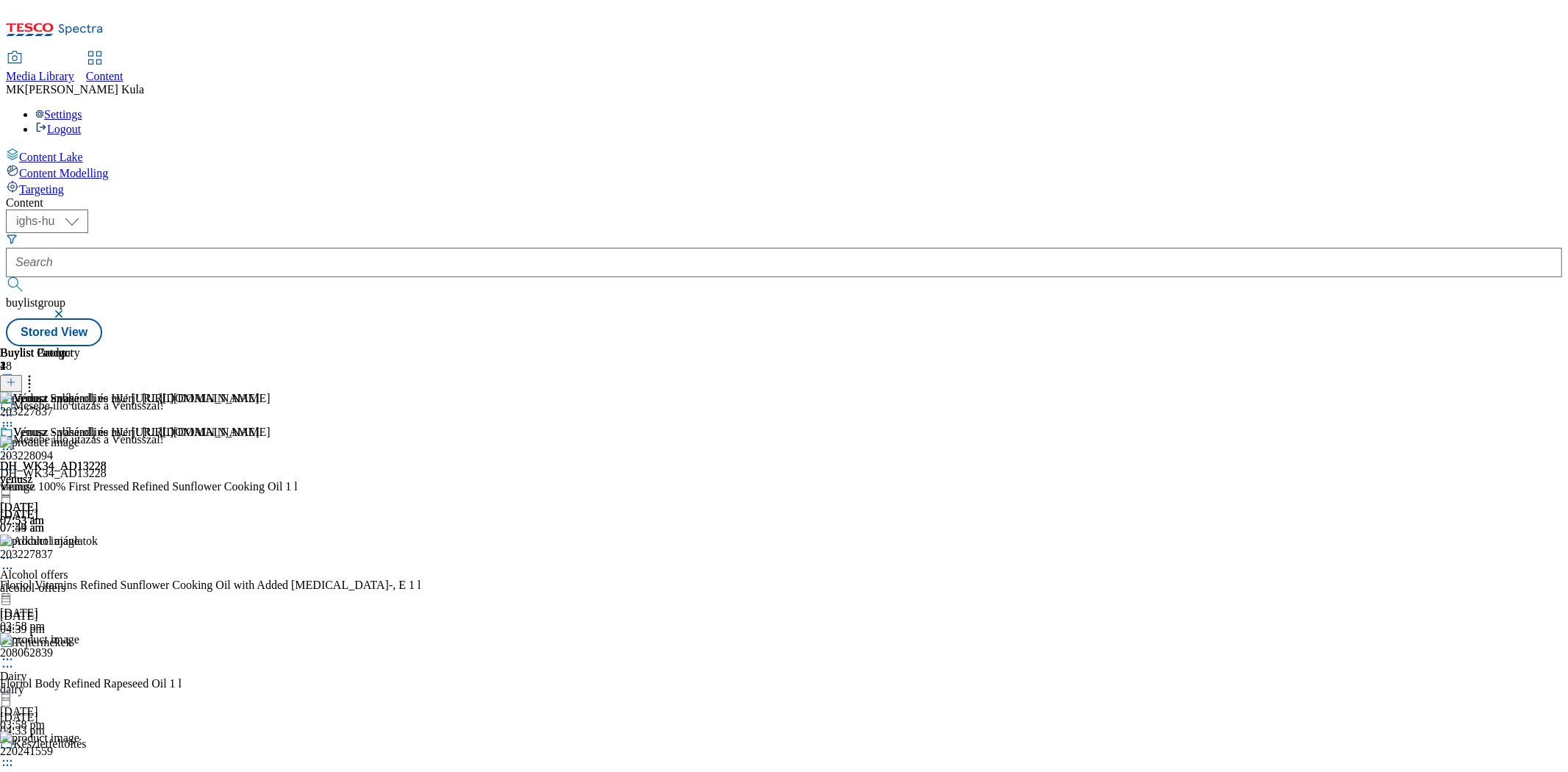
click at [15, 442] on icon at bounding box center [7, 449] width 15 height 15
click at [80, 542] on span "Preview" at bounding box center [63, 548] width 34 height 11
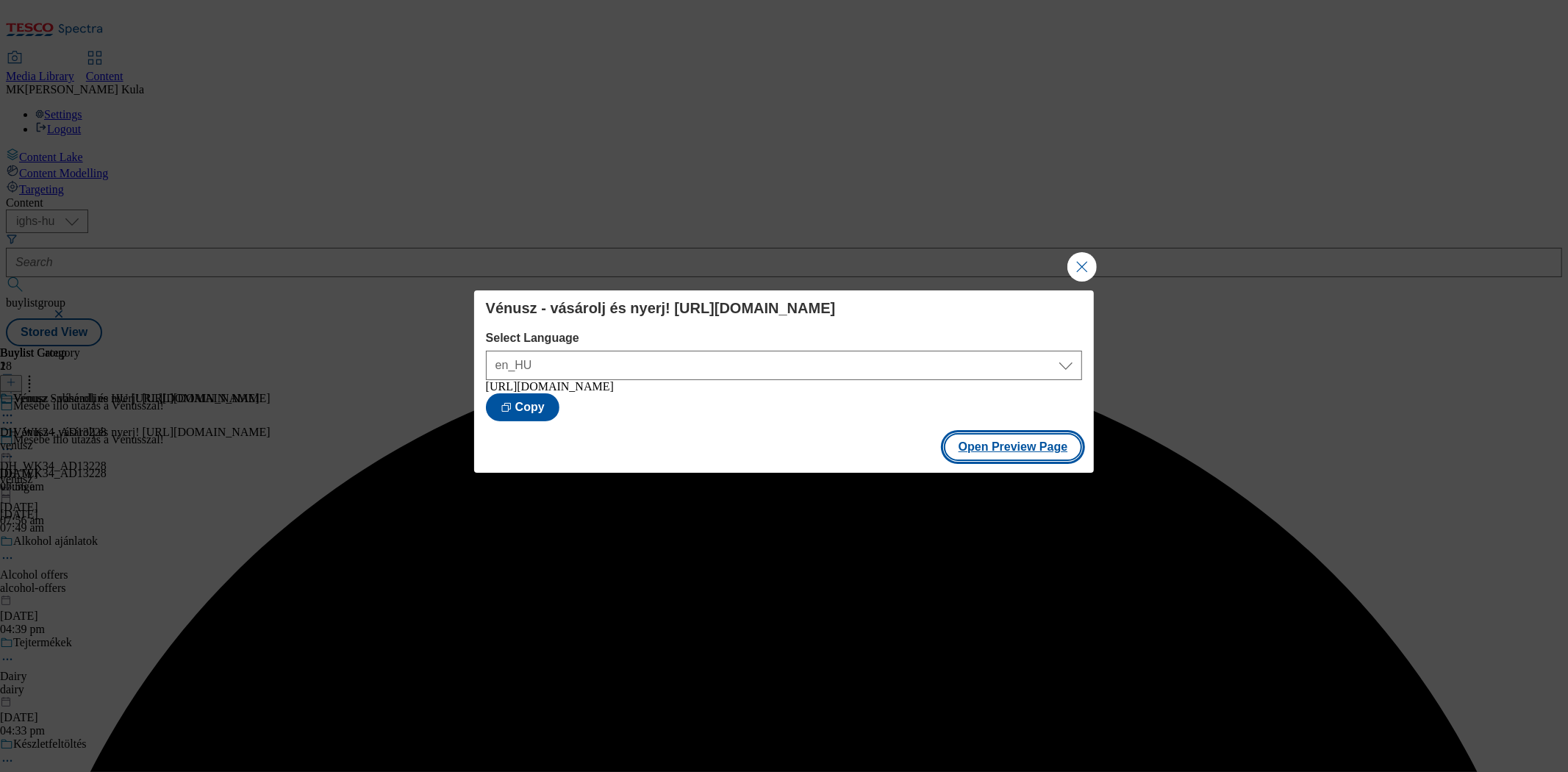
click at [1018, 460] on button "Open Preview Page" at bounding box center [1013, 447] width 139 height 28
click at [1085, 260] on button "Close Modal" at bounding box center [1082, 267] width 29 height 29
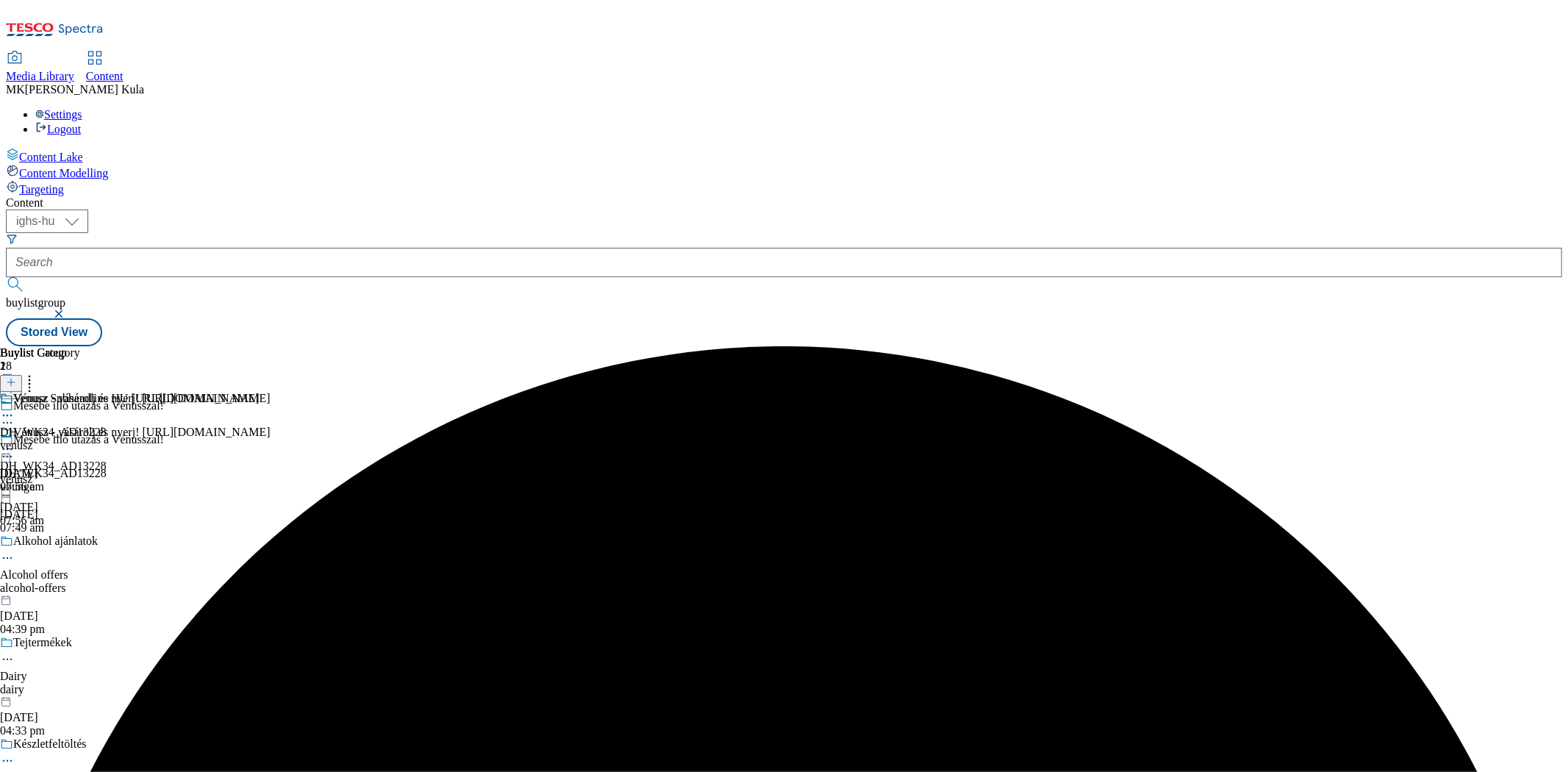
click at [15, 442] on icon at bounding box center [7, 449] width 15 height 15
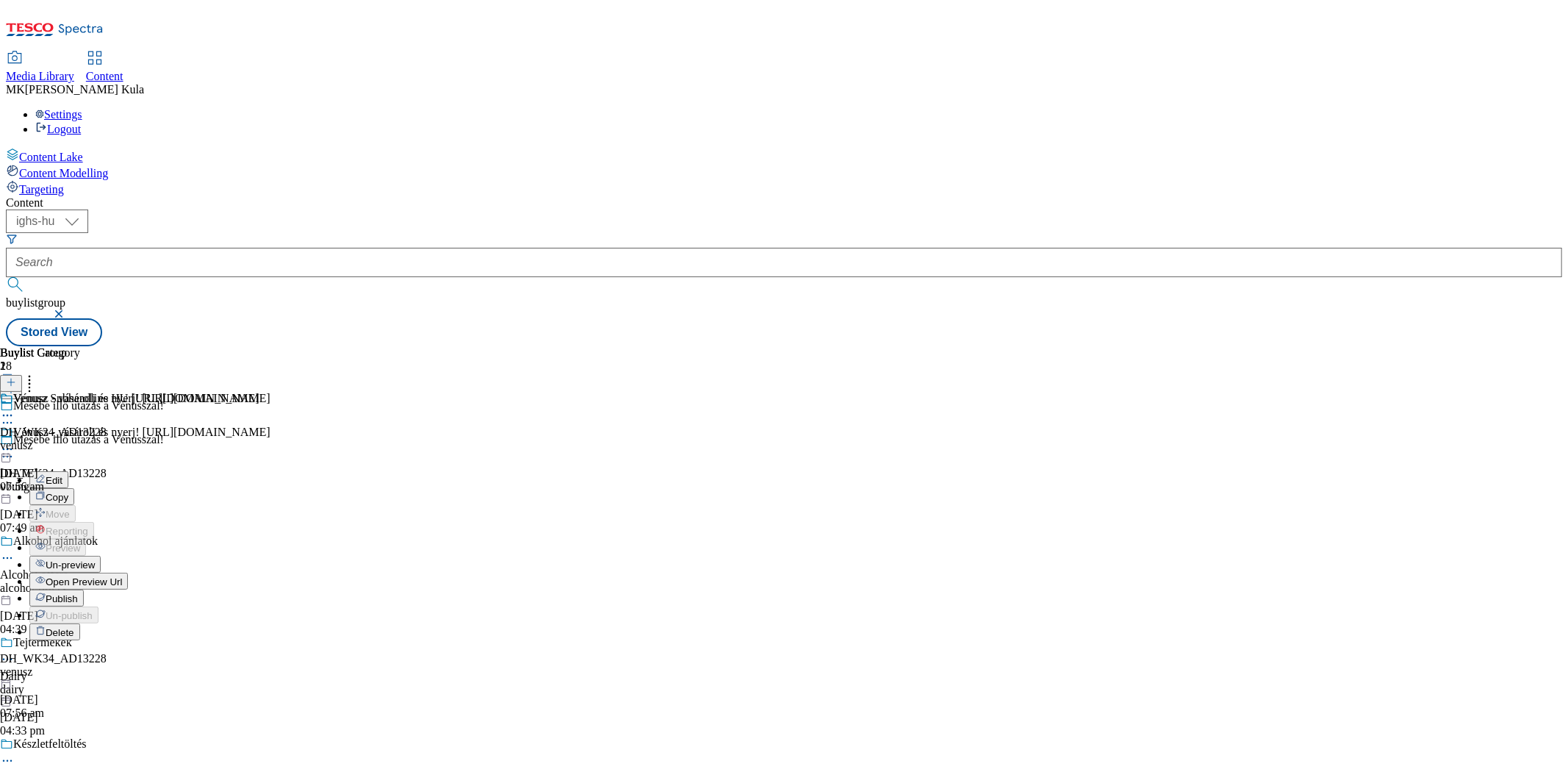
click at [95, 559] on span "Un-preview" at bounding box center [70, 564] width 49 height 11
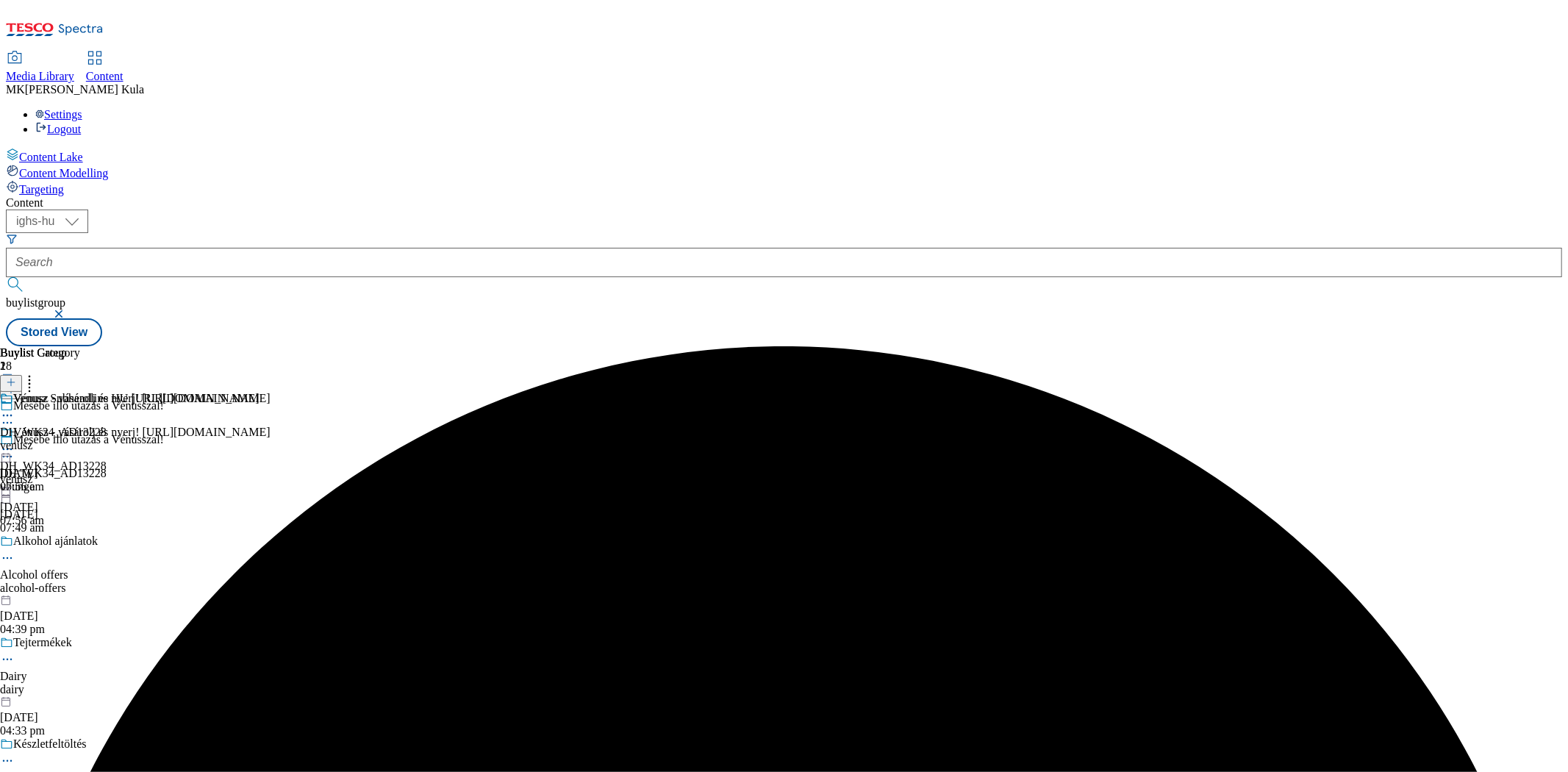
click at [15, 408] on icon at bounding box center [7, 415] width 15 height 15
click at [260, 614] on div "venusz" at bounding box center [129, 620] width 260 height 13
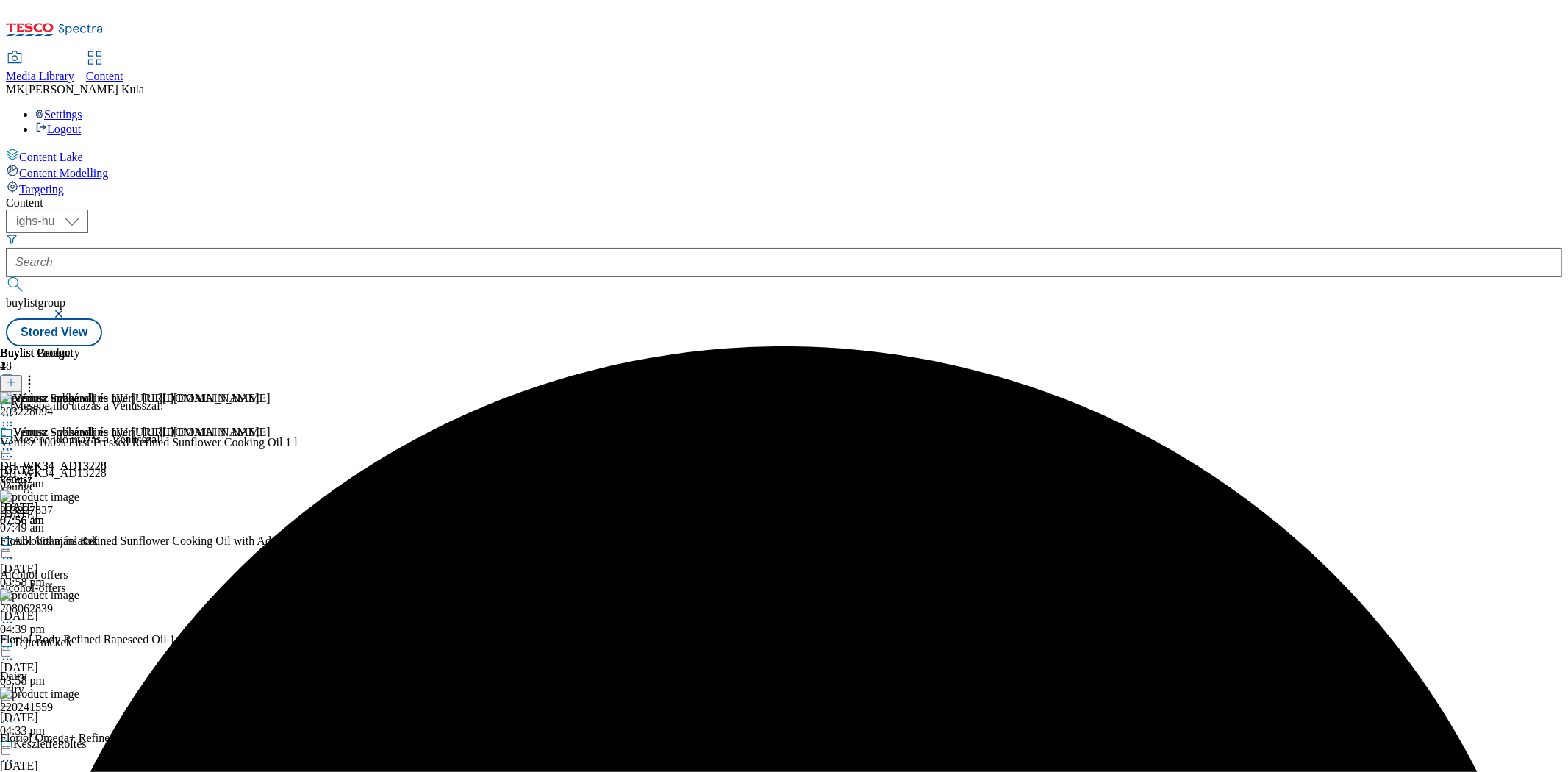
click at [15, 442] on icon at bounding box center [7, 449] width 15 height 15
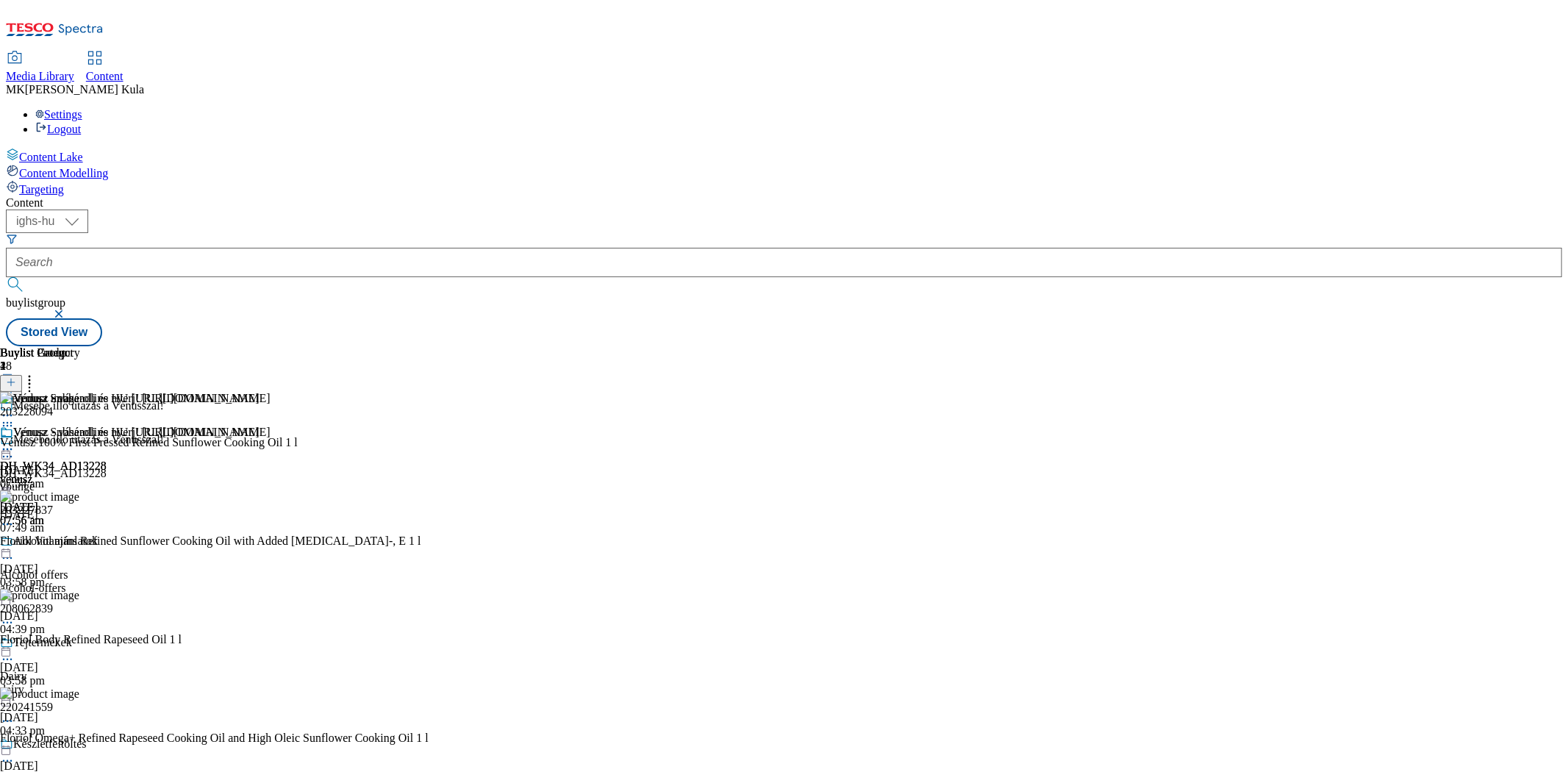
click at [22, 375] on button at bounding box center [11, 384] width 22 height 17
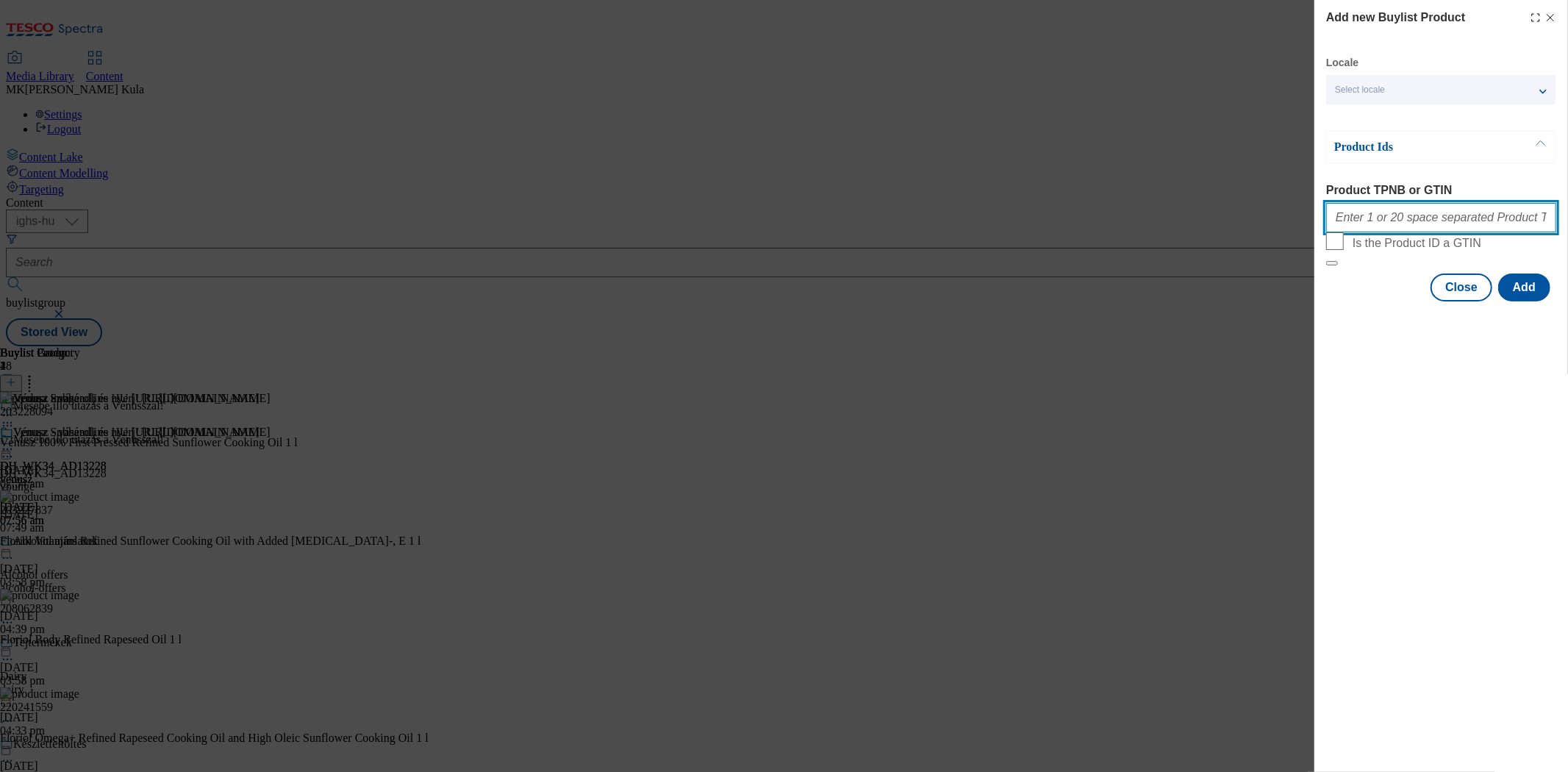
click at [1429, 221] on input "Product TPNB or GTIN" at bounding box center [1442, 218] width 230 height 29
paste input "105004787"
click at [1416, 214] on input "105004787" at bounding box center [1442, 218] width 230 height 29
paste input "105004792"
click at [1447, 232] on input "105004787 105004792" at bounding box center [1442, 218] width 230 height 29
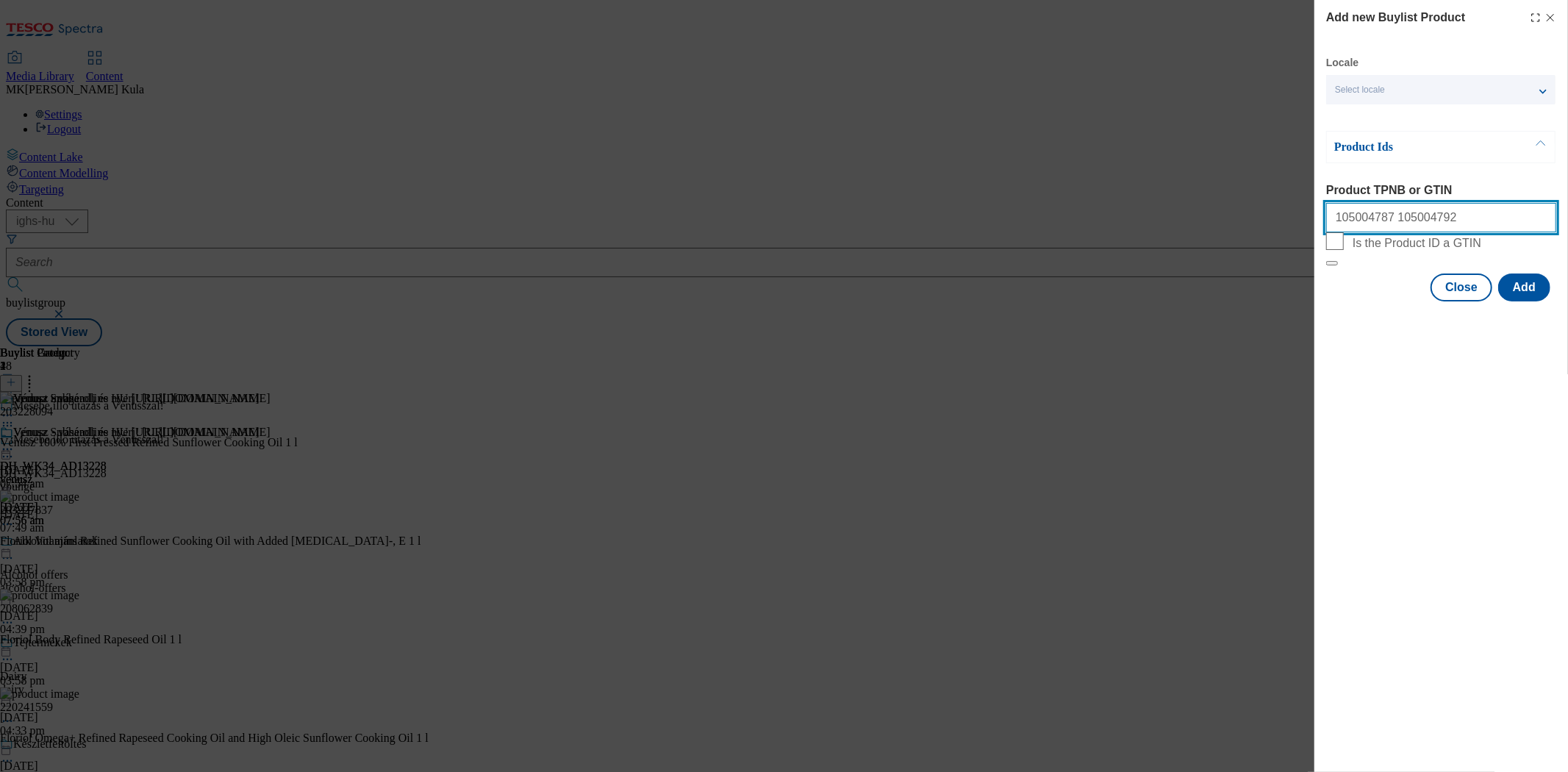
paste input "105004778"
click at [1496, 214] on input "105004787 105004792 105004778" at bounding box center [1442, 218] width 230 height 29
paste input "220339681"
click at [1520, 226] on input "105004787 105004792 105004778 220339681" at bounding box center [1442, 218] width 230 height 29
paste input "120002173"
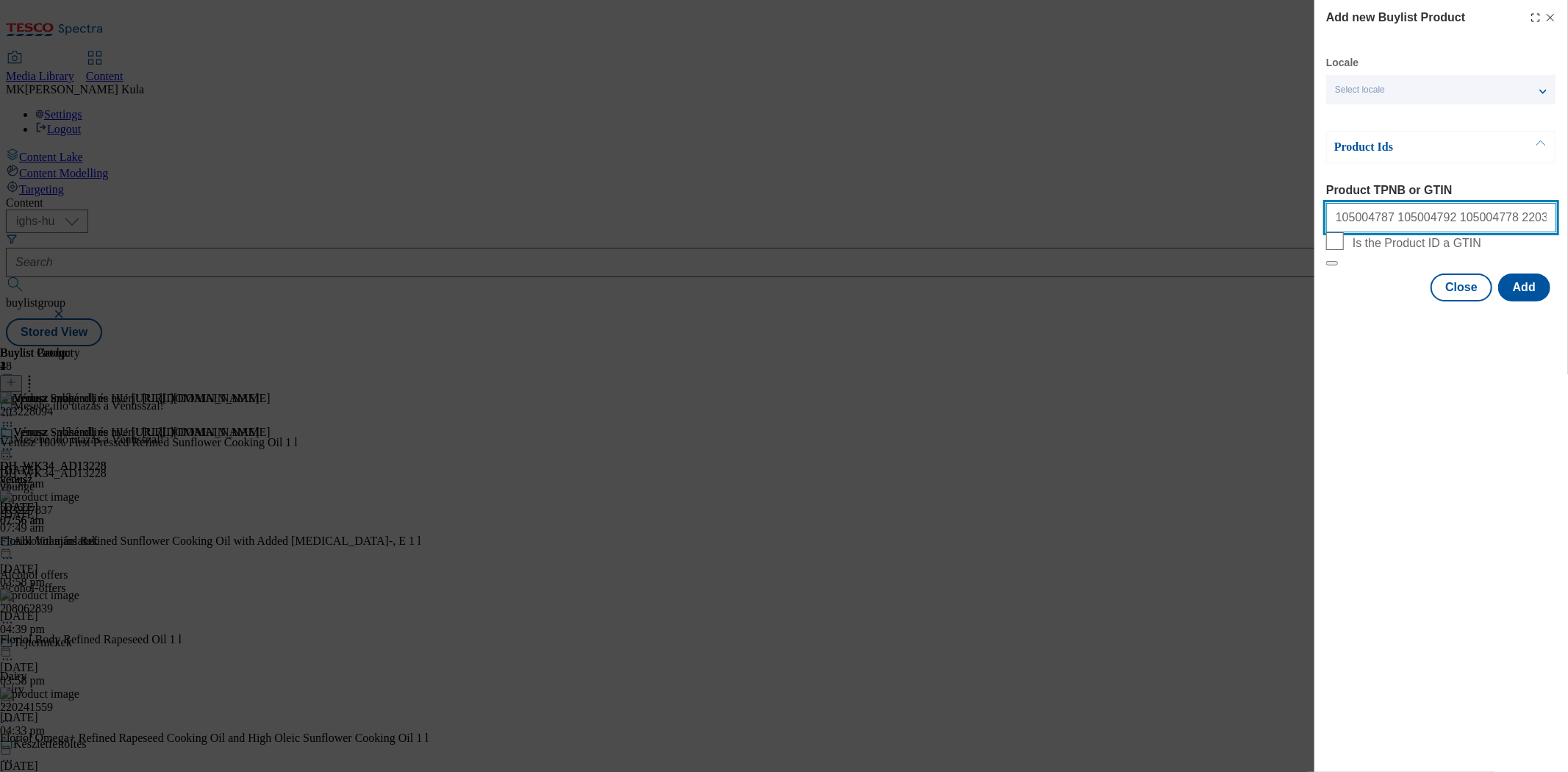
click at [1541, 227] on input "105004787 105004792 105004778 220339681 120002173" at bounding box center [1442, 218] width 230 height 29
click at [1567, 222] on div "Add new Buylist Product Locale Select locale Hungarian English Product Ids Prod…" at bounding box center [1441, 152] width 254 height 304
click at [1540, 222] on input "105004787 105004792 105004778 220339681 120002173" at bounding box center [1442, 218] width 230 height 29
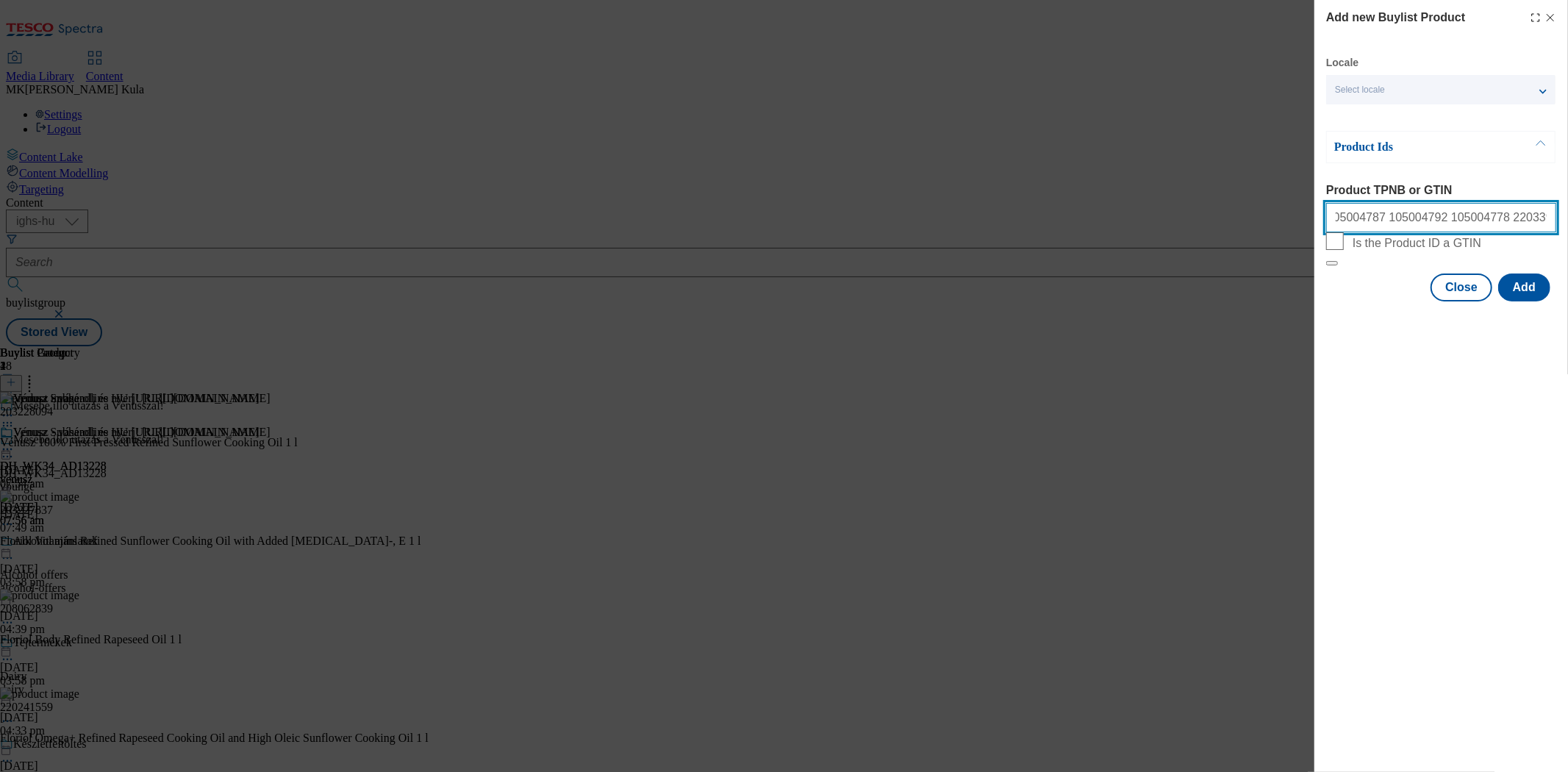
paste input "220220621"
click at [1436, 210] on input "105004787 105004792 105004778 220339681 120002173 220220621" at bounding box center [1442, 218] width 230 height 29
paste input "105295062"
type input "105004787 105004792 105004778 220339681 120002173 220220621 105295062"
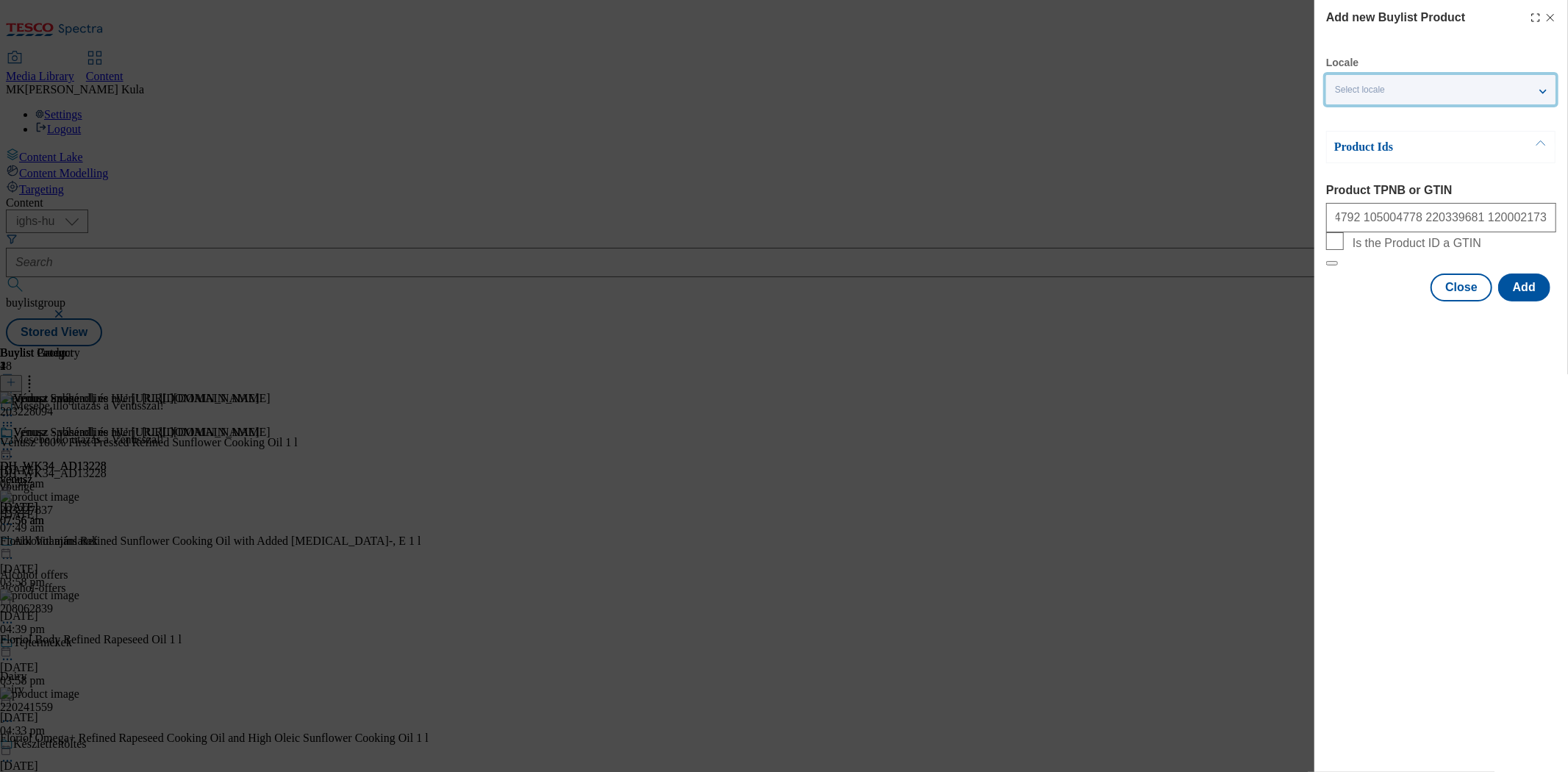
click at [1385, 88] on span "Select locale" at bounding box center [1360, 90] width 50 height 11
click at [1373, 146] on span "English" at bounding box center [1379, 149] width 34 height 8
click at [1353, 145] on input "English" at bounding box center [1344, 151] width 18 height 18
click at [1527, 302] on button "Add" at bounding box center [1524, 287] width 52 height 28
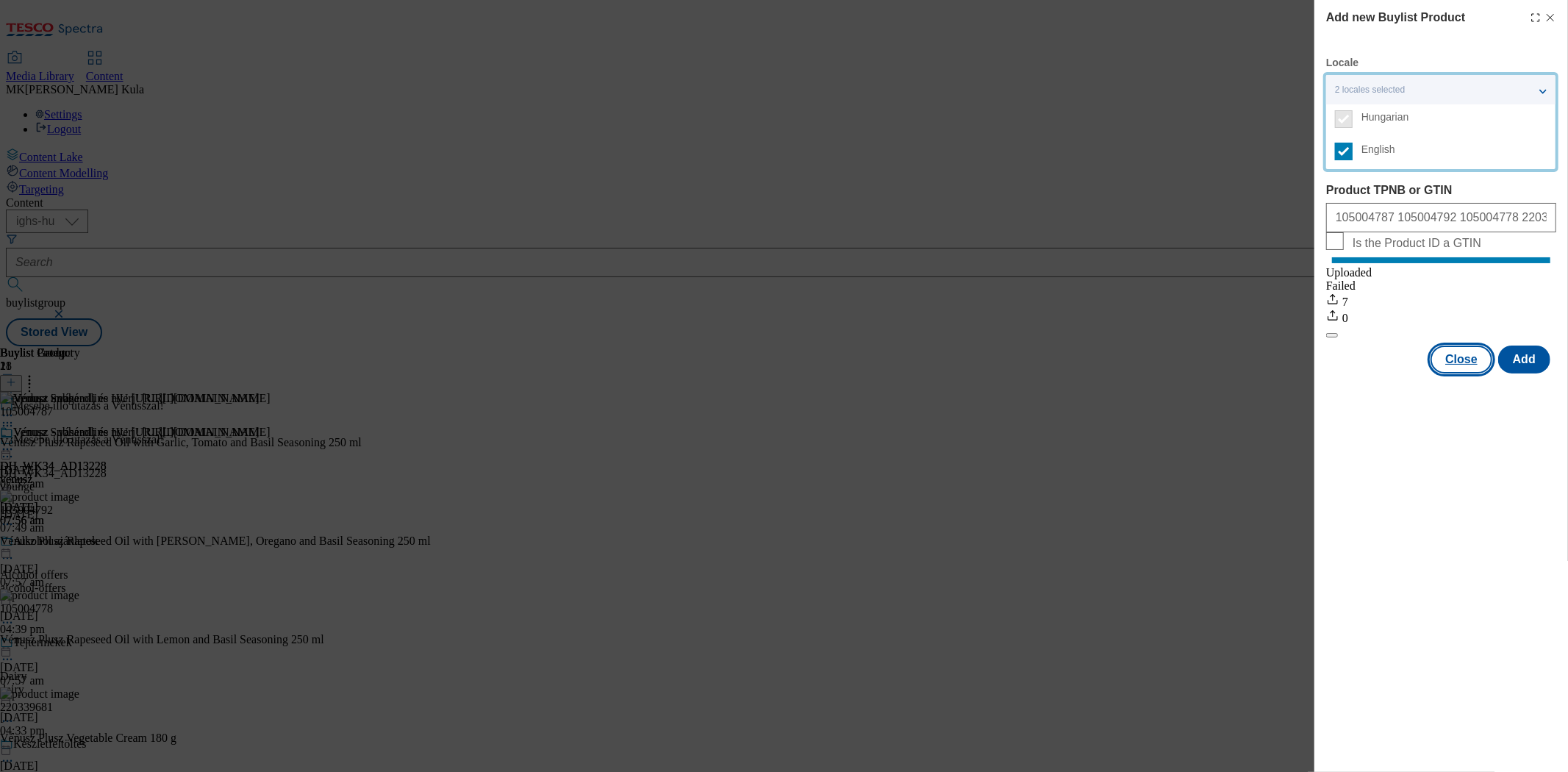
click at [1459, 374] on button "Close" at bounding box center [1462, 359] width 62 height 28
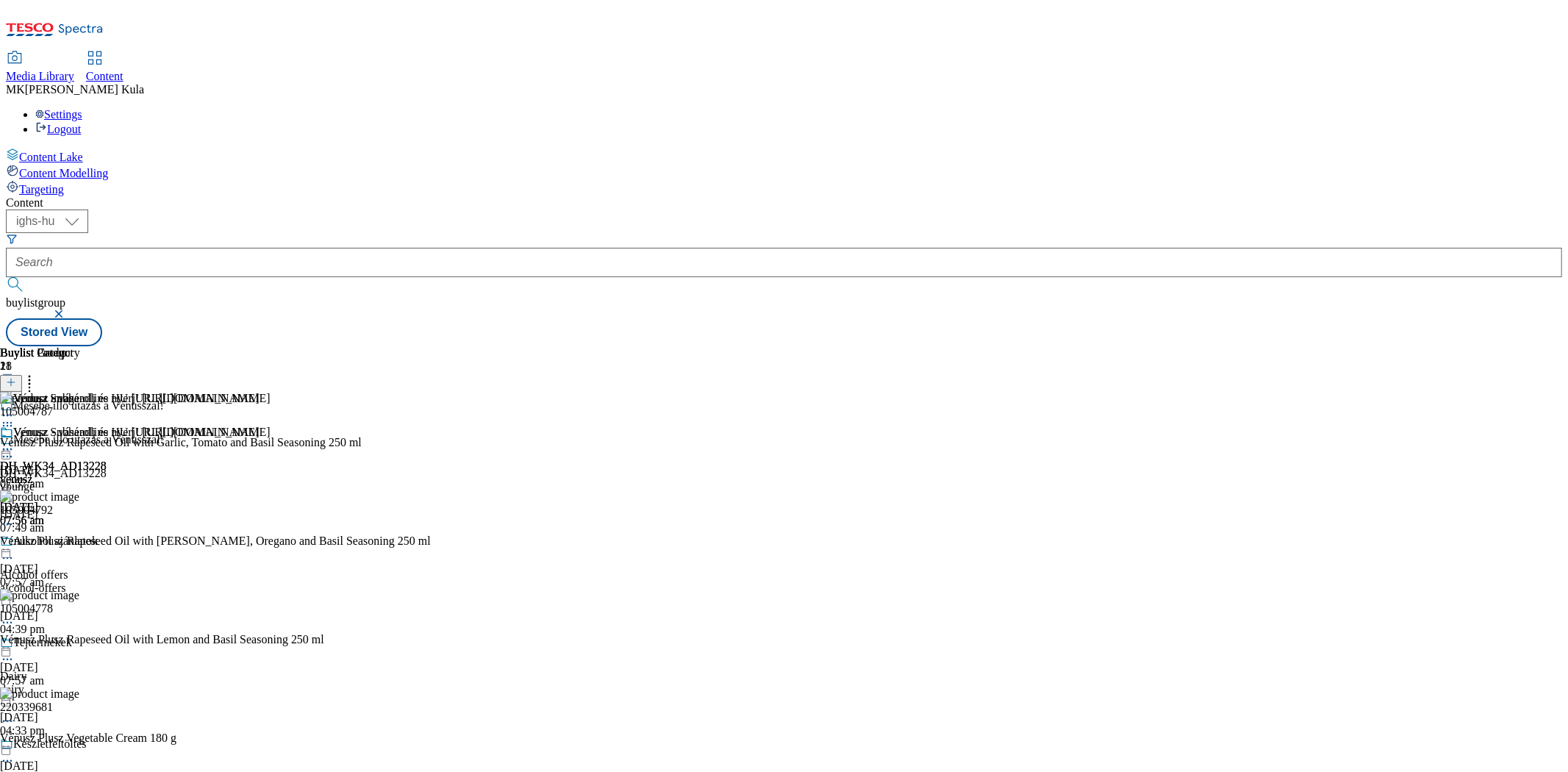
click at [15, 442] on icon at bounding box center [7, 449] width 15 height 15
click at [86, 539] on button "Preview" at bounding box center [57, 548] width 57 height 17
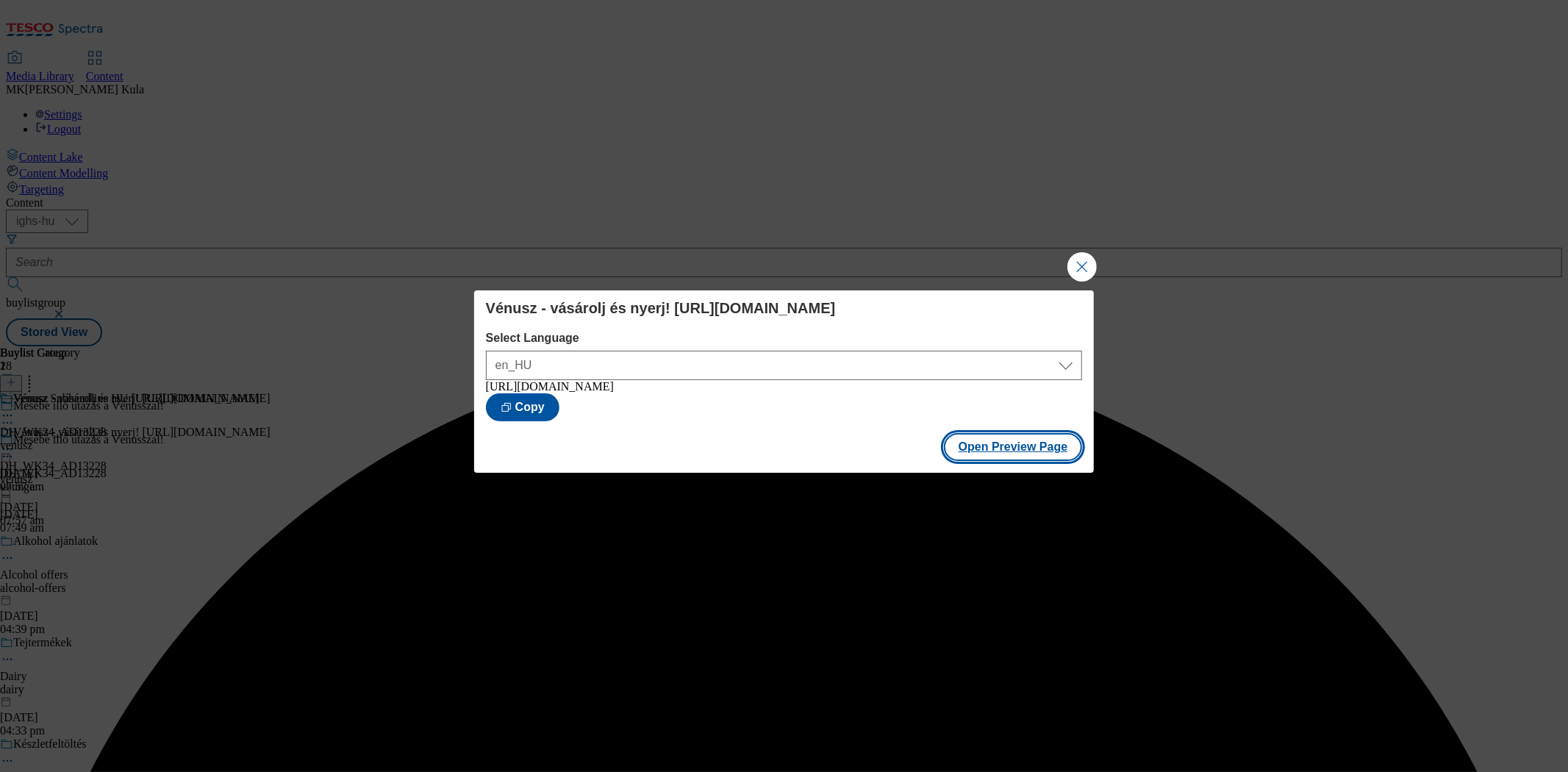
click at [1033, 461] on button "Open Preview Page" at bounding box center [1013, 447] width 139 height 28
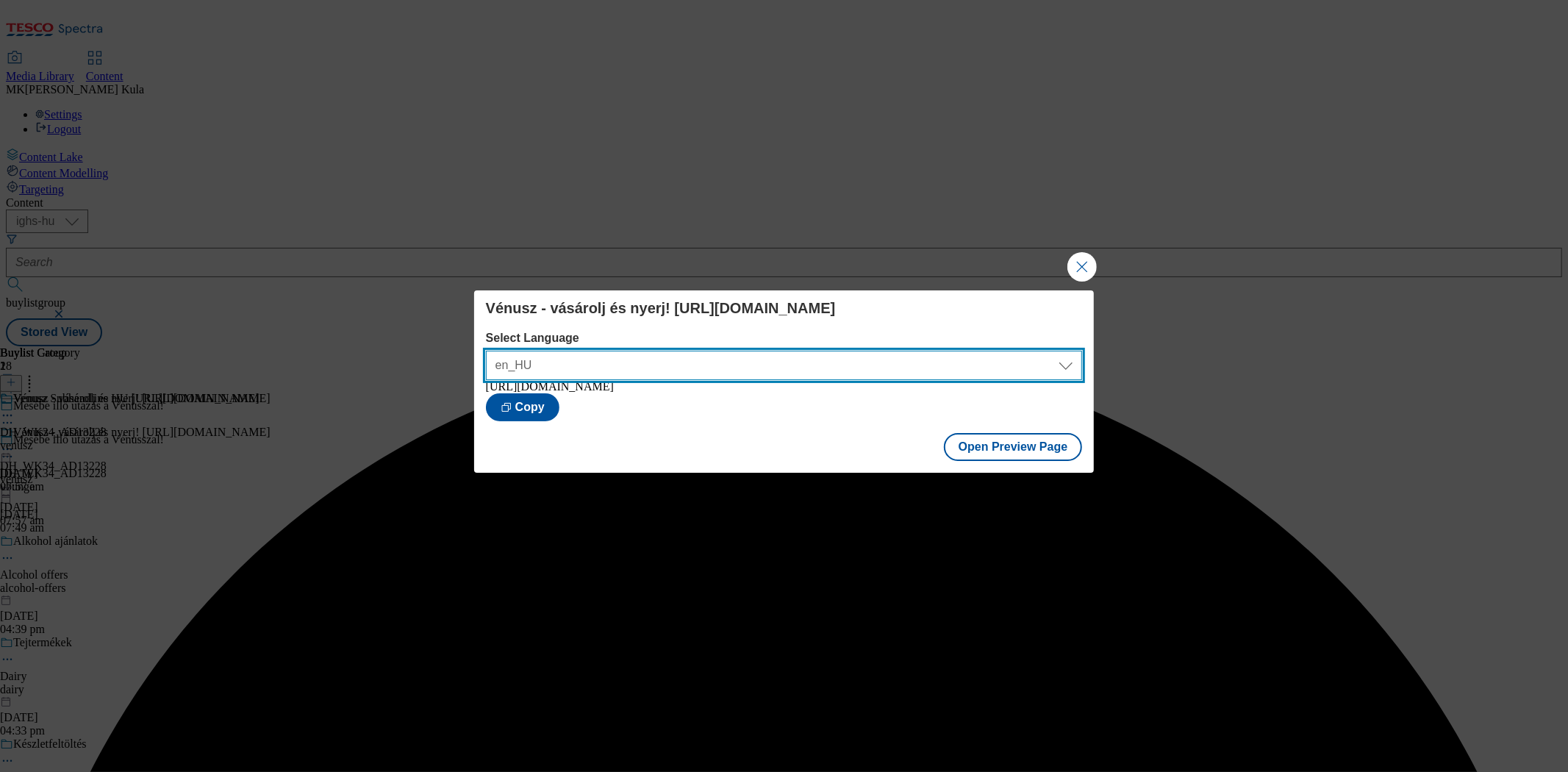
click at [1065, 365] on select "en_HU hu_HU" at bounding box center [784, 365] width 597 height 29
select select "https://bevasarlas.tesco.hu/groceries/hu-HU/buylists/vbunge/venusz?preview=true"
click at [486, 351] on select "en_HU hu_HU" at bounding box center [784, 365] width 597 height 29
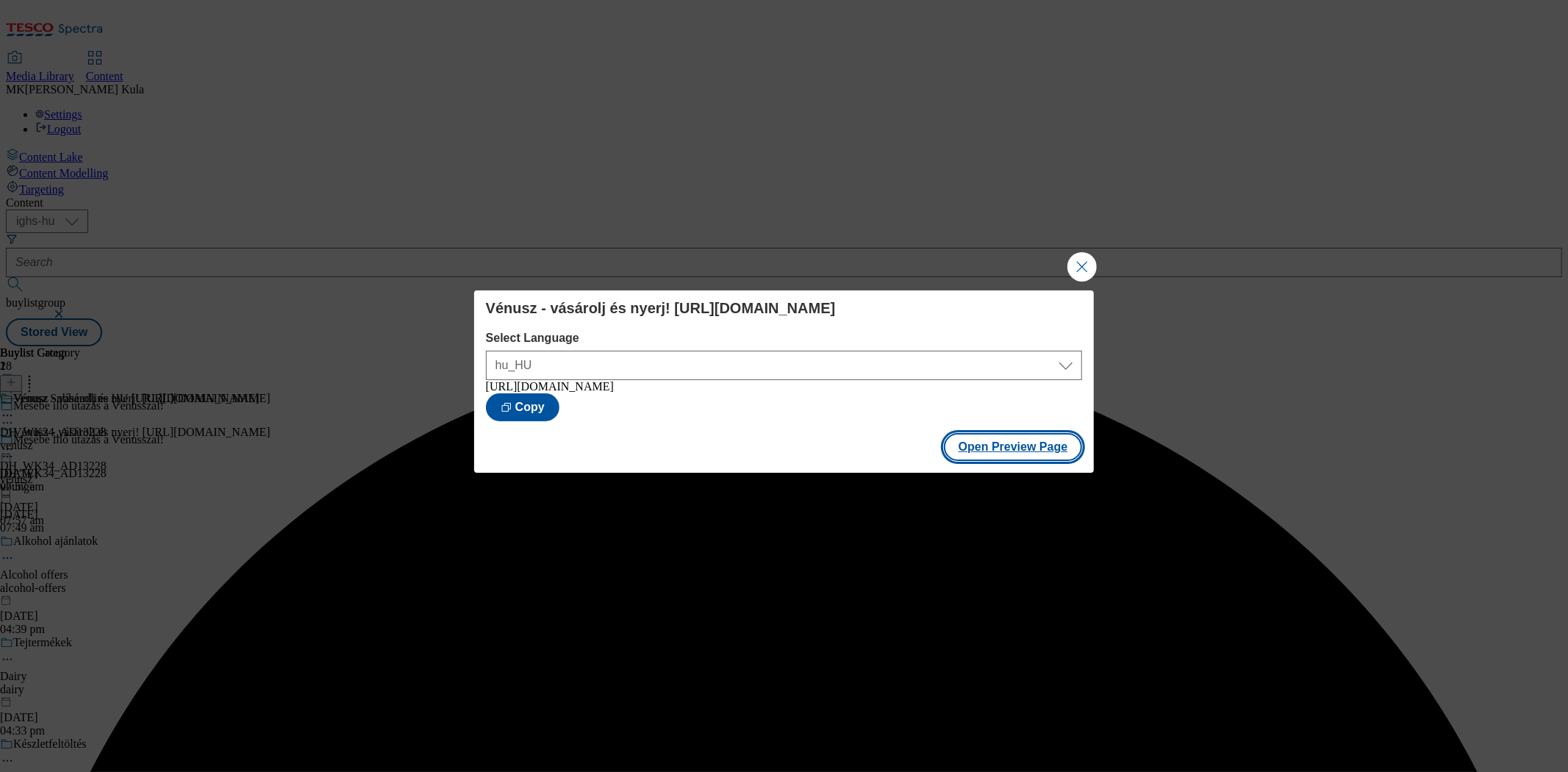
click at [1013, 456] on button "Open Preview Page" at bounding box center [1013, 447] width 139 height 28
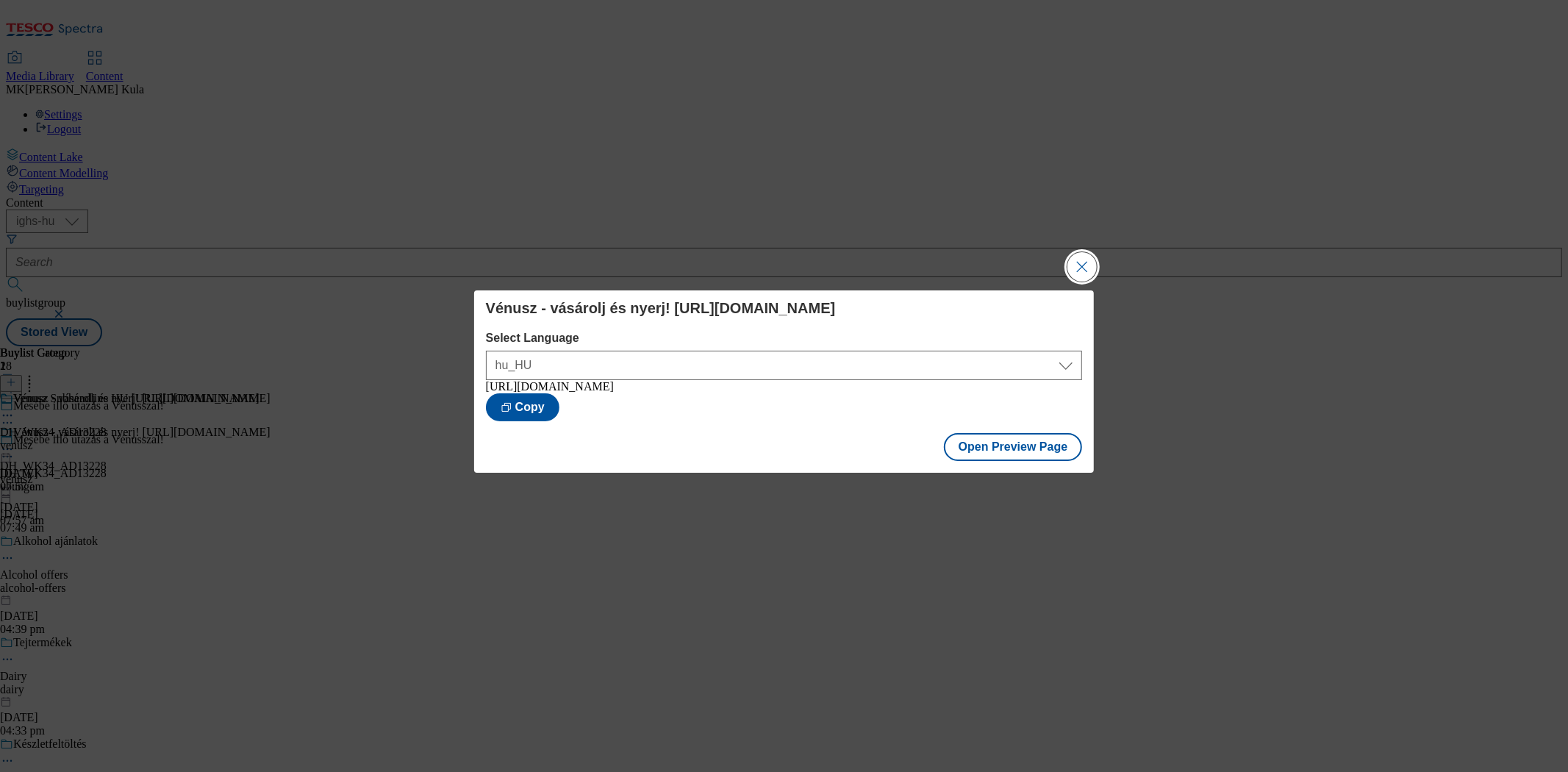
click at [1069, 255] on button "Close Modal" at bounding box center [1082, 267] width 29 height 29
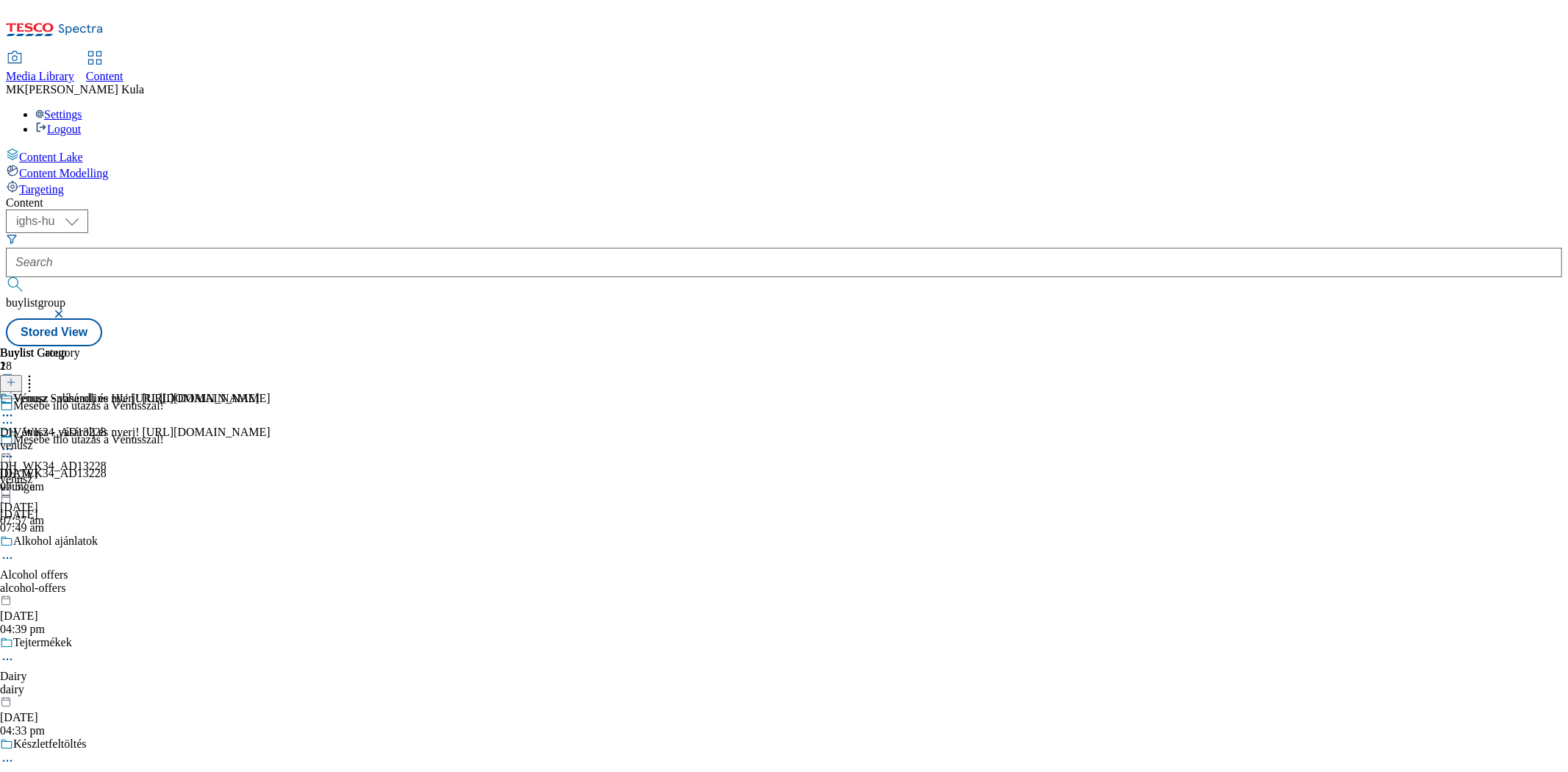
click at [15, 442] on icon at bounding box center [7, 449] width 15 height 15
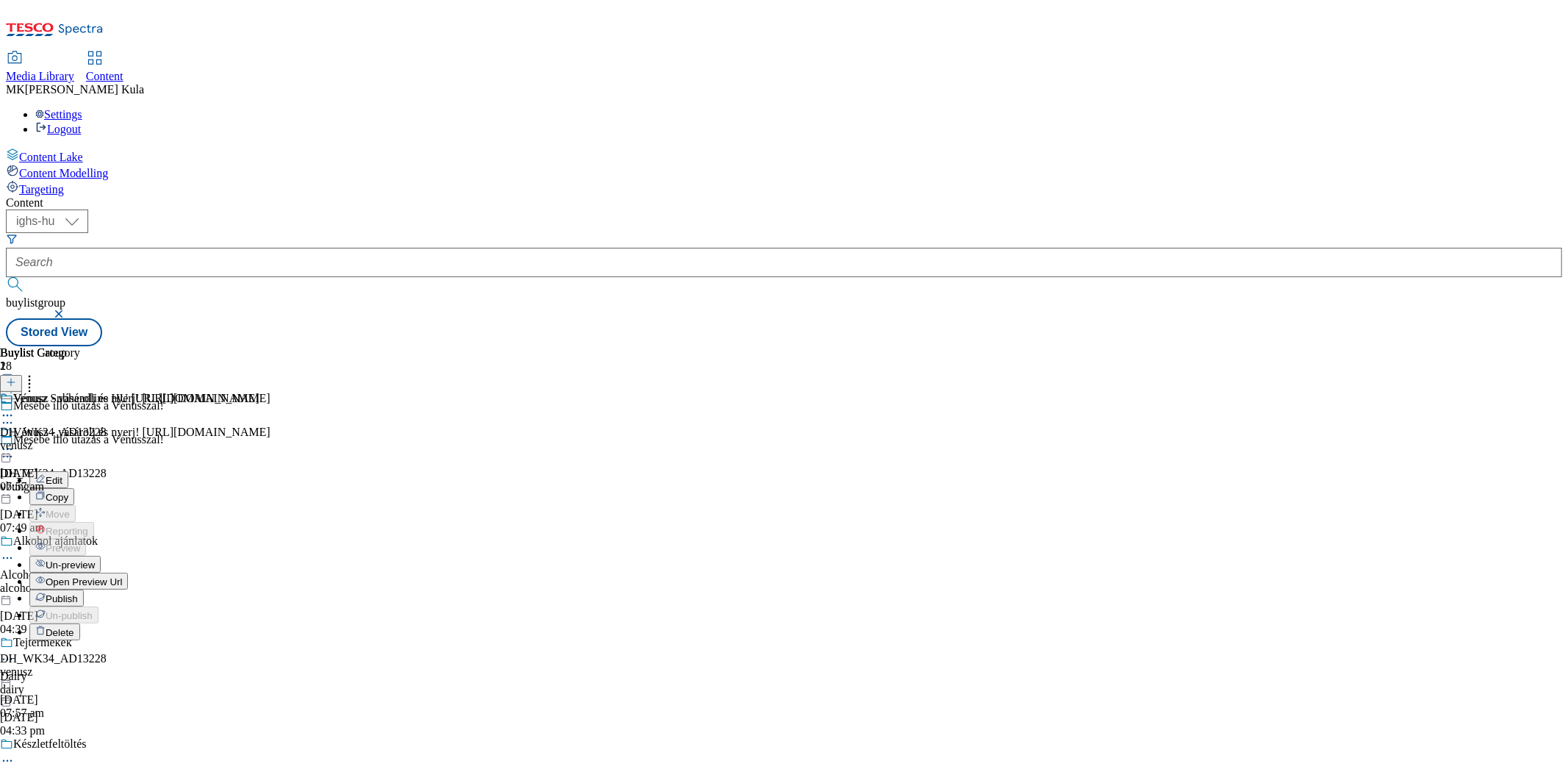
click at [78, 594] on span "Publish" at bounding box center [62, 599] width 32 height 11
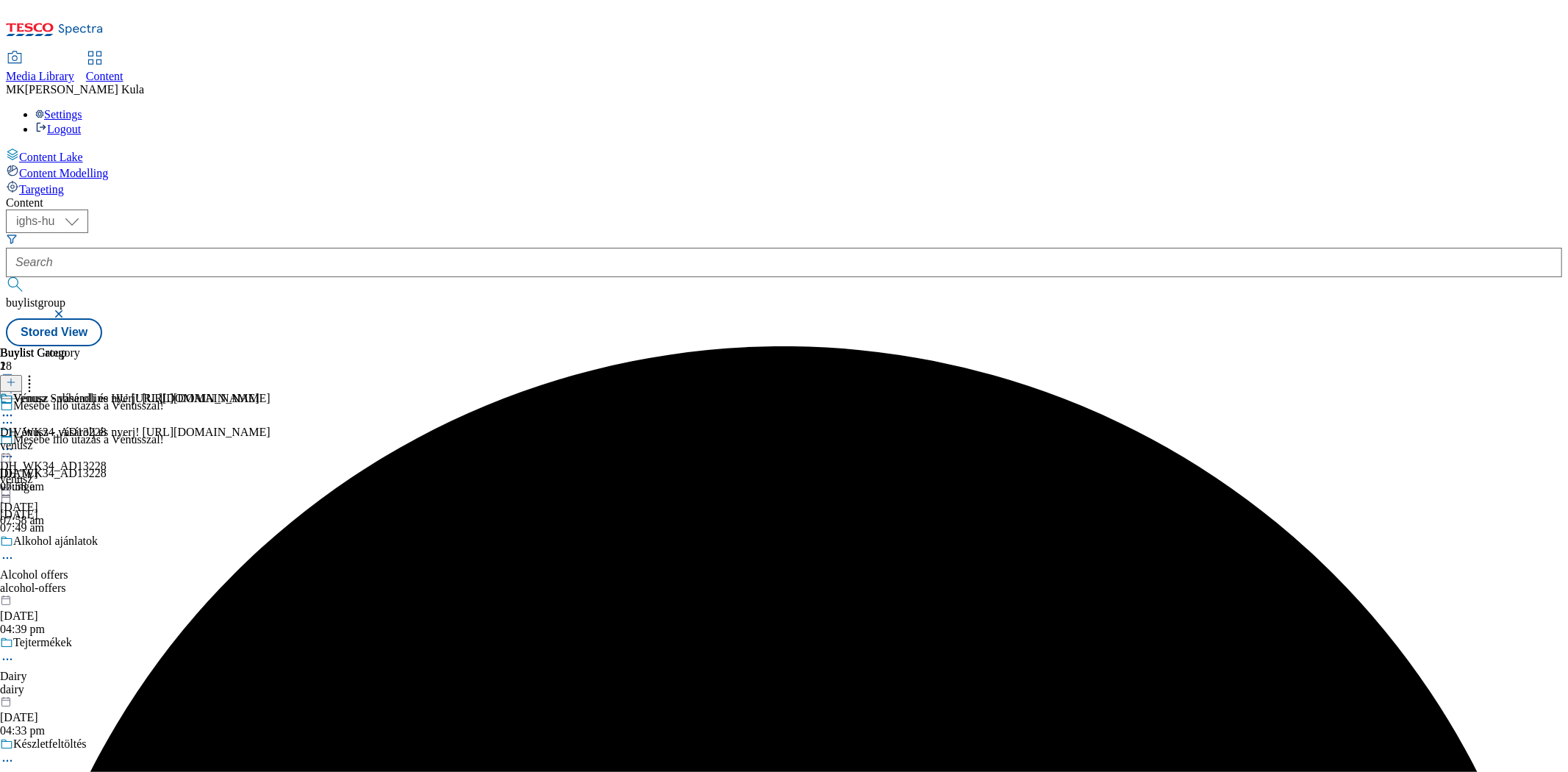
click at [15, 442] on icon at bounding box center [7, 449] width 15 height 15
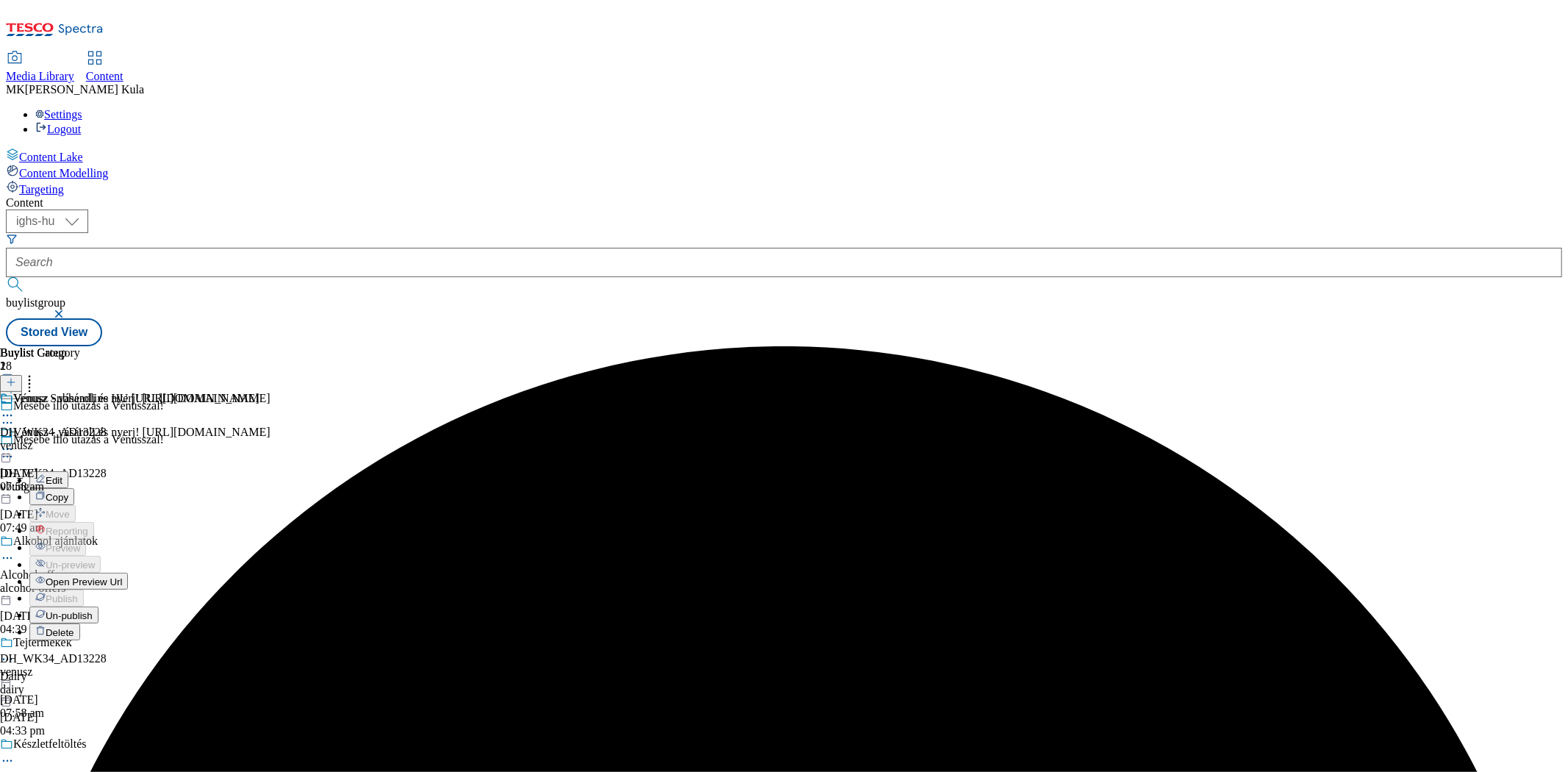
click at [1307, 346] on div "Buylist Group 28 Mesébe illő utazás a Vénusszal! Mesébe illő utazás a Vénusszal…" at bounding box center [784, 346] width 1557 height 0
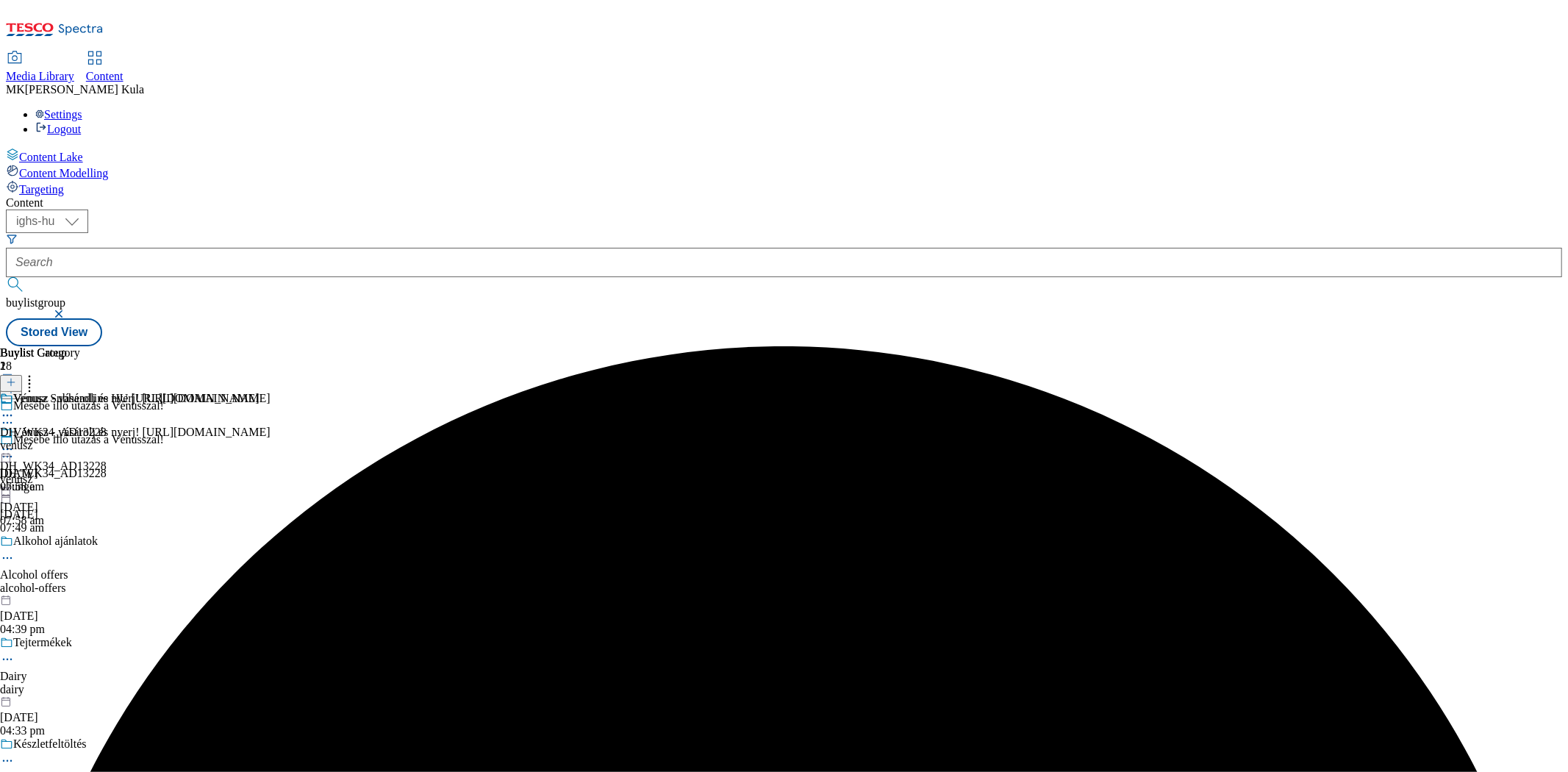
click at [15, 442] on icon at bounding box center [7, 449] width 15 height 15
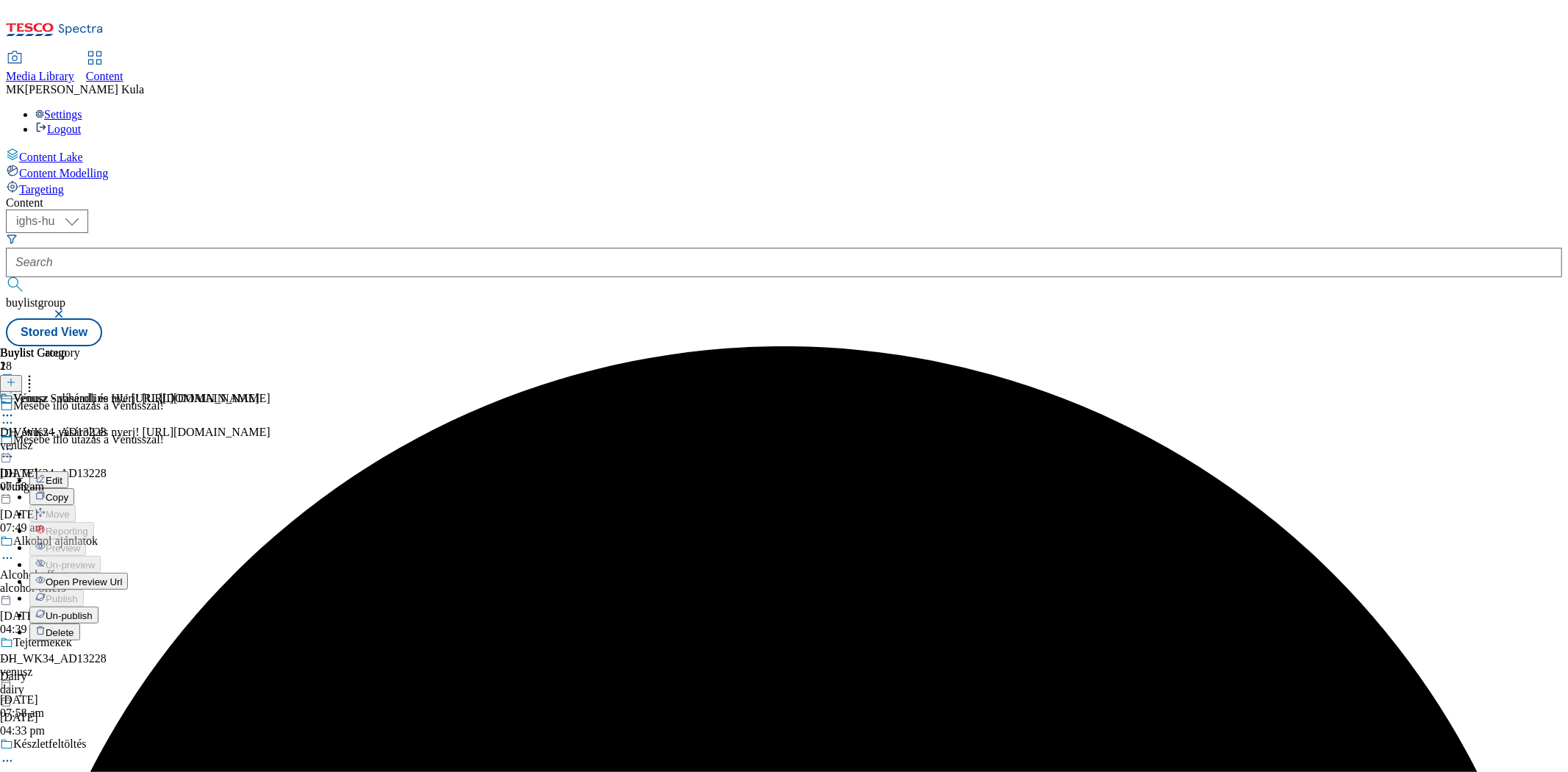
click at [122, 577] on span "Open Preview Url" at bounding box center [84, 582] width 77 height 11
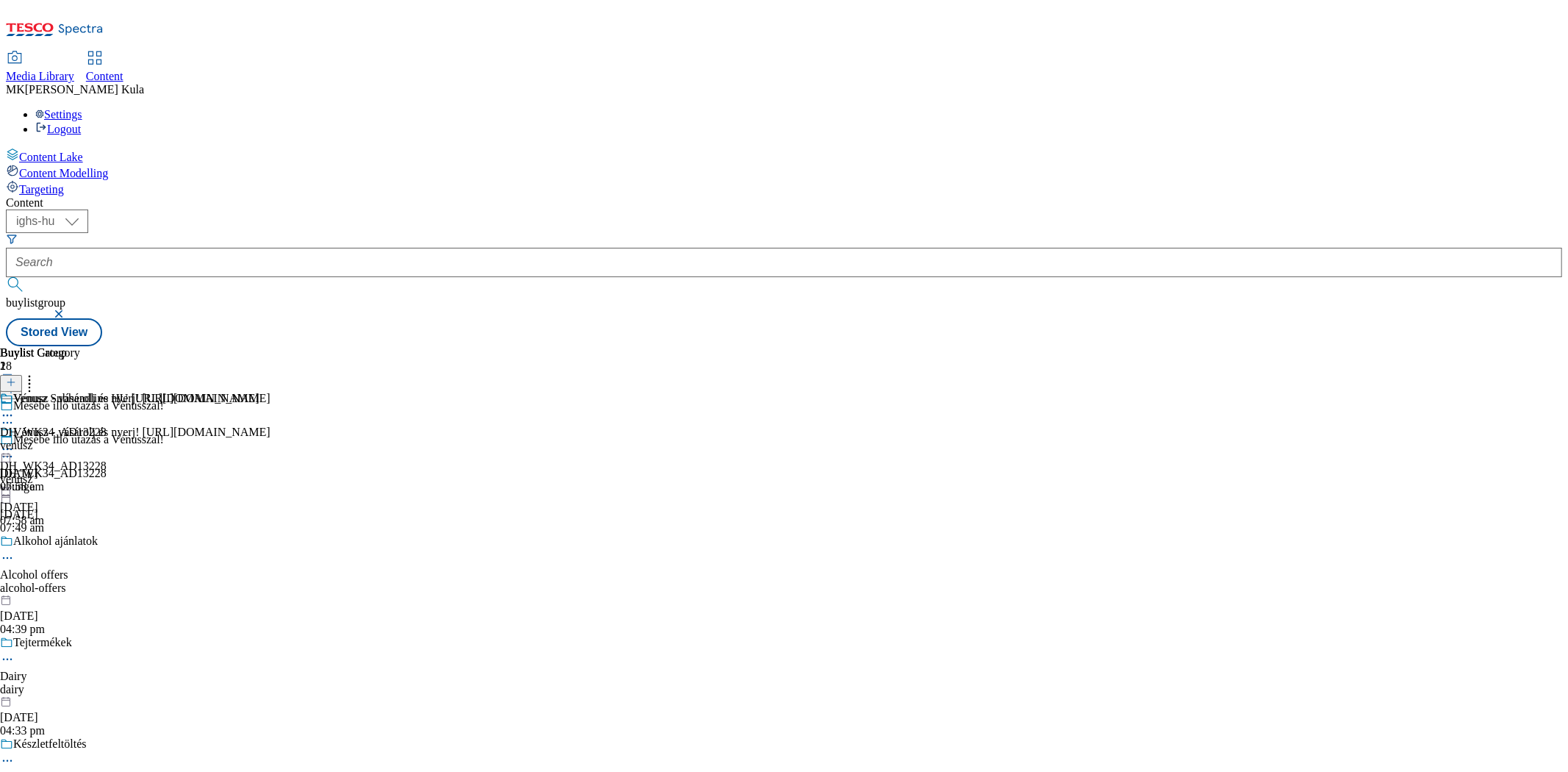
click at [15, 442] on icon at bounding box center [7, 449] width 15 height 15
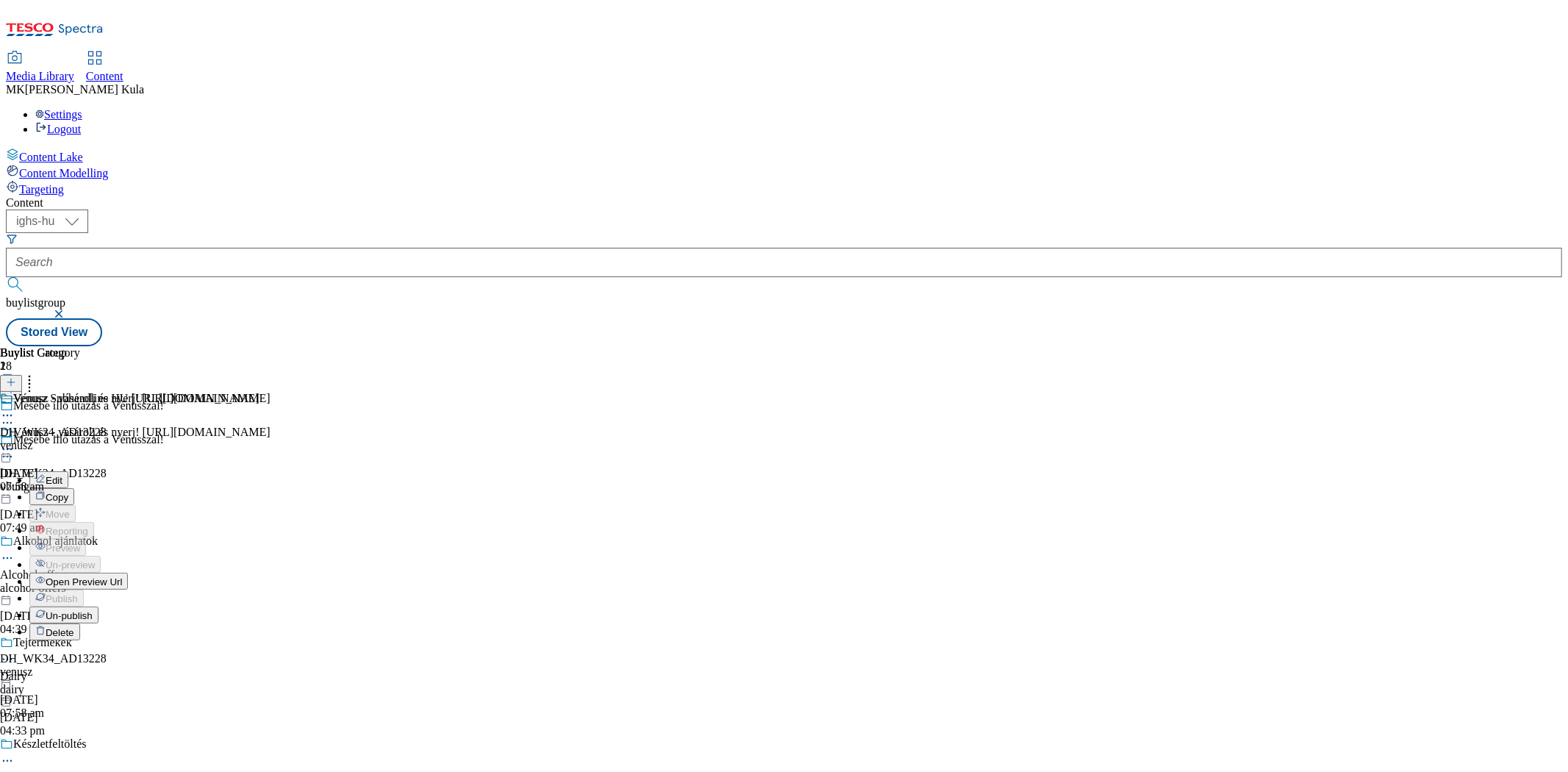
click at [93, 610] on span "Un-publish" at bounding box center [69, 616] width 47 height 11
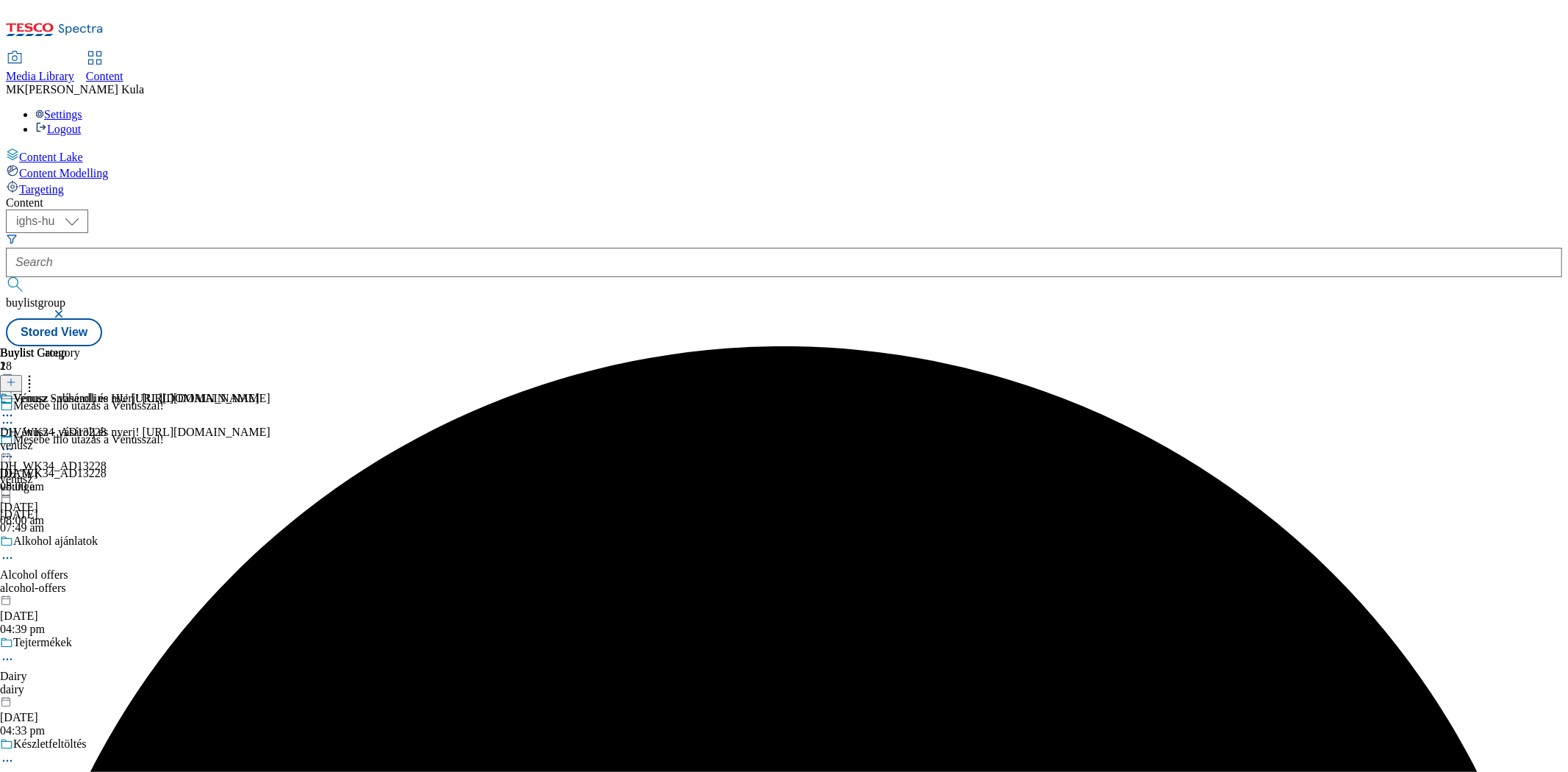
click at [15, 442] on icon at bounding box center [7, 449] width 15 height 15
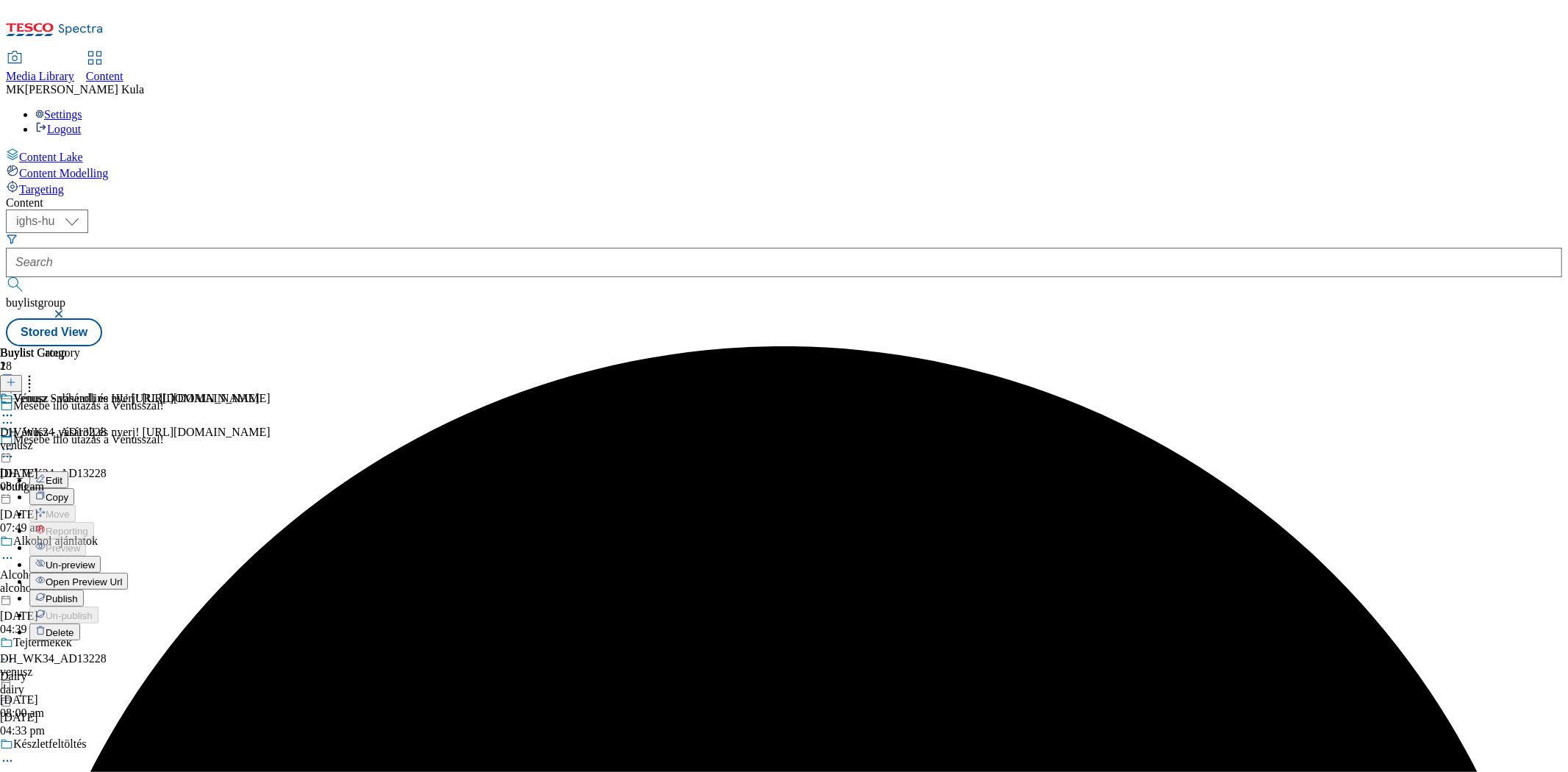
click at [95, 559] on span "Un-preview" at bounding box center [70, 564] width 49 height 11
